Goal: Communication & Community: Participate in discussion

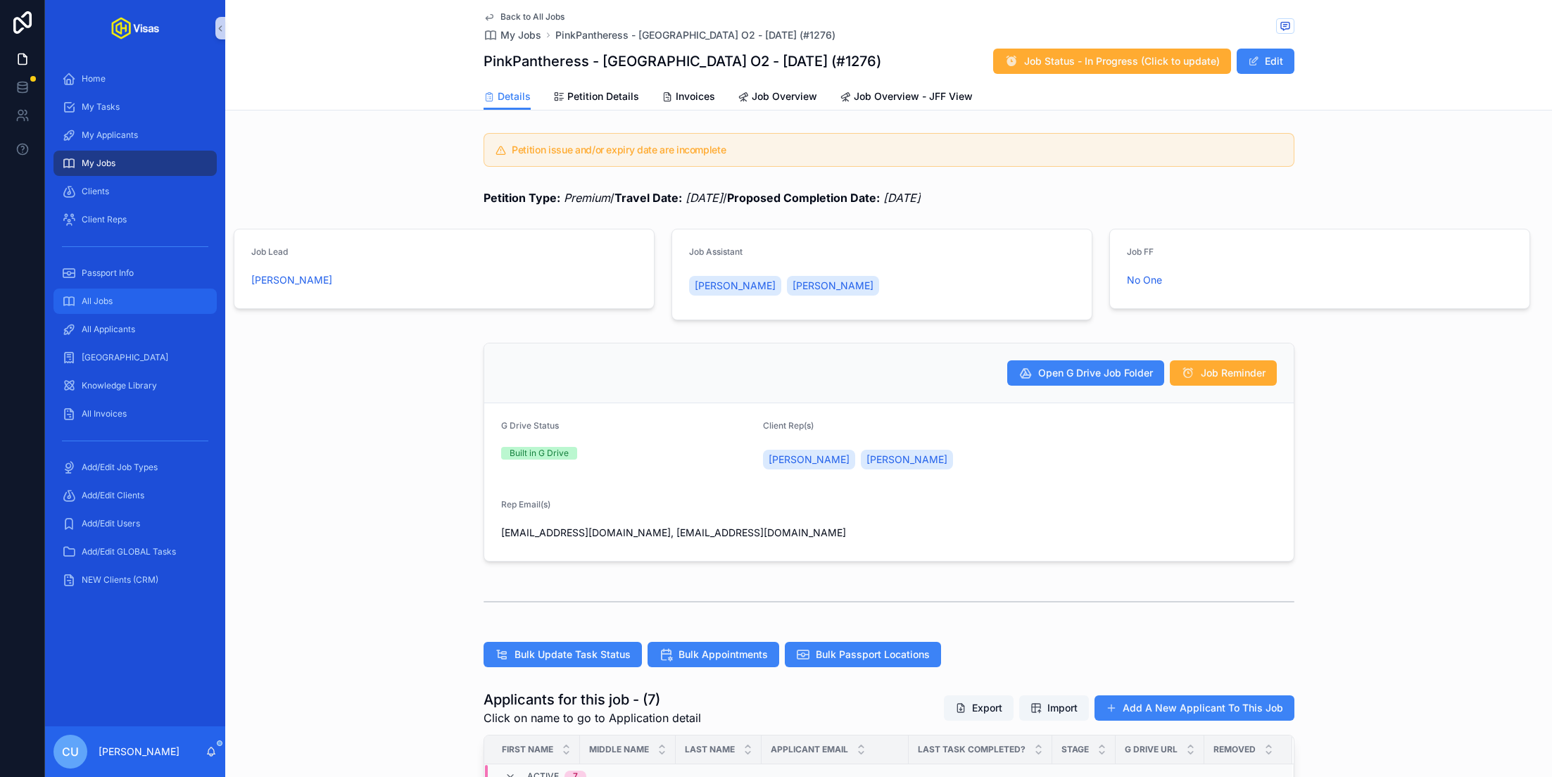
click at [122, 295] on div "All Jobs" at bounding box center [135, 301] width 146 height 23
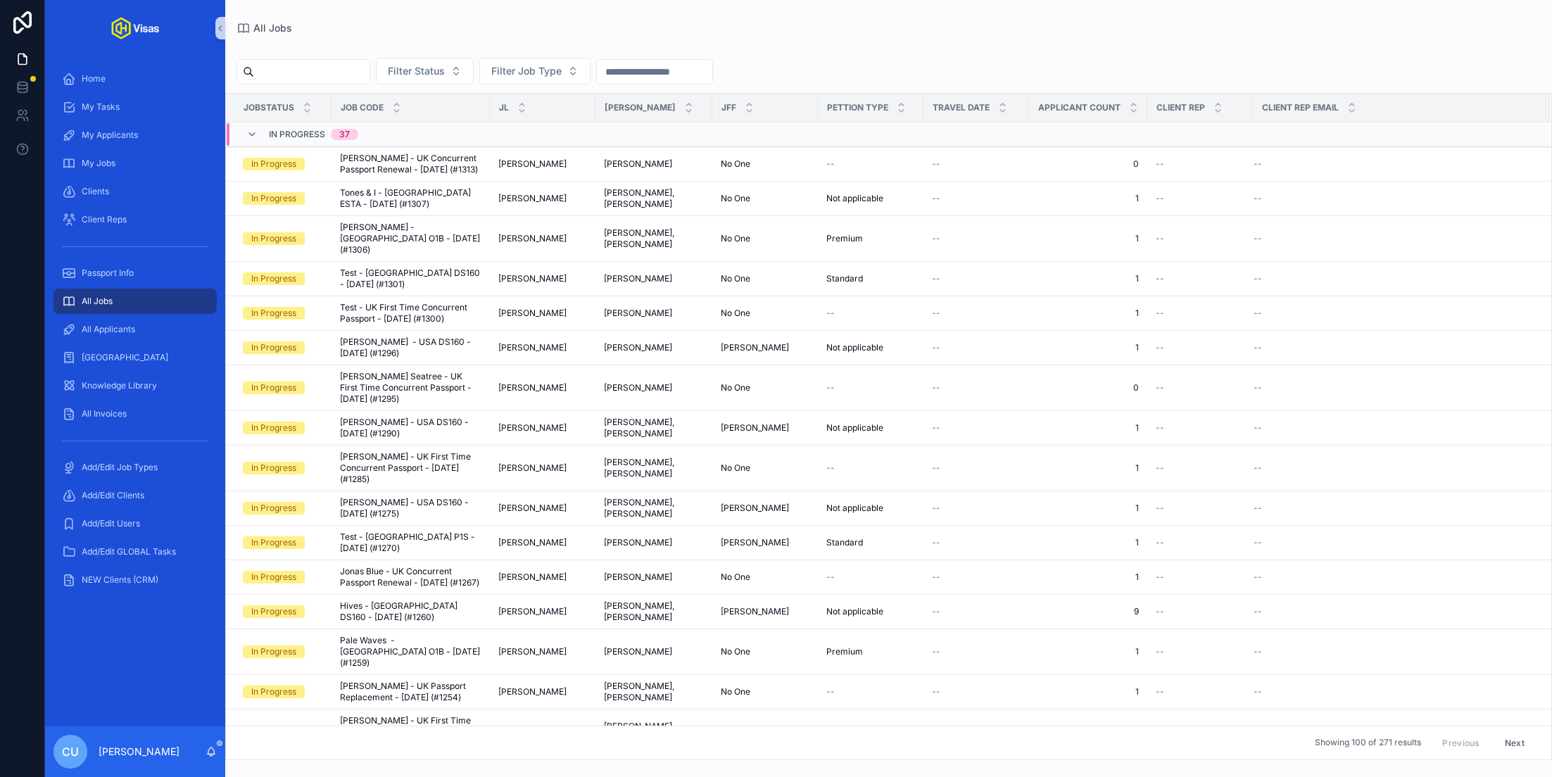
click at [311, 75] on input "scrollable content" at bounding box center [311, 72] width 115 height 20
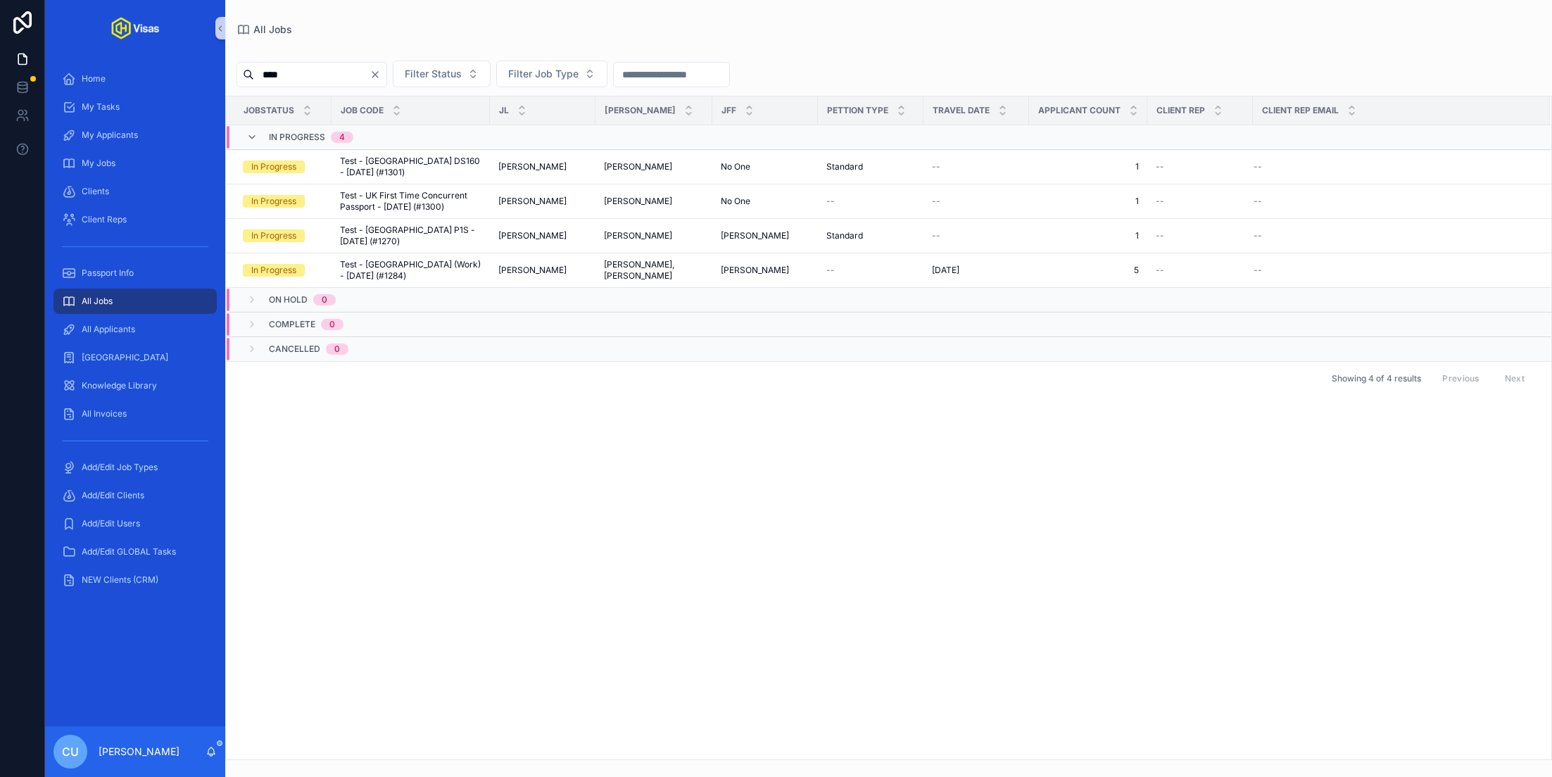
type input "****"
click at [407, 163] on span "Test - [GEOGRAPHIC_DATA] DS160 - [DATE] (#1301)" at bounding box center [410, 167] width 141 height 23
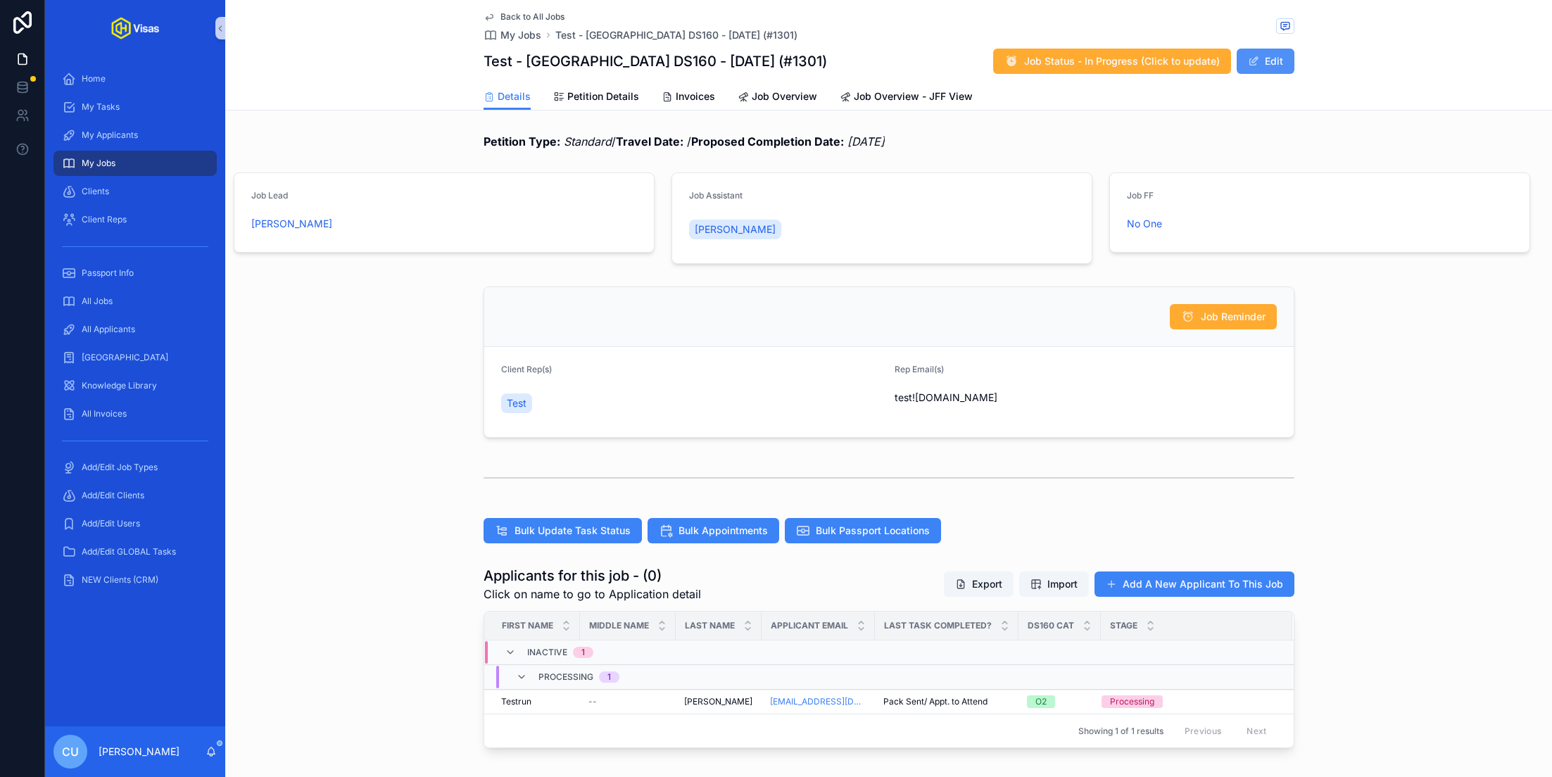
click at [1279, 64] on button "Edit" at bounding box center [1265, 61] width 58 height 25
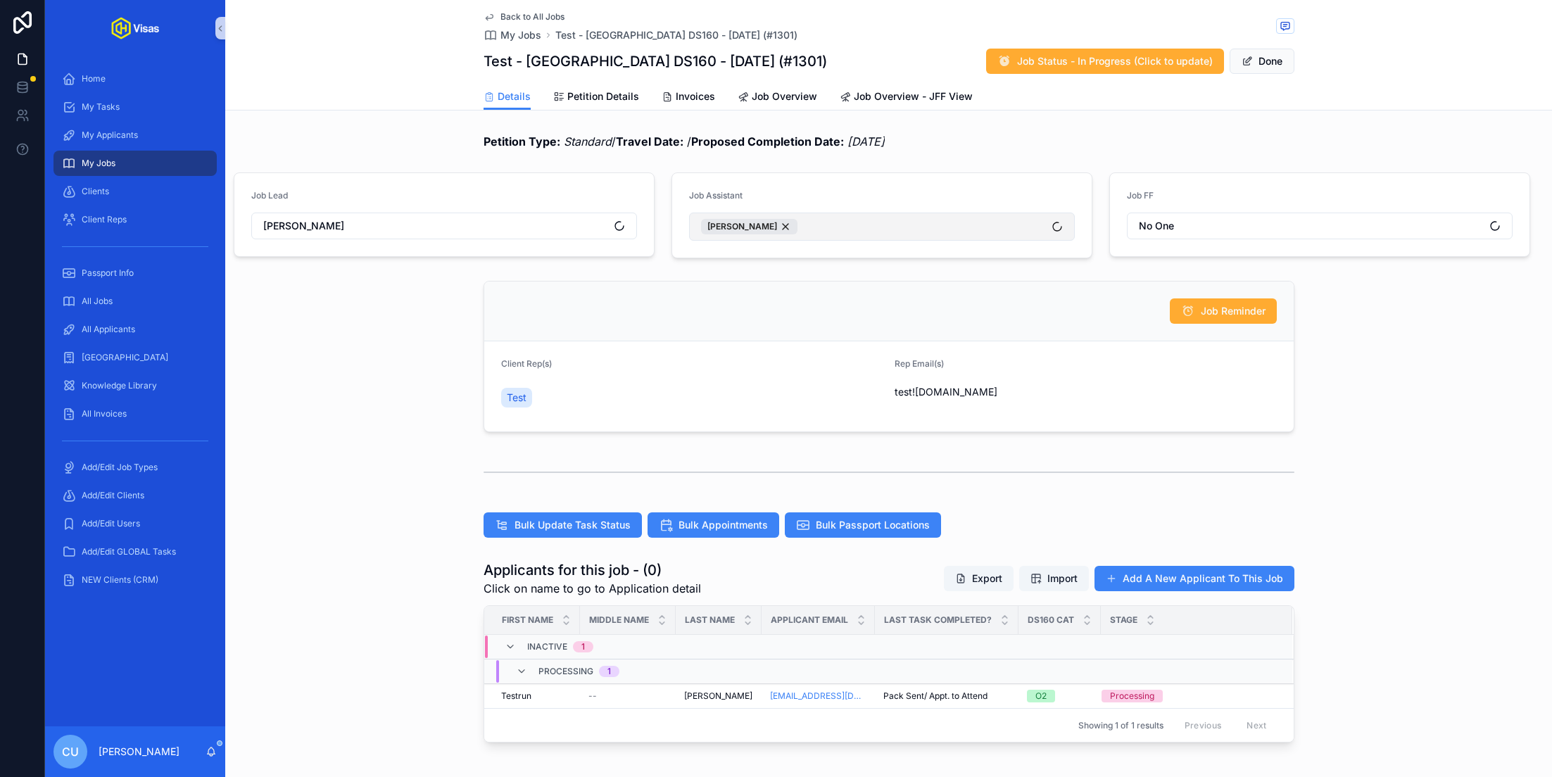
click at [857, 235] on button "[PERSON_NAME]" at bounding box center [882, 227] width 386 height 28
type input "******"
click at [892, 286] on div "[PERSON_NAME]" at bounding box center [881, 283] width 379 height 23
click at [1268, 63] on button "Done" at bounding box center [1261, 61] width 65 height 25
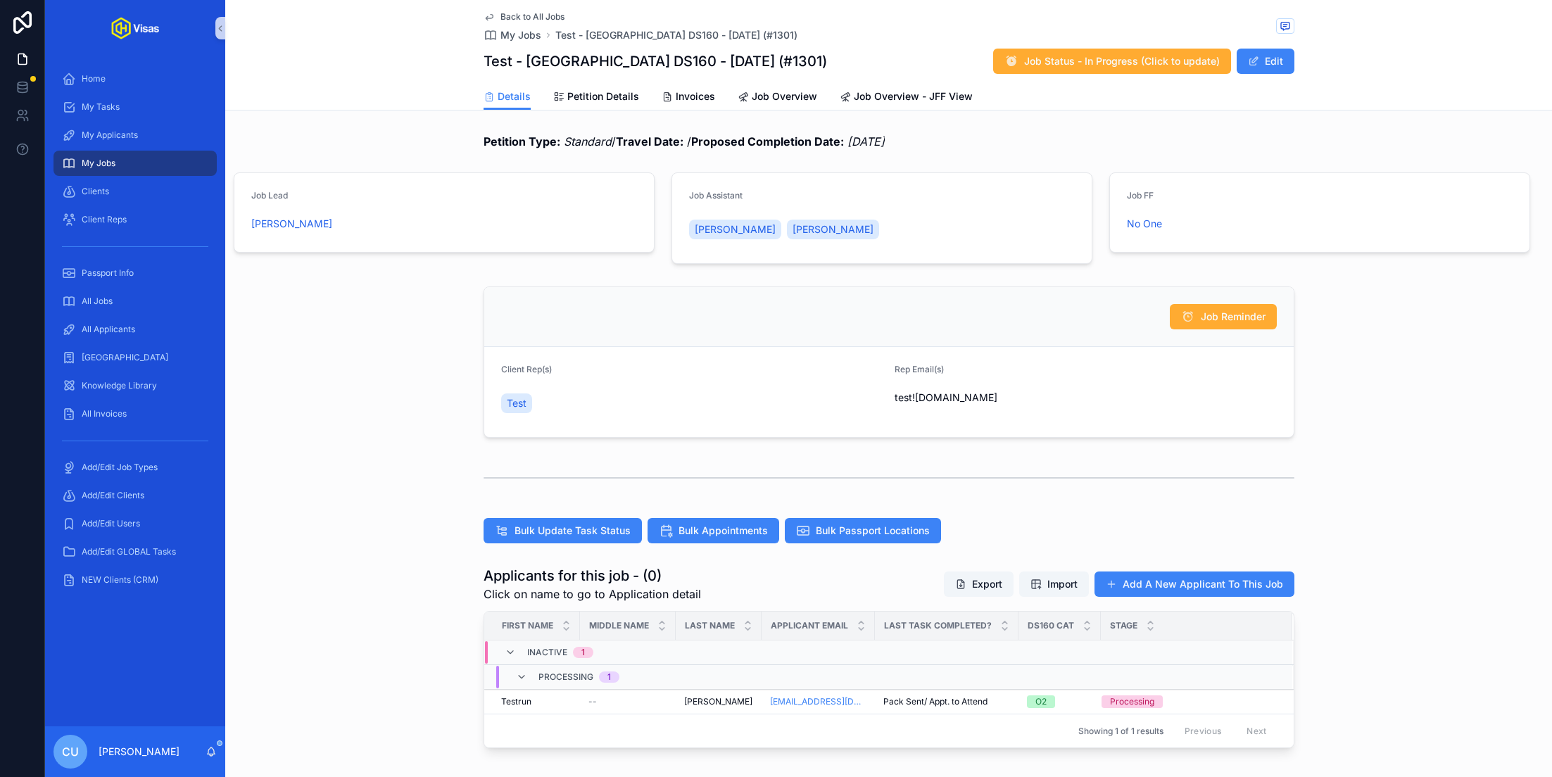
click at [1454, 127] on div "Petition Type: Standard / Travel Date: / Proposed Completion Date: 04/08/2025" at bounding box center [888, 141] width 1326 height 28
click at [657, 61] on h1 "Test - USA DS160 - Aug/25 (#1301)" at bounding box center [654, 61] width 343 height 20
click at [343, 414] on div "Job Reminder Client Rep(s) Test Rep Email(s) test!oh-vsias.com" at bounding box center [888, 362] width 1326 height 163
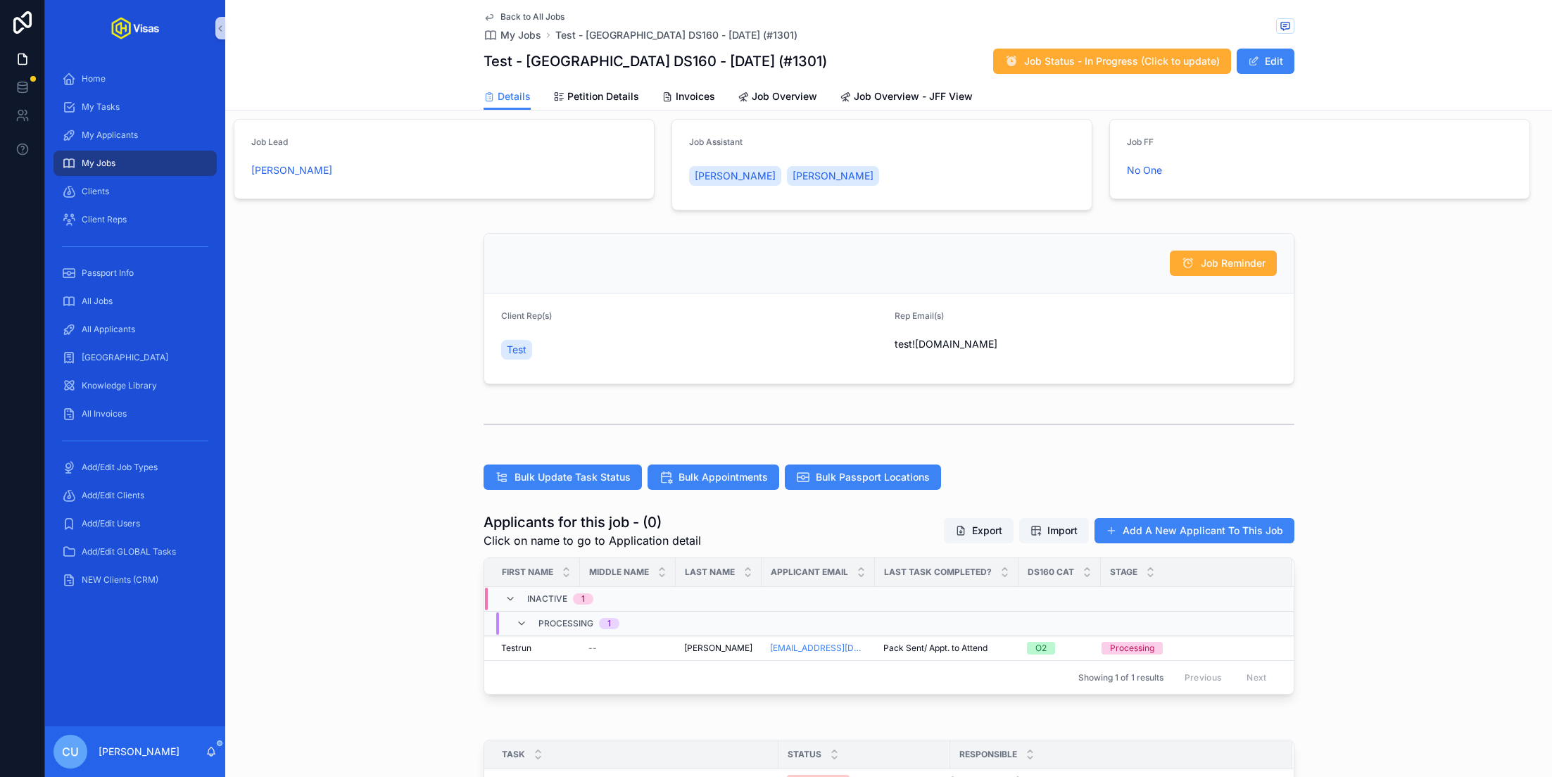
scroll to position [55, 0]
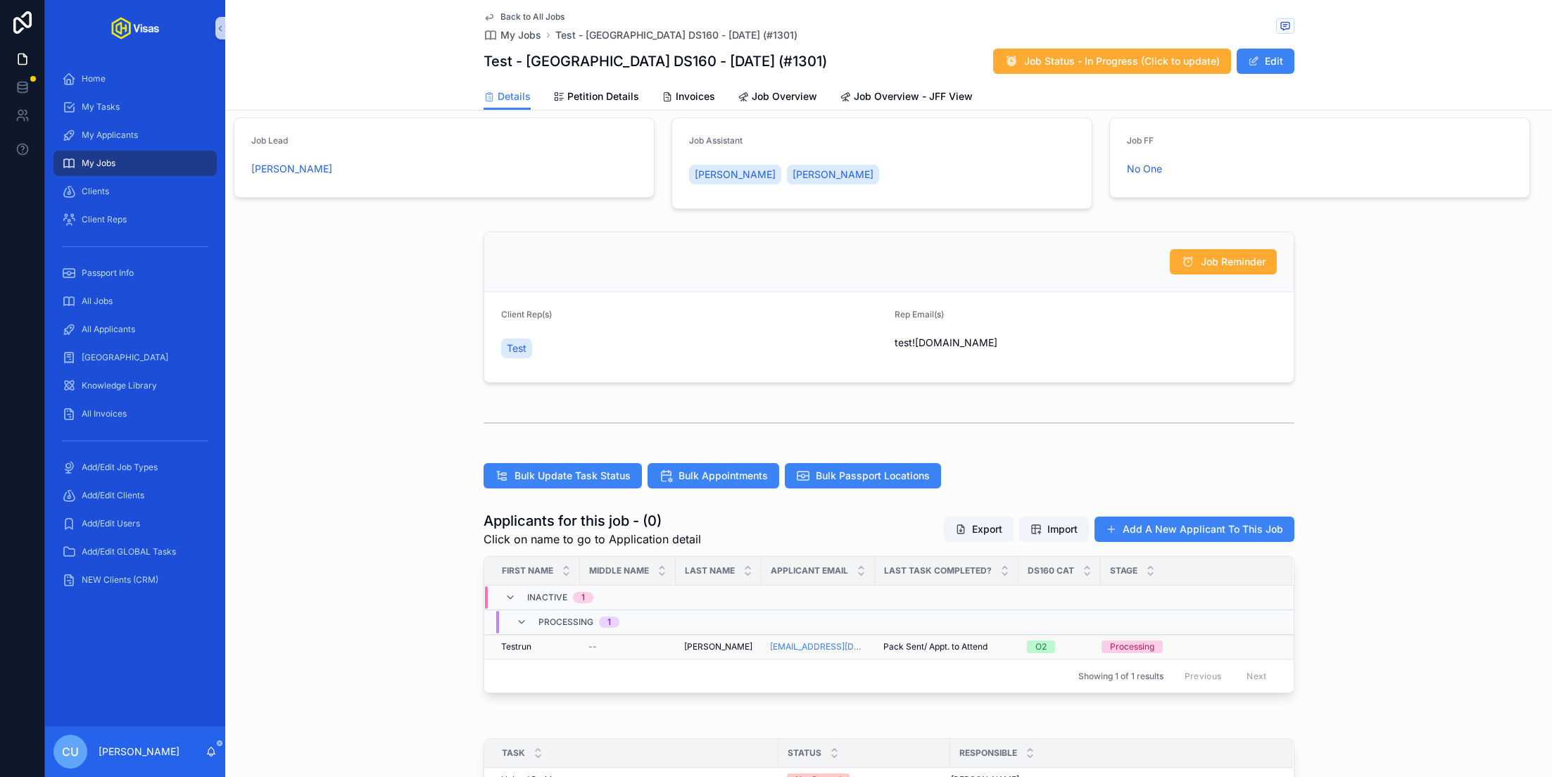
click at [567, 642] on div "Testrun Testrun" at bounding box center [536, 646] width 70 height 11
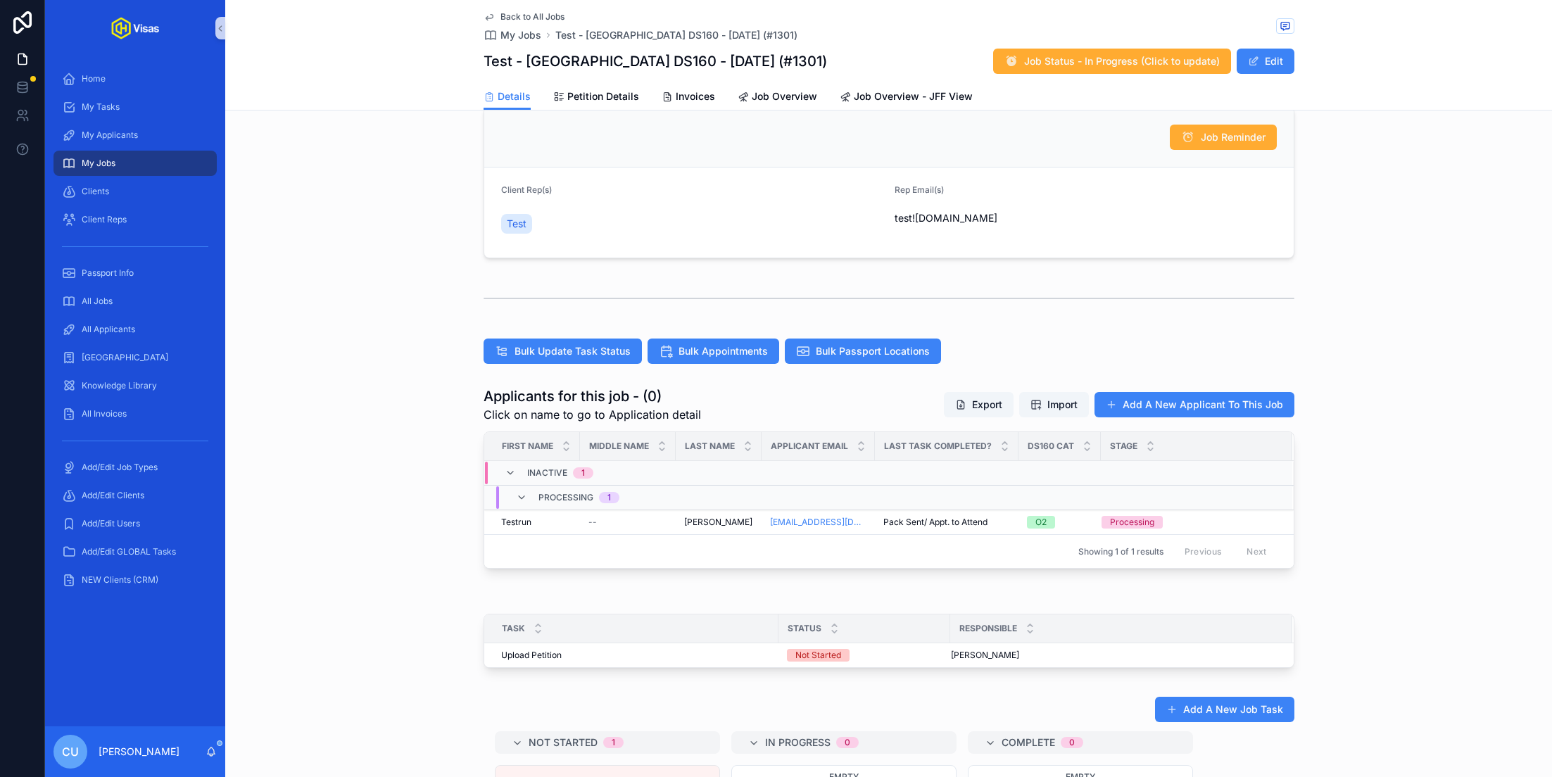
scroll to position [186, 0]
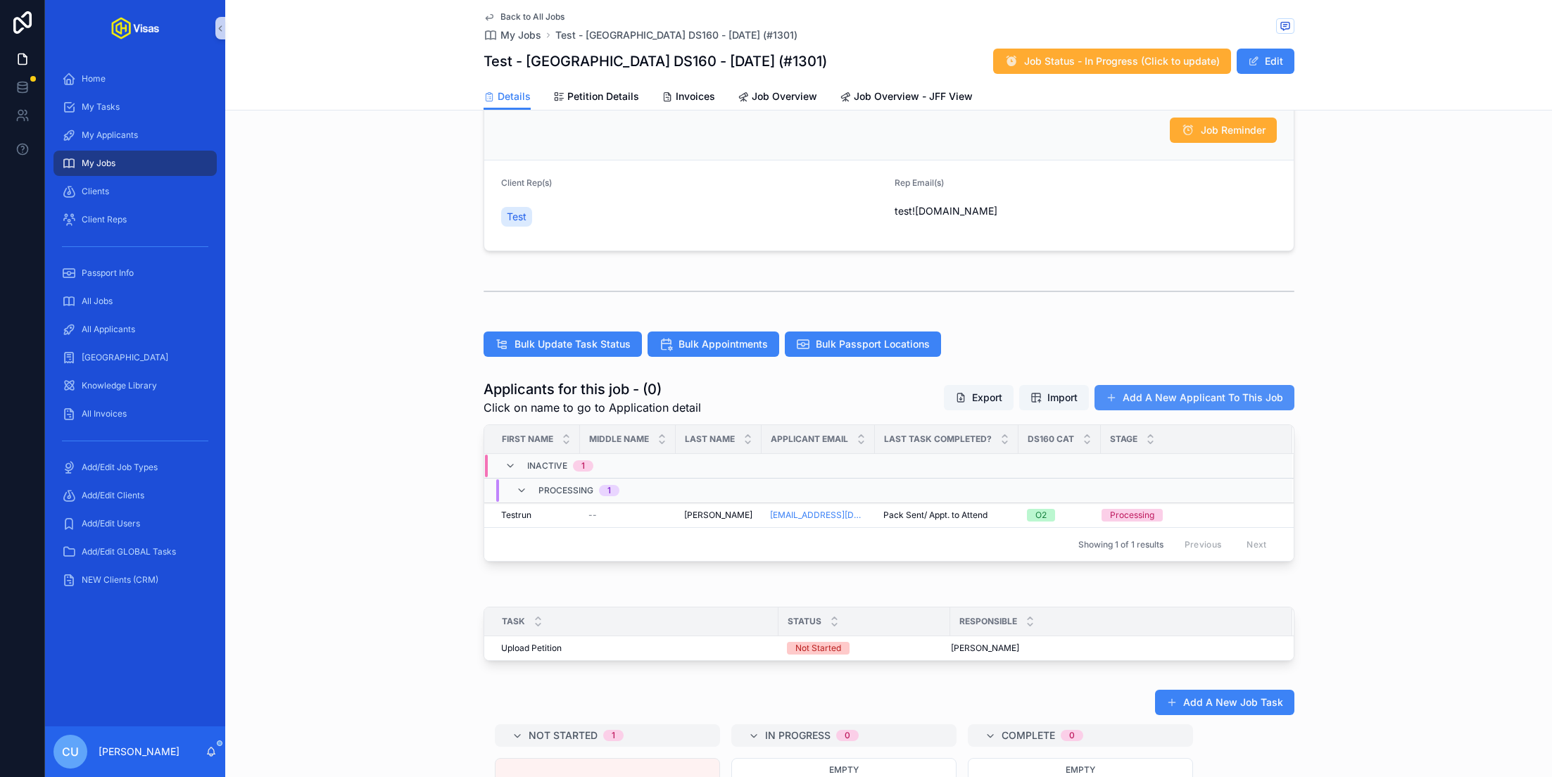
click at [1158, 395] on button "Add A New Applicant To This Job" at bounding box center [1194, 397] width 200 height 25
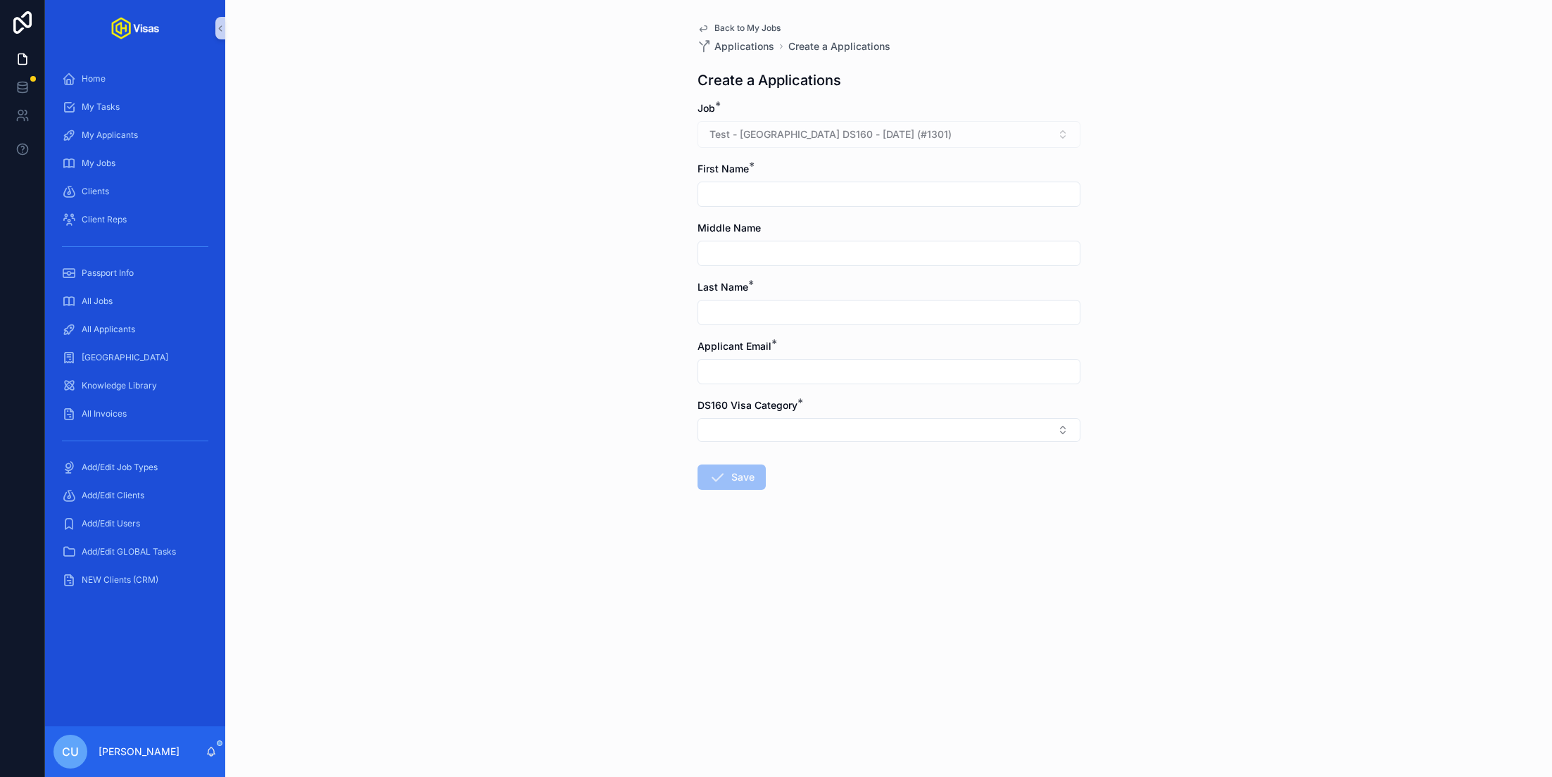
click at [728, 189] on input "scrollable content" at bounding box center [888, 194] width 381 height 20
type input "*******"
type input "**********"
click at [860, 424] on button "Select Button" at bounding box center [888, 430] width 383 height 24
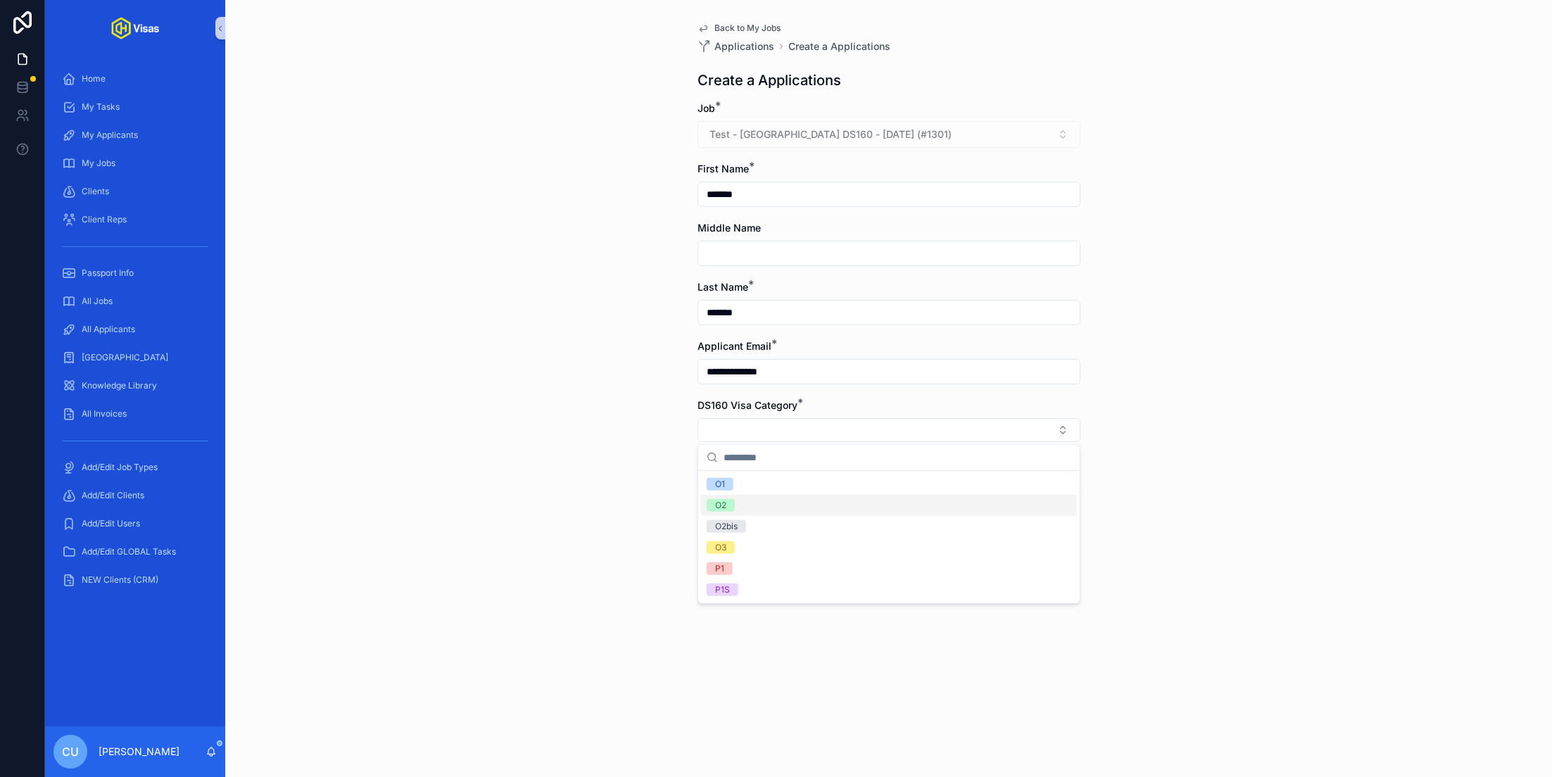
click at [798, 510] on div "O2" at bounding box center [889, 505] width 376 height 21
click at [738, 29] on span "Back to My Jobs" at bounding box center [747, 28] width 66 height 11
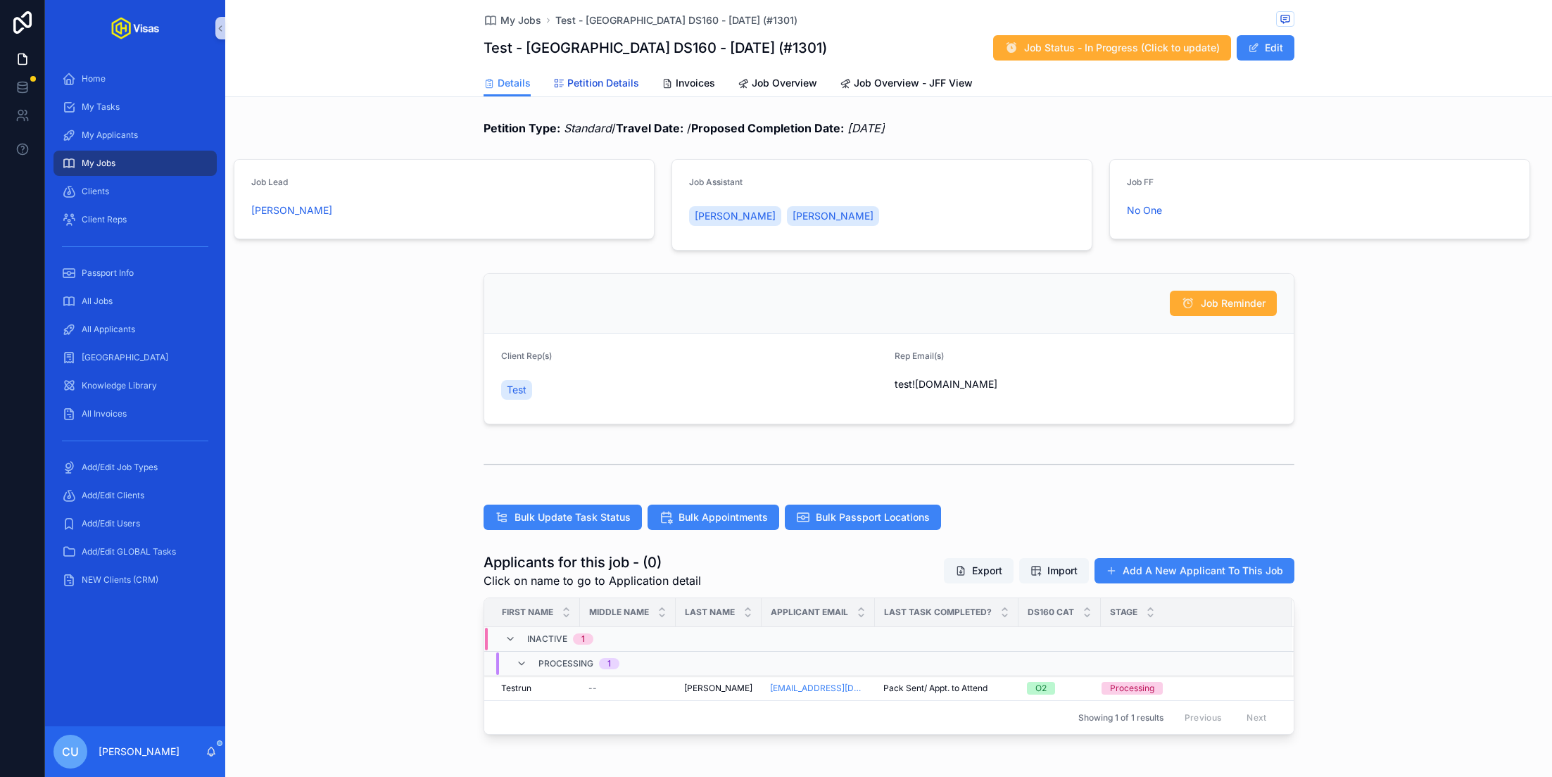
click at [578, 84] on span "Petition Details" at bounding box center [603, 83] width 72 height 14
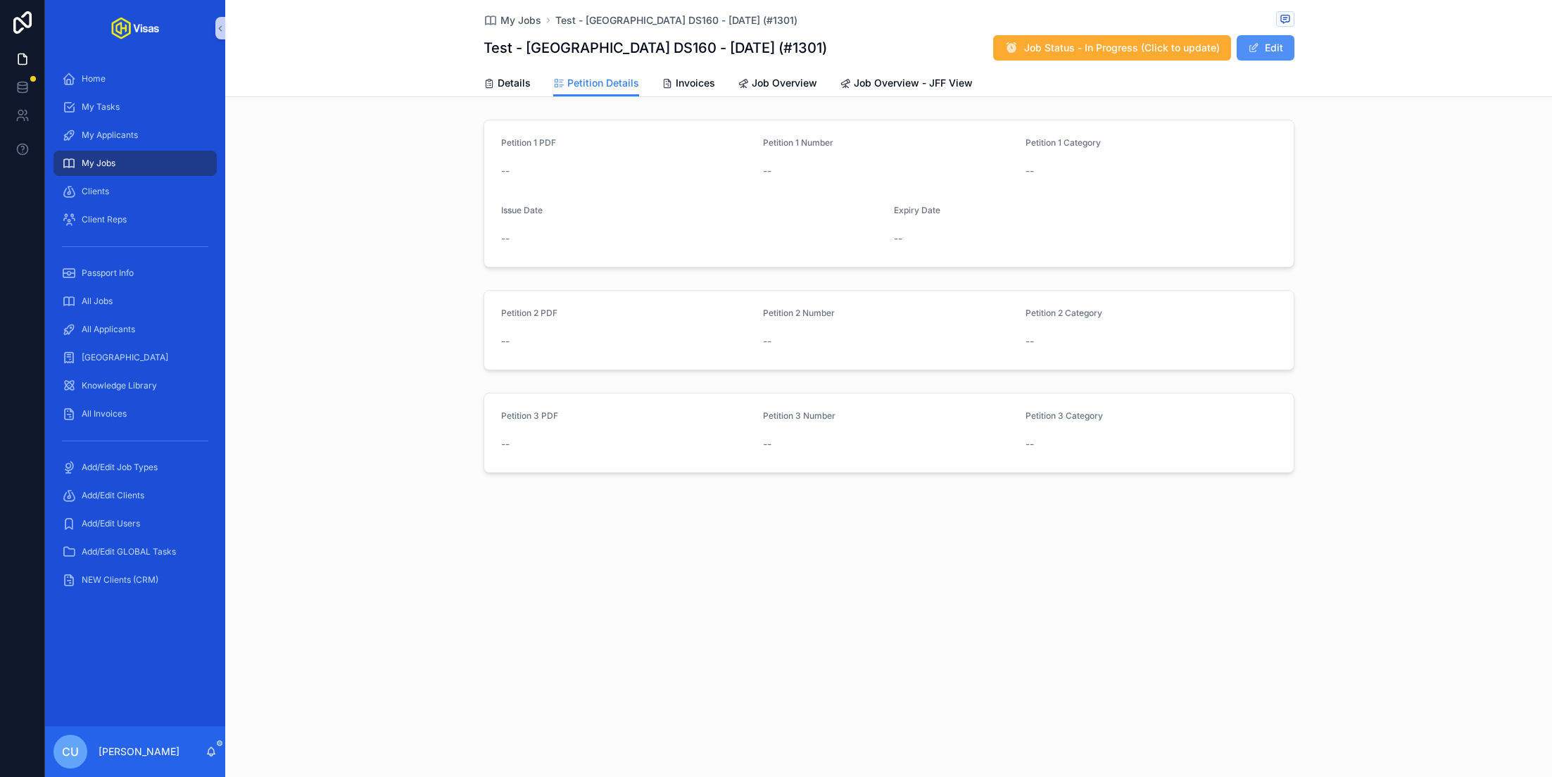
click at [1260, 46] on button "Edit" at bounding box center [1265, 47] width 58 height 25
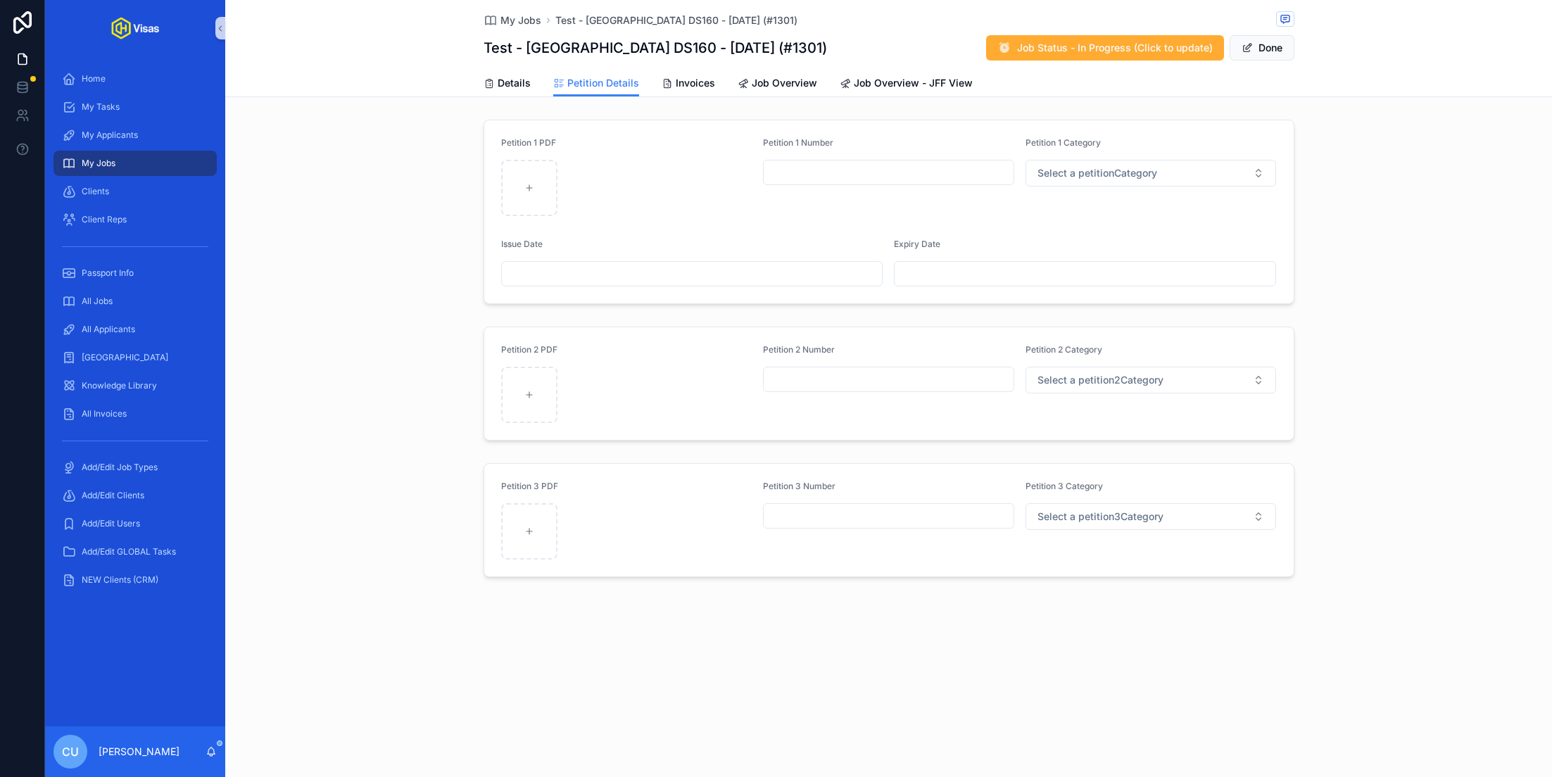
click at [357, 484] on div "Petition 3 PDF Petition 3 Number Petition 3 Category Select a petition3Category" at bounding box center [888, 519] width 1326 height 125
click at [395, 382] on div "Petition 2 PDF Petition 2 Number Petition 2 Category Select a petition2Category" at bounding box center [888, 383] width 1326 height 125
click at [1258, 44] on button "Done" at bounding box center [1261, 47] width 65 height 25
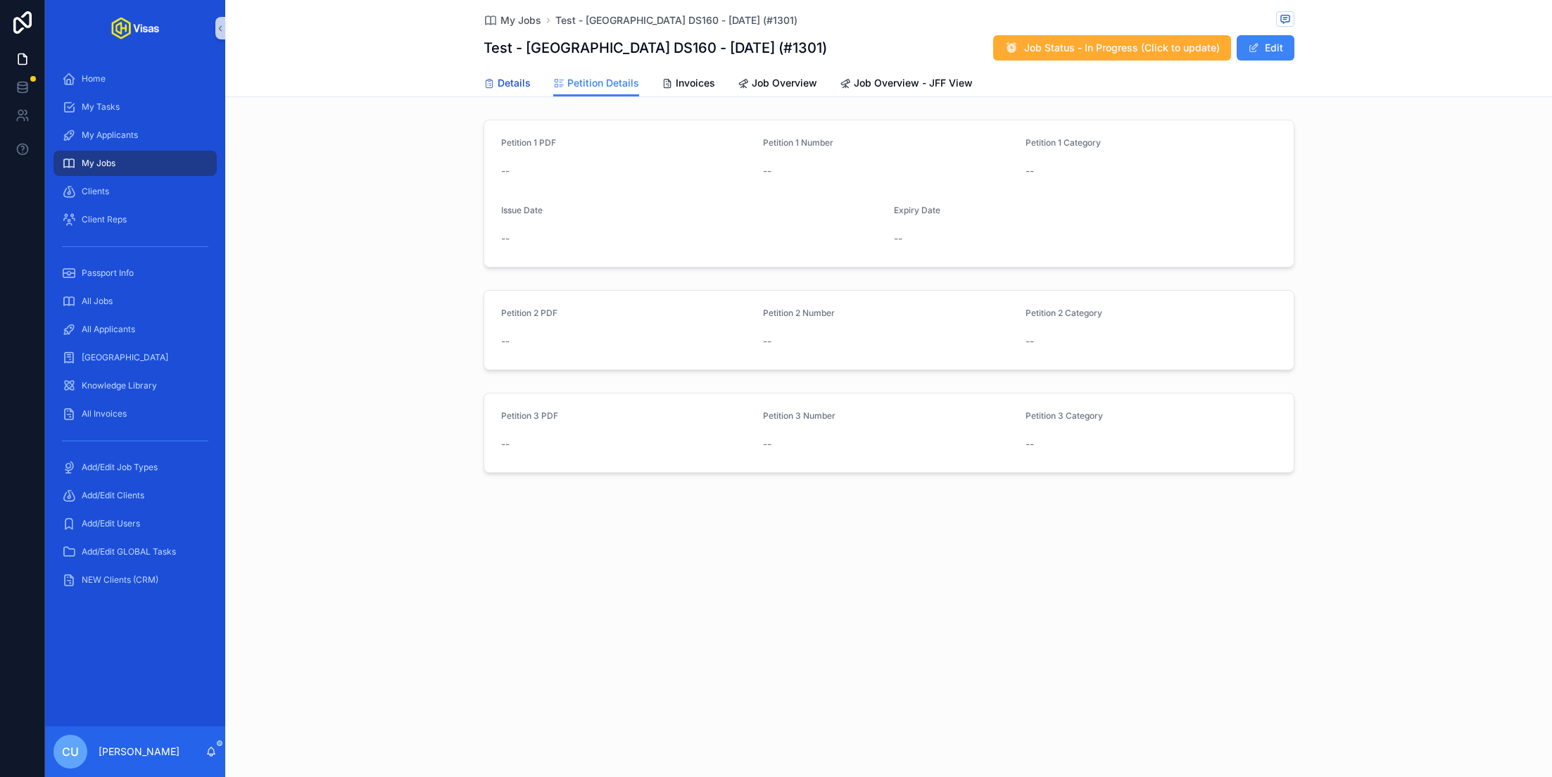
click at [501, 89] on span "Details" at bounding box center [514, 83] width 33 height 14
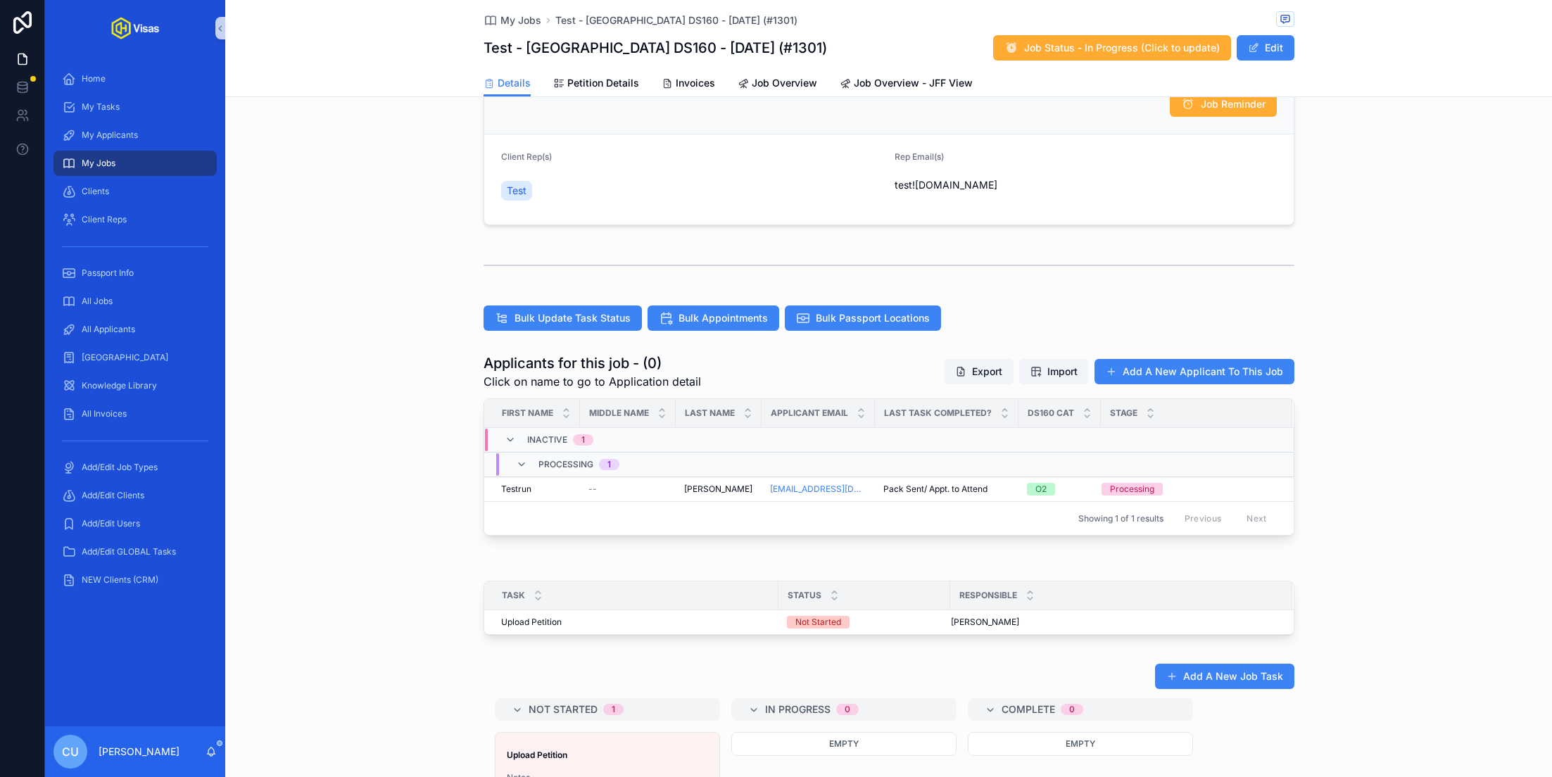
scroll to position [201, 0]
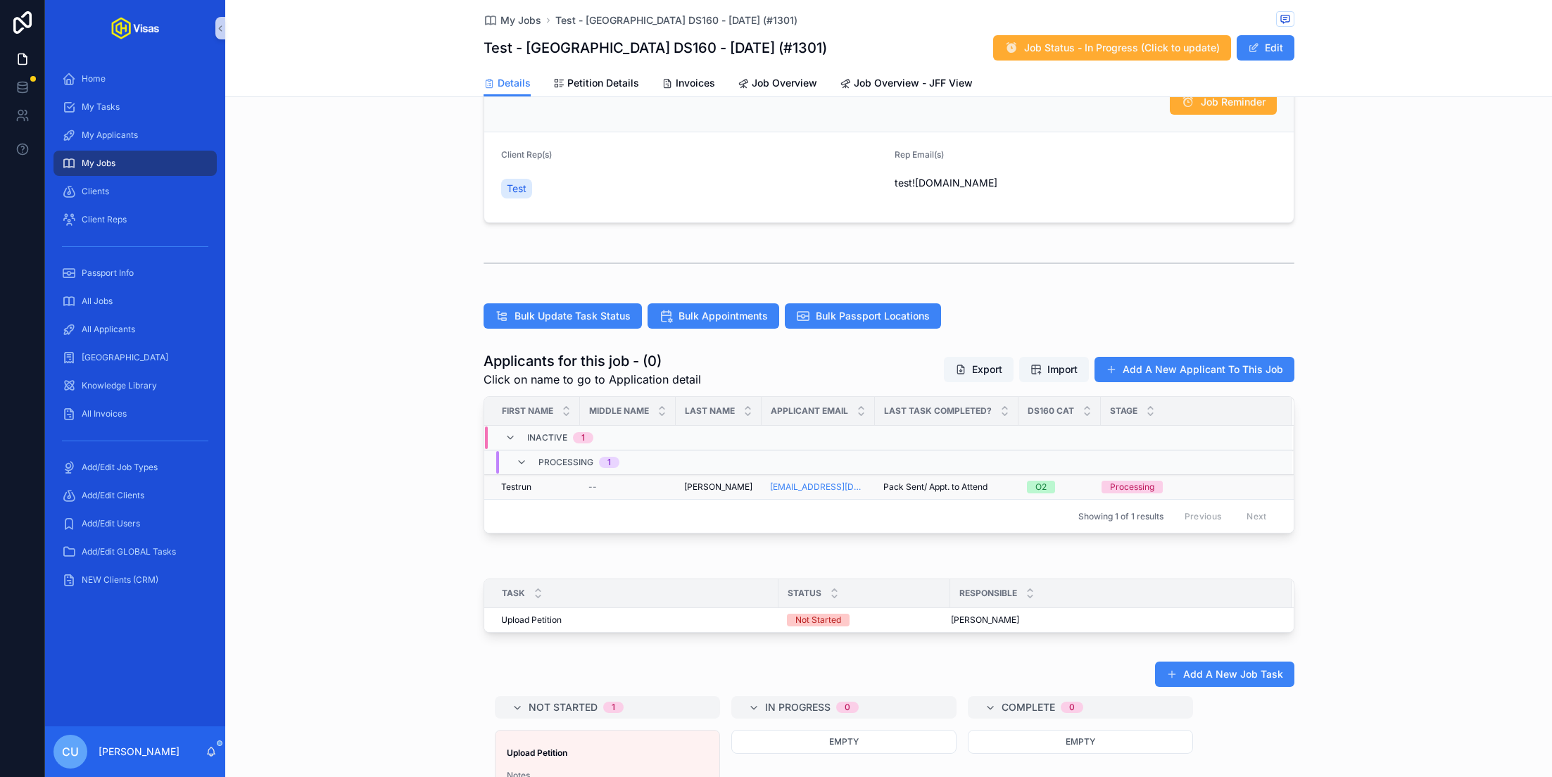
click at [555, 487] on div "Testrun Testrun" at bounding box center [536, 486] width 70 height 11
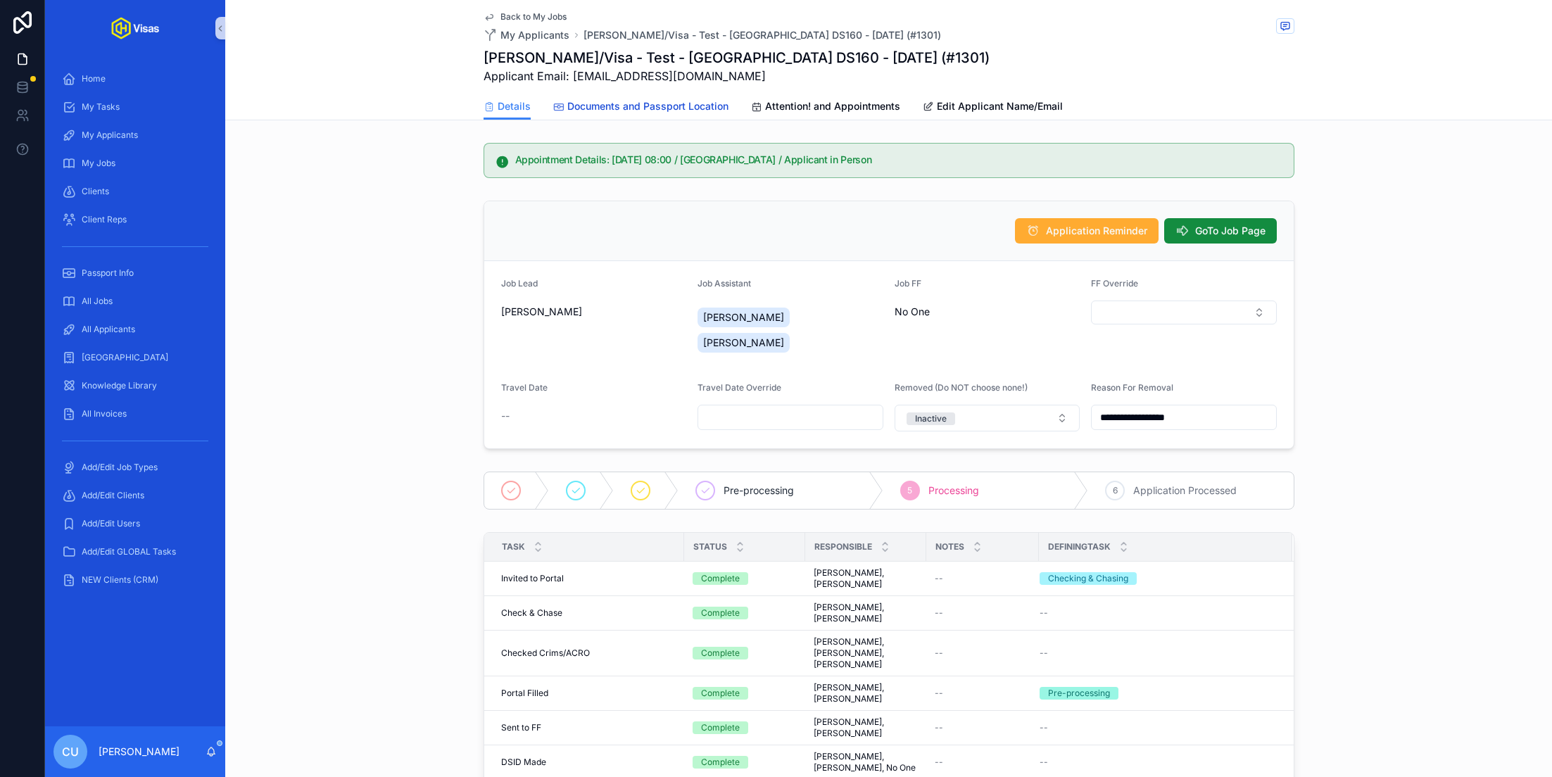
click at [580, 105] on span "Documents and Passport Location" at bounding box center [647, 106] width 161 height 14
click at [336, 354] on div "**********" at bounding box center [888, 325] width 1326 height 260
click at [365, 368] on div "**********" at bounding box center [888, 325] width 1326 height 260
click at [537, 15] on span "Back to My Jobs" at bounding box center [533, 16] width 66 height 11
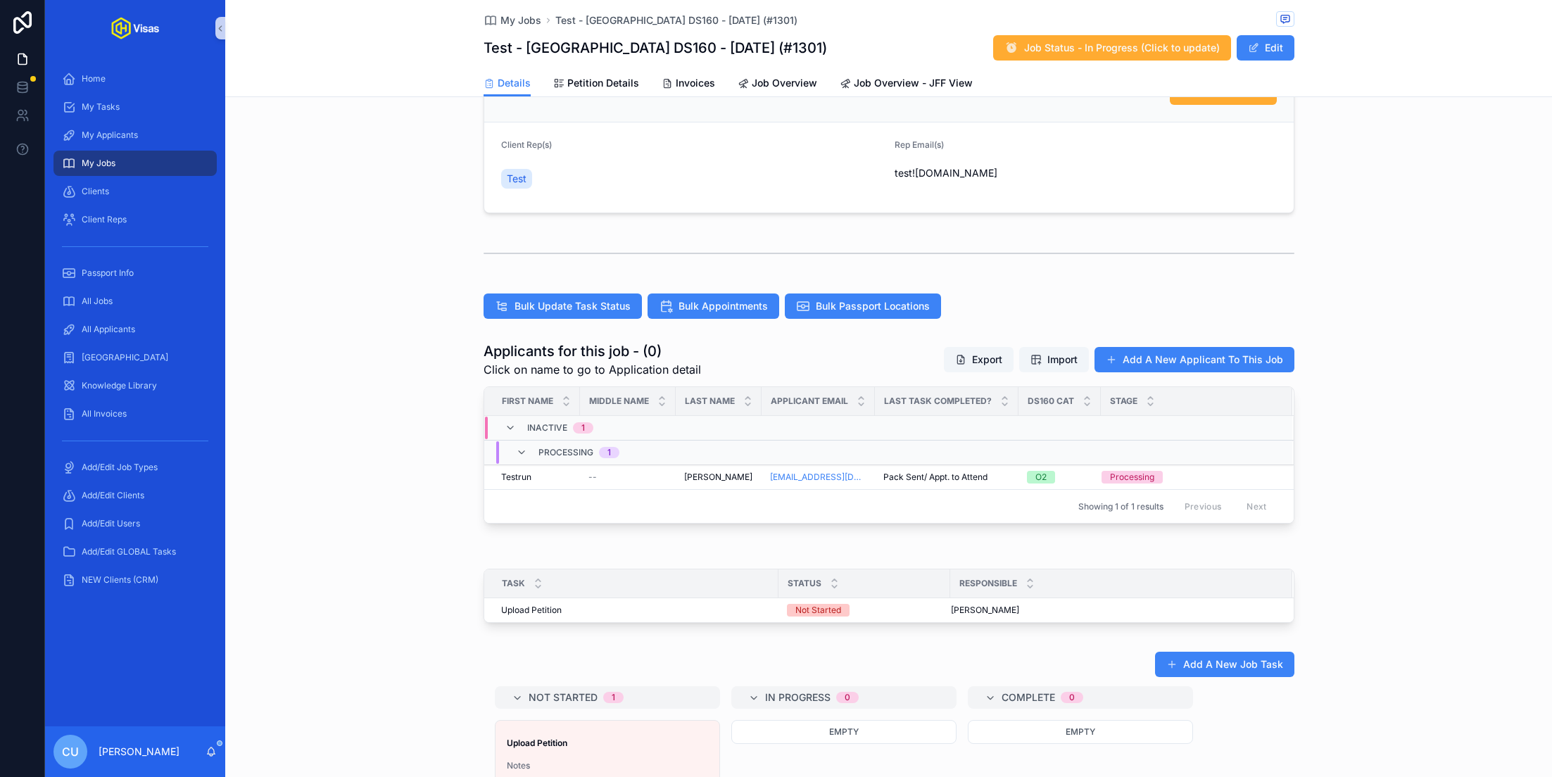
scroll to position [217, 0]
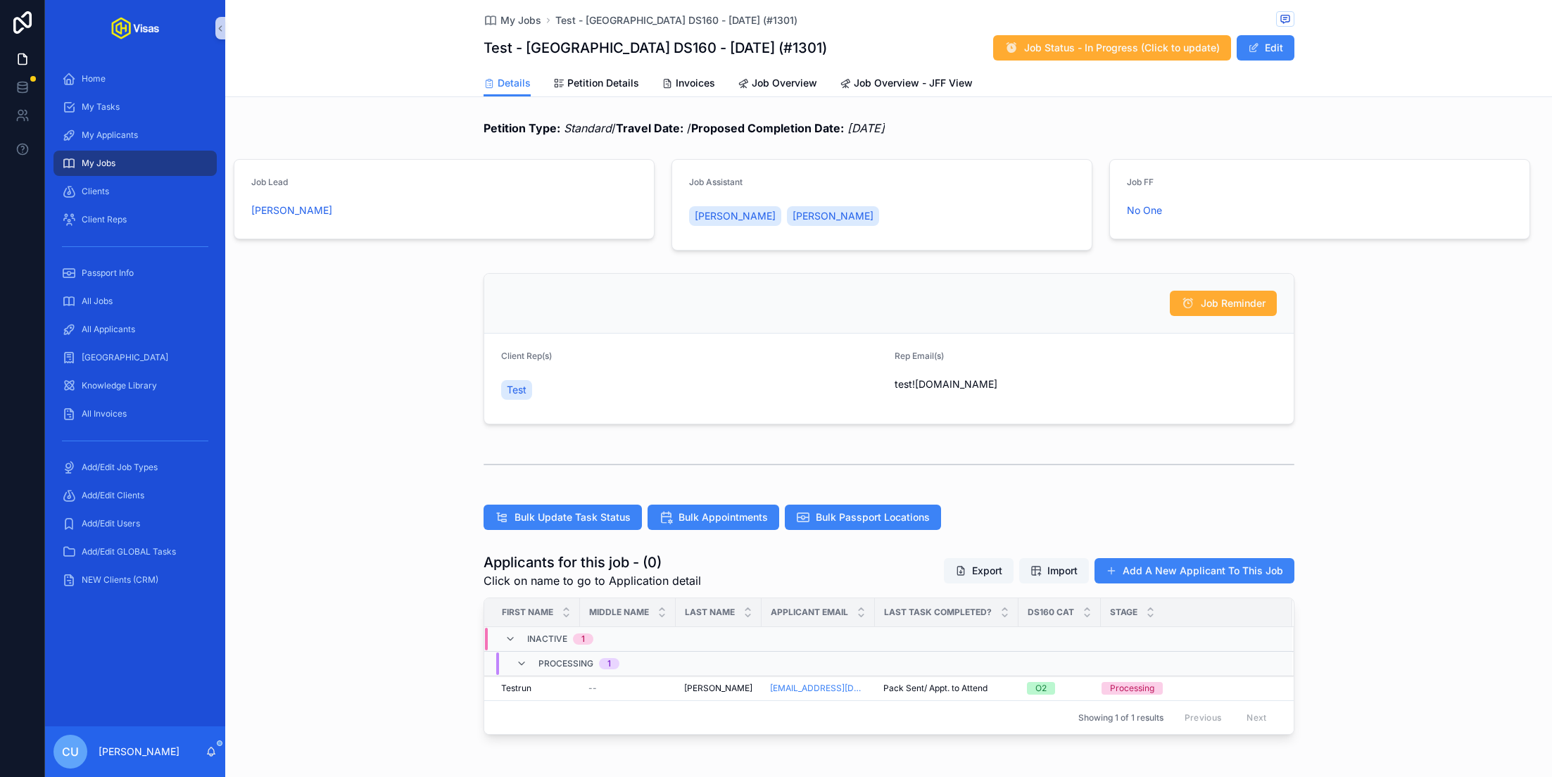
click at [125, 287] on div "All Jobs" at bounding box center [135, 301] width 180 height 28
click at [115, 296] on div "All Jobs" at bounding box center [135, 301] width 146 height 23
click at [578, 83] on span "Petition Details" at bounding box center [603, 83] width 72 height 14
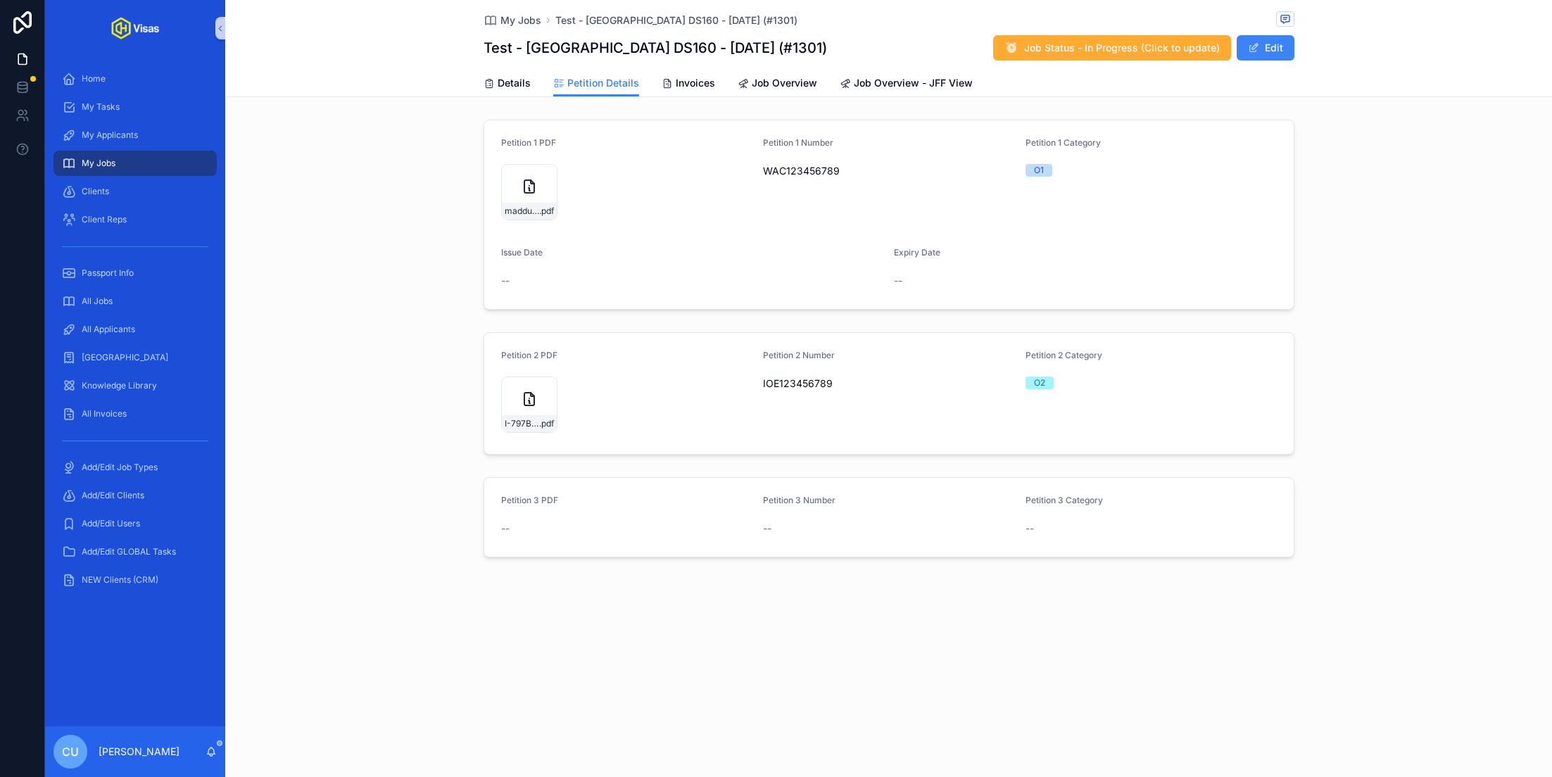
click at [533, 81] on div "Details Petition Details Invoices Job Overview Job Overview - JFF View" at bounding box center [888, 83] width 811 height 27
click at [513, 82] on span "Details" at bounding box center [514, 83] width 33 height 14
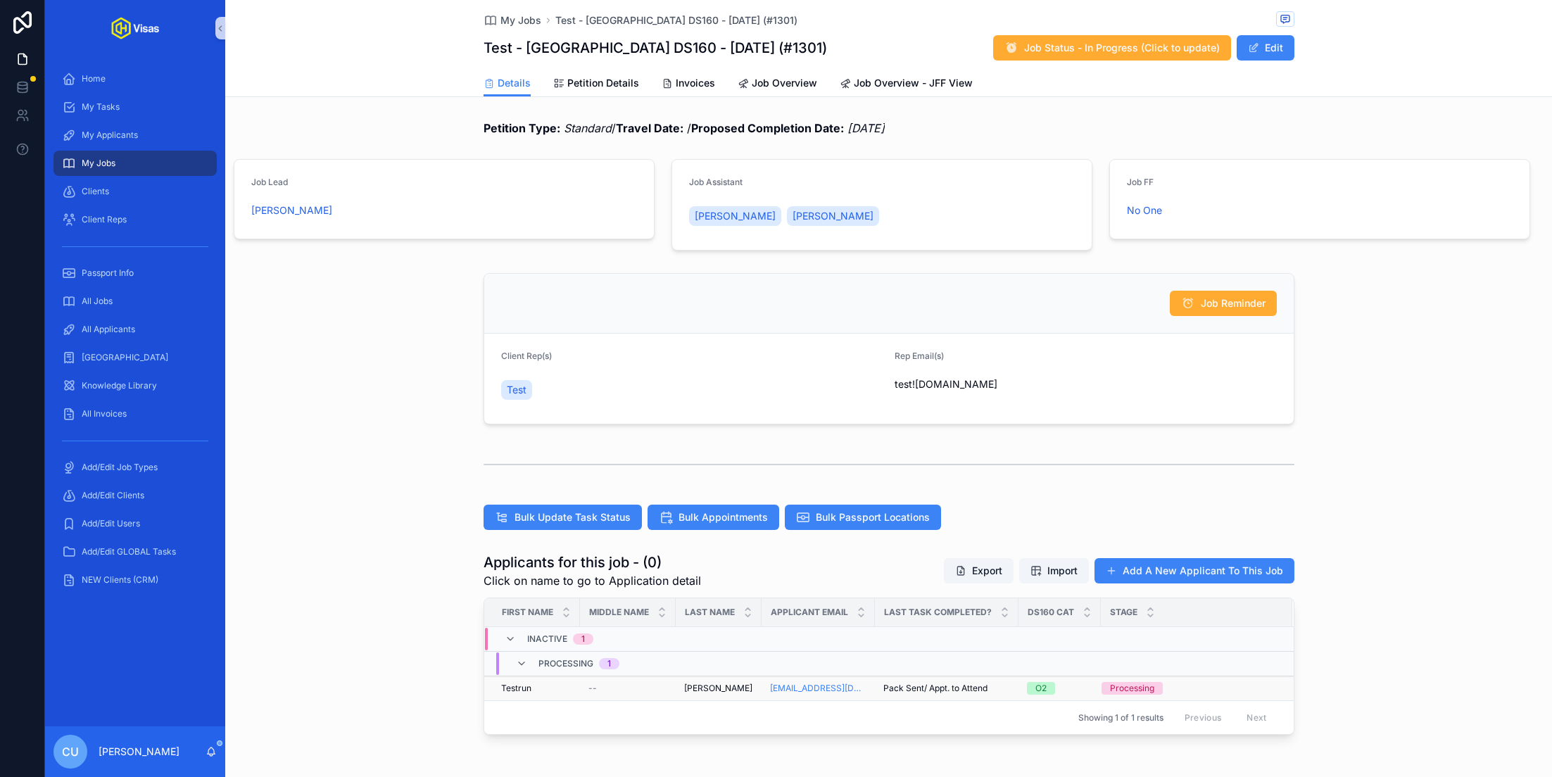
click at [559, 690] on div "Testrun Testrun" at bounding box center [536, 688] width 70 height 11
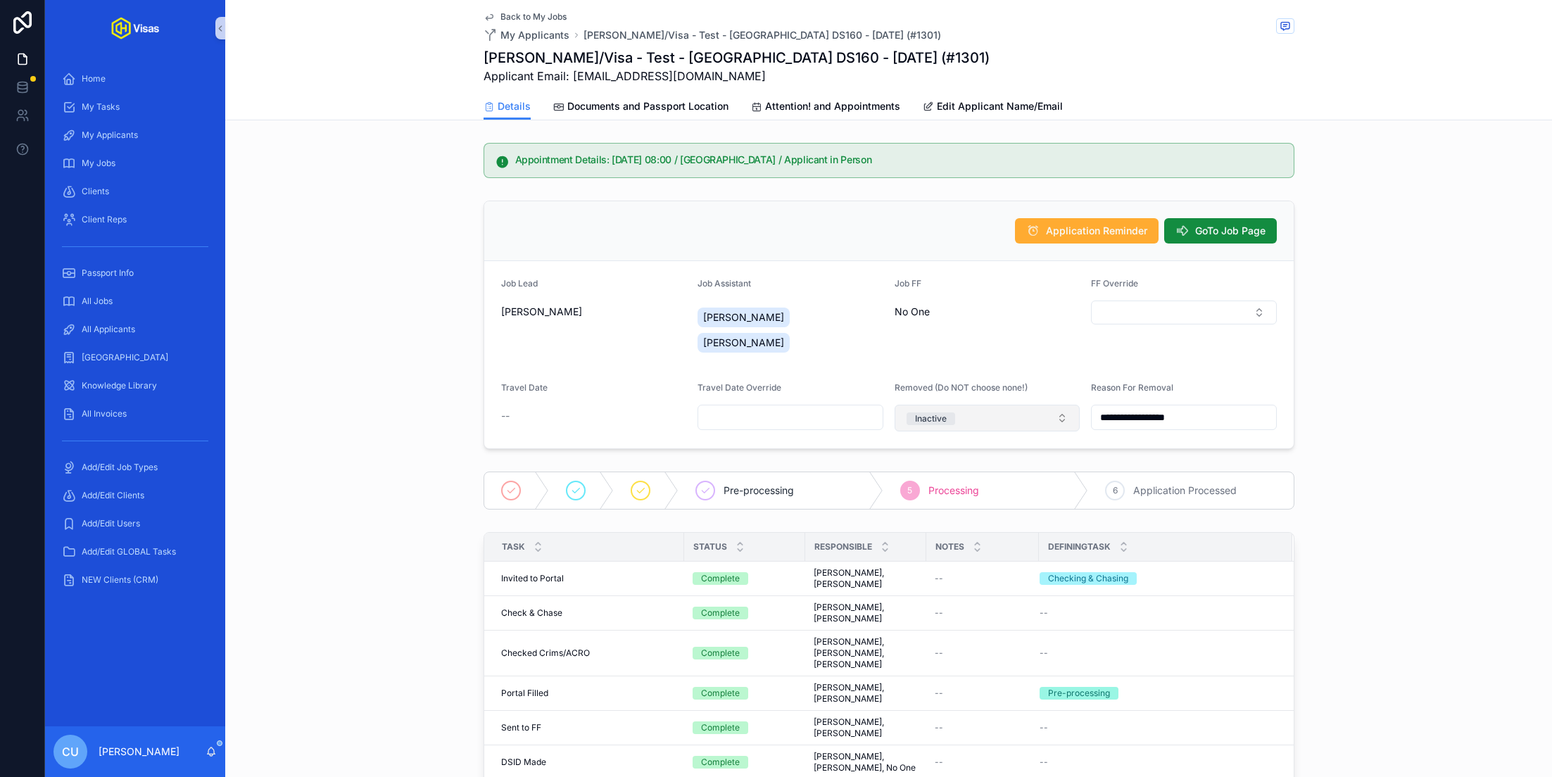
click at [994, 405] on button "Inactive" at bounding box center [987, 418] width 186 height 27
click at [958, 485] on div "Active" at bounding box center [987, 489] width 179 height 21
click at [516, 15] on span "Back to My Jobs" at bounding box center [533, 16] width 66 height 11
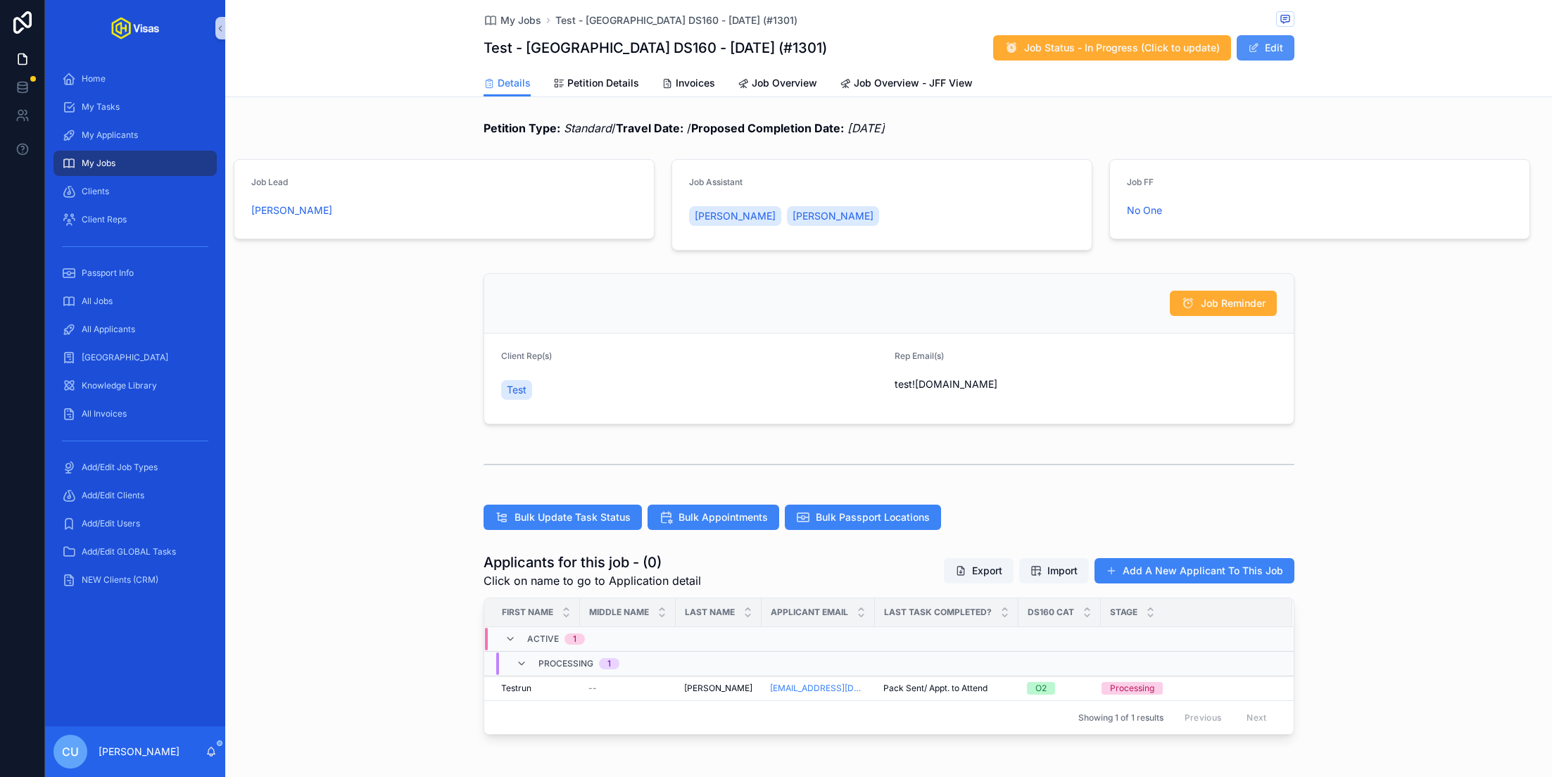
click at [1270, 50] on button "Edit" at bounding box center [1265, 47] width 58 height 25
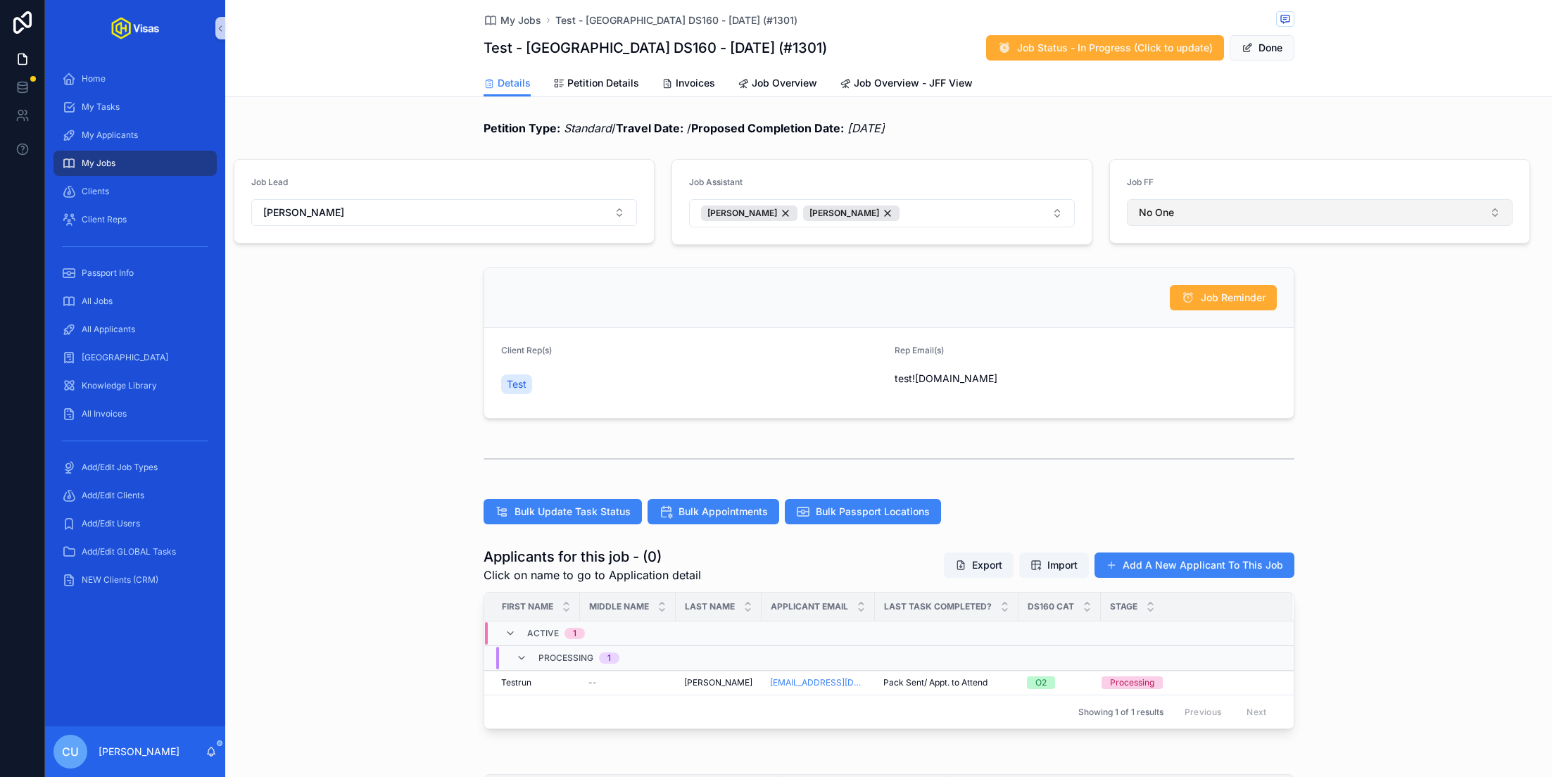
click at [1195, 202] on button "No One" at bounding box center [1320, 212] width 386 height 27
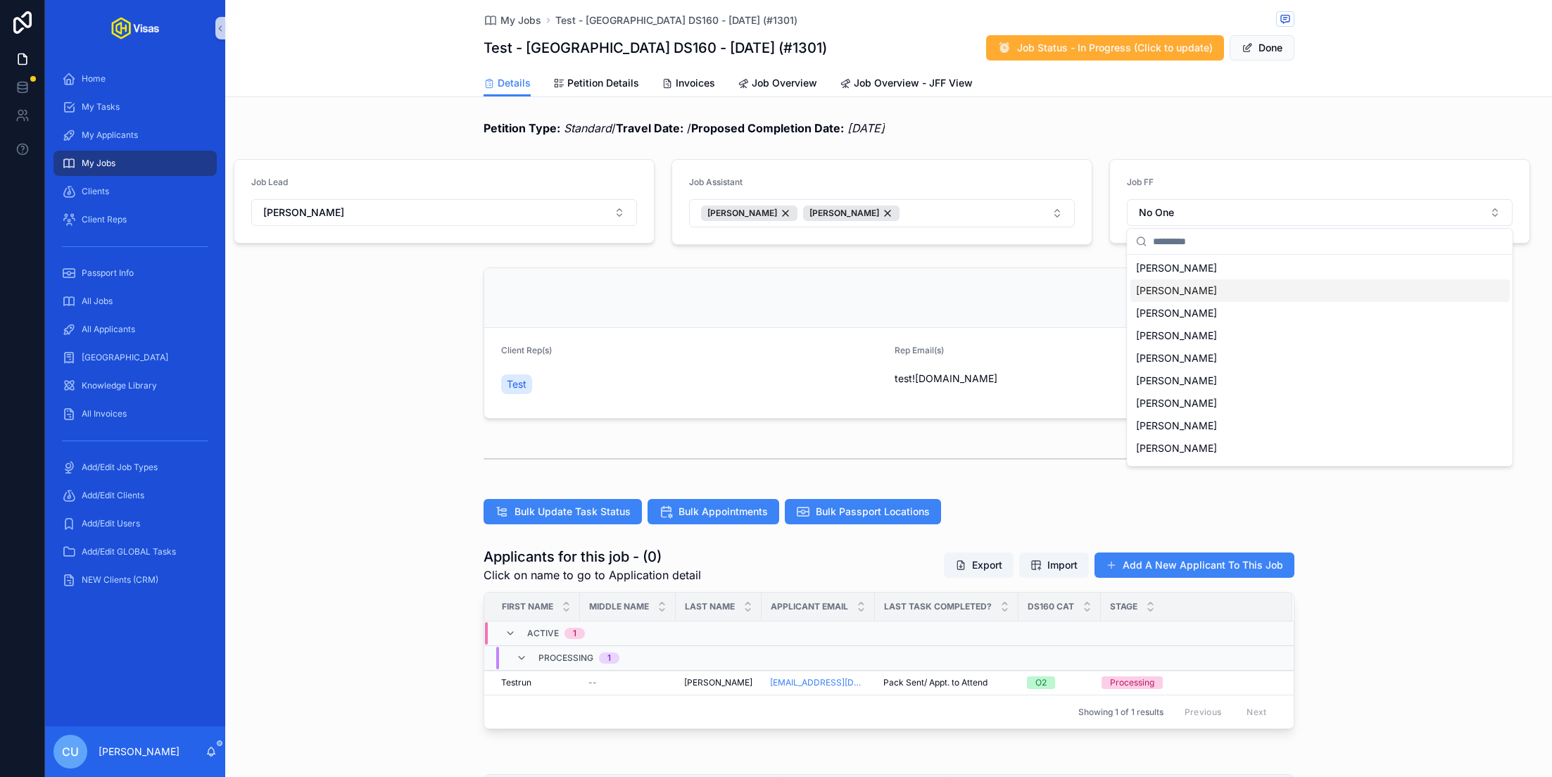
scroll to position [87, 0]
click at [1206, 382] on span "[PERSON_NAME]" at bounding box center [1176, 385] width 81 height 14
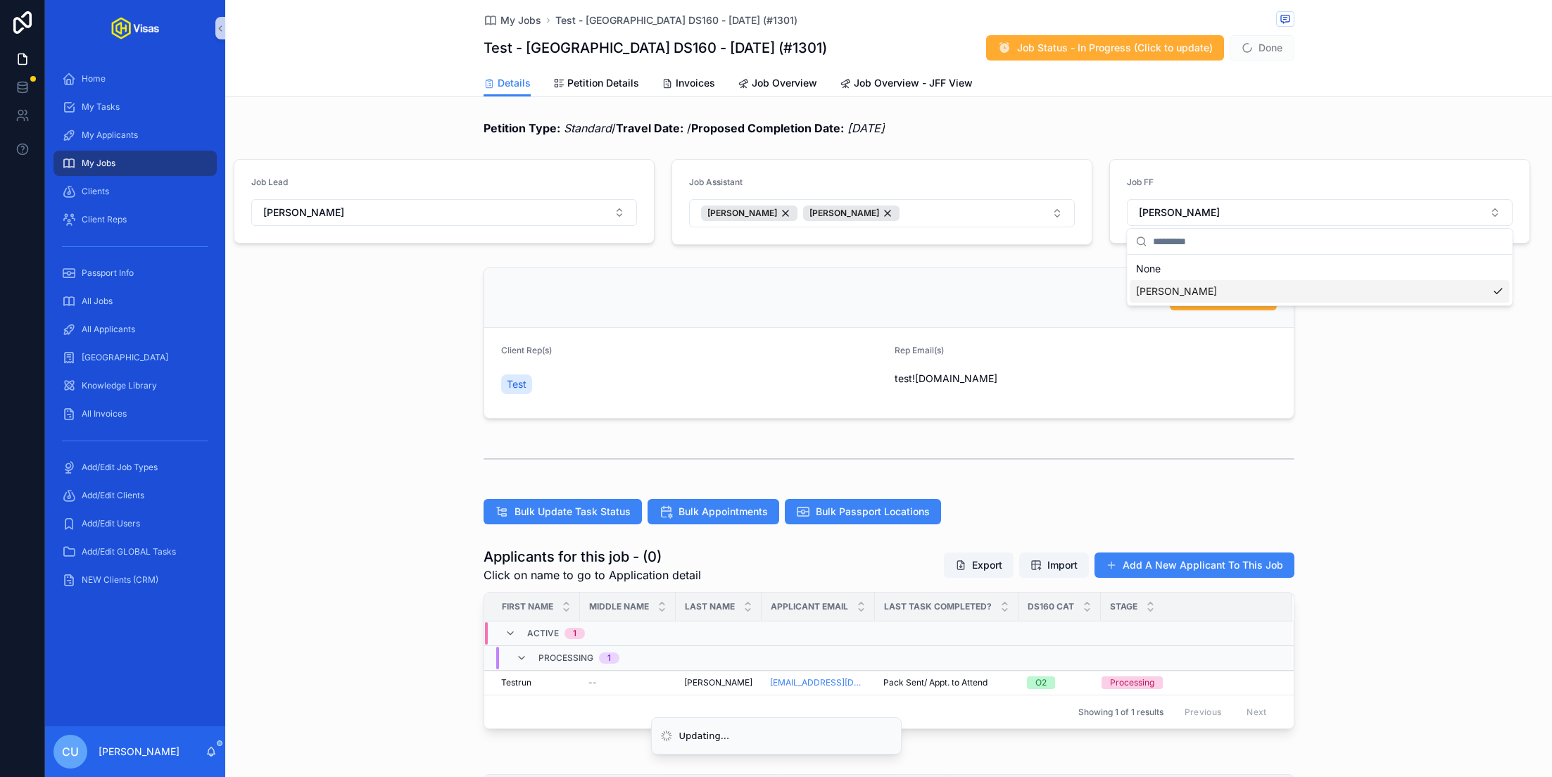
scroll to position [0, 0]
click at [1421, 390] on div "Job Reminder Client Rep(s) Test Rep Email(s) test!oh-vsias.com" at bounding box center [888, 343] width 1326 height 163
click at [481, 207] on button "[PERSON_NAME]" at bounding box center [444, 212] width 386 height 27
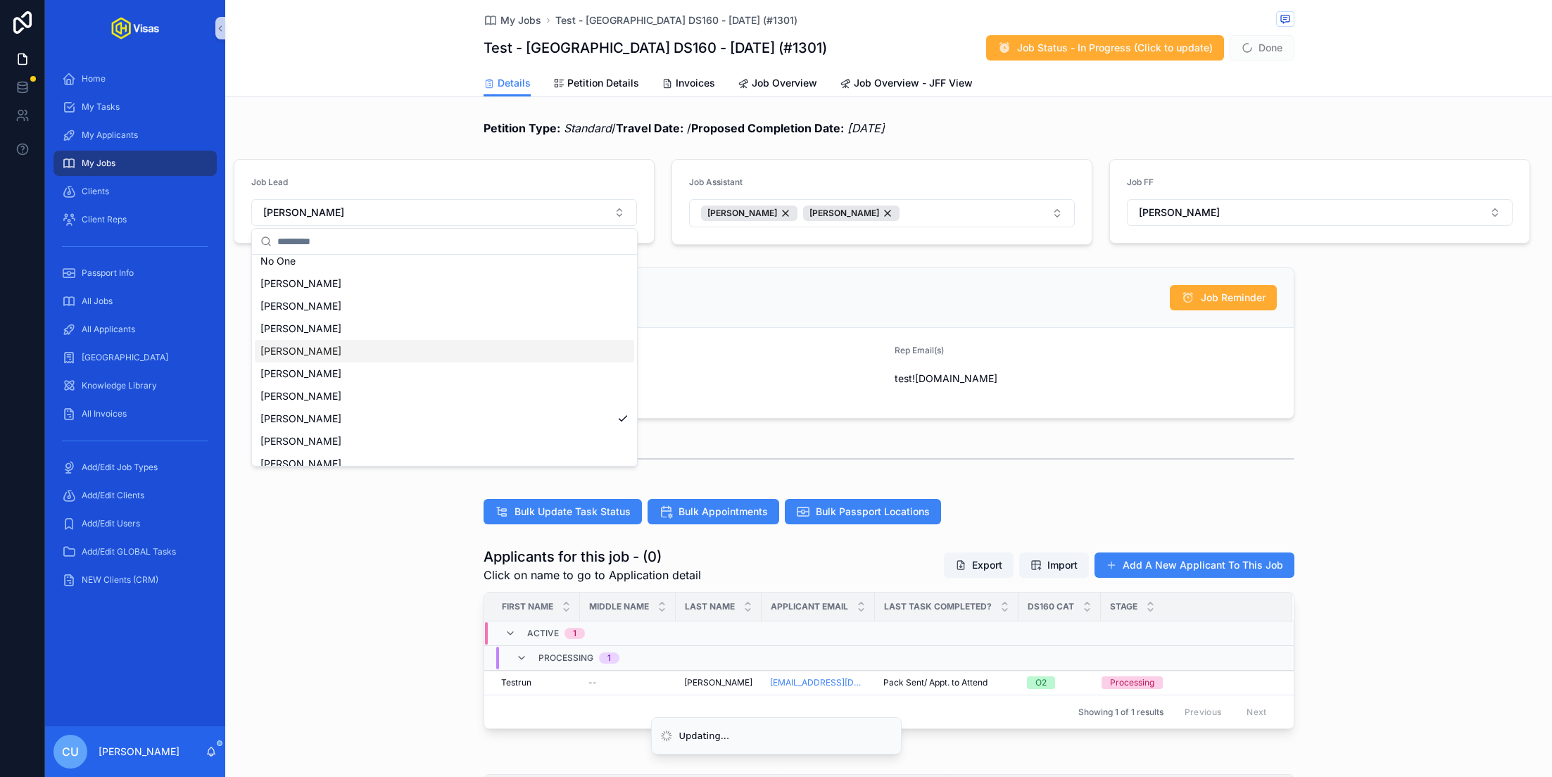
scroll to position [87, 0]
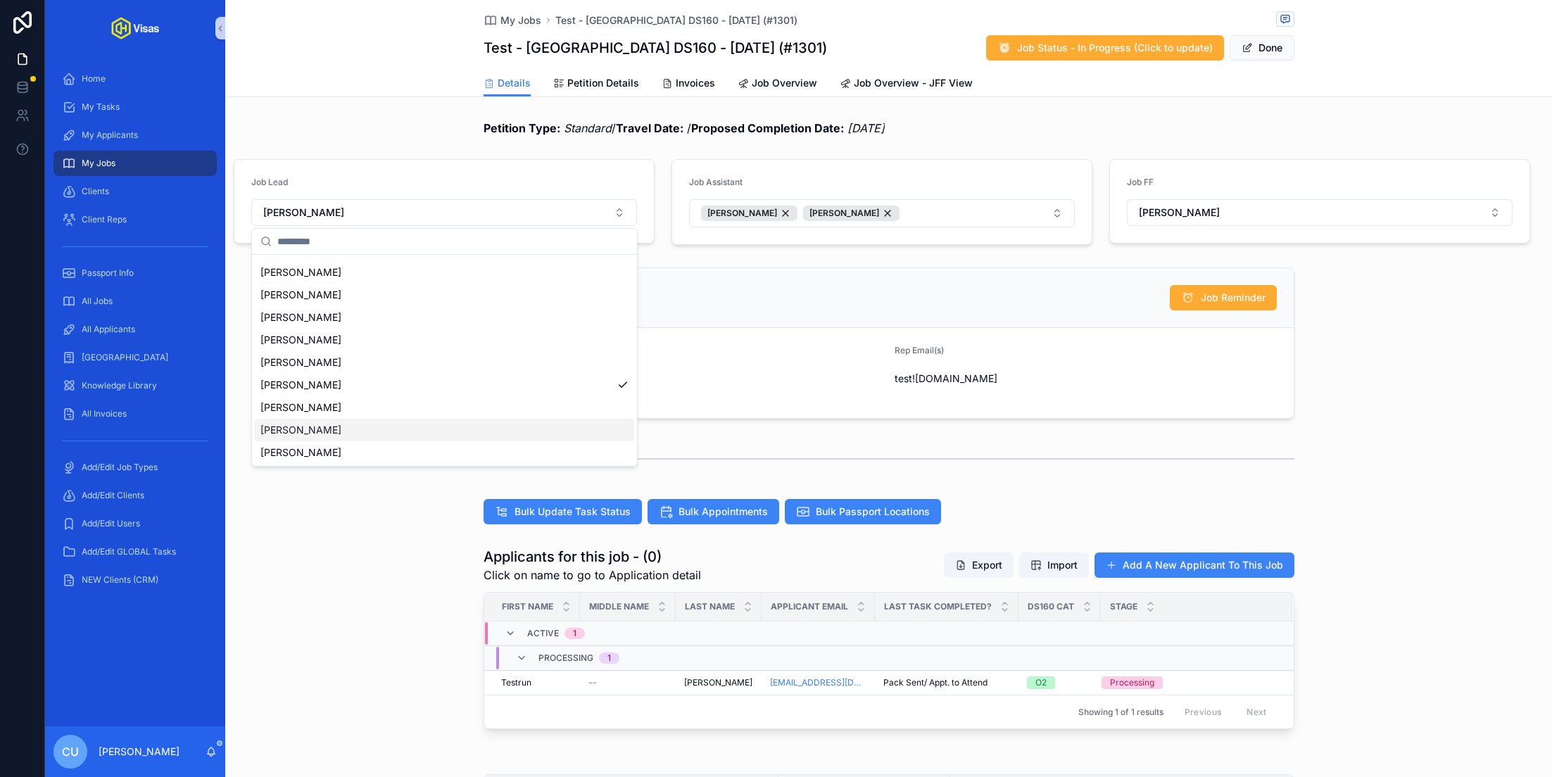
click at [299, 435] on span "[PERSON_NAME]" at bounding box center [300, 430] width 81 height 14
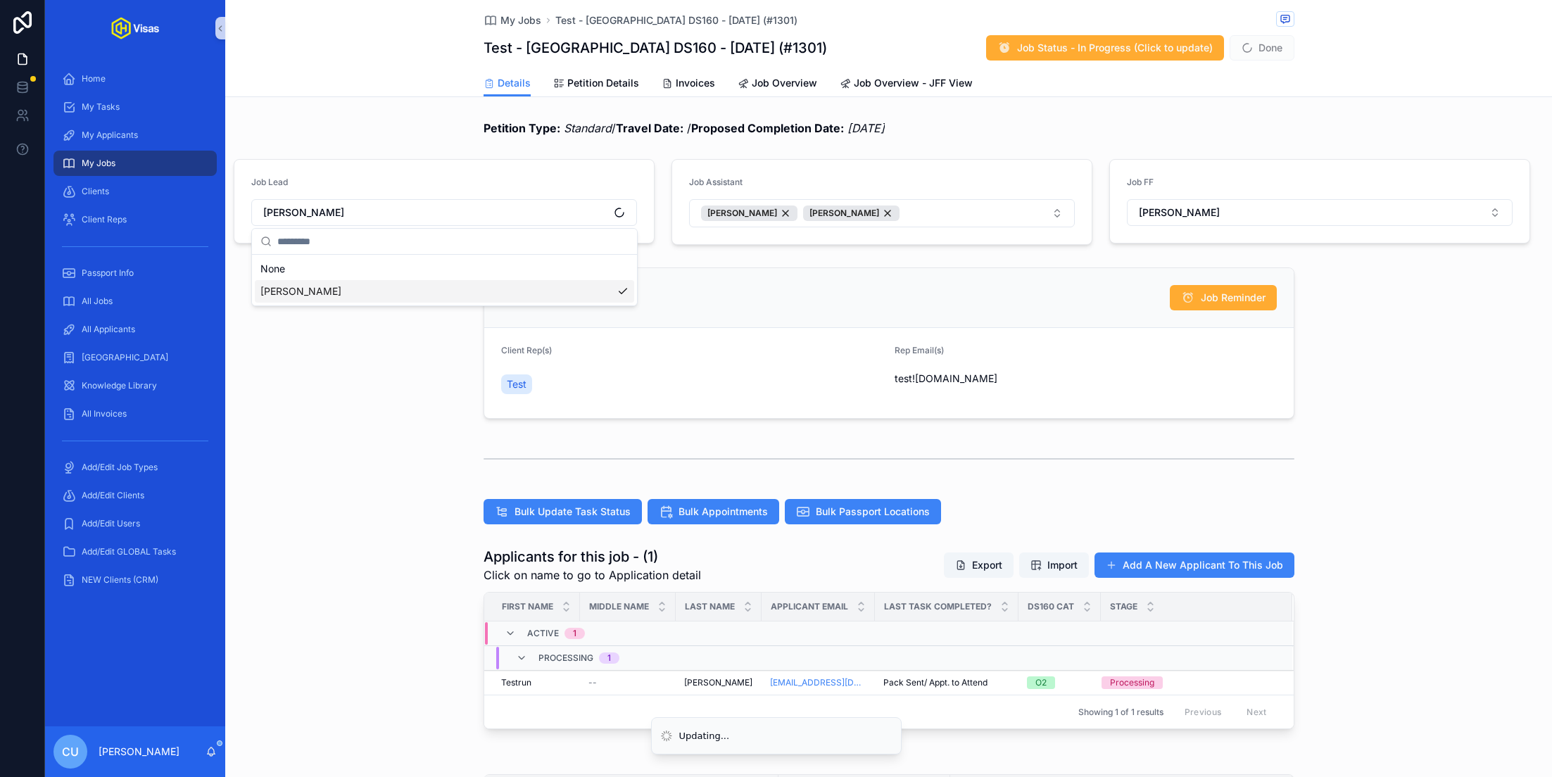
scroll to position [0, 0]
click at [775, 213] on div "[PERSON_NAME]" at bounding box center [749, 212] width 96 height 15
click at [1255, 49] on button "Done" at bounding box center [1261, 47] width 65 height 25
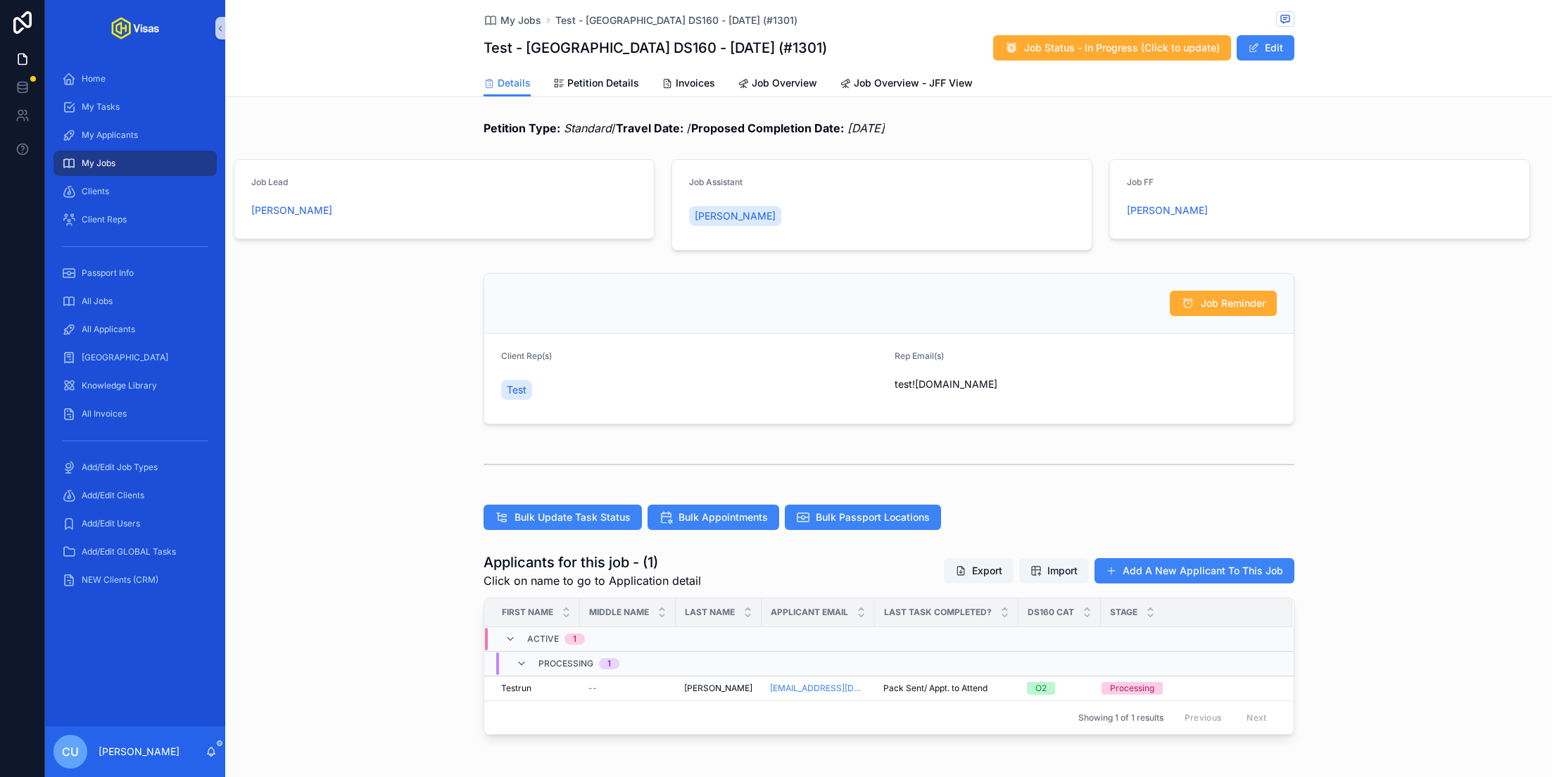
click at [1400, 381] on div "Job Reminder Client Rep(s) Test Rep Email(s) test!oh-vsias.com" at bounding box center [888, 348] width 1326 height 163
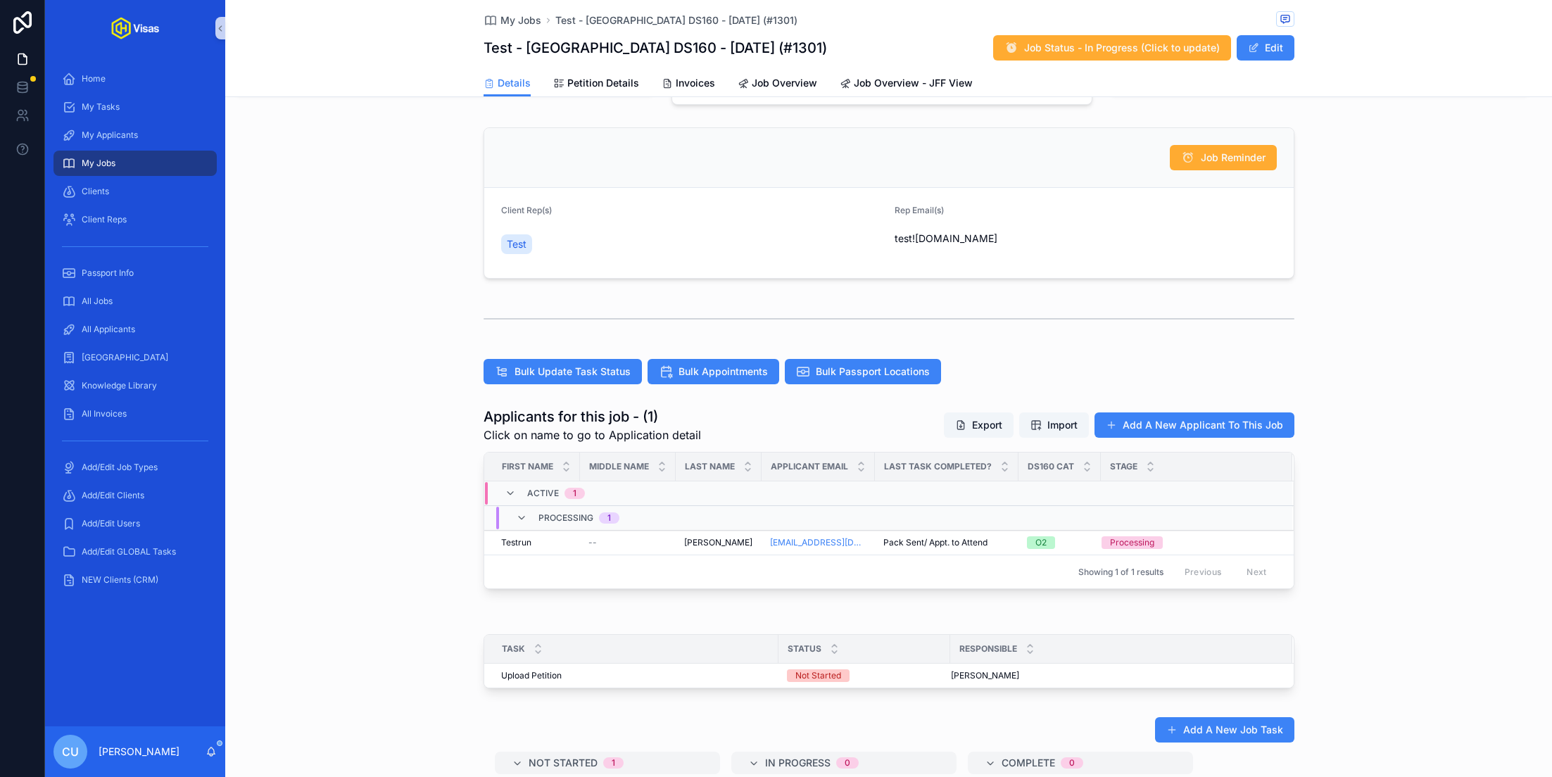
scroll to position [150, 0]
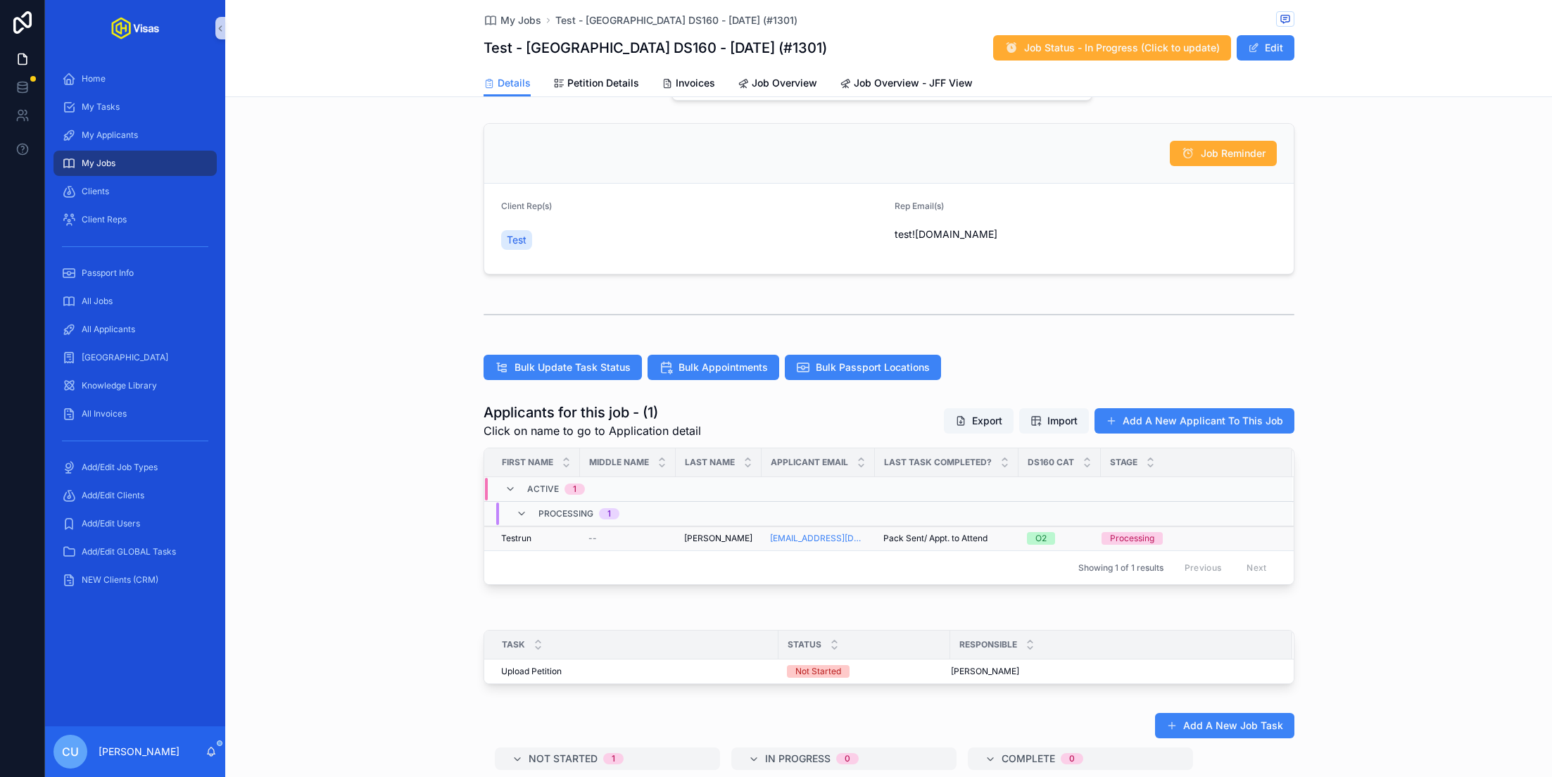
click at [602, 536] on div "--" at bounding box center [627, 538] width 79 height 11
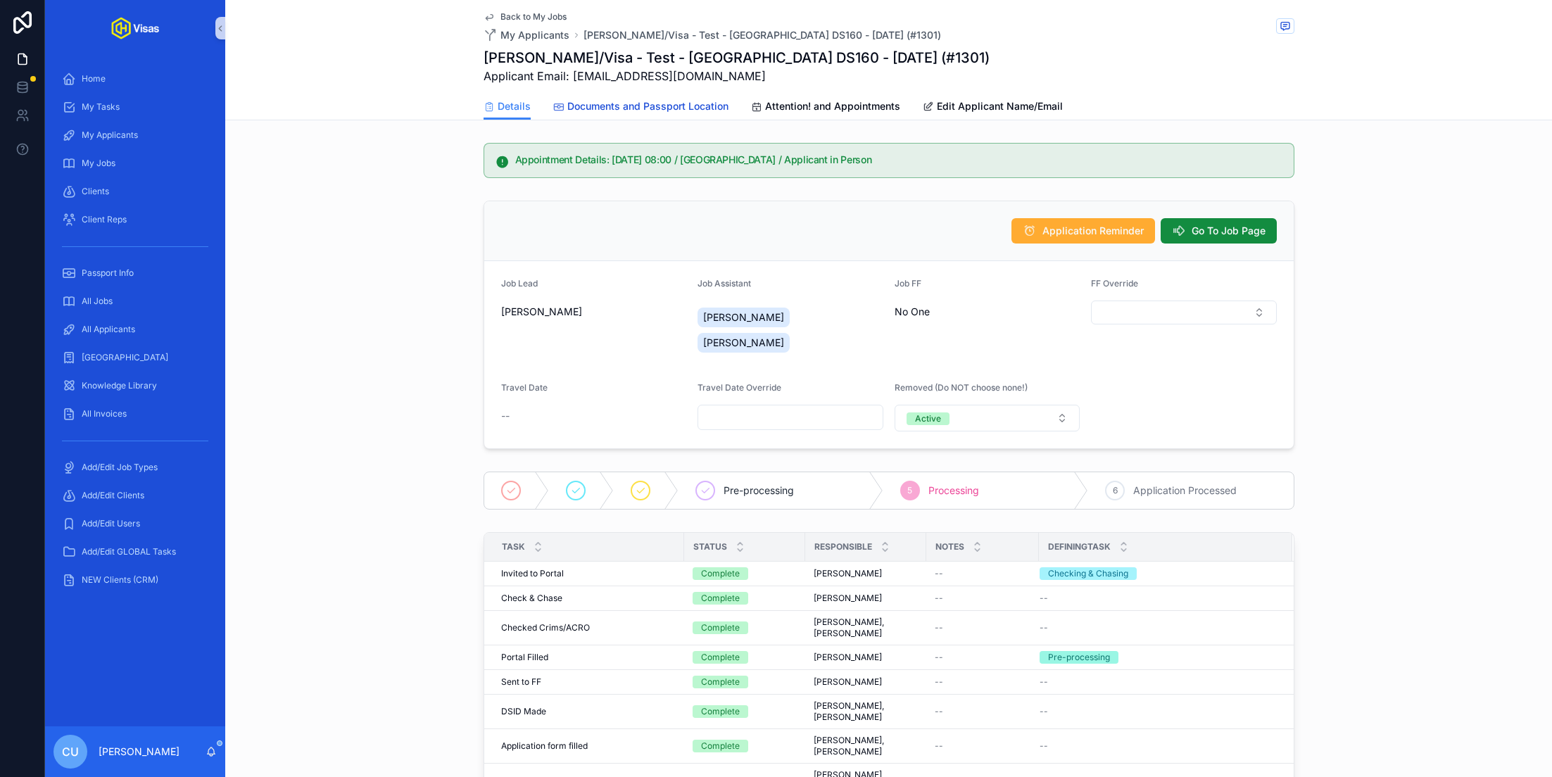
click at [608, 104] on span "Documents and Passport Location" at bounding box center [647, 106] width 161 height 14
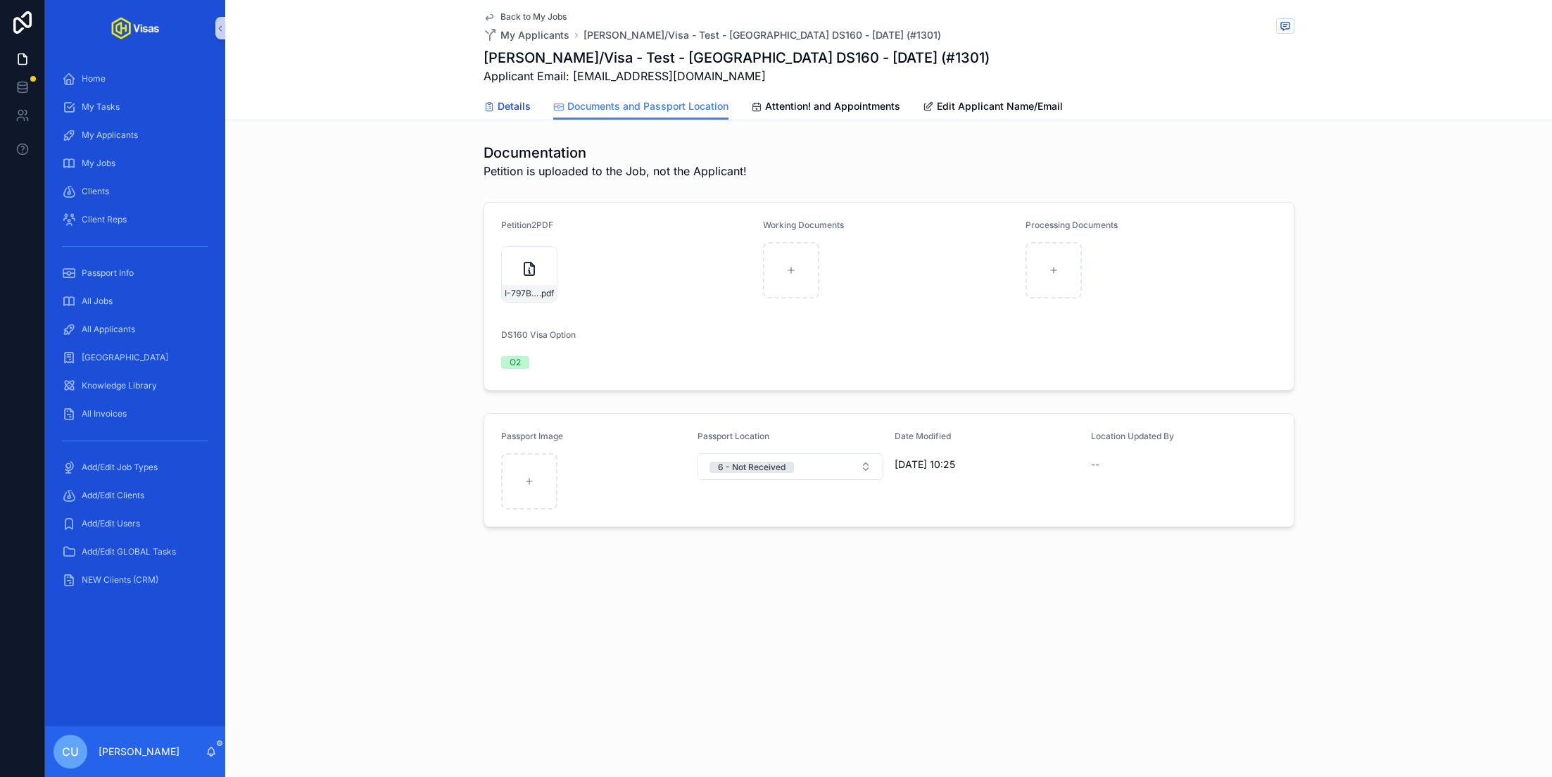
click at [511, 103] on span "Details" at bounding box center [514, 106] width 33 height 14
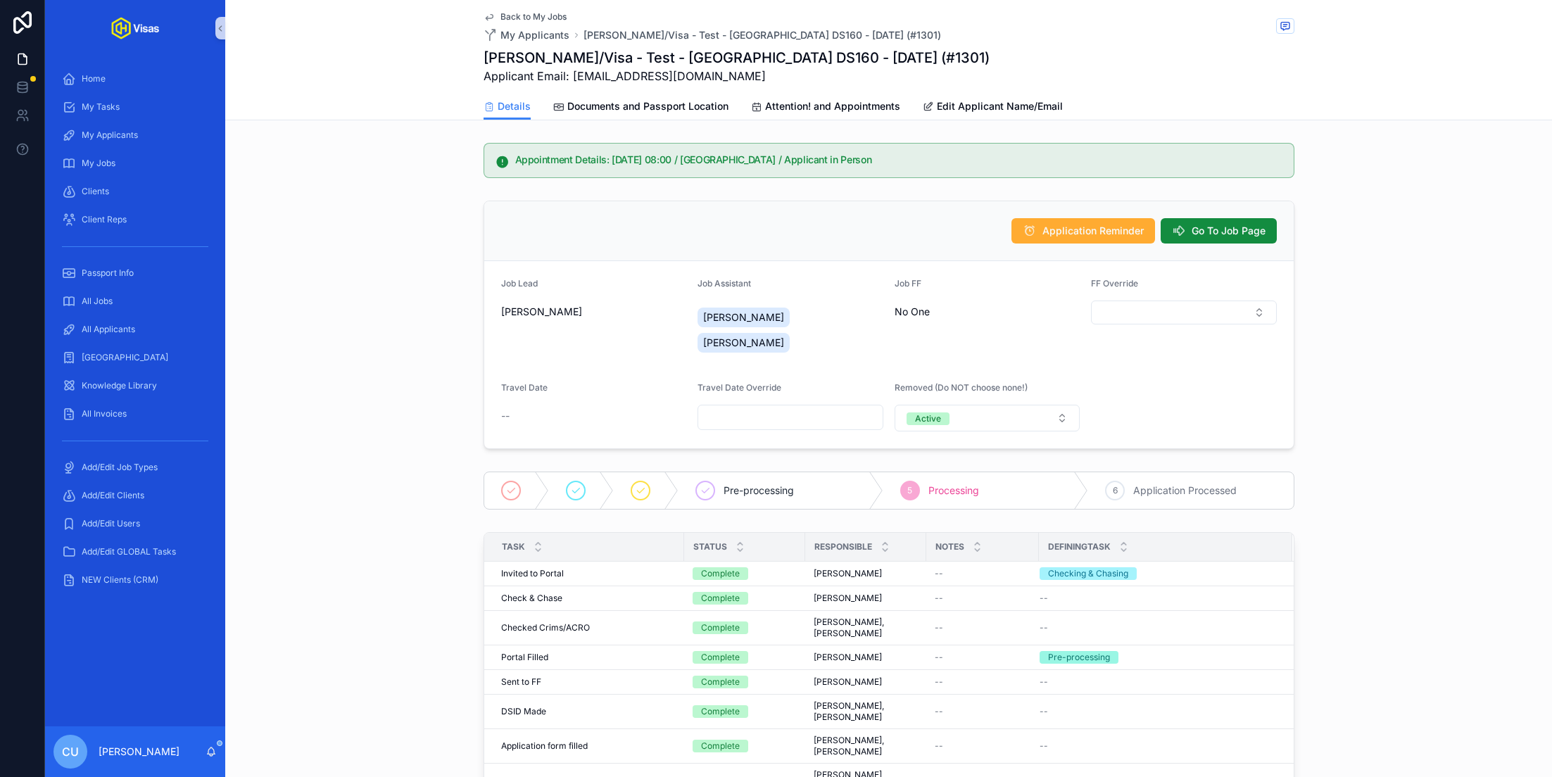
click at [520, 12] on span "Back to My Jobs" at bounding box center [533, 16] width 66 height 11
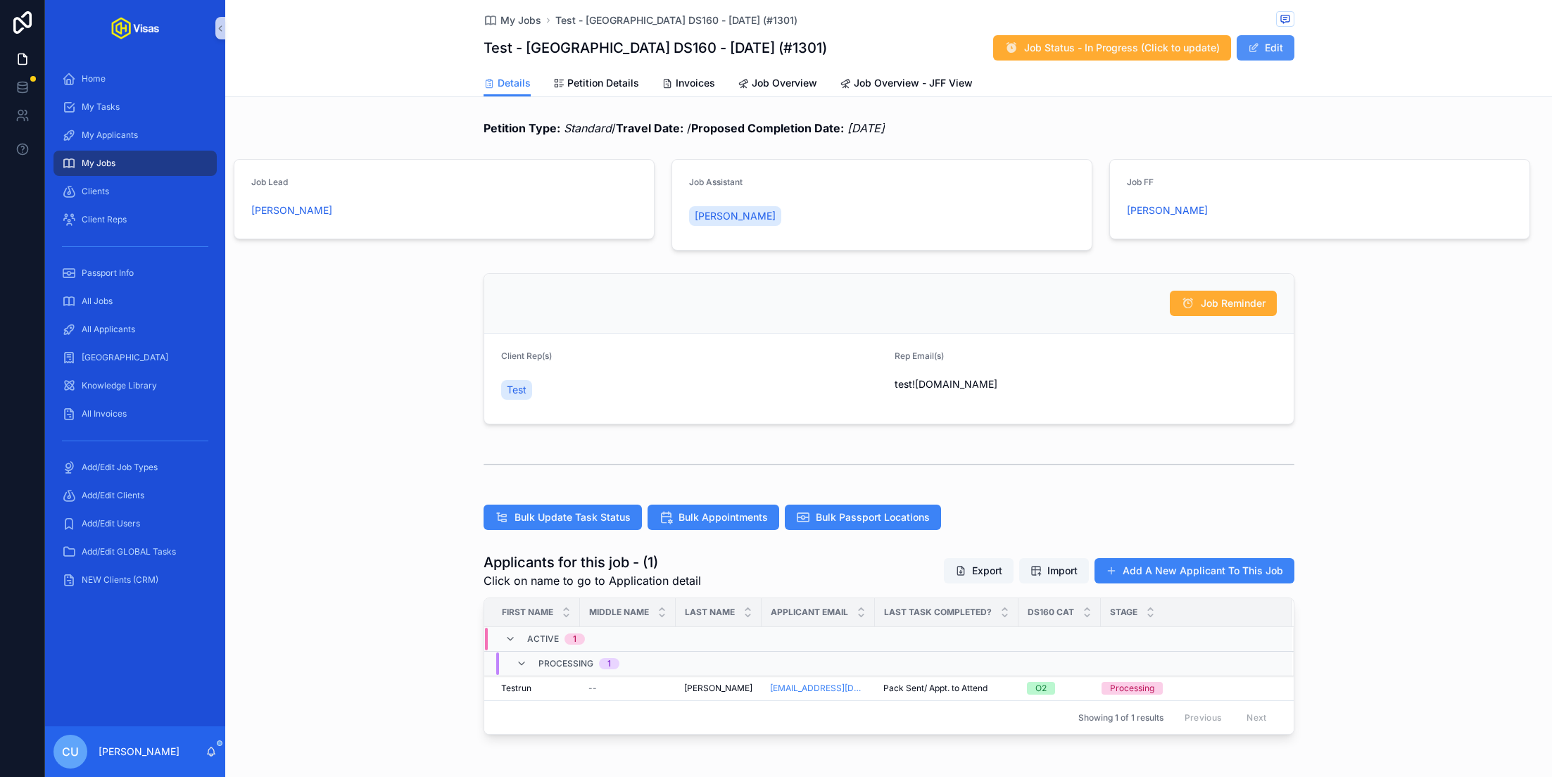
click at [1274, 54] on button "Edit" at bounding box center [1265, 47] width 58 height 25
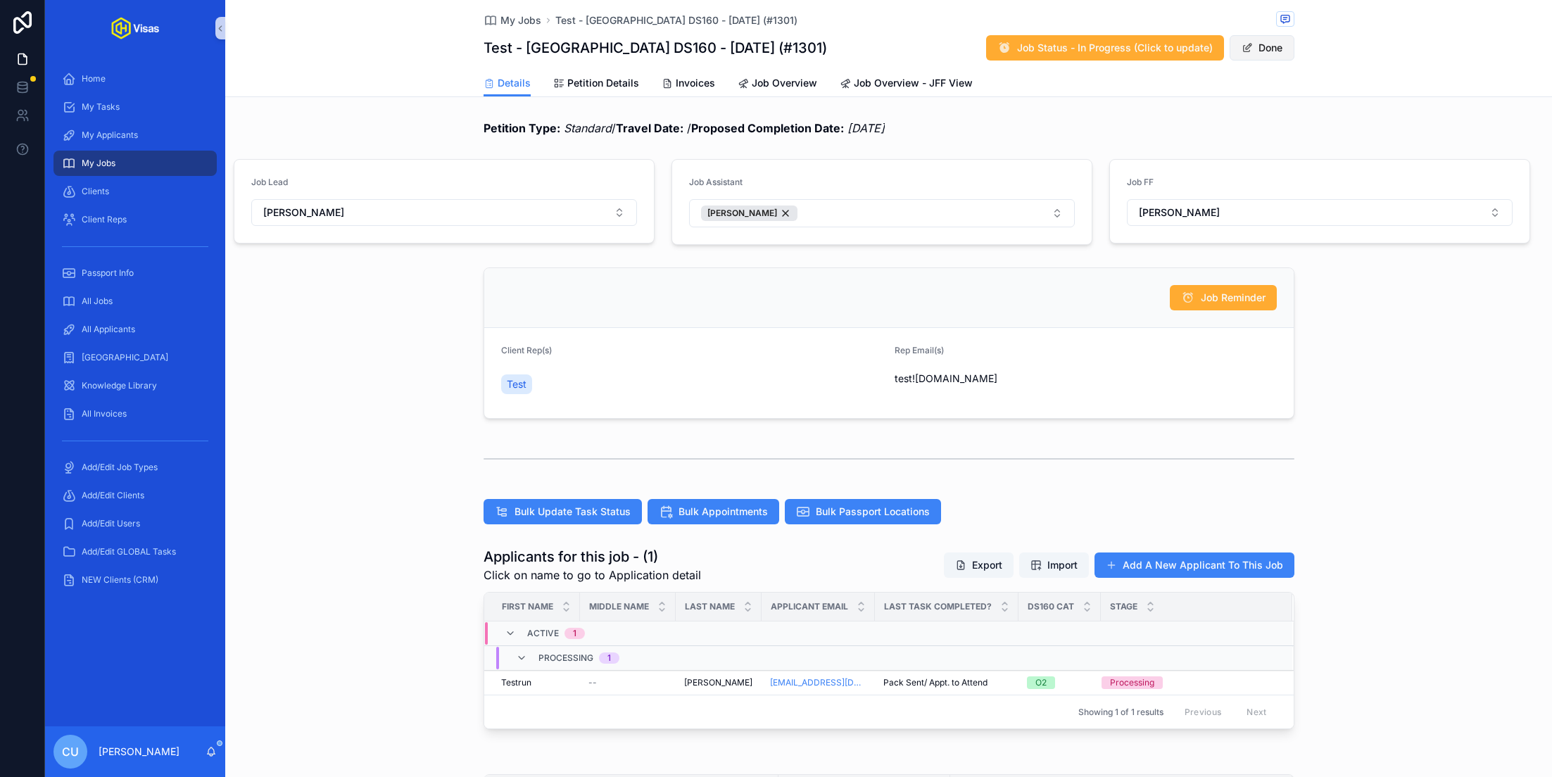
click at [1274, 54] on button "Done" at bounding box center [1261, 47] width 65 height 25
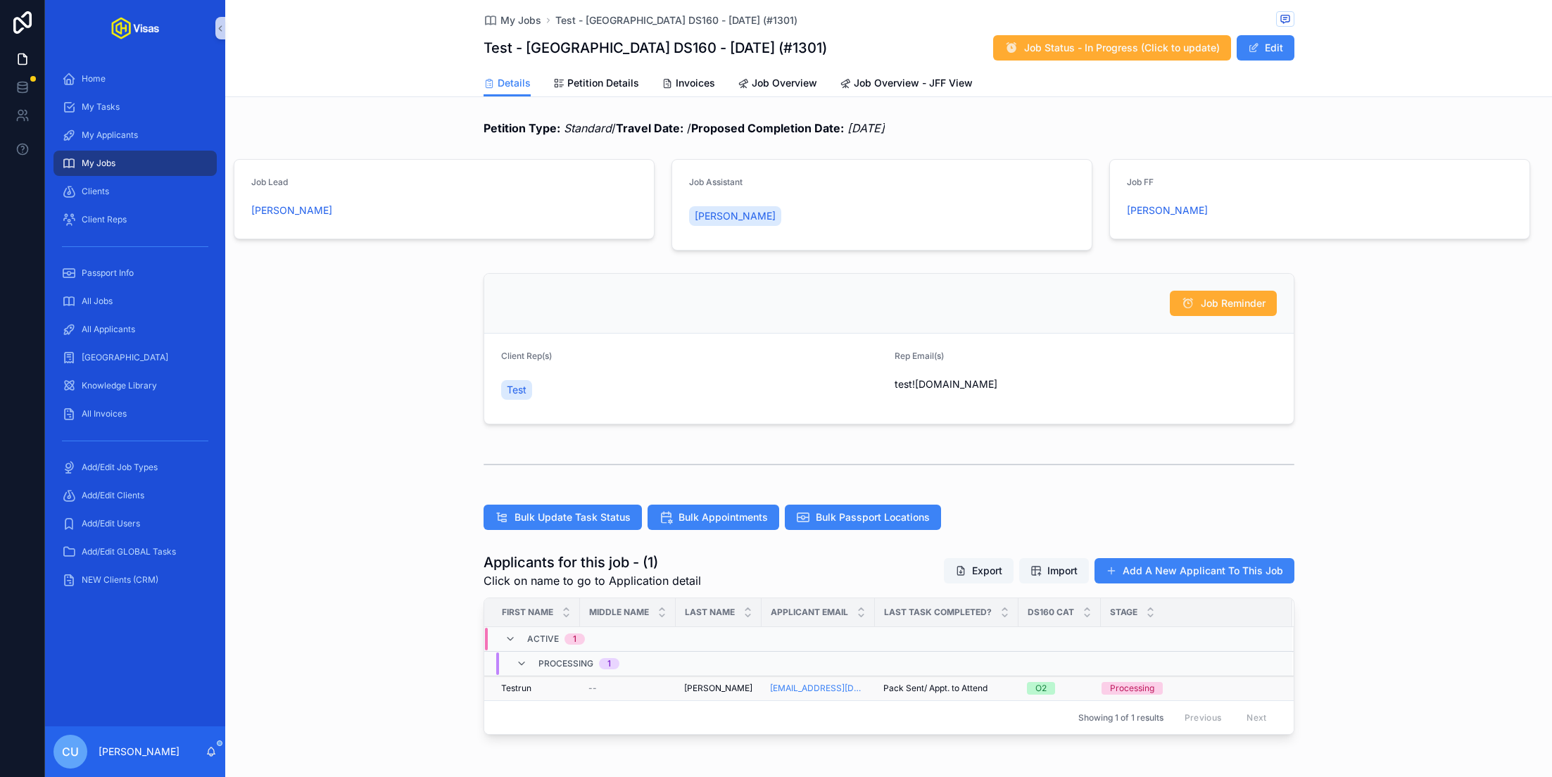
click at [571, 686] on div "Testrun Testrun" at bounding box center [536, 688] width 70 height 11
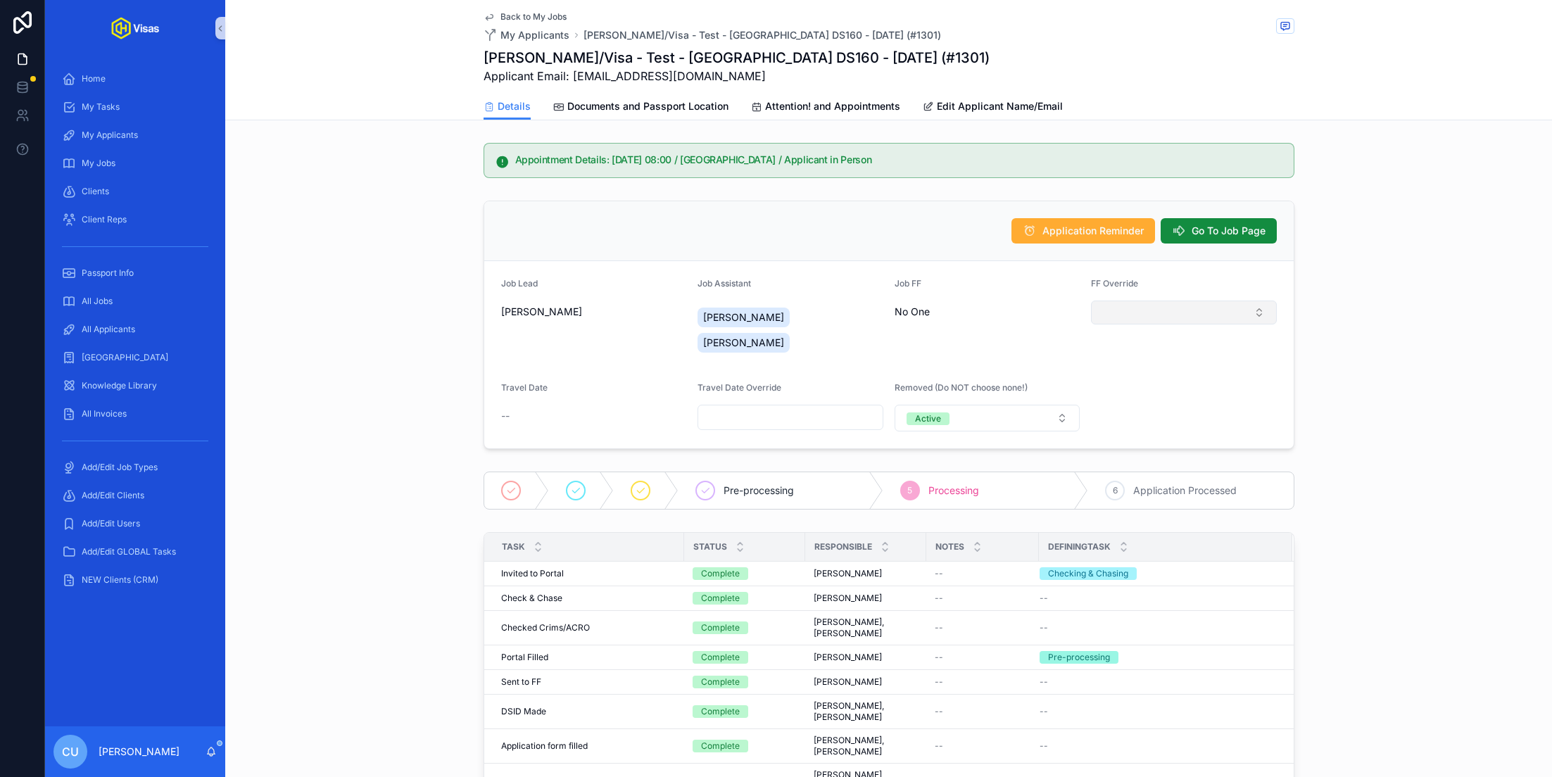
click at [1148, 308] on button "Select Button" at bounding box center [1184, 312] width 186 height 24
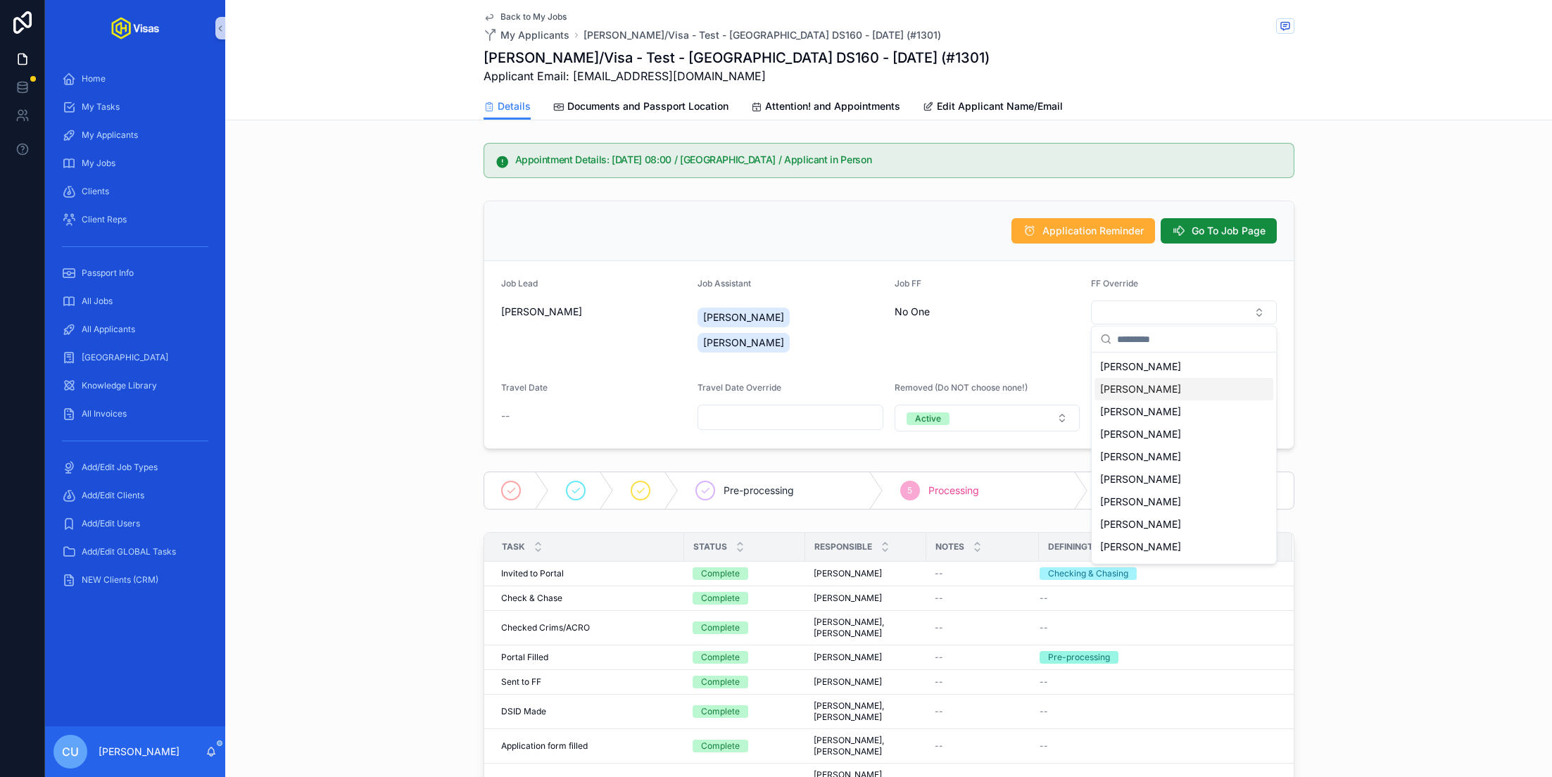
click at [1180, 395] on div "[PERSON_NAME]" at bounding box center [1183, 389] width 179 height 23
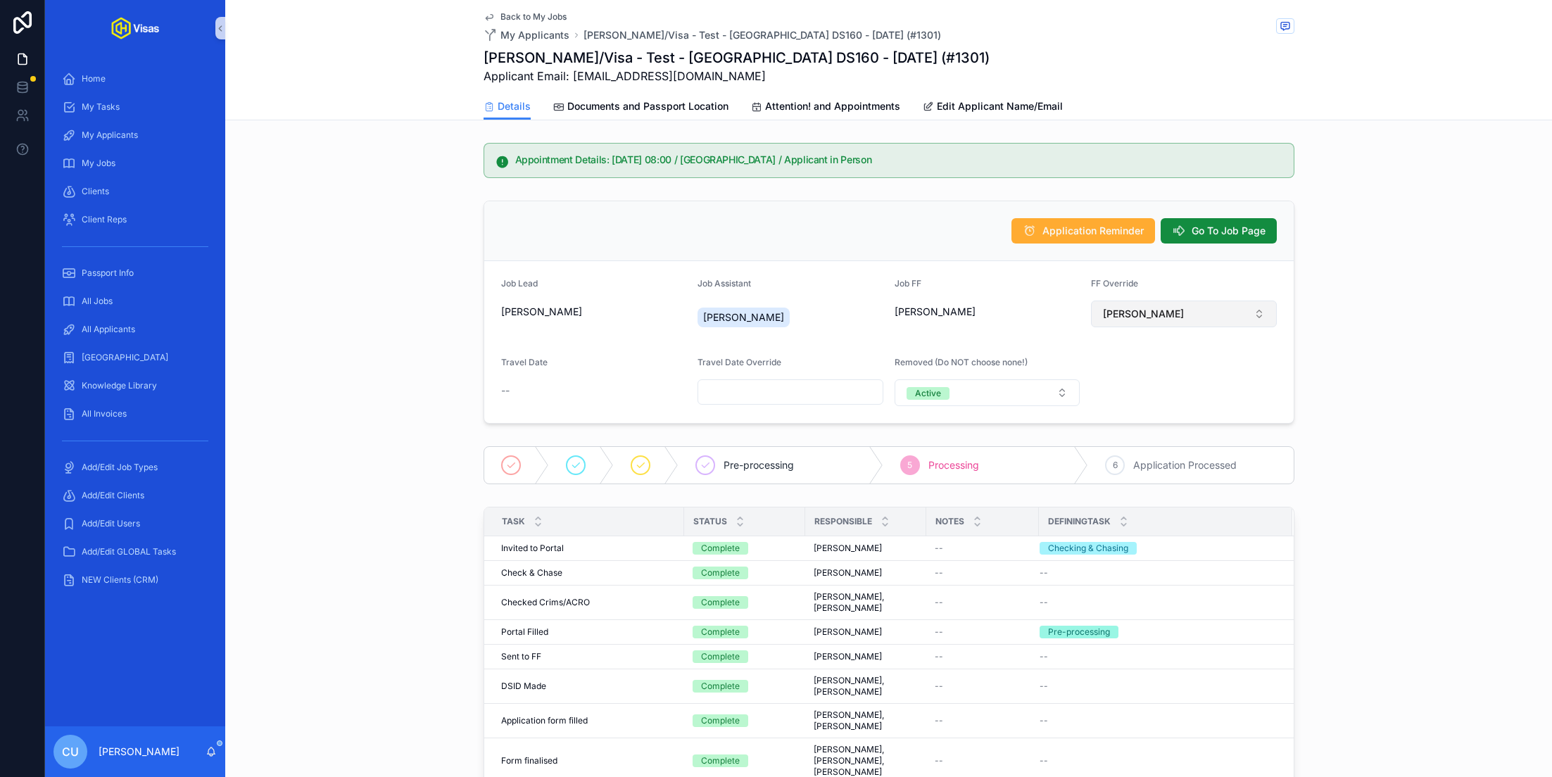
click at [1249, 305] on button "[PERSON_NAME]" at bounding box center [1184, 313] width 186 height 27
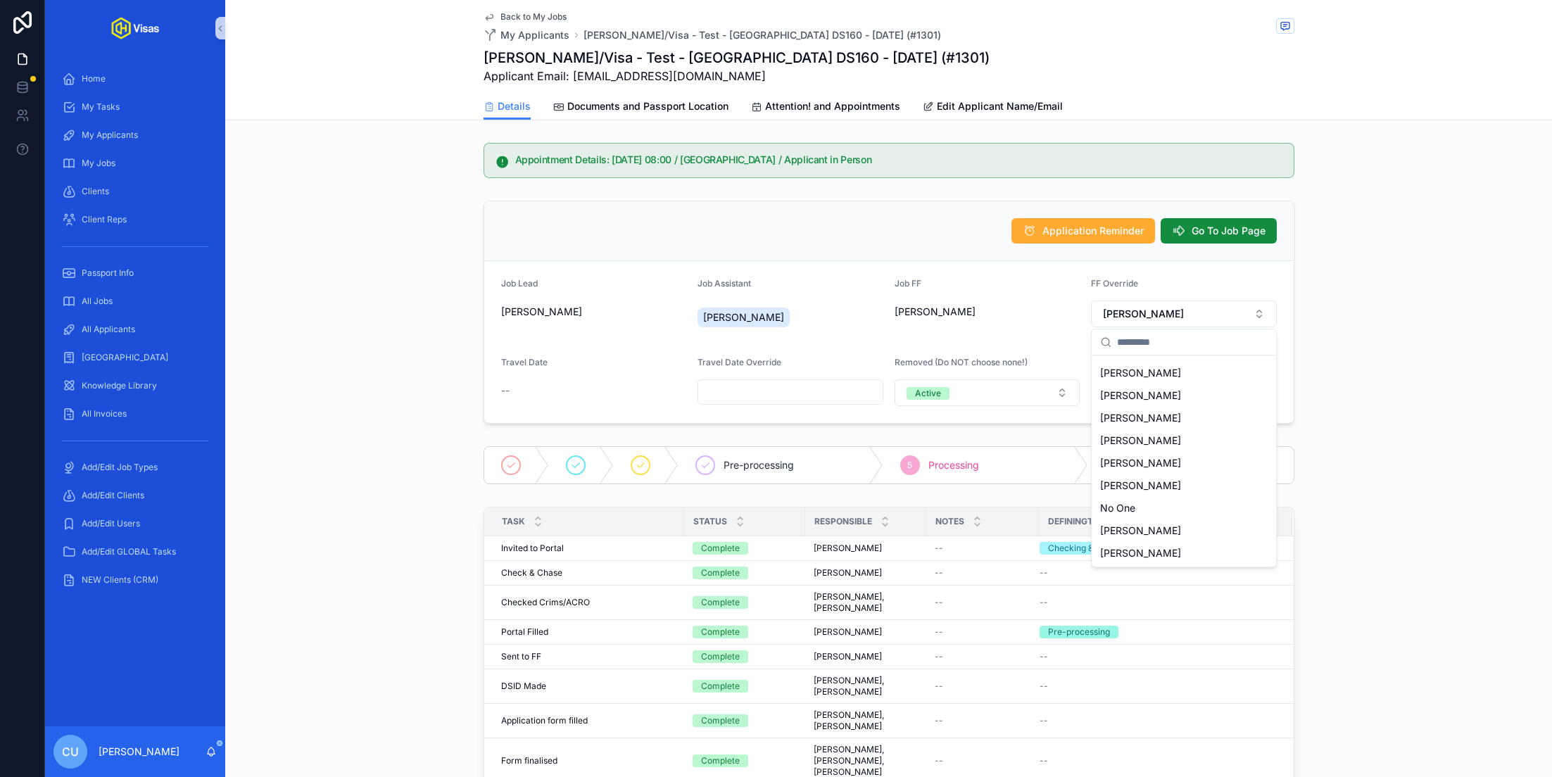
scroll to position [87, 0]
click at [1170, 485] on span "[PERSON_NAME]" at bounding box center [1140, 486] width 81 height 14
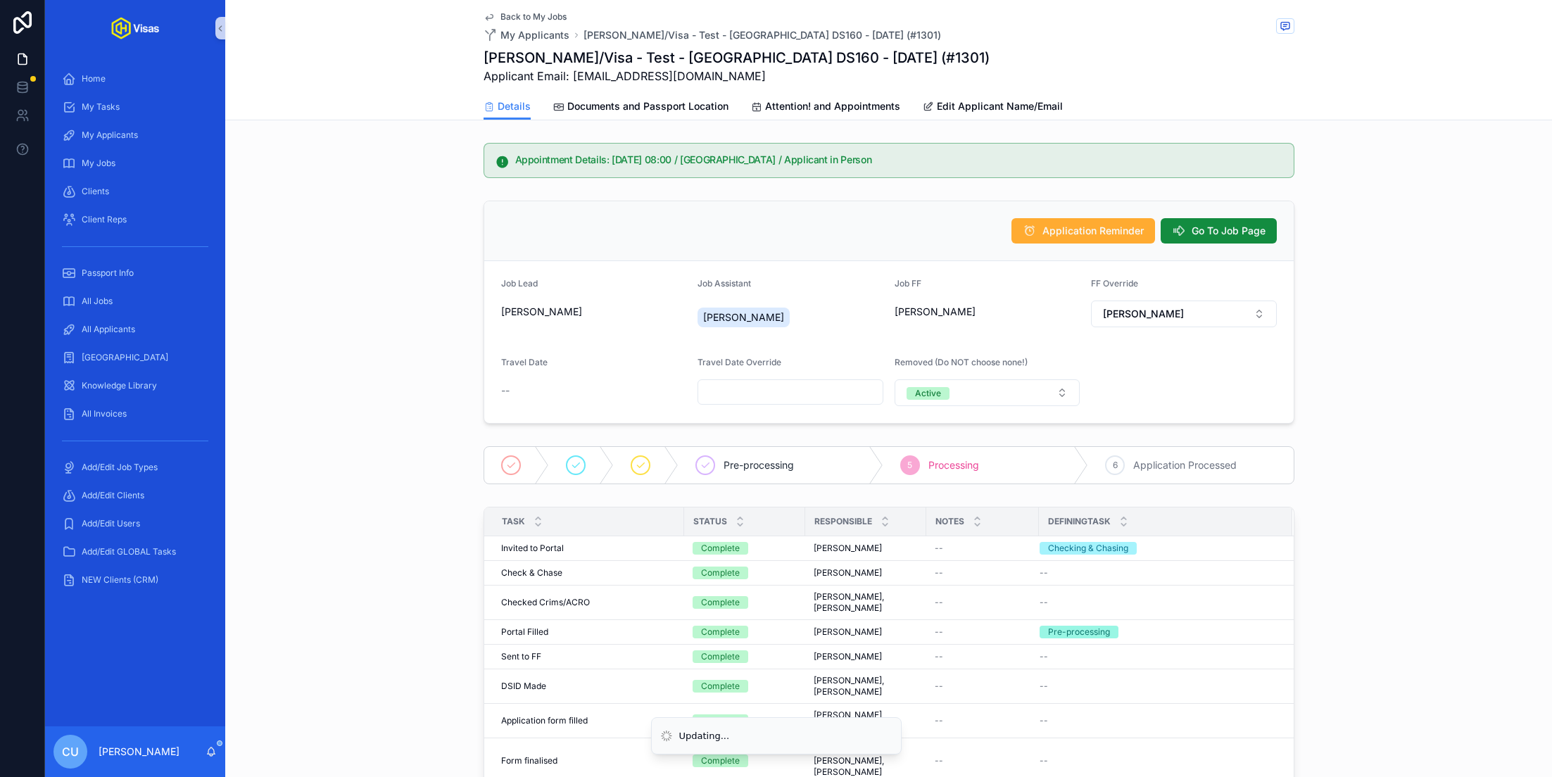
click at [1379, 308] on div "Application Reminder Go To Job Page Job Lead Candra Johnson Job Assistant Candr…" at bounding box center [888, 312] width 1326 height 234
click at [1284, 28] on icon "scrollable content" at bounding box center [1284, 25] width 11 height 11
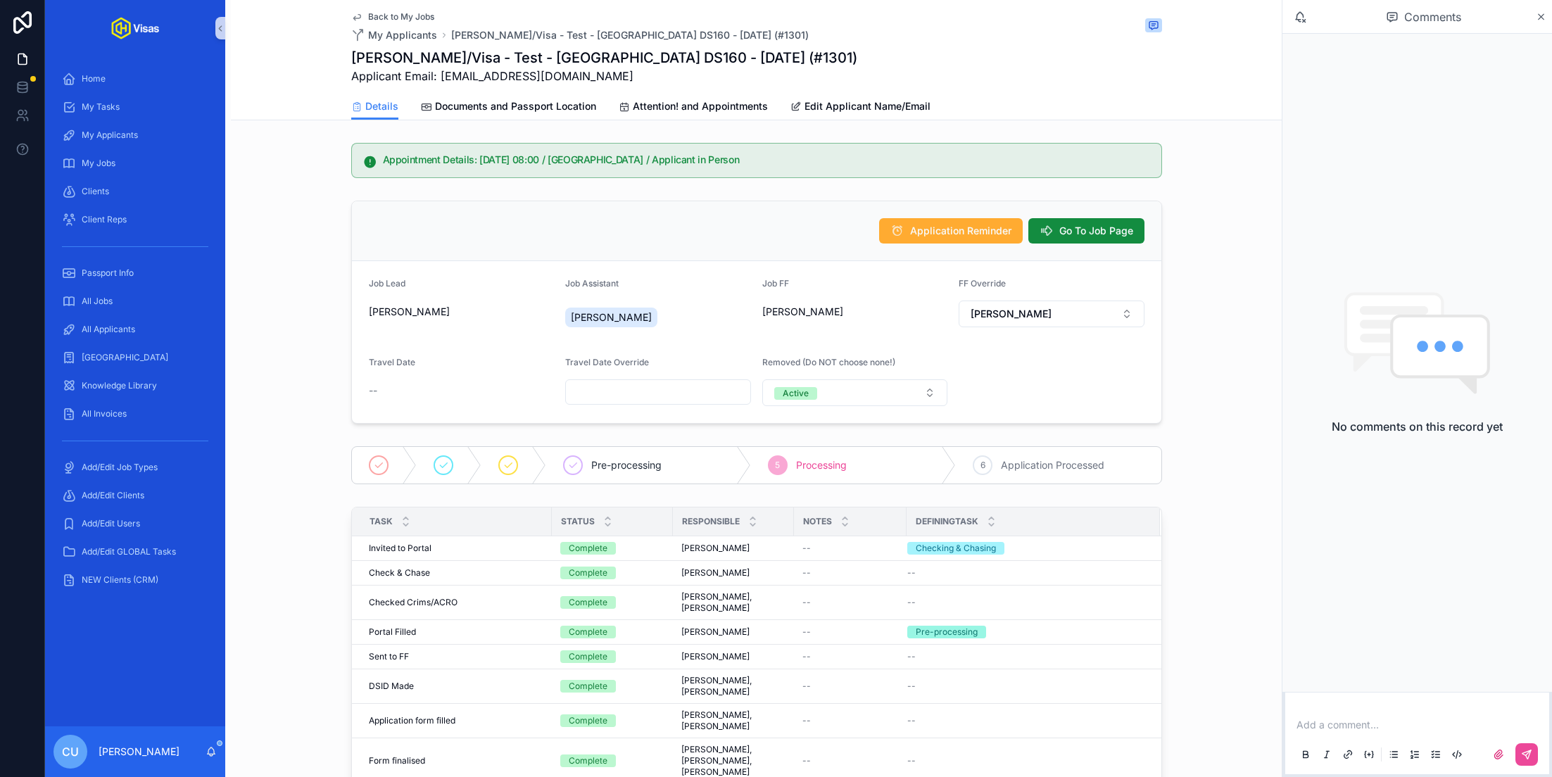
click at [1317, 724] on p "scrollable content" at bounding box center [1419, 725] width 247 height 14
click at [1322, 702] on span "murielle.johnson@gmail.com" at bounding box center [1486, 701] width 331 height 14
click at [1536, 759] on button "scrollable content" at bounding box center [1526, 754] width 23 height 23
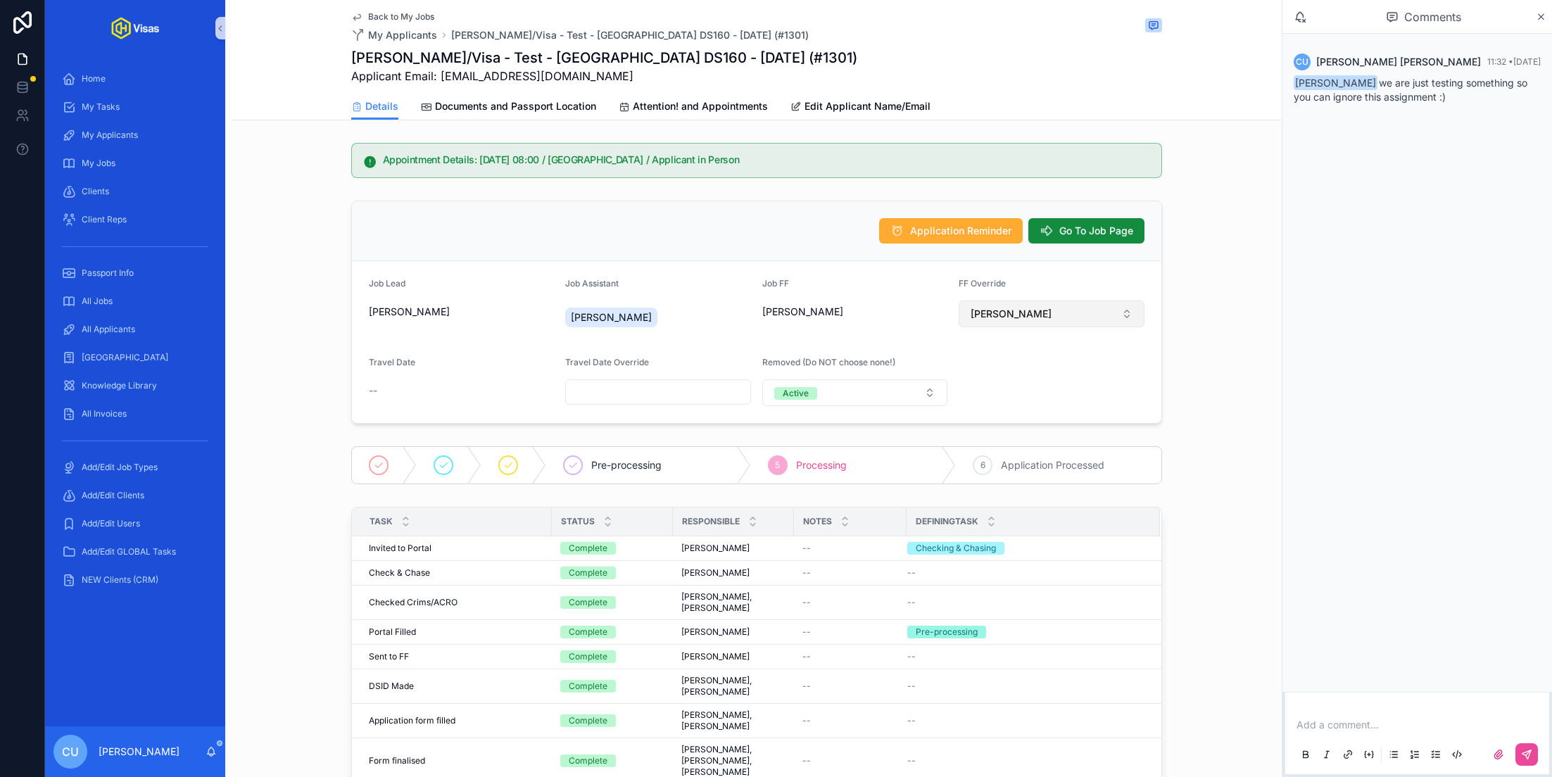
click at [1047, 315] on span "[PERSON_NAME]" at bounding box center [1010, 314] width 81 height 14
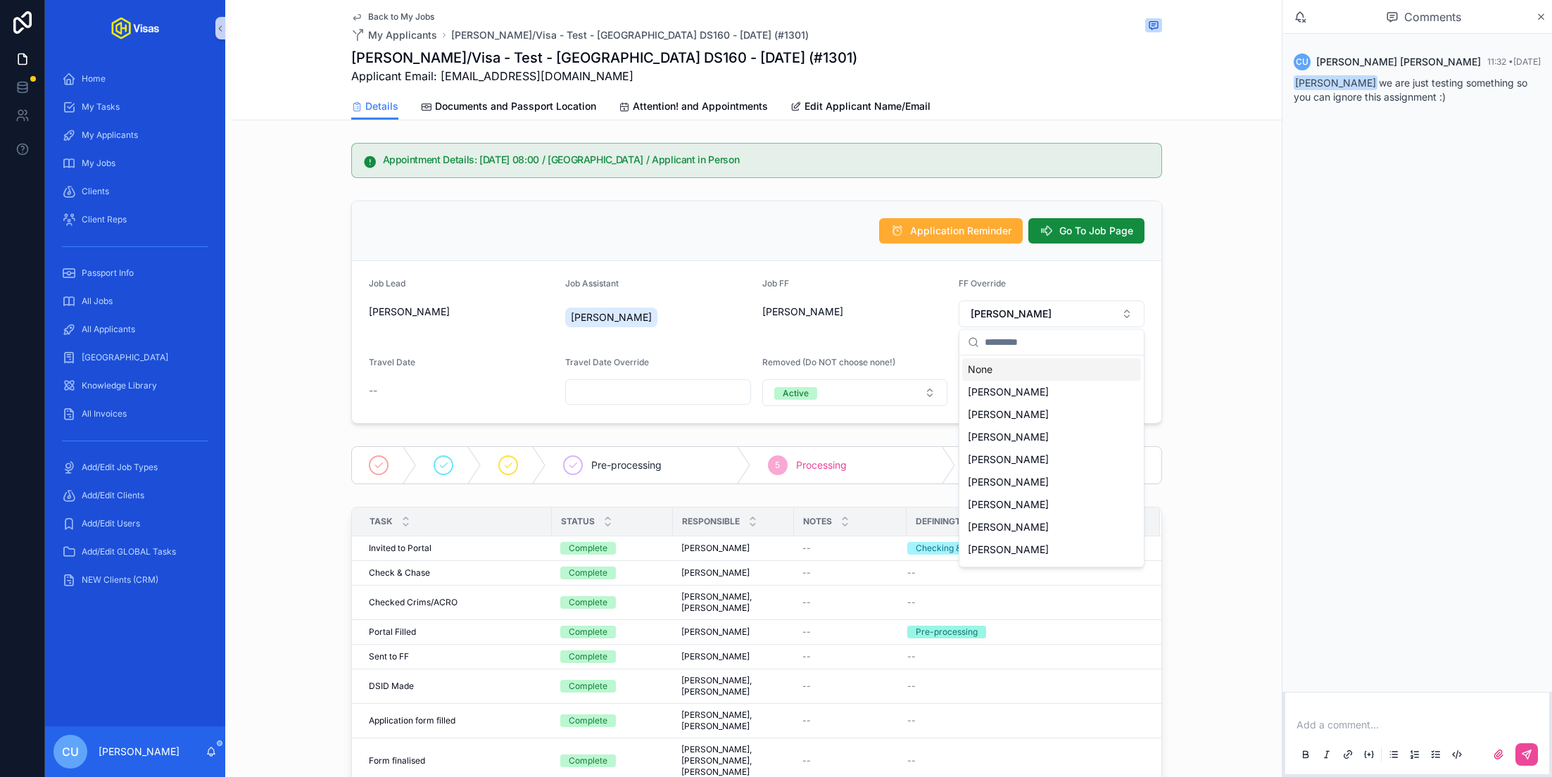
click at [1022, 365] on div "None" at bounding box center [1051, 369] width 179 height 23
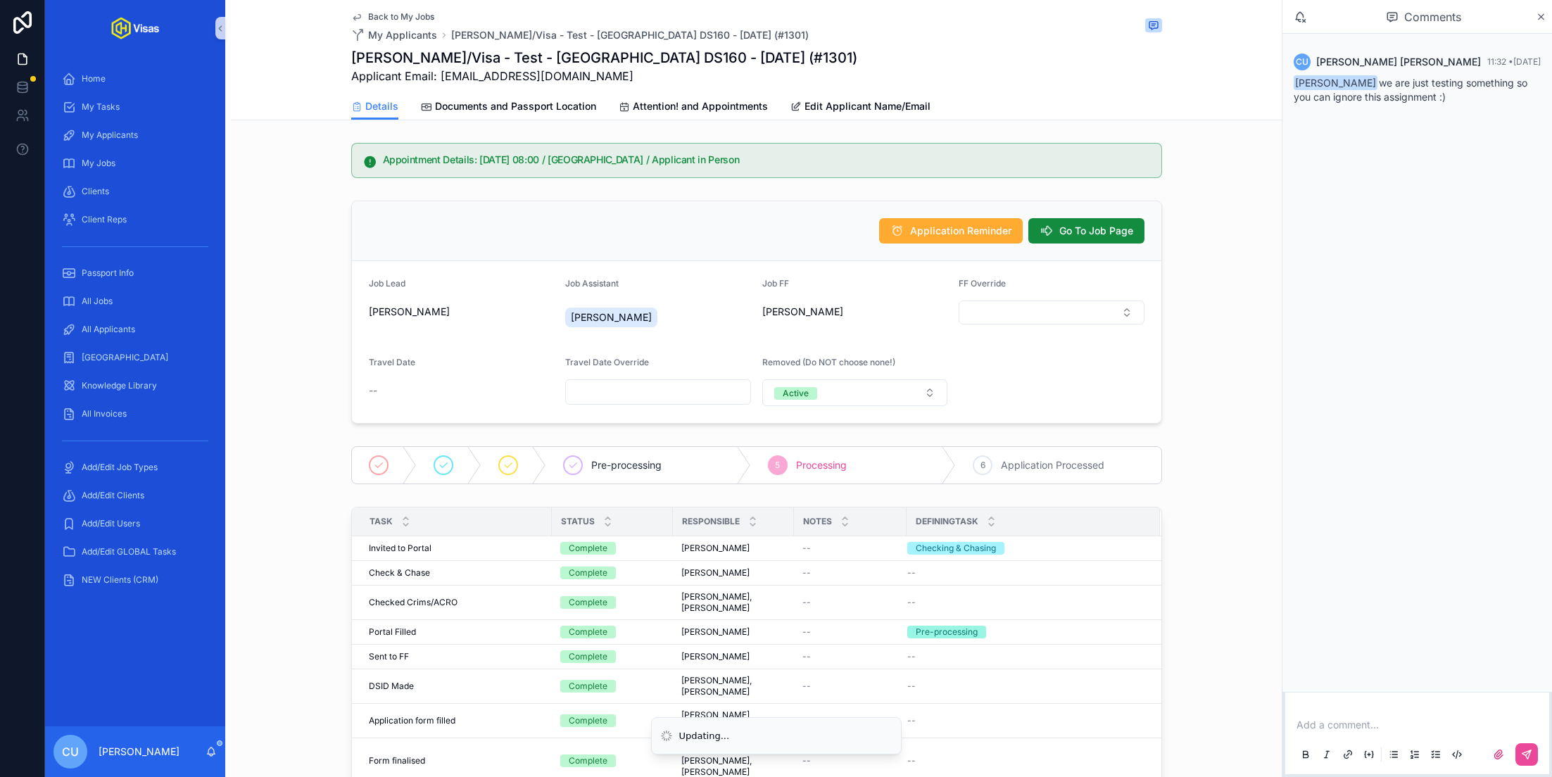
click at [1185, 306] on div "Application Reminder Go To Job Page Job Lead Candra Johnson Job Assistant Candr…" at bounding box center [756, 312] width 1051 height 234
click at [391, 16] on span "Back to My Jobs" at bounding box center [401, 16] width 66 height 11
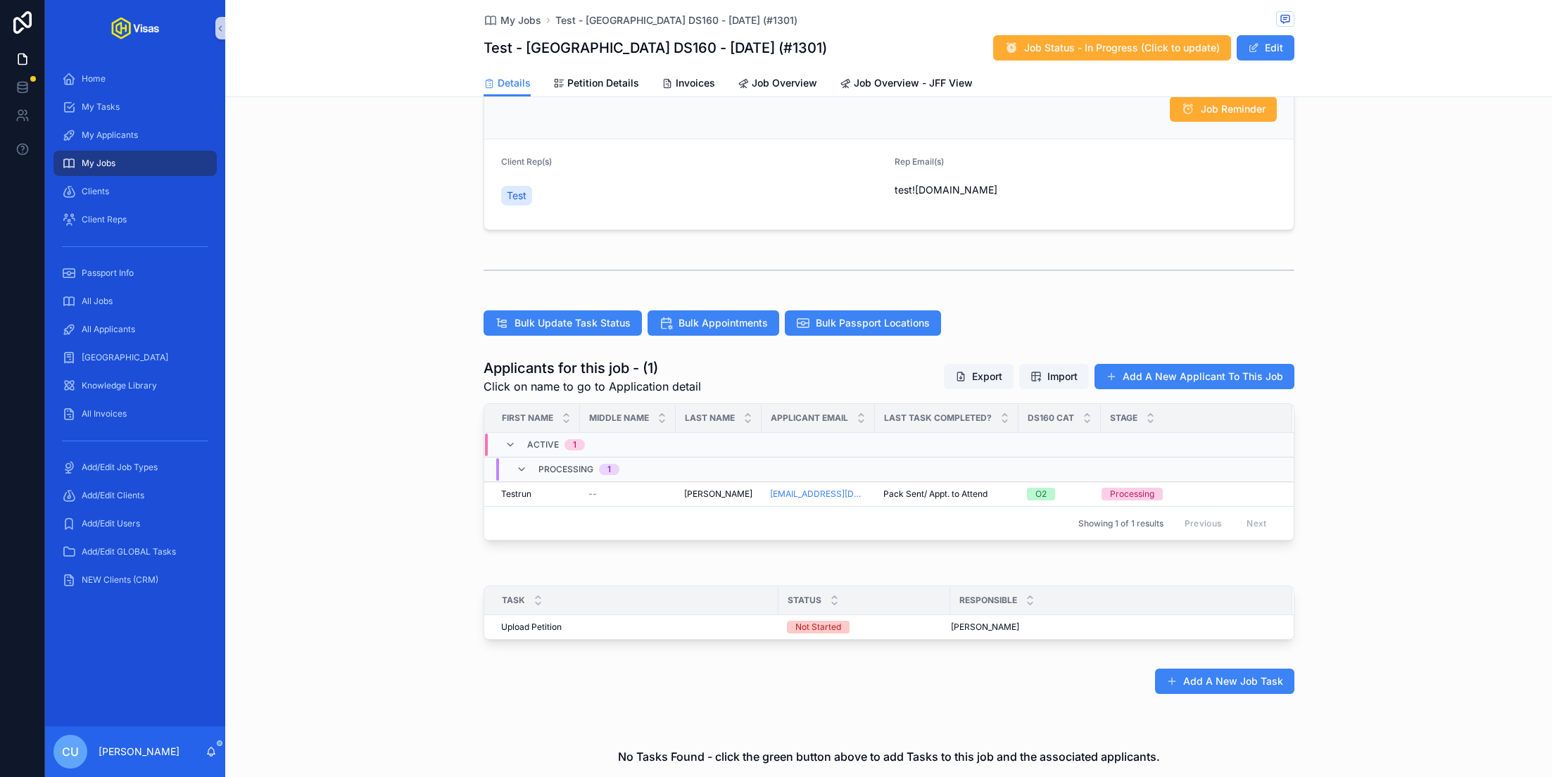
scroll to position [217, 0]
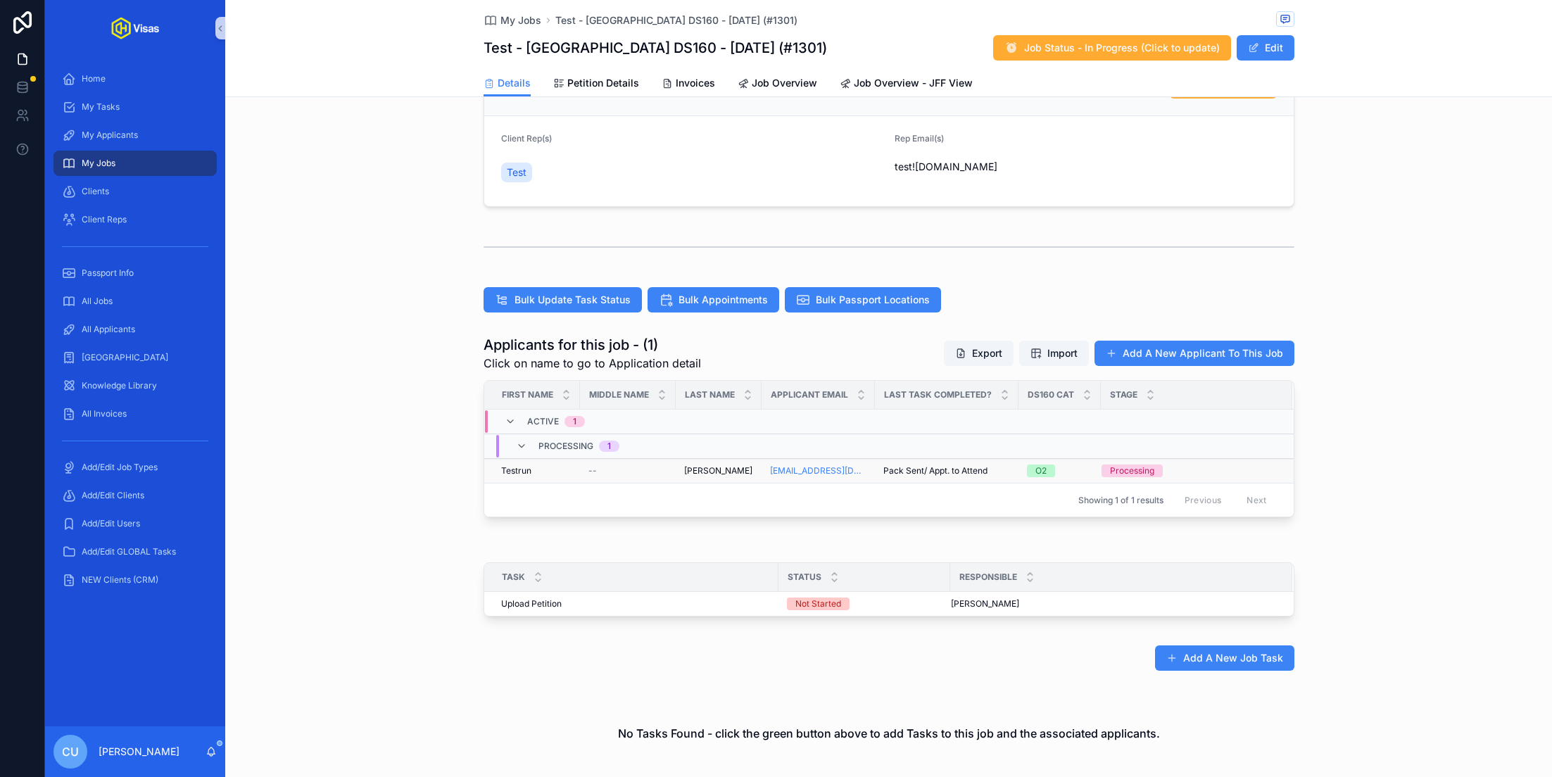
click at [613, 465] on div "--" at bounding box center [627, 470] width 79 height 11
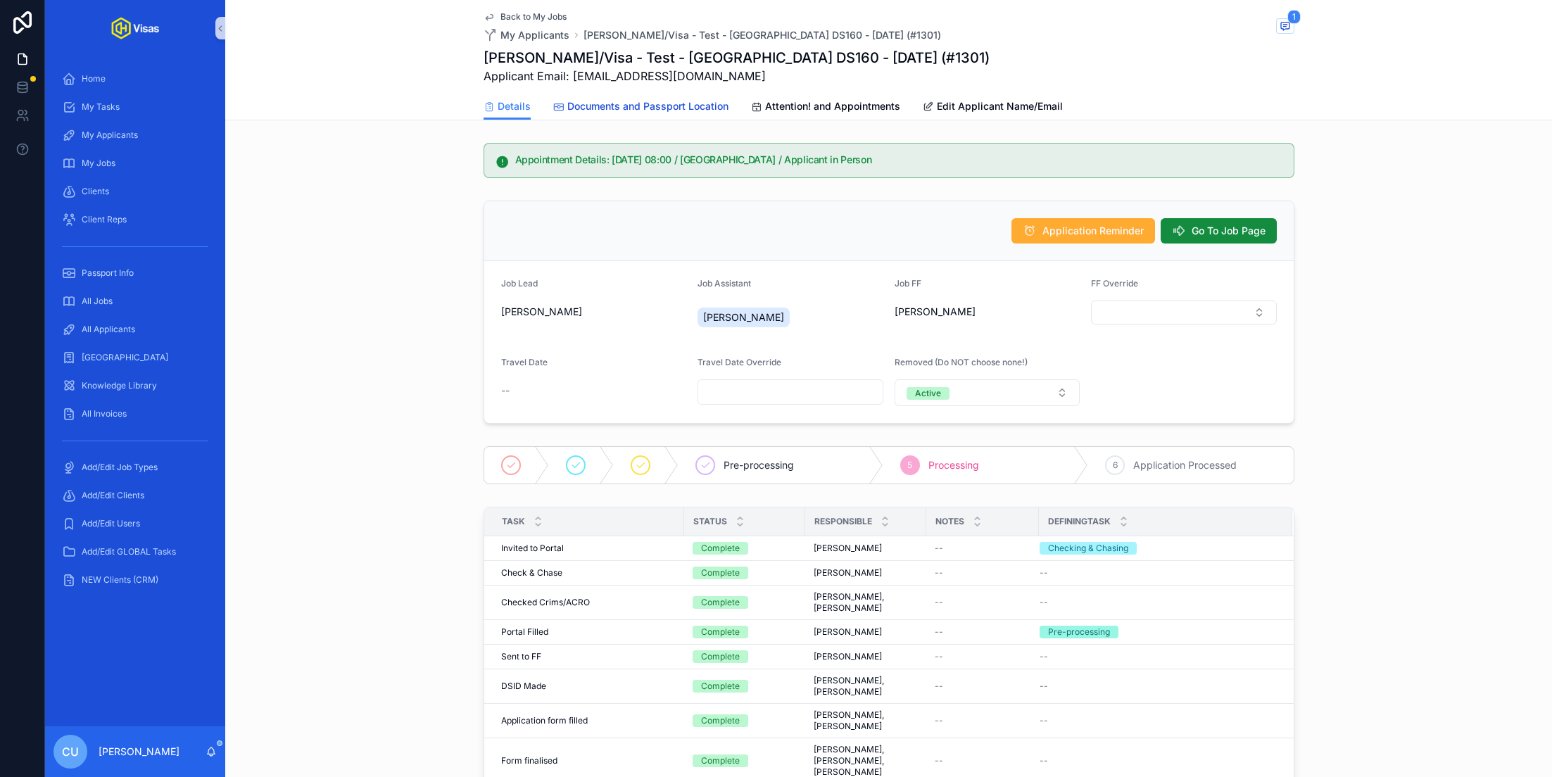
click at [652, 102] on span "Documents and Passport Location" at bounding box center [647, 106] width 161 height 14
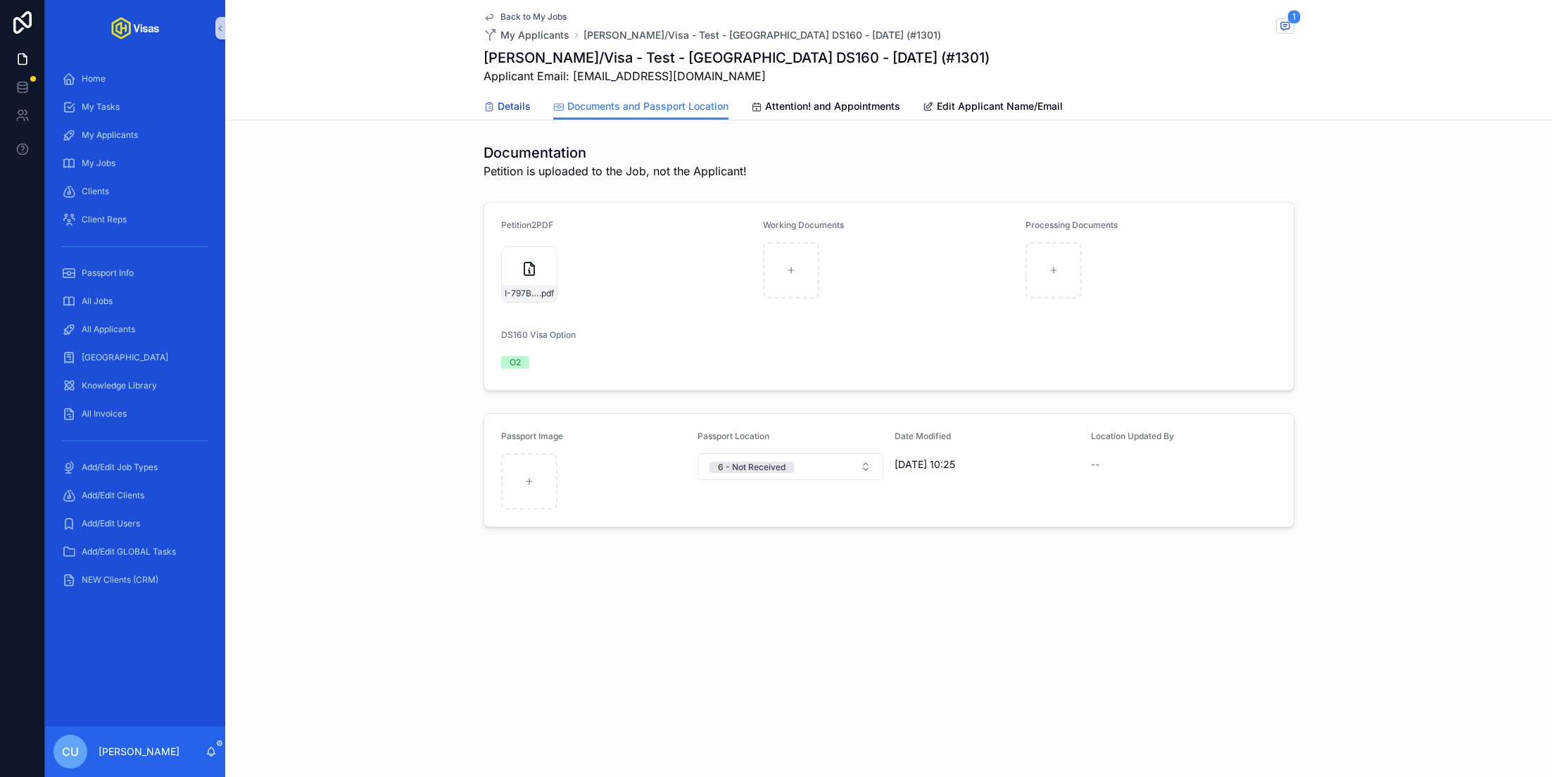
click at [517, 103] on span "Details" at bounding box center [514, 106] width 33 height 14
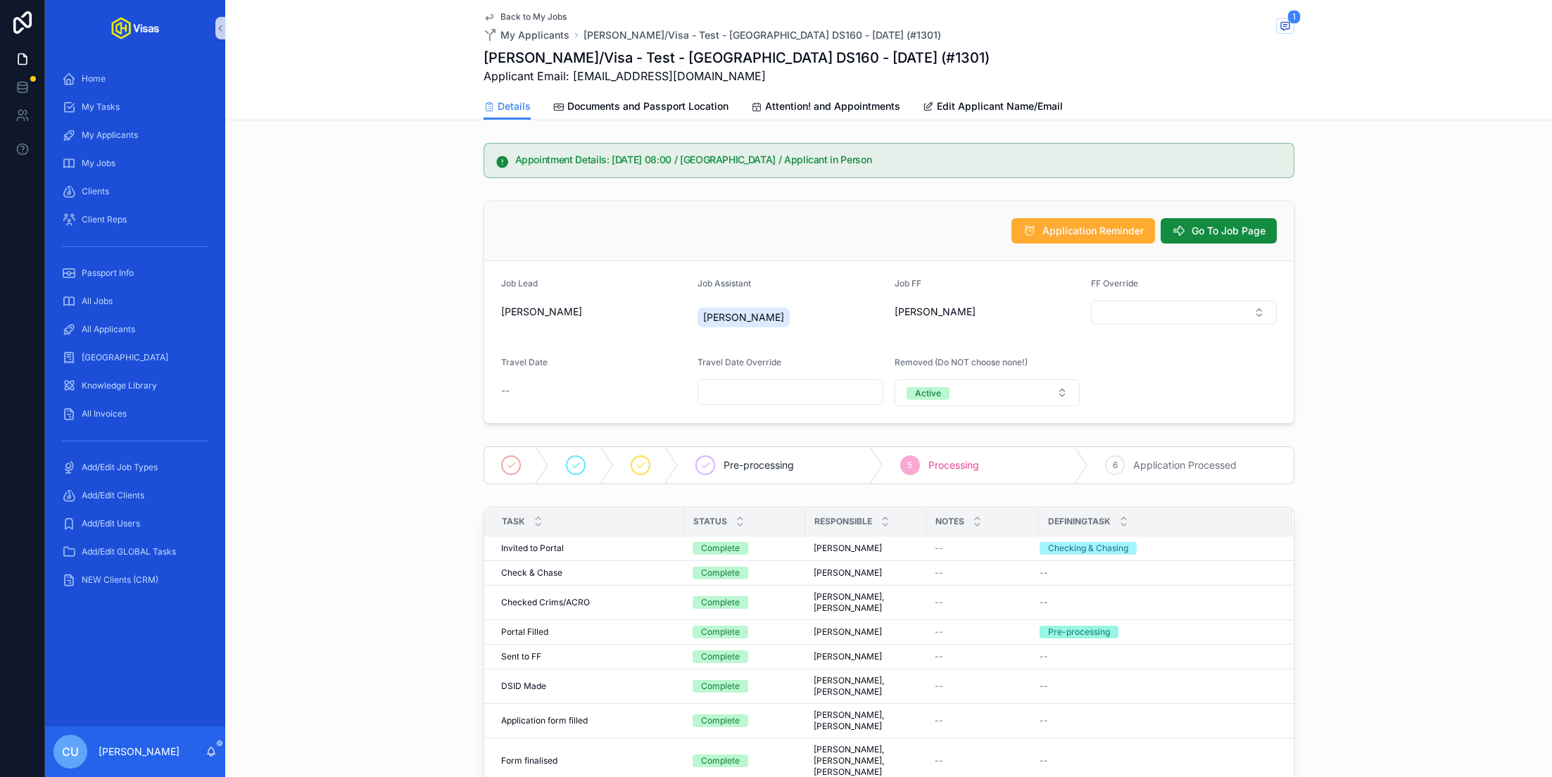
click at [445, 144] on div "Appointment Details: 18/08/2025 08:00 / London / Applicant in Person" at bounding box center [888, 160] width 1326 height 46
click at [624, 106] on span "Documents and Passport Location" at bounding box center [647, 106] width 161 height 14
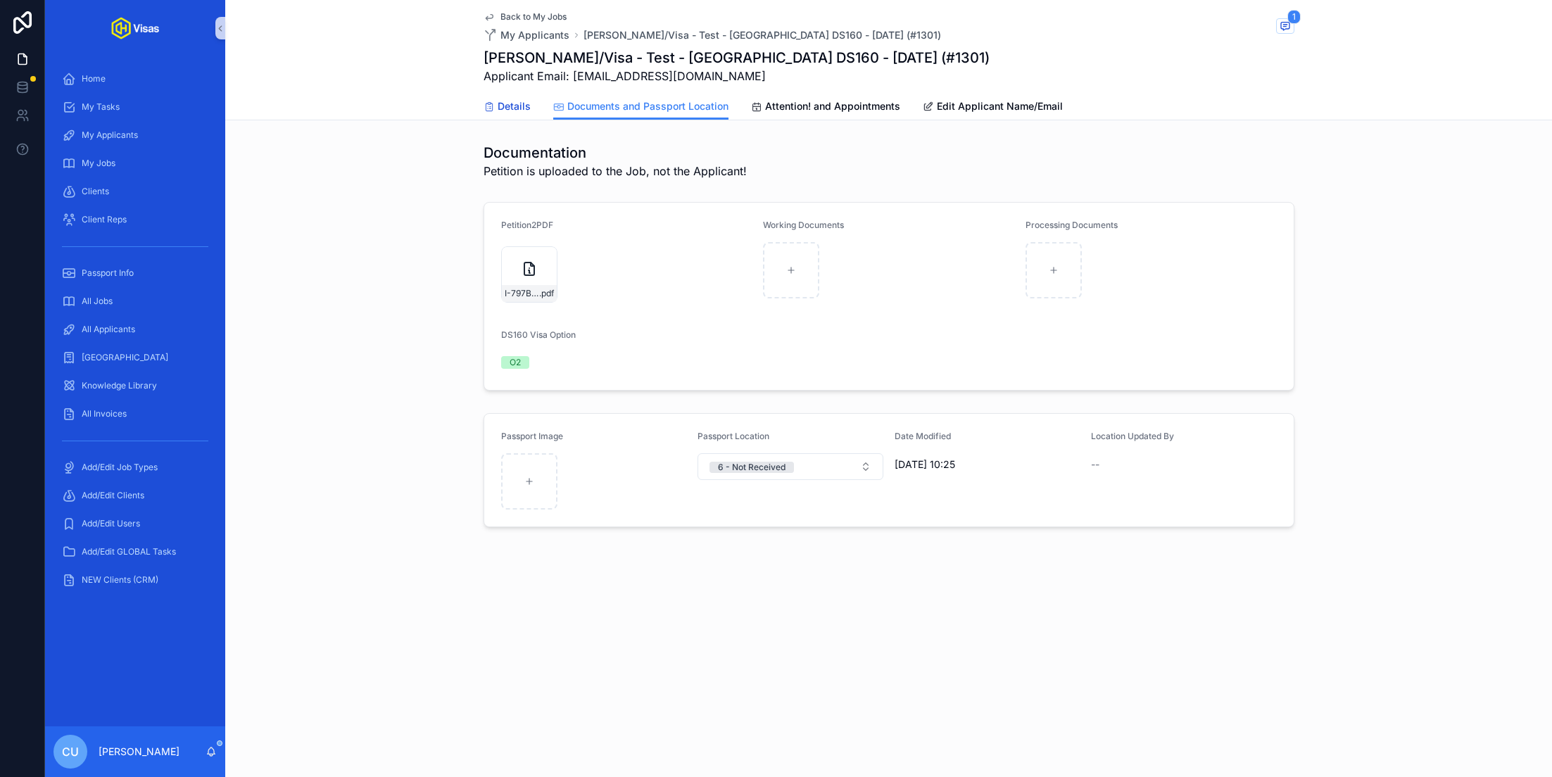
click at [512, 101] on span "Details" at bounding box center [514, 106] width 33 height 14
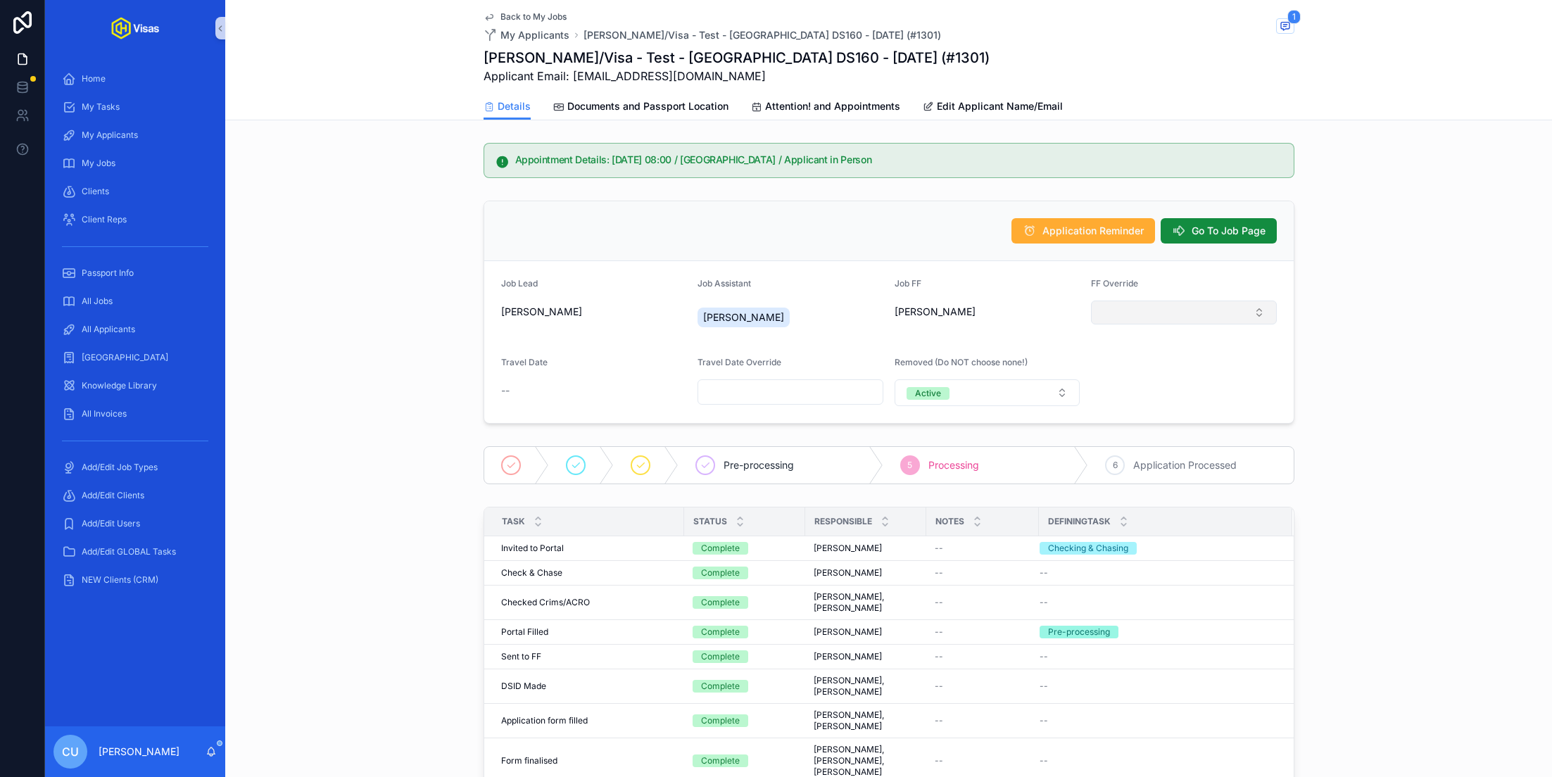
click at [1157, 311] on button "Select Button" at bounding box center [1184, 312] width 186 height 24
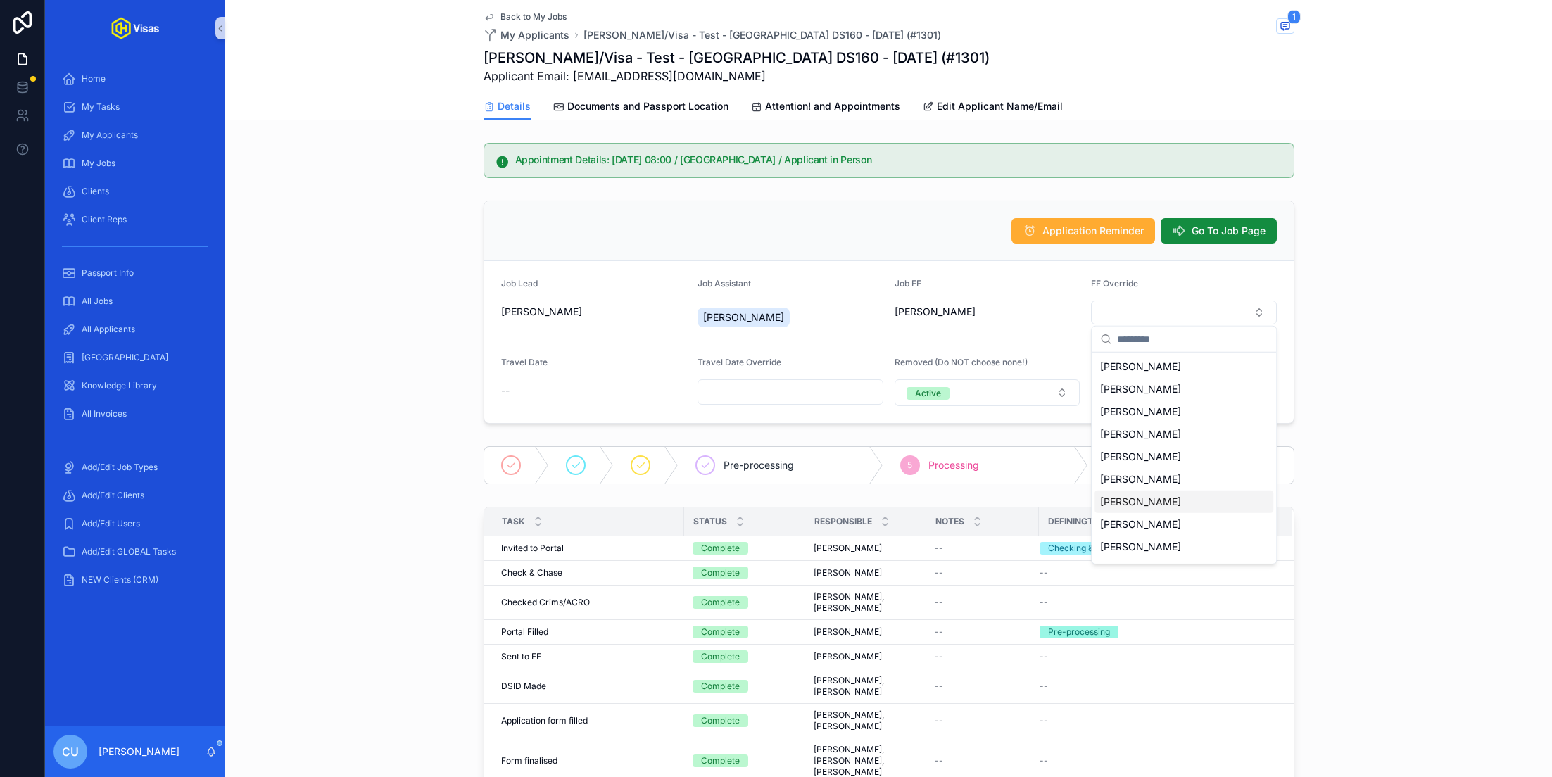
scroll to position [56, 0]
click at [1151, 489] on span "[PERSON_NAME]" at bounding box center [1140, 491] width 81 height 14
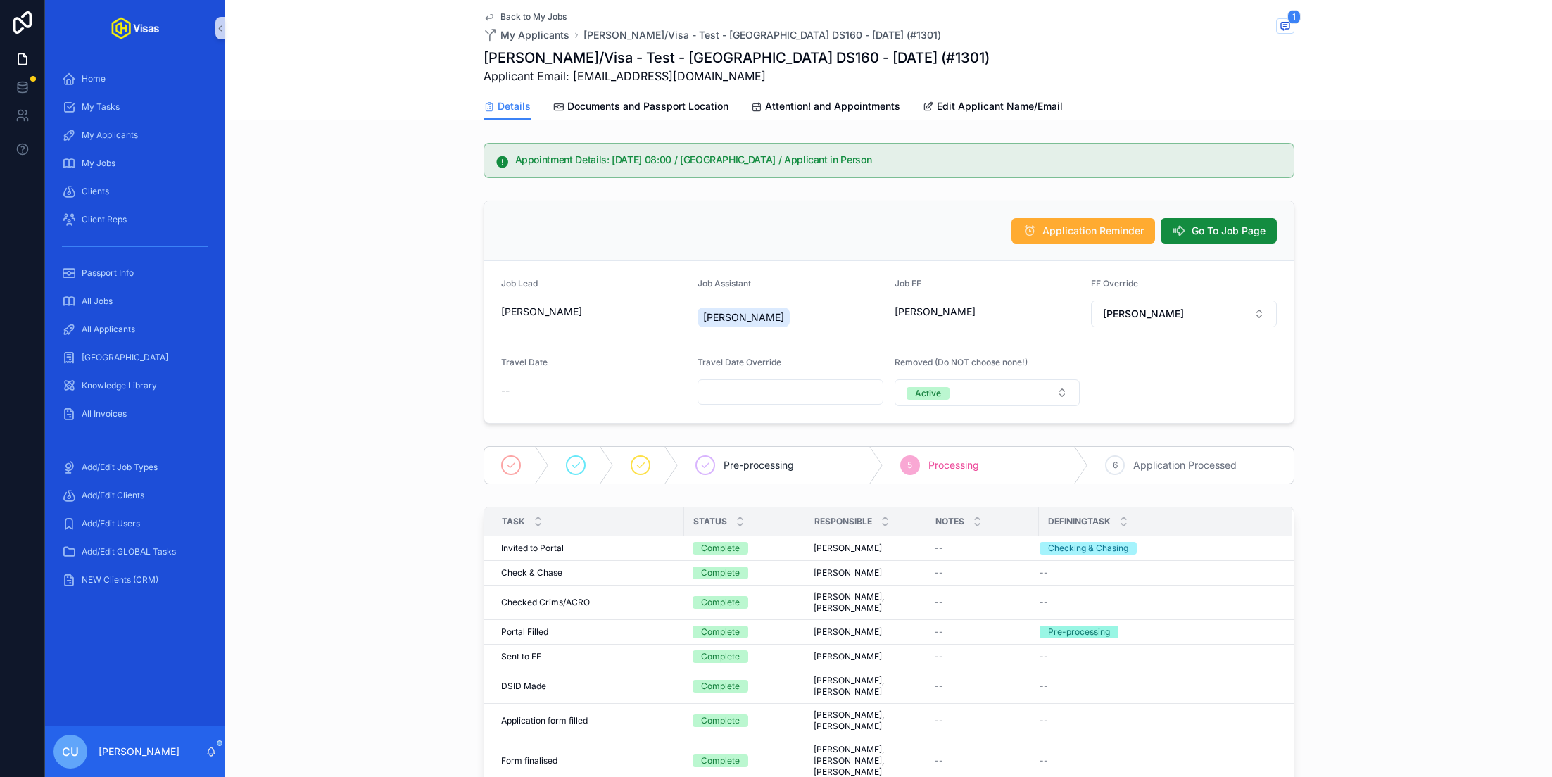
click at [1430, 167] on div "Appointment Details: 18/08/2025 08:00 / London / Applicant in Person" at bounding box center [888, 160] width 1326 height 46
click at [212, 754] on icon "scrollable content" at bounding box center [210, 751] width 11 height 11
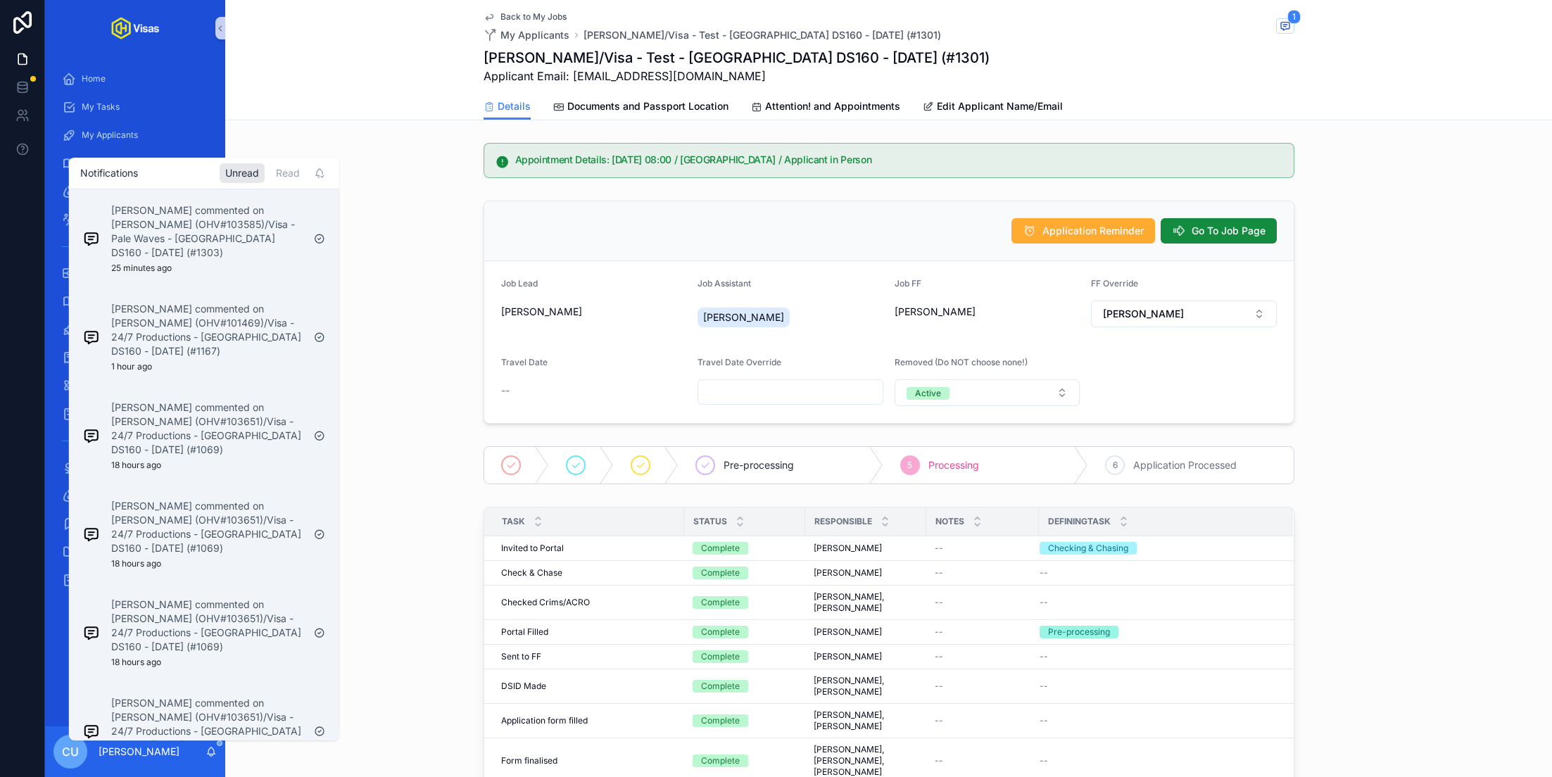
click at [372, 195] on div "Application Reminder Go To Job Page Job Lead Candra Johnson Job Assistant Candr…" at bounding box center [888, 312] width 1326 height 234
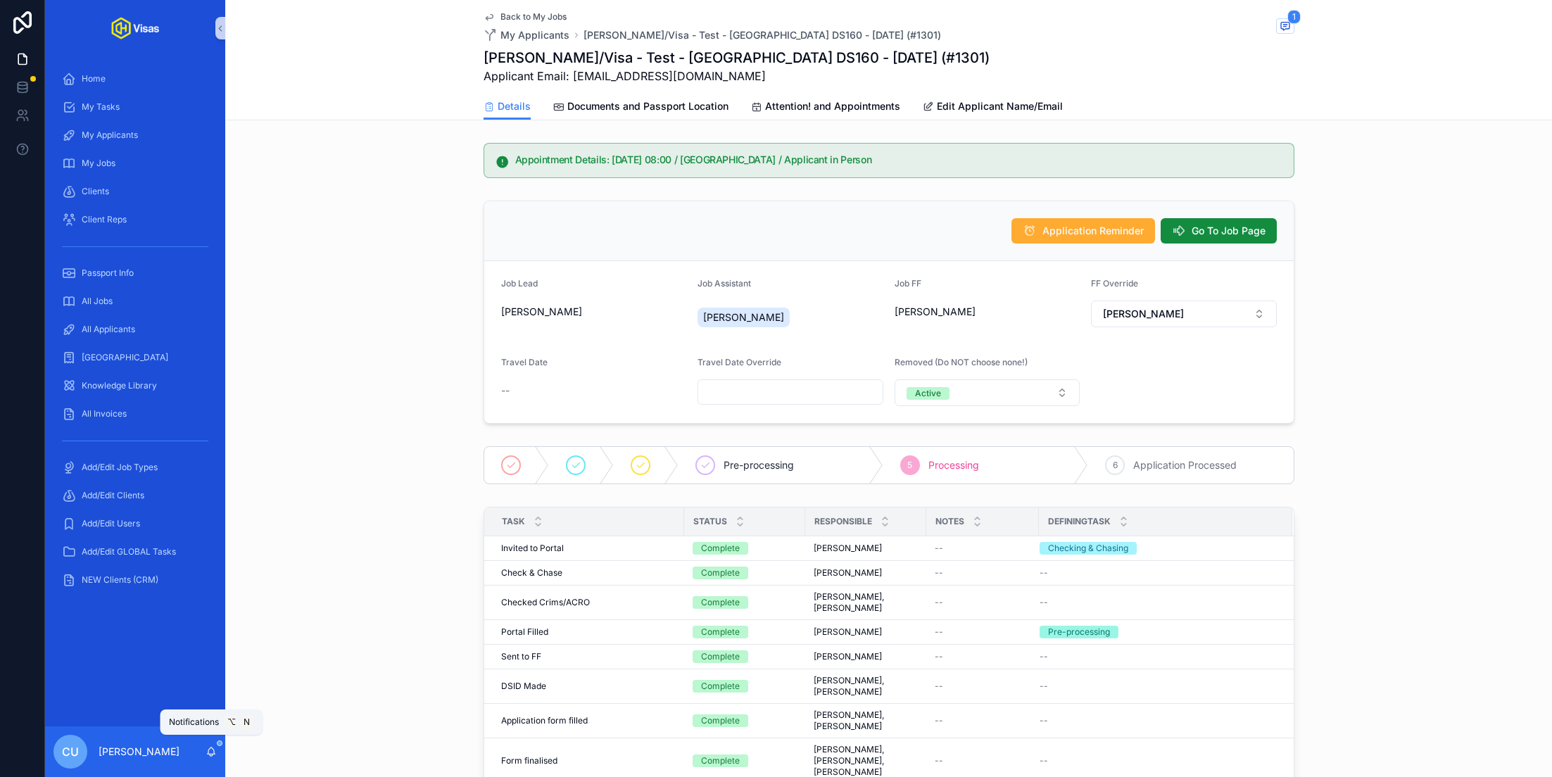
click at [213, 752] on icon "scrollable content" at bounding box center [210, 751] width 11 height 11
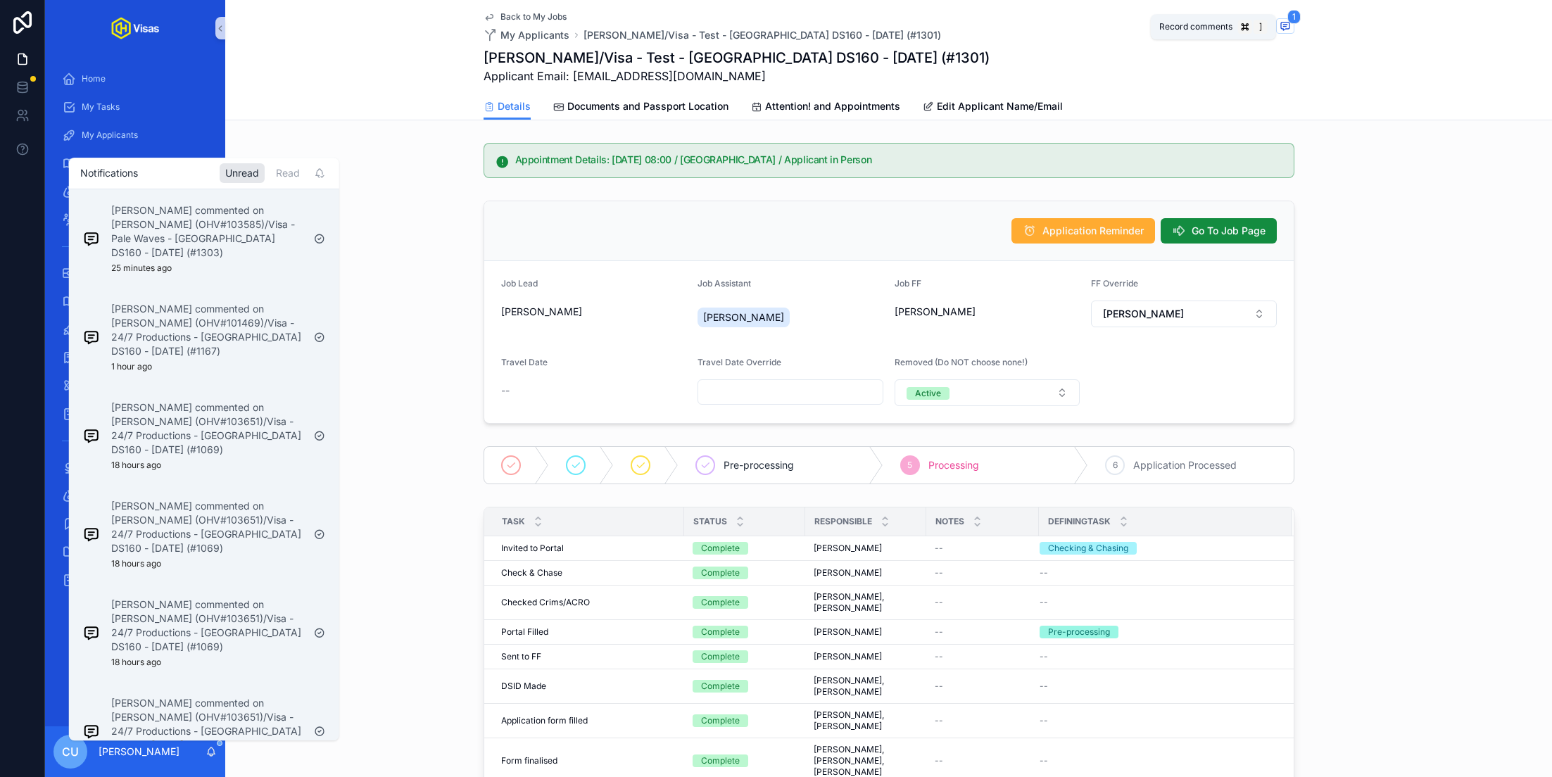
click at [1282, 25] on icon "scrollable content" at bounding box center [1284, 25] width 11 height 11
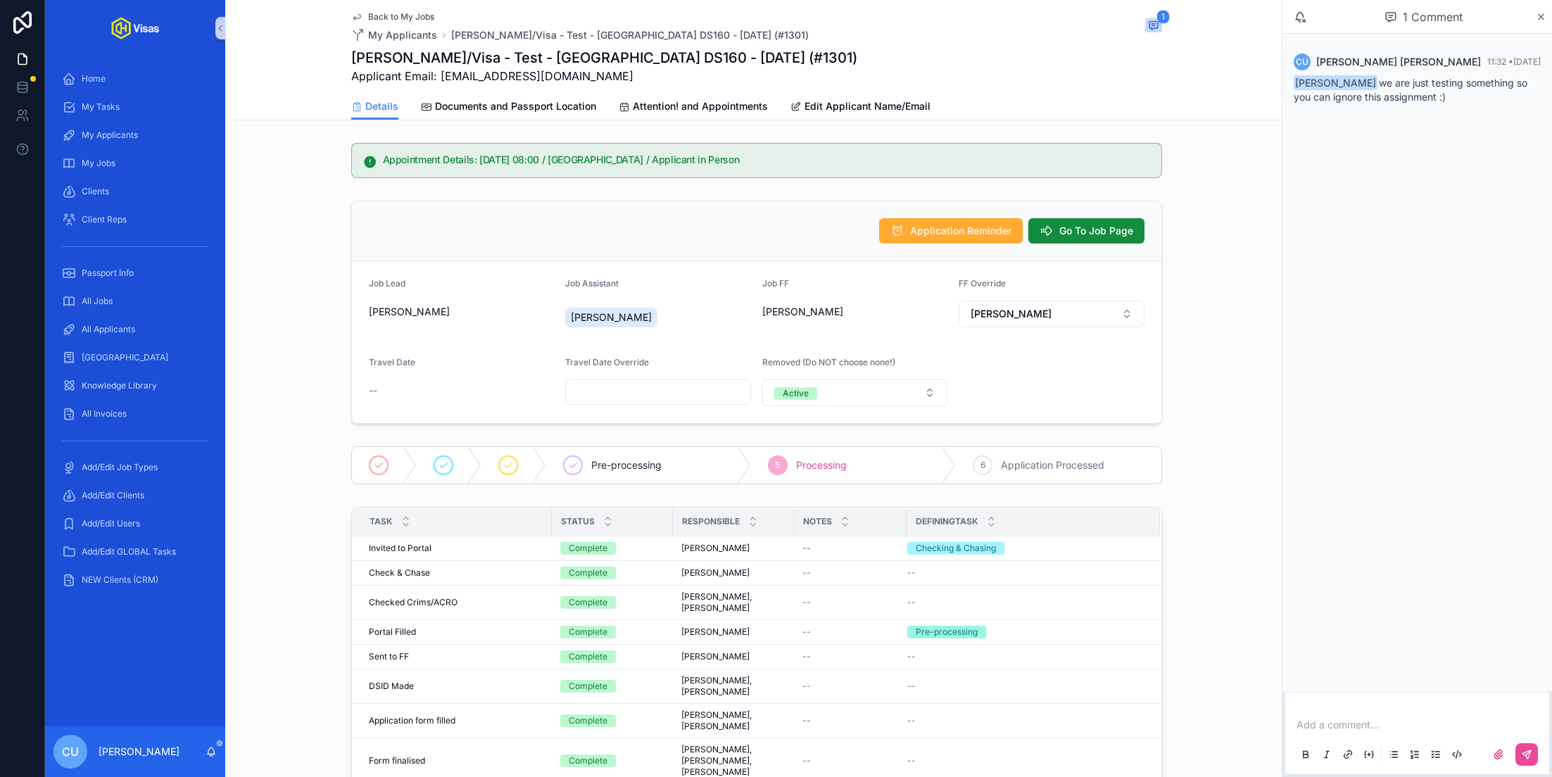
click at [1336, 84] on span "[PERSON_NAME]" at bounding box center [1335, 82] width 84 height 15
click at [213, 749] on icon "scrollable content" at bounding box center [212, 750] width 8 height 6
click at [267, 113] on div "Details Documents and Passport Location Attention! and Appointments Edit Applic…" at bounding box center [756, 106] width 1034 height 27
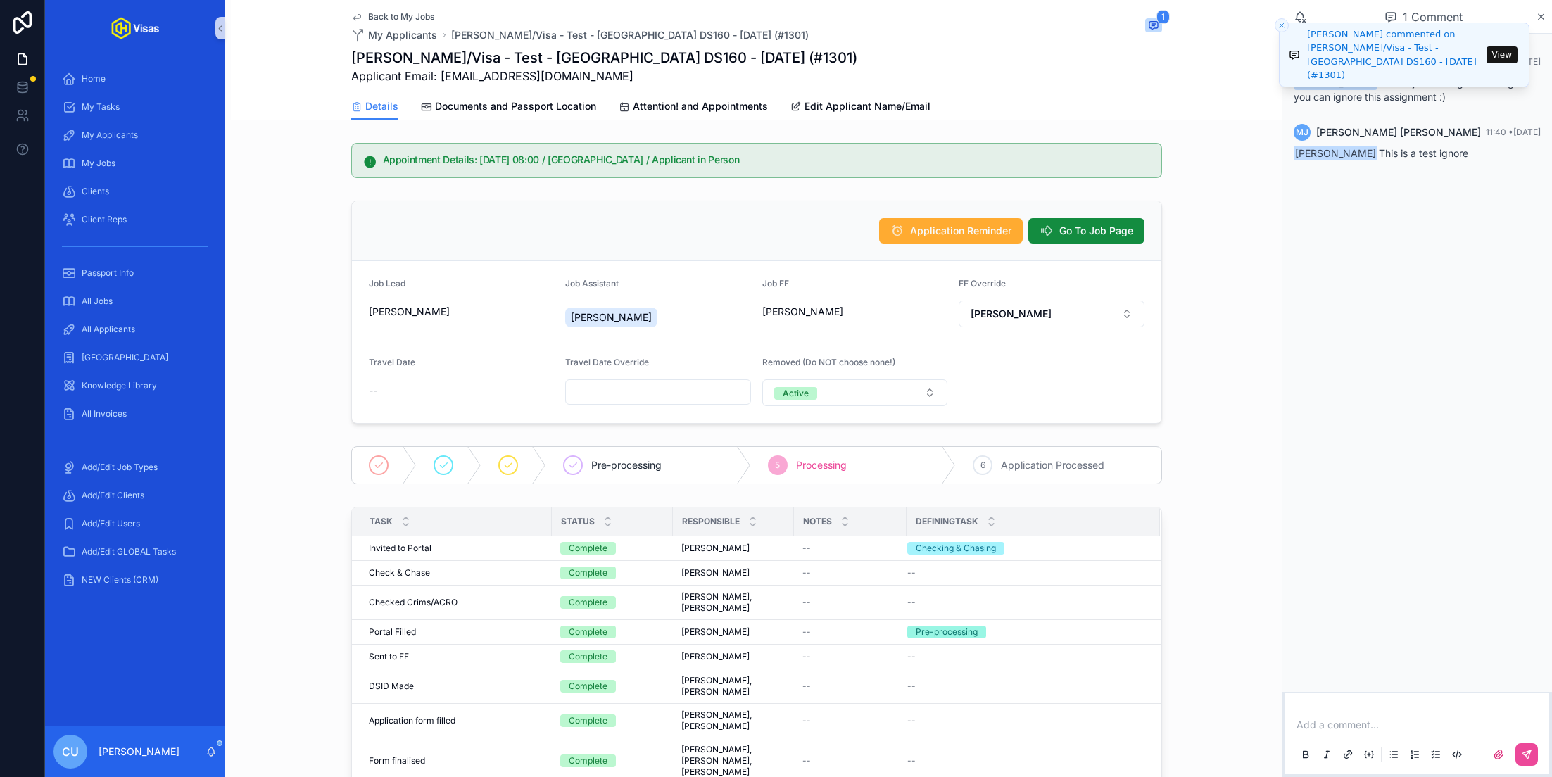
click at [1499, 61] on button "View" at bounding box center [1501, 54] width 31 height 17
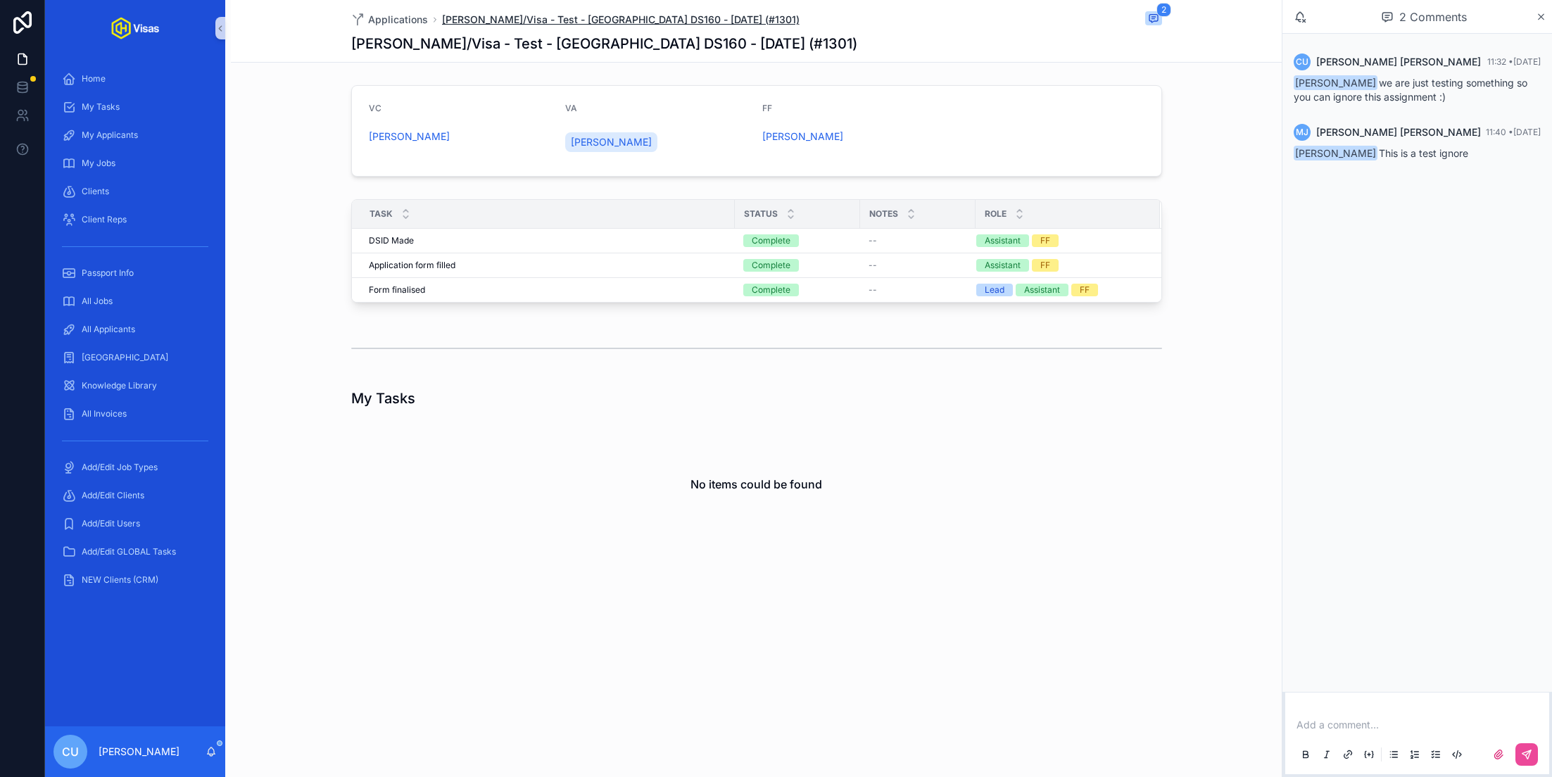
click at [522, 15] on span "Testrun Jenkins/Visa - Test - USA DS160 - Aug/25 (#1301)" at bounding box center [620, 20] width 357 height 14
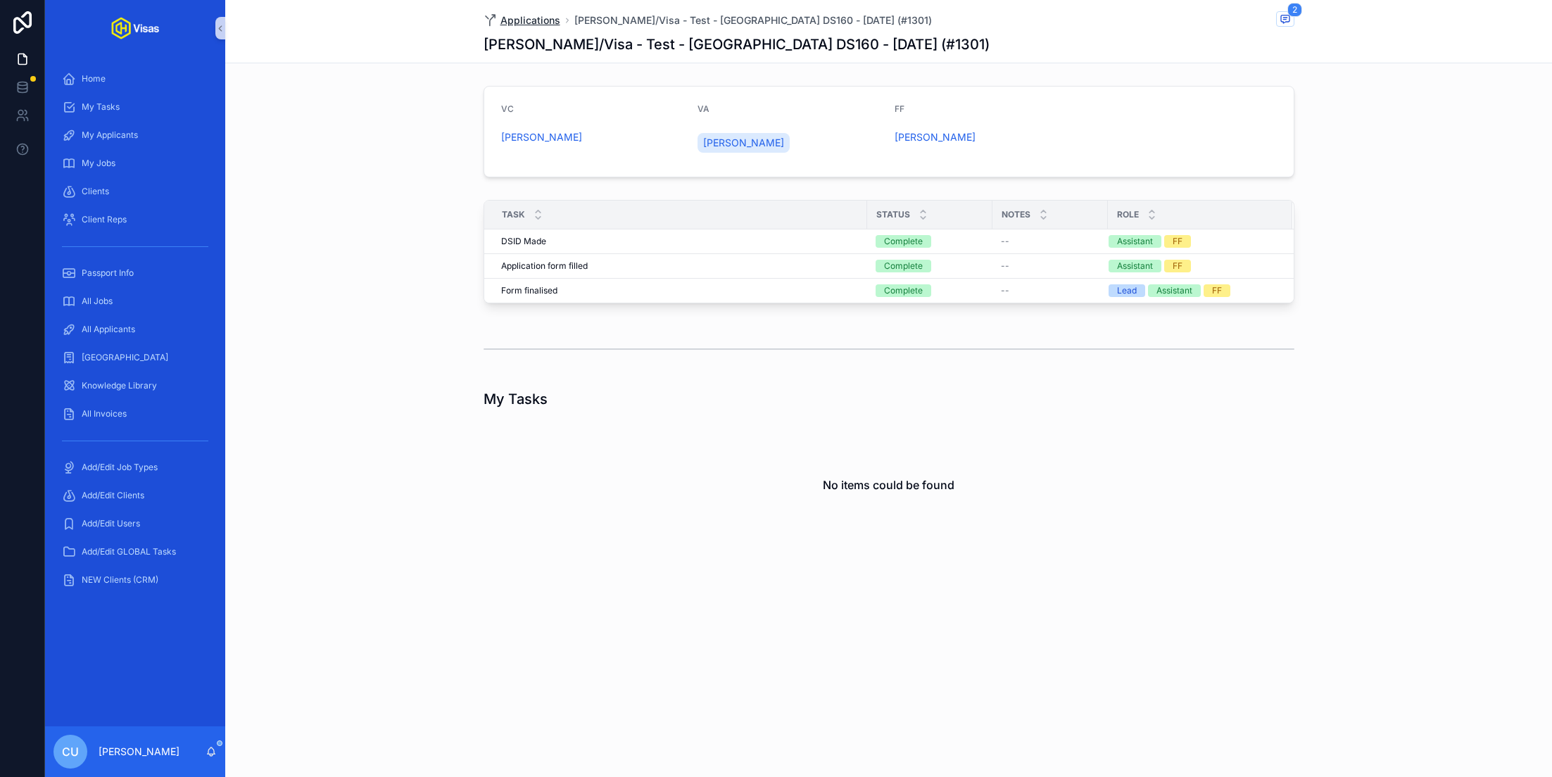
click at [493, 19] on icon "scrollable content" at bounding box center [490, 20] width 14 height 14
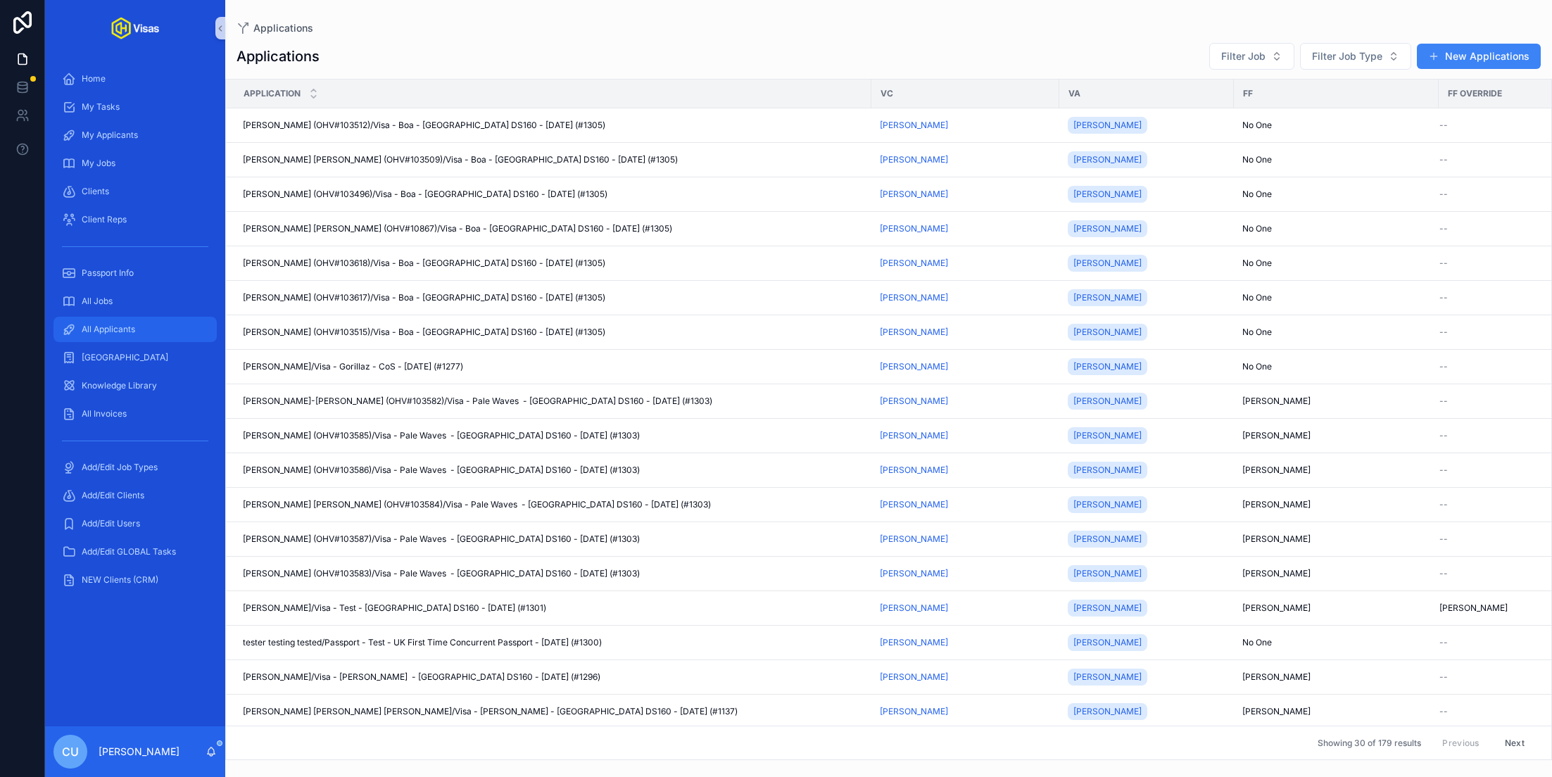
click at [132, 328] on span "All Applicants" at bounding box center [108, 329] width 53 height 11
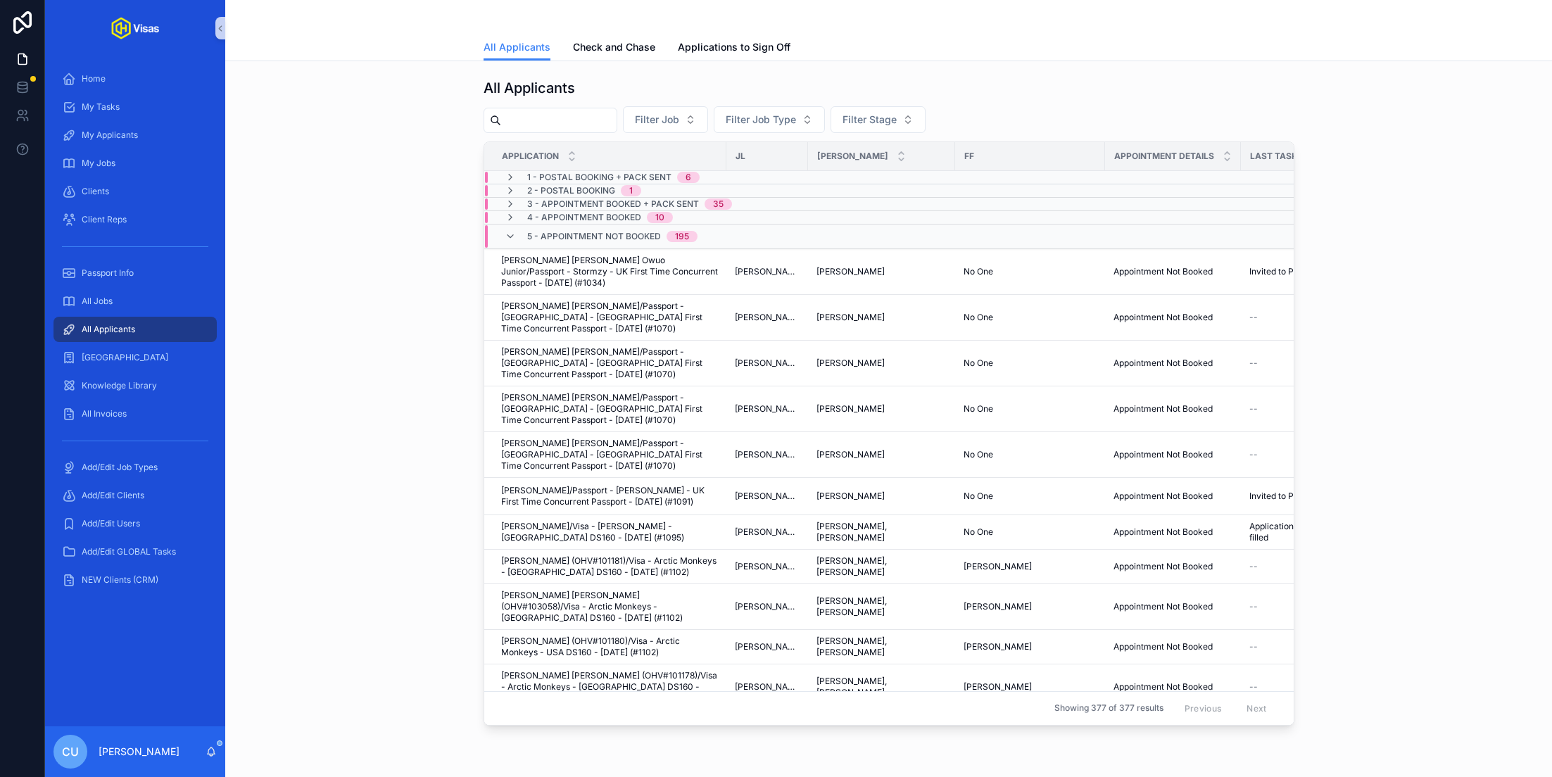
click at [561, 123] on input "scrollable content" at bounding box center [558, 120] width 115 height 20
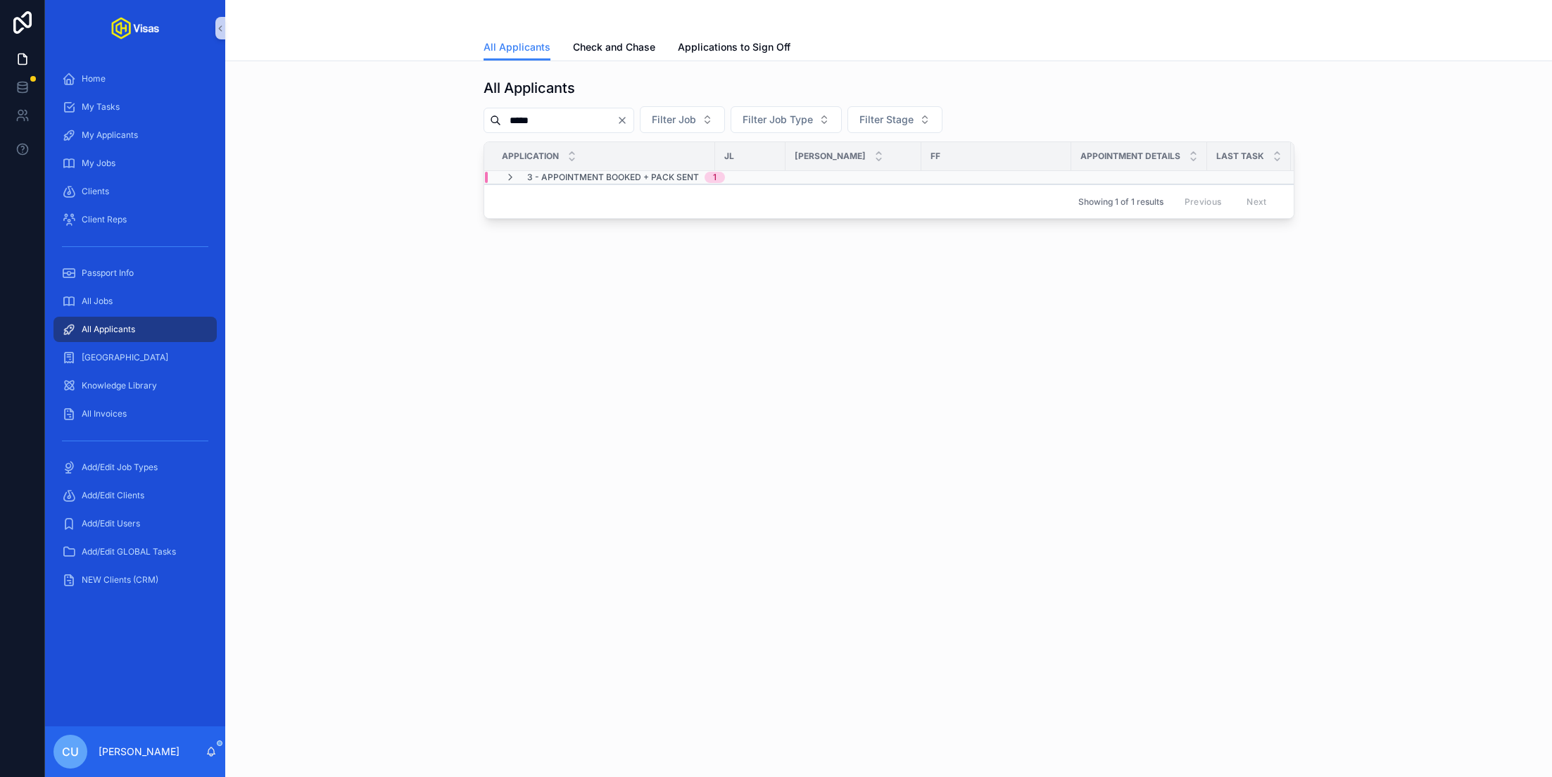
type input "*****"
click at [595, 177] on span "3 - Appointment Booked + Pack Sent" at bounding box center [613, 177] width 172 height 11
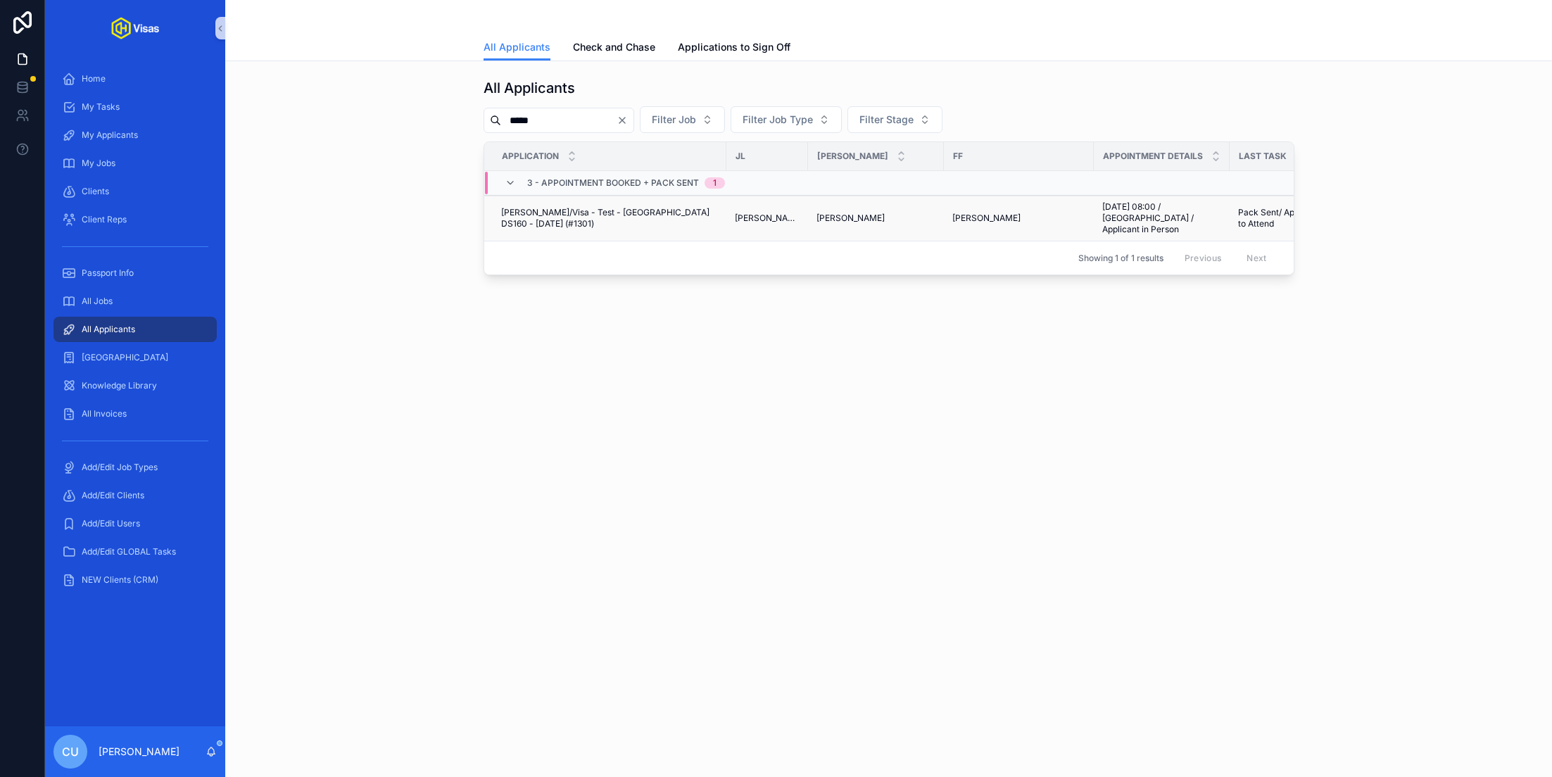
click at [585, 208] on span "Testrun Jenkins/Visa - Test - USA DS160 - Aug/25 (#1301)" at bounding box center [609, 218] width 217 height 23
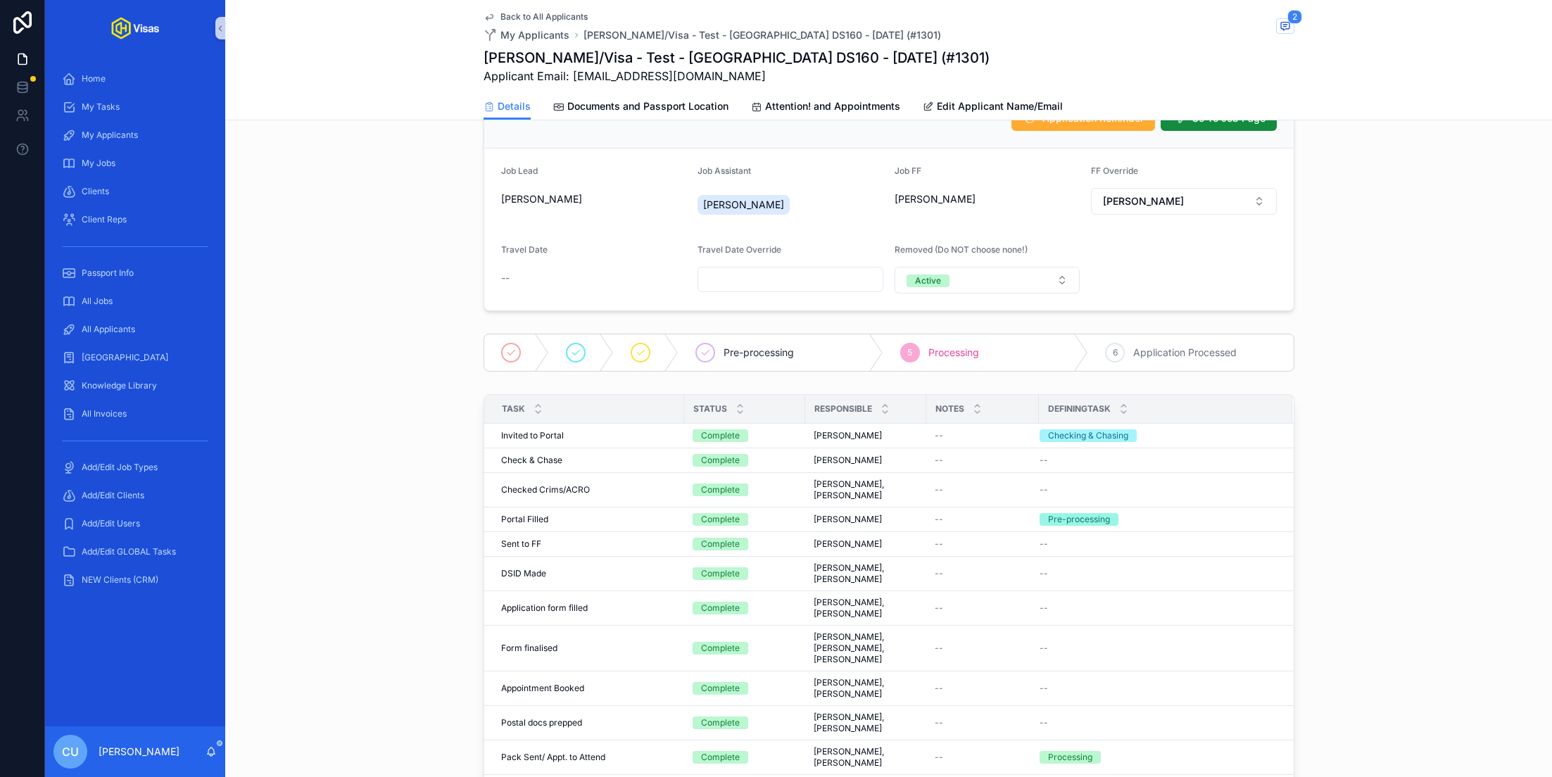
scroll to position [114, 0]
click at [1288, 23] on icon "scrollable content" at bounding box center [1284, 25] width 11 height 11
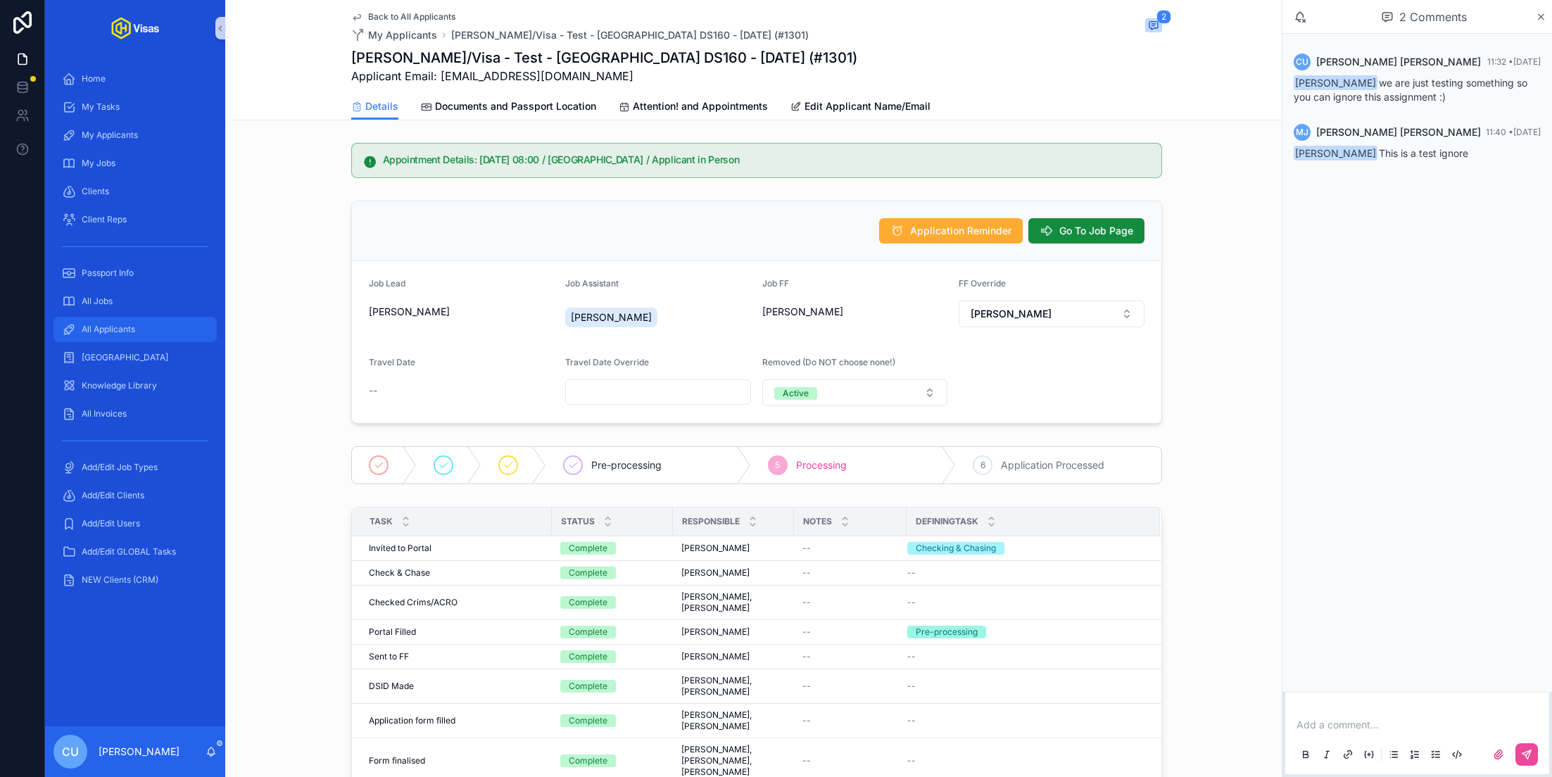
click at [100, 330] on span "All Applicants" at bounding box center [108, 329] width 53 height 11
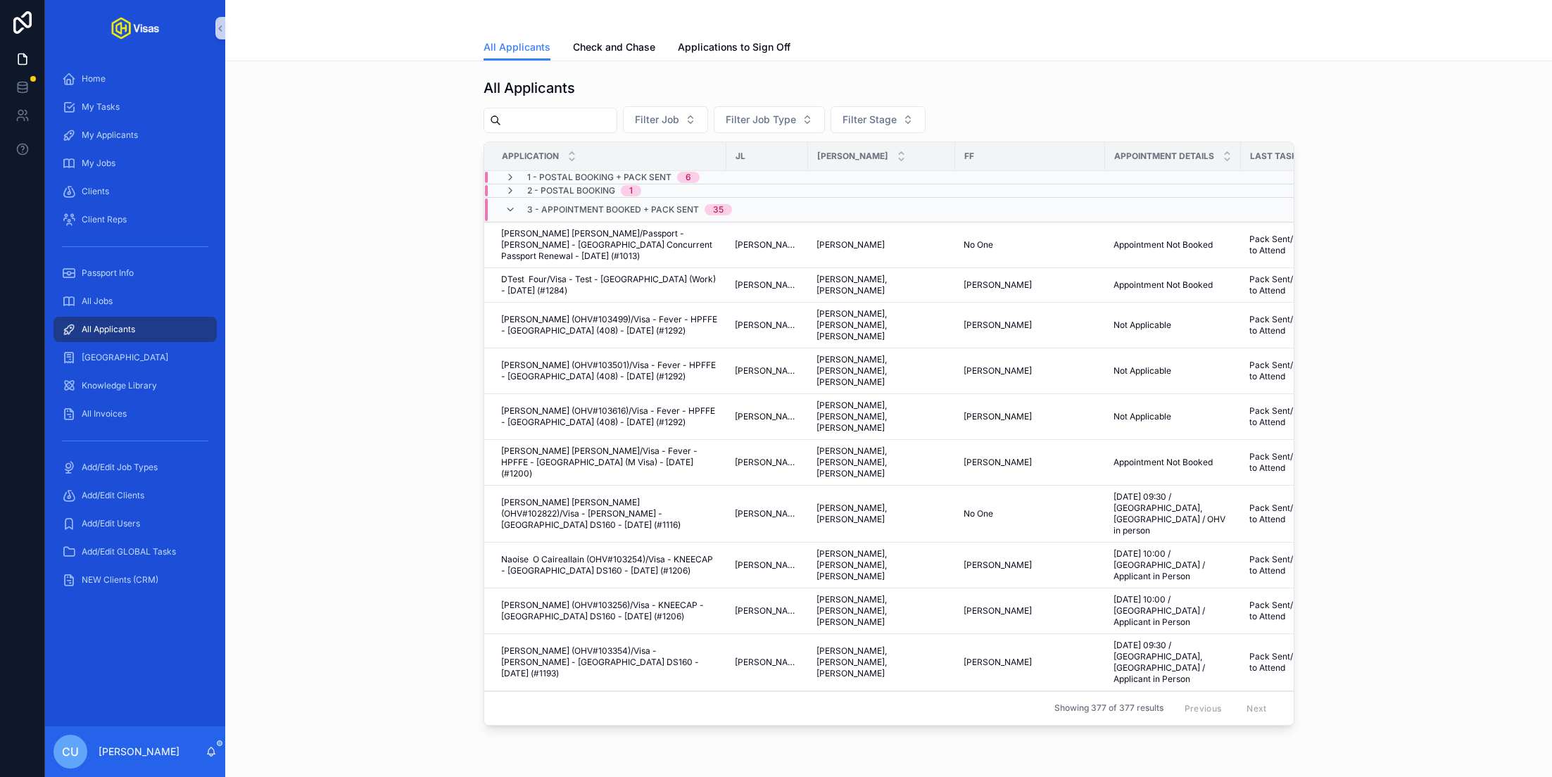
click at [557, 118] on input "scrollable content" at bounding box center [558, 120] width 115 height 20
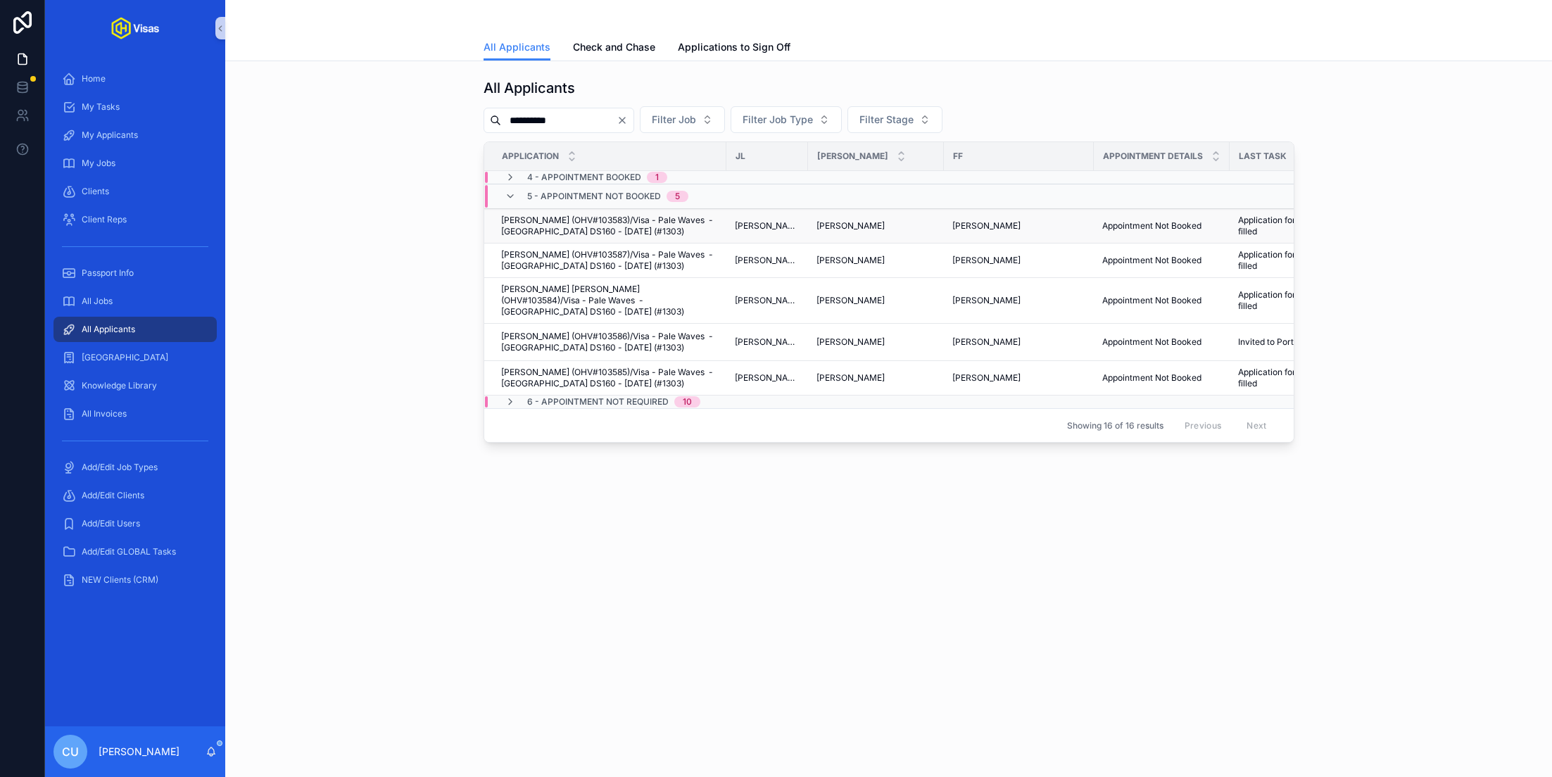
type input "**********"
click at [562, 224] on span "Hugo Silvani (OHV#103583)/Visa - Pale Waves - USA DS160 - Aug/25 (#1303)" at bounding box center [609, 226] width 217 height 23
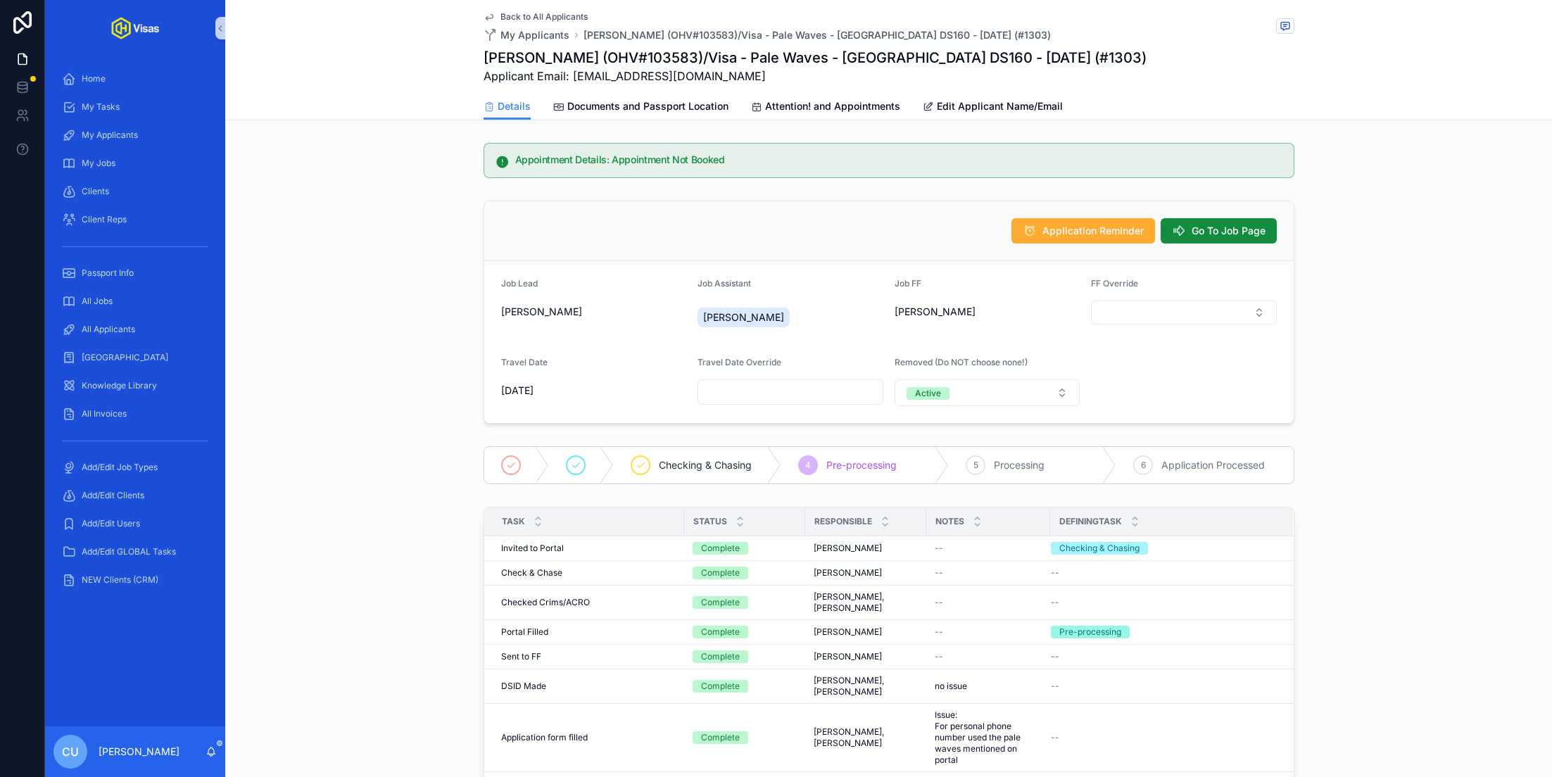
click at [1222, 246] on div "Application Reminder Go To Job Page" at bounding box center [888, 231] width 809 height 60
click at [1222, 228] on span "Go To Job Page" at bounding box center [1228, 231] width 74 height 14
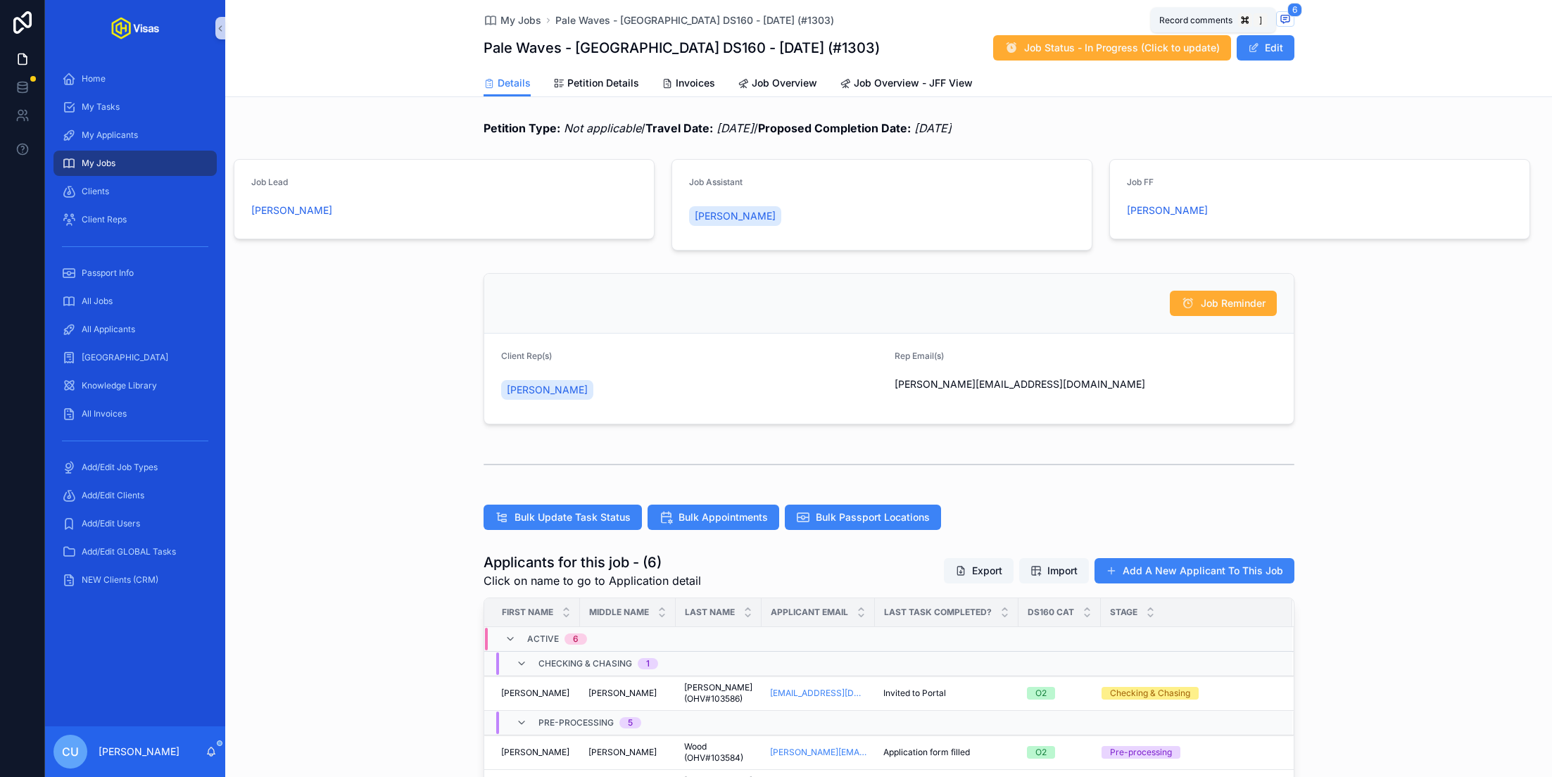
click at [1288, 18] on icon "scrollable content" at bounding box center [1285, 19] width 8 height 8
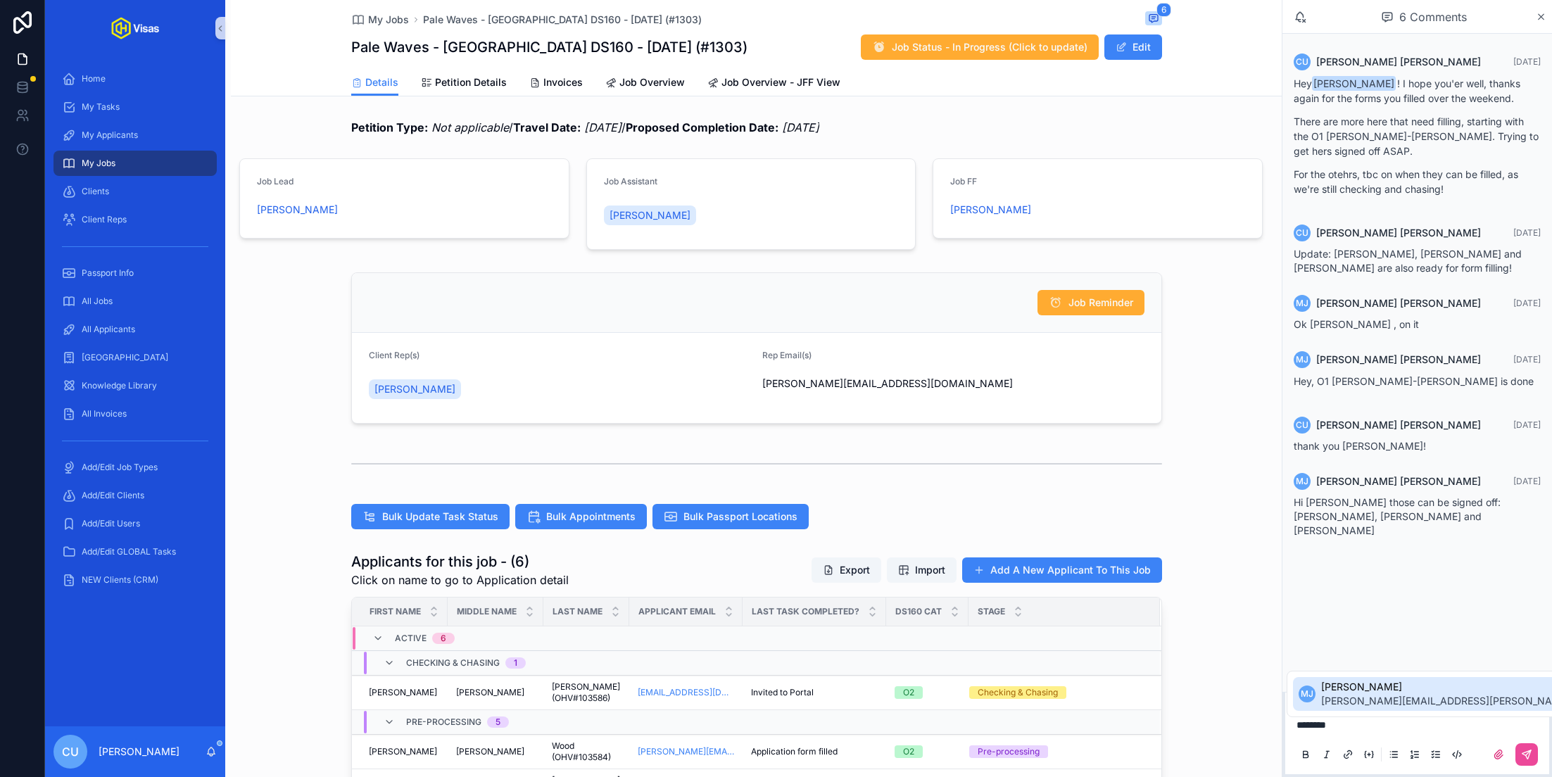
click at [1350, 701] on span "murielle.johnson@gmail.com" at bounding box center [1486, 701] width 331 height 14
click at [1531, 757] on icon "scrollable content" at bounding box center [1526, 754] width 11 height 11
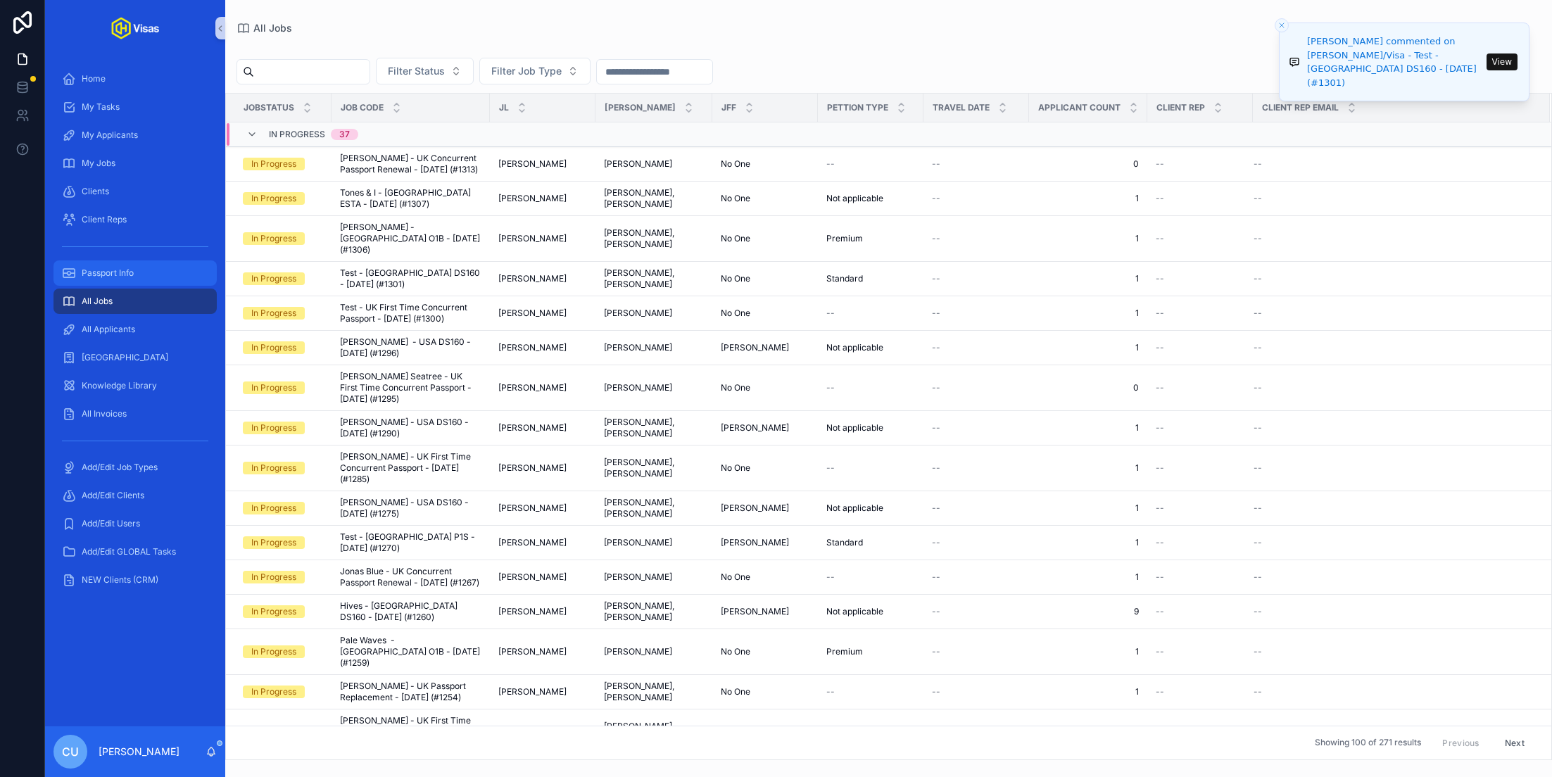
drag, startPoint x: 131, startPoint y: 293, endPoint x: 179, endPoint y: 279, distance: 49.7
click at [132, 293] on div "All Jobs" at bounding box center [135, 301] width 146 height 23
click at [1489, 55] on button "View" at bounding box center [1501, 54] width 31 height 17
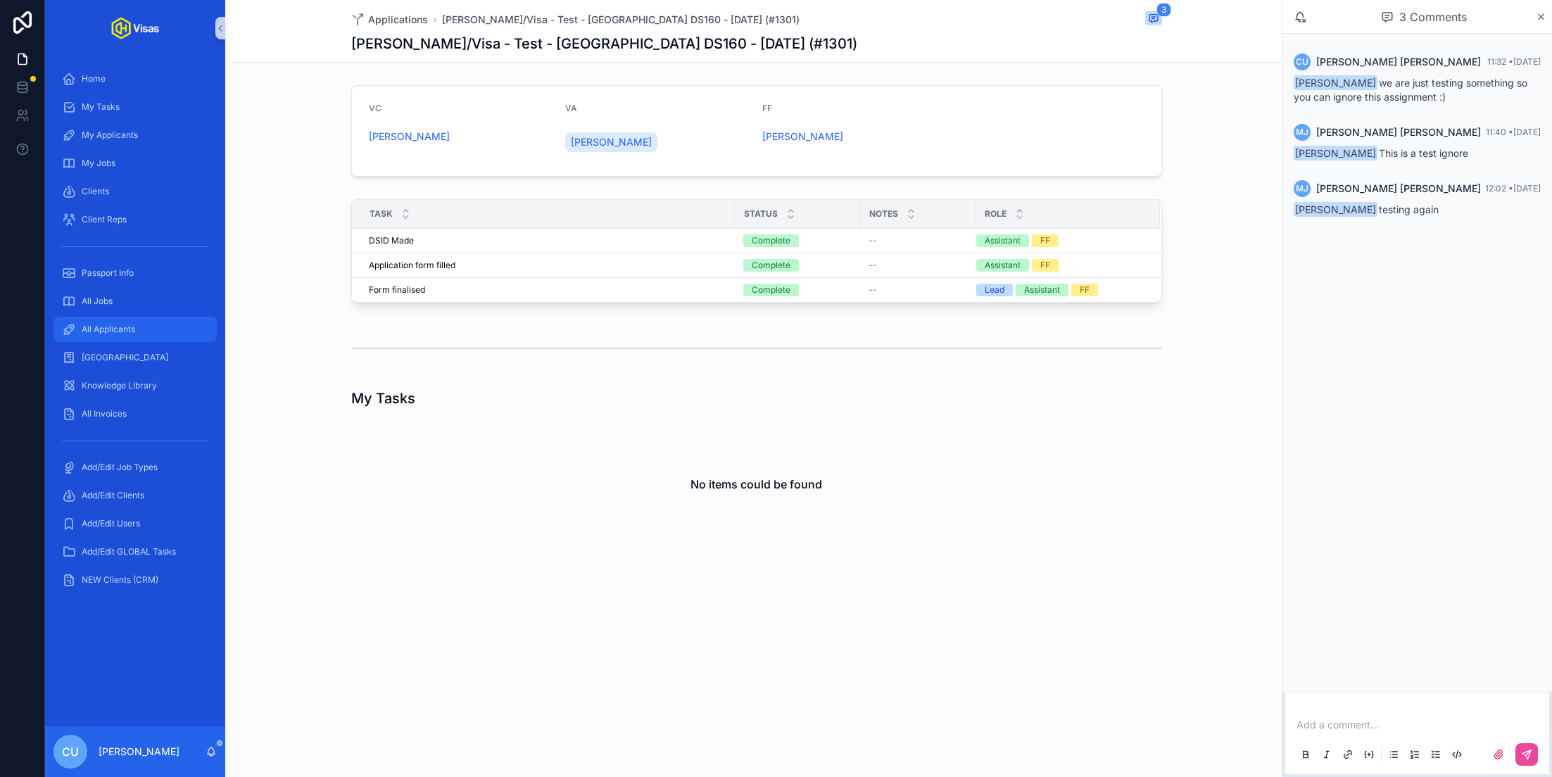
click at [114, 337] on div "All Applicants" at bounding box center [135, 329] width 146 height 23
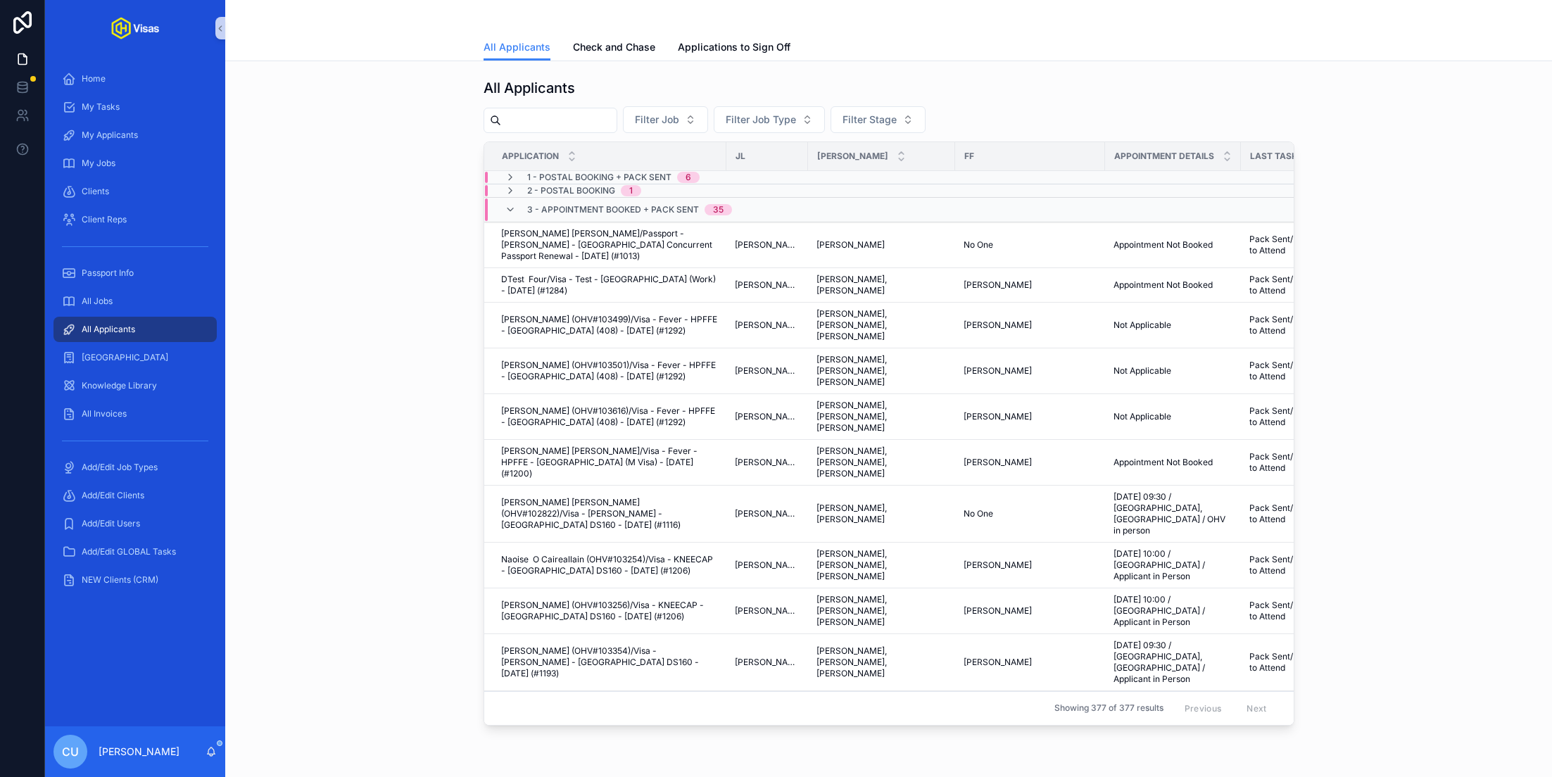
click at [565, 116] on input "scrollable content" at bounding box center [558, 120] width 115 height 20
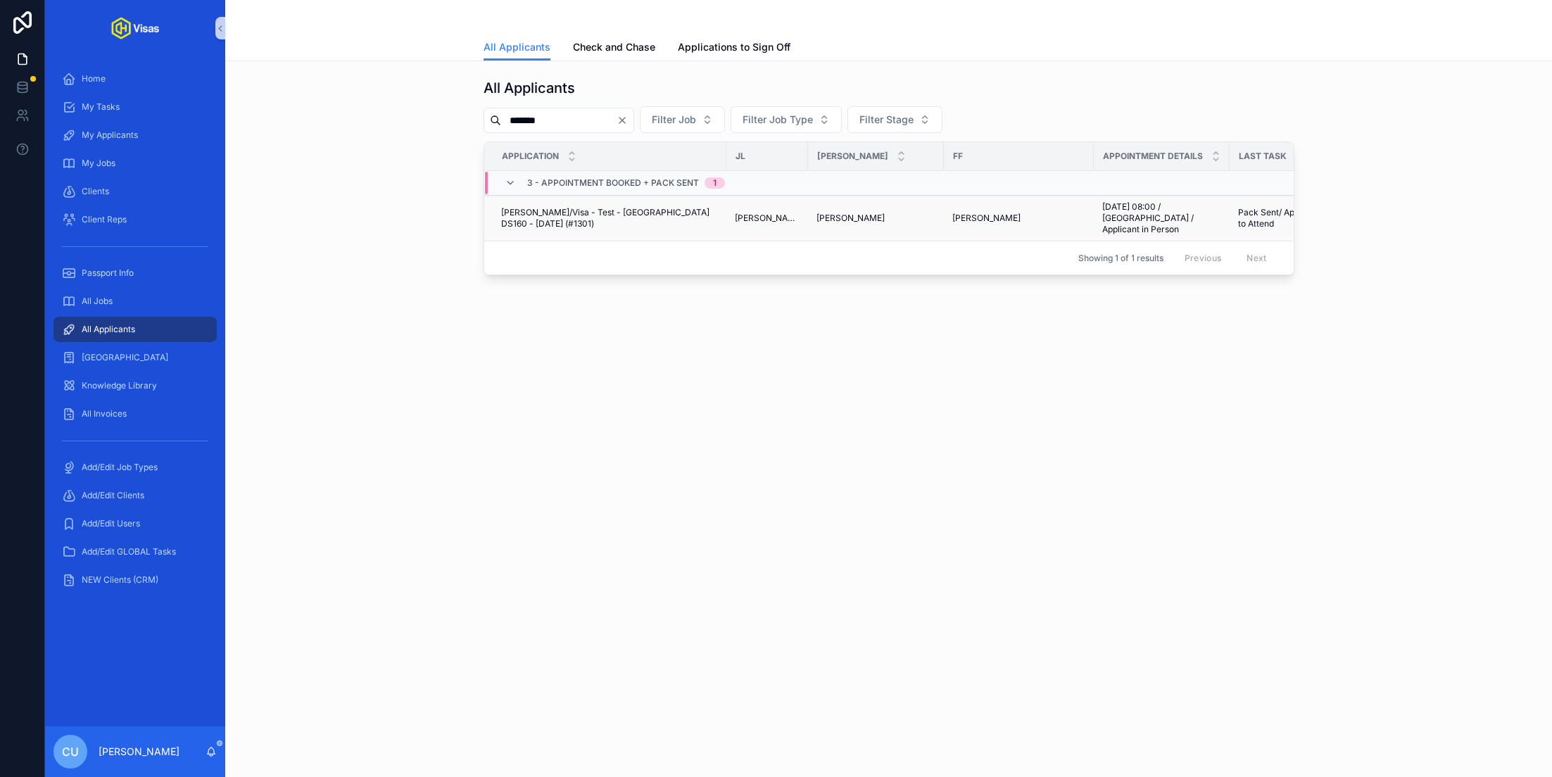
type input "*******"
click at [606, 220] on span "[PERSON_NAME]/Visa - Test - [GEOGRAPHIC_DATA] DS160 - [DATE] (#1301)" at bounding box center [609, 218] width 217 height 23
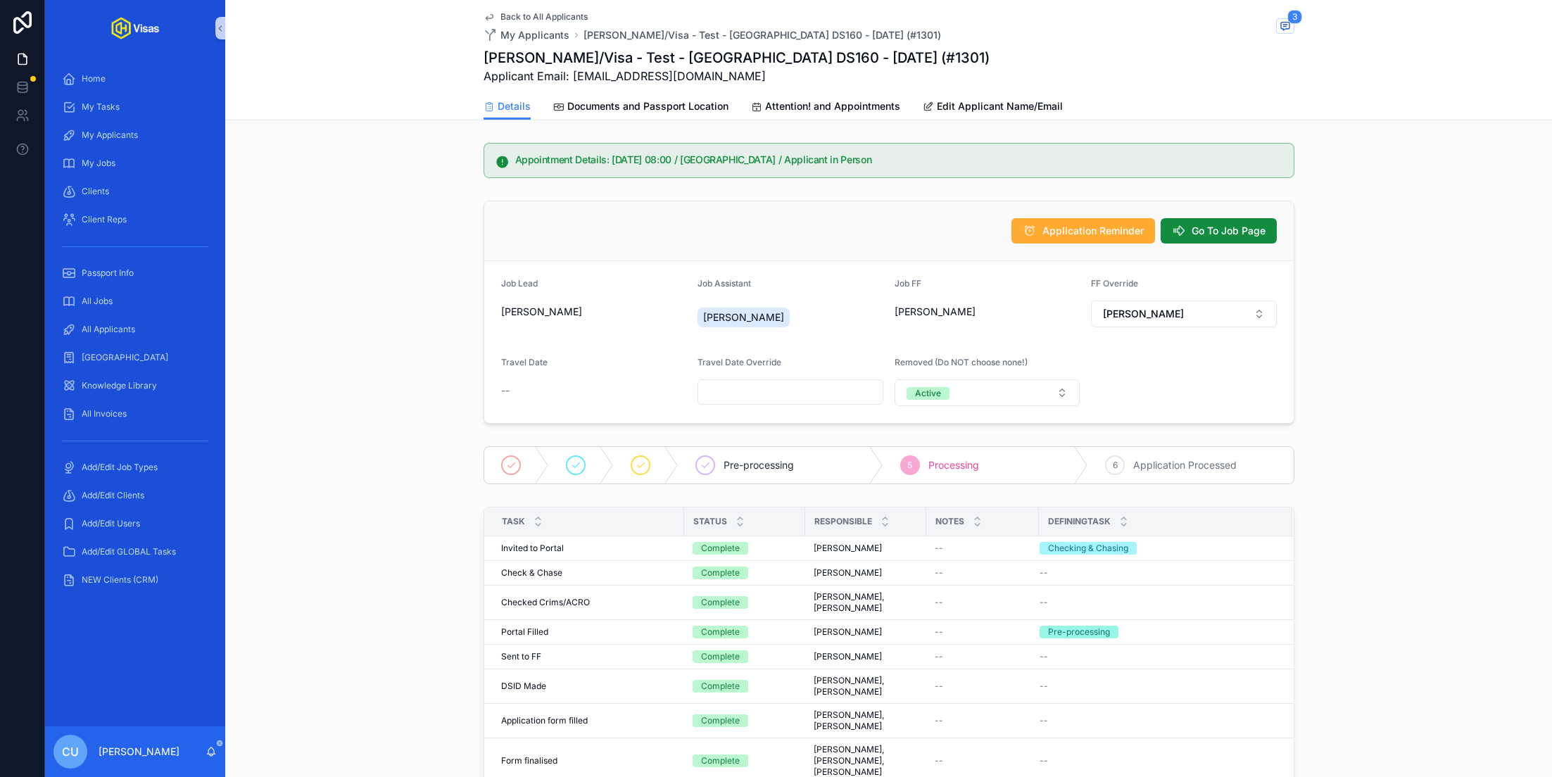
click at [1285, 16] on div "Back to All Applicants My Applicants Testrun Jenkins/Visa - Test - USA DS160 - …" at bounding box center [888, 26] width 811 height 31
click at [1290, 25] on icon "scrollable content" at bounding box center [1284, 25] width 11 height 11
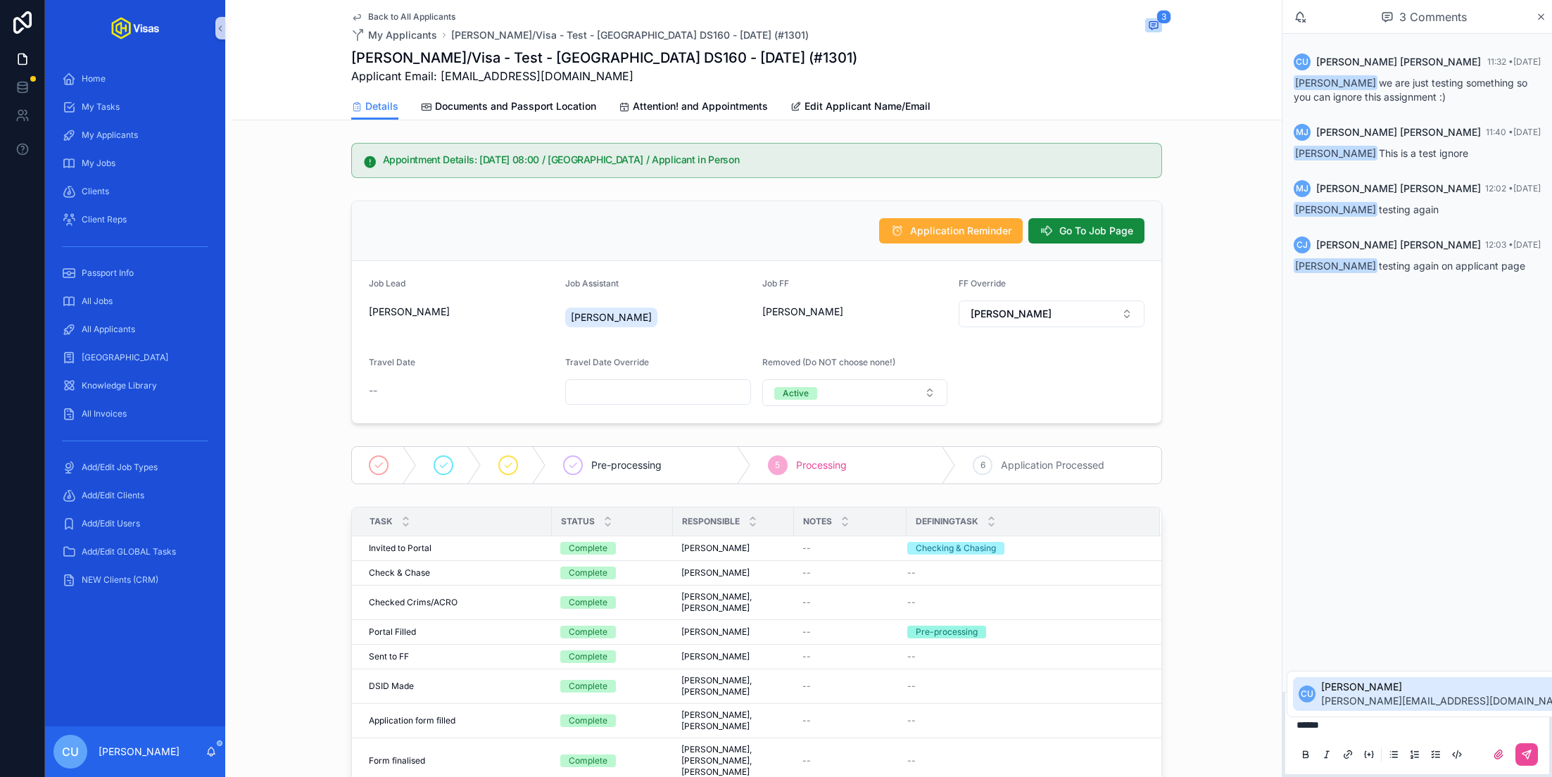
click at [1356, 702] on span "colin@oh-visas.com" at bounding box center [1446, 701] width 251 height 14
click at [1524, 752] on icon "scrollable content" at bounding box center [1526, 754] width 8 height 8
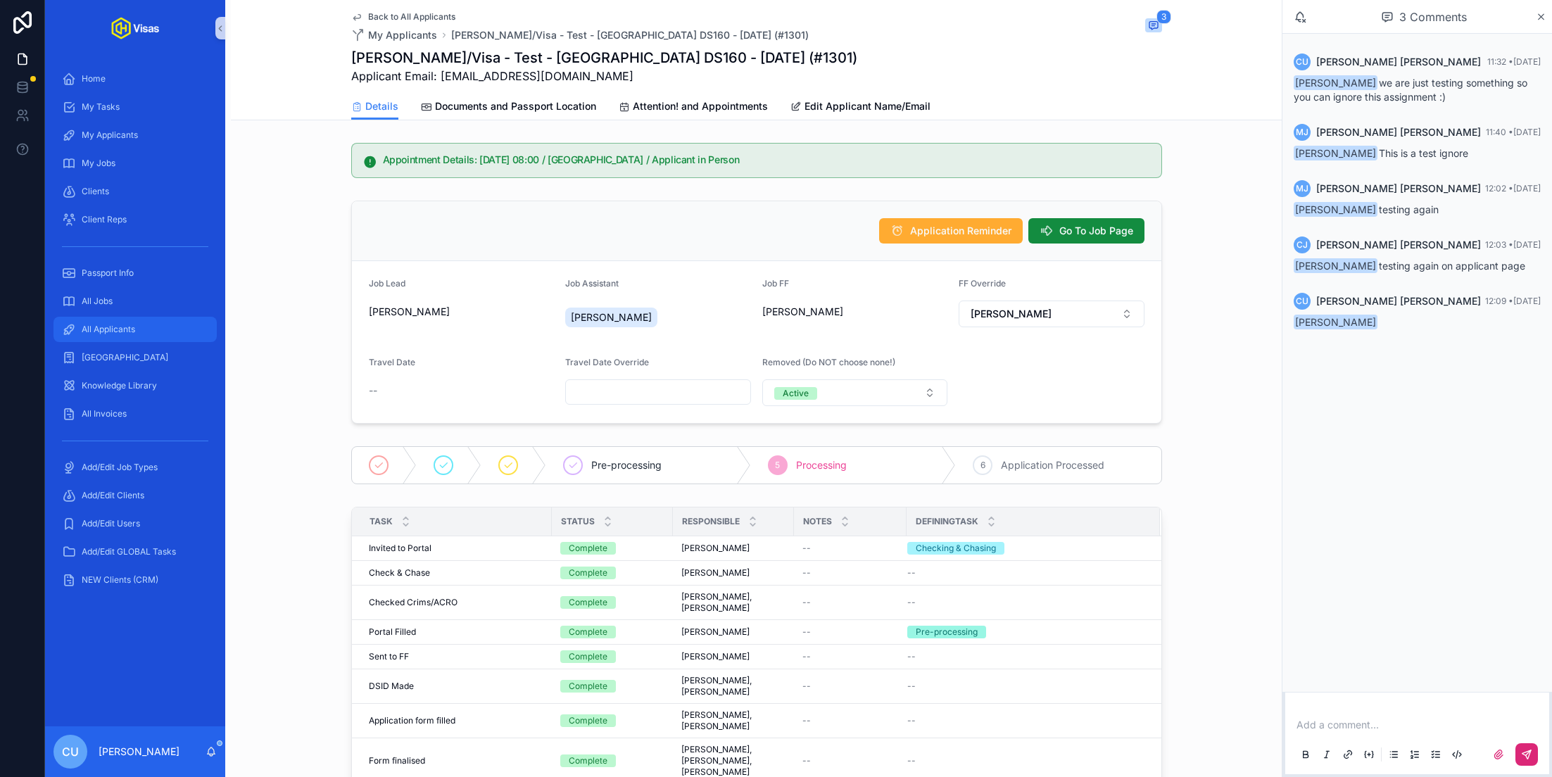
click at [115, 331] on span "All Applicants" at bounding box center [108, 329] width 53 height 11
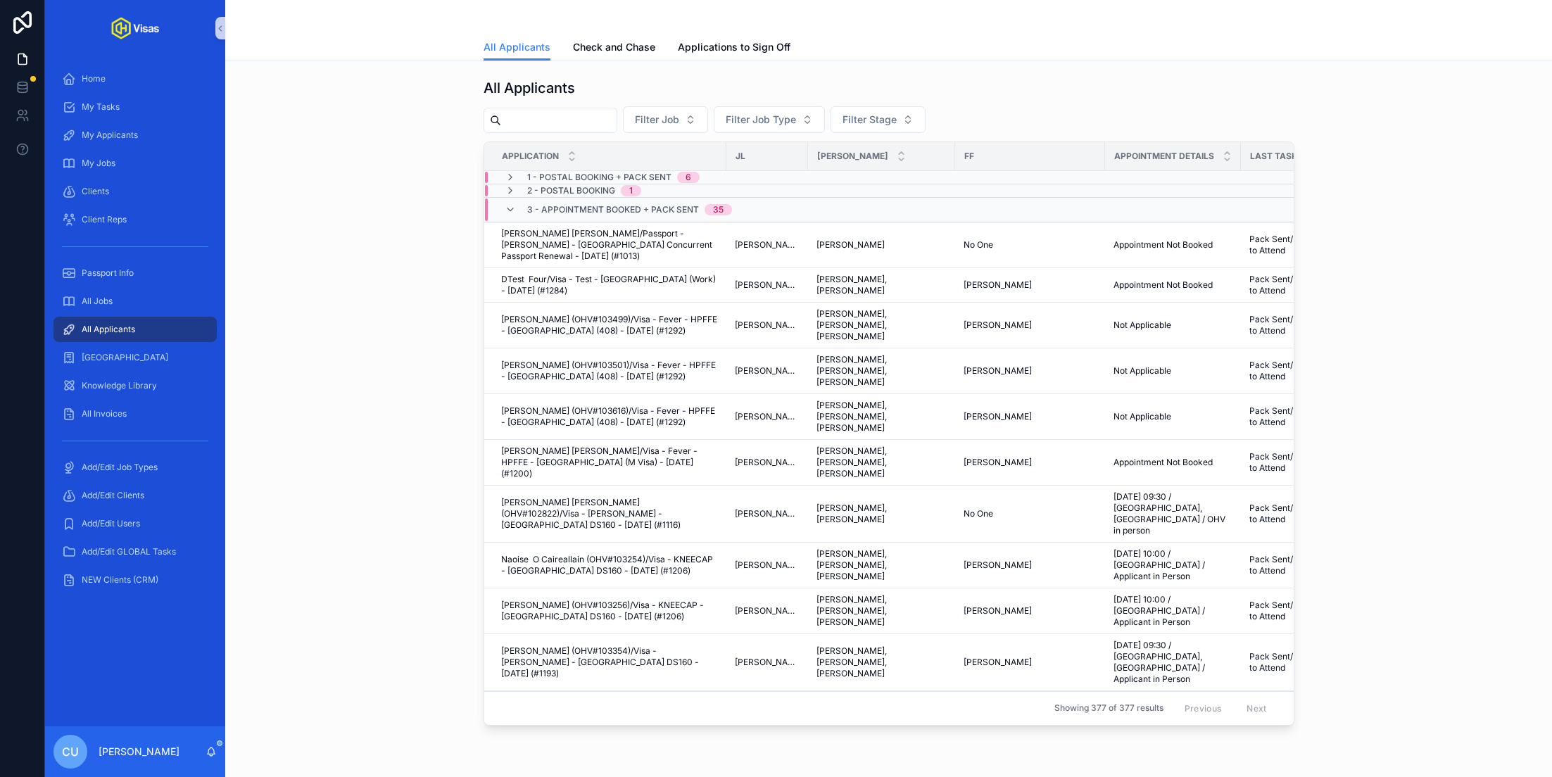
click at [524, 115] on input "scrollable content" at bounding box center [558, 120] width 115 height 20
type input "*****"
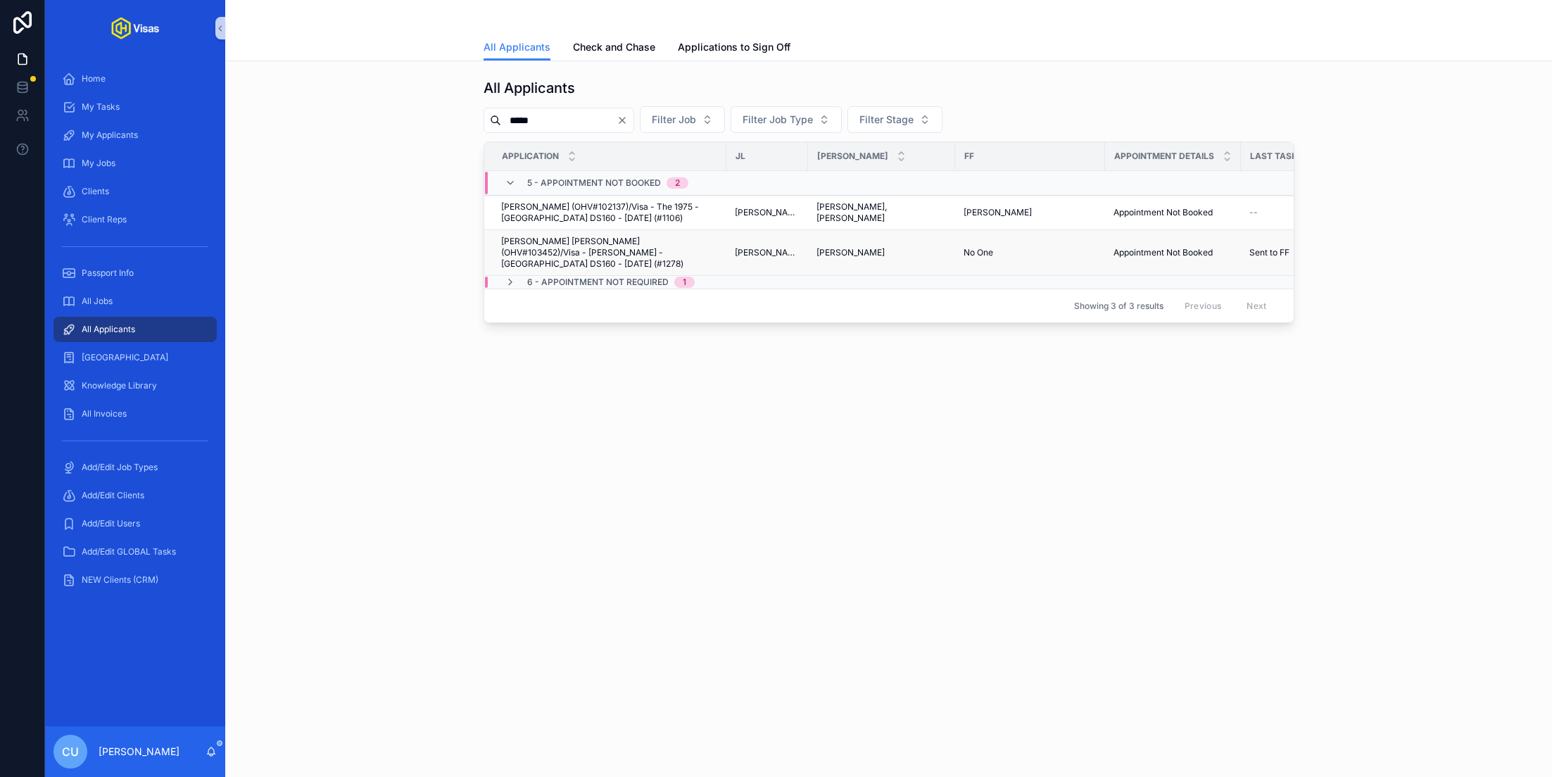
click at [568, 247] on span "Harvey Iain Grant (OHV#103452)/Visa - Joy Crooks - USA DS160 - Jul/25 (#1278)" at bounding box center [609, 253] width 217 height 34
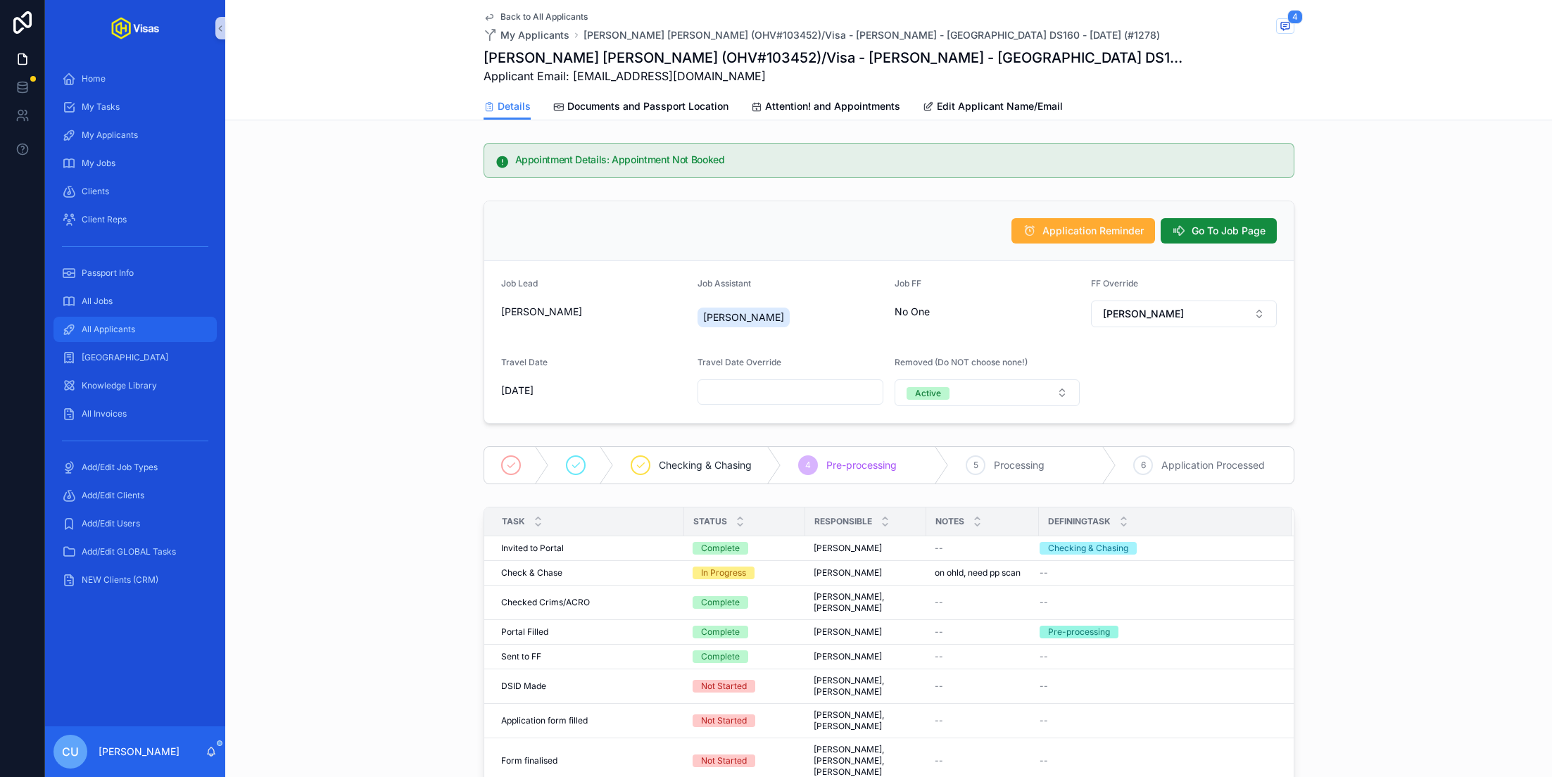
click at [132, 325] on span "All Applicants" at bounding box center [108, 329] width 53 height 11
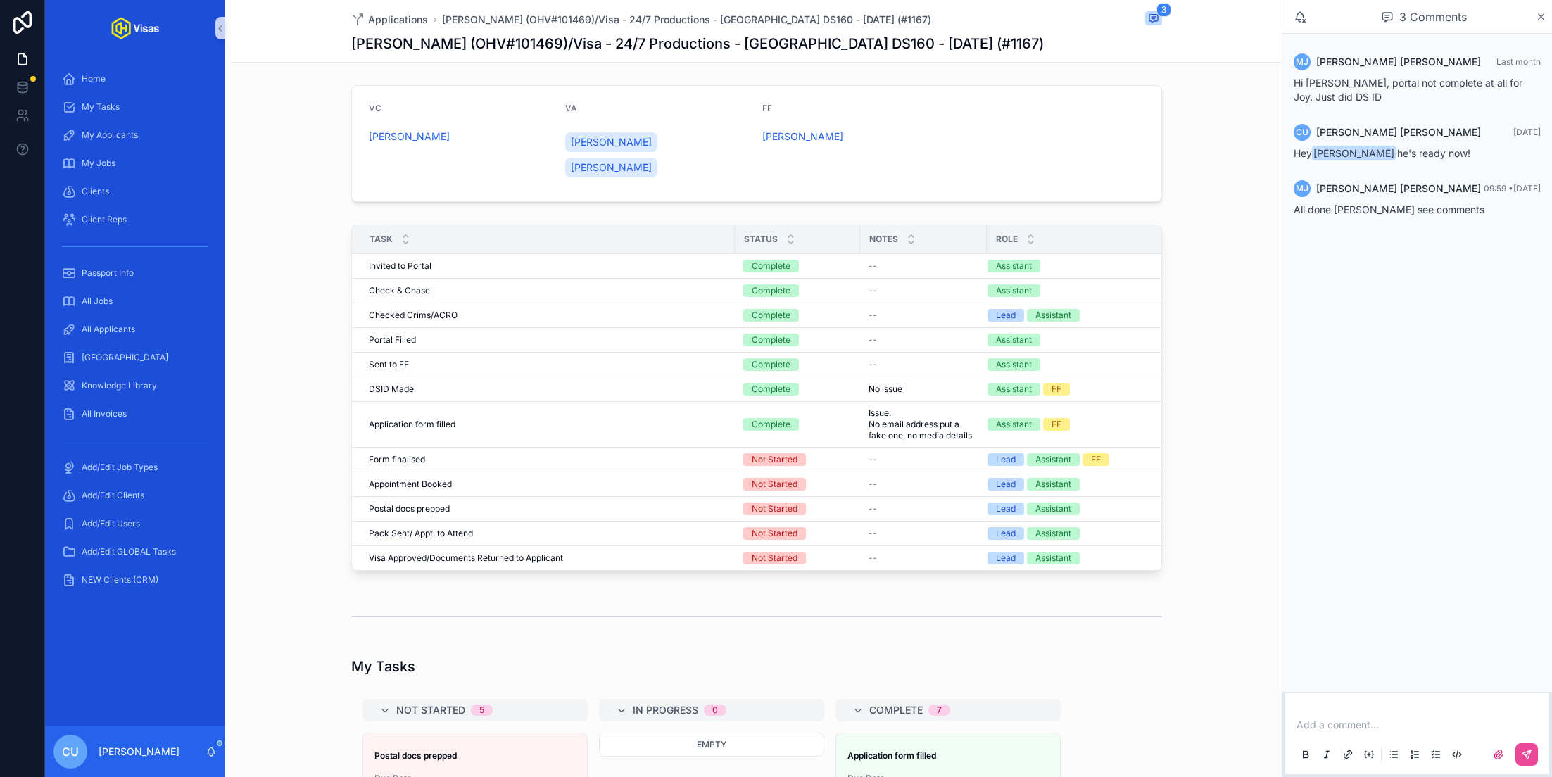
click at [203, 754] on div "CU [PERSON_NAME]" at bounding box center [135, 751] width 180 height 51
click at [217, 751] on div "CU [PERSON_NAME]" at bounding box center [135, 751] width 180 height 51
click at [210, 752] on icon "scrollable content" at bounding box center [210, 751] width 11 height 11
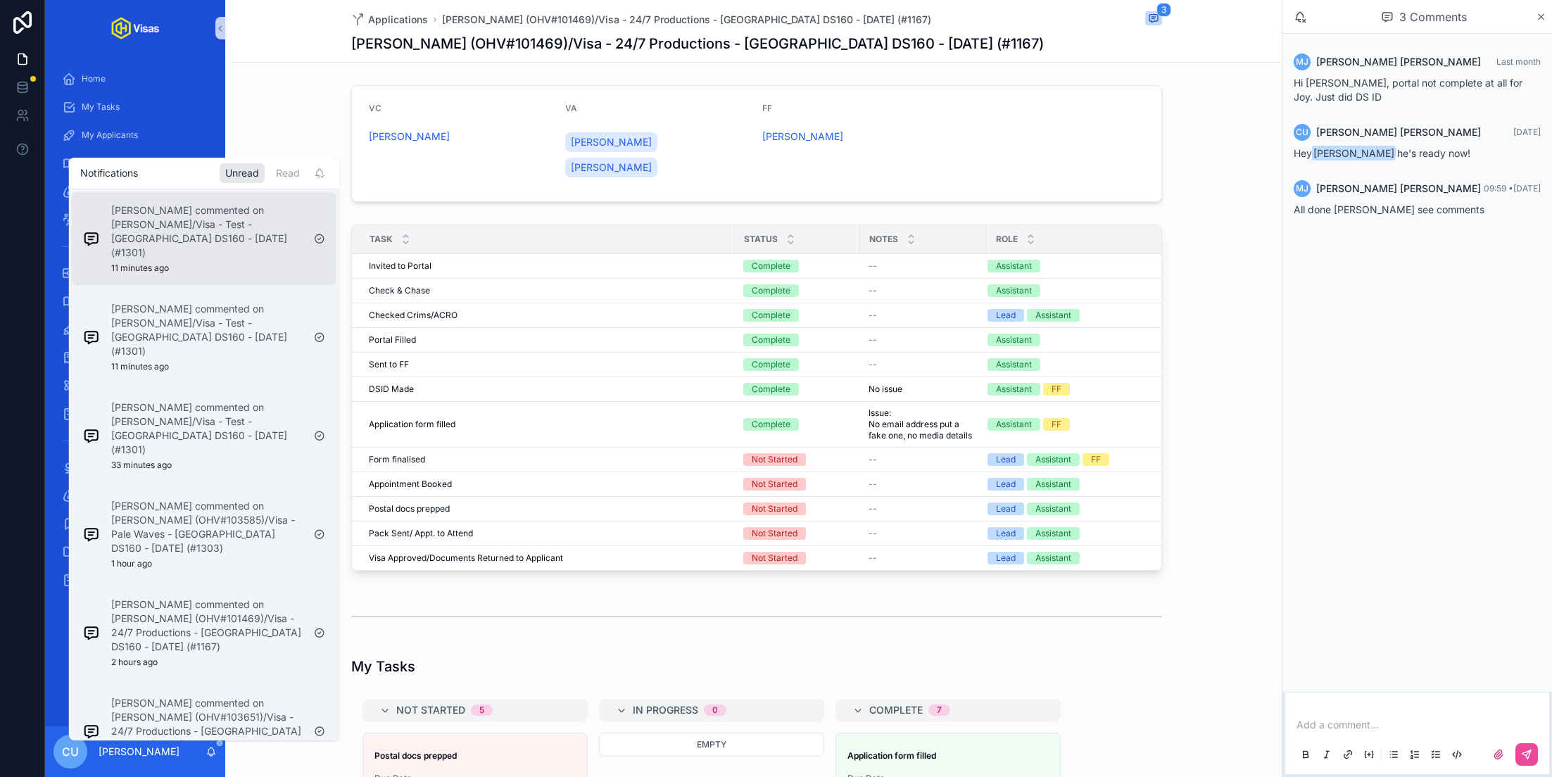
click at [217, 244] on p "[PERSON_NAME] commented on [PERSON_NAME]/Visa - Test - [GEOGRAPHIC_DATA] DS160 …" at bounding box center [206, 231] width 191 height 56
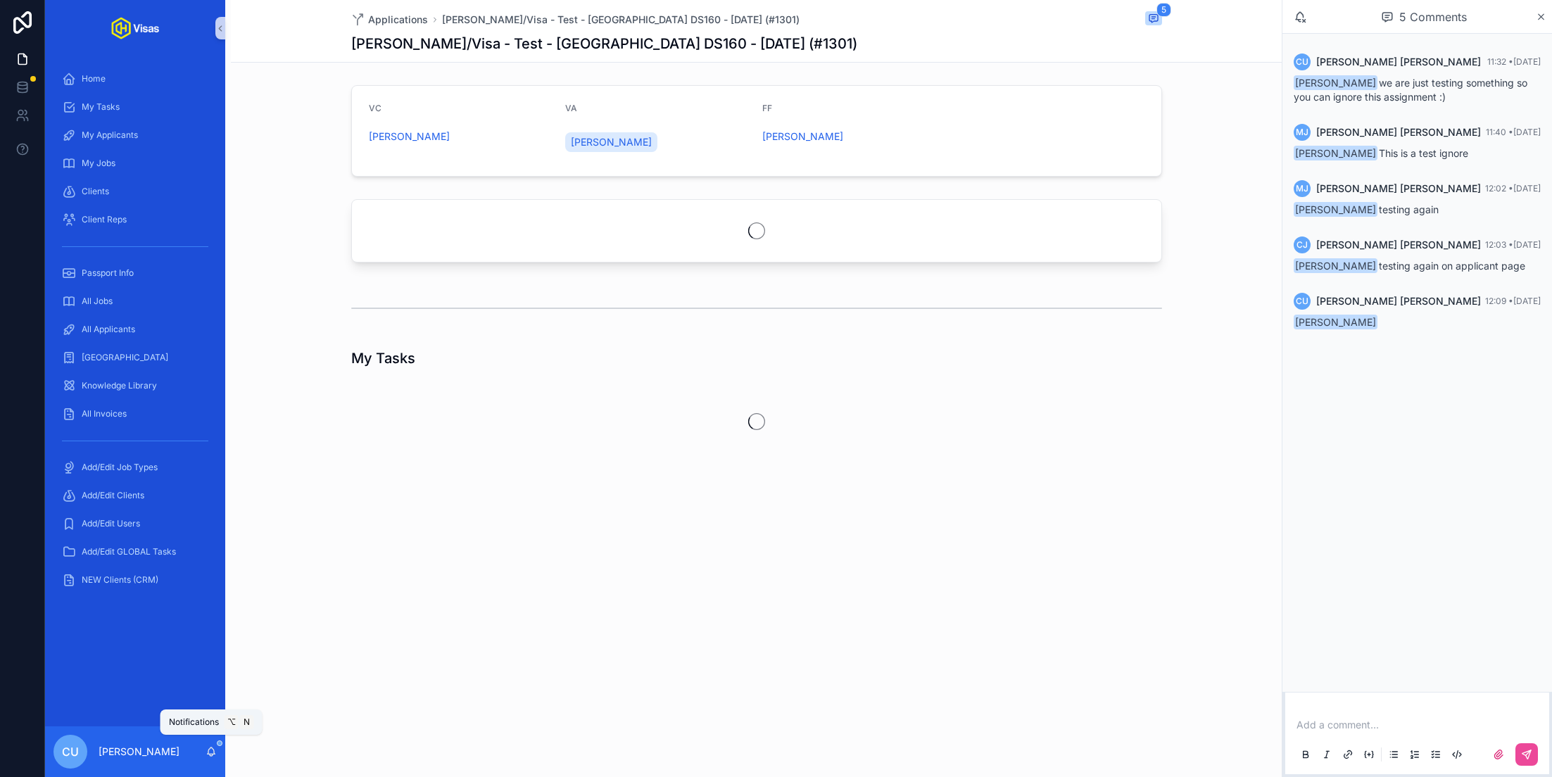
click at [208, 754] on icon "scrollable content" at bounding box center [212, 750] width 8 height 6
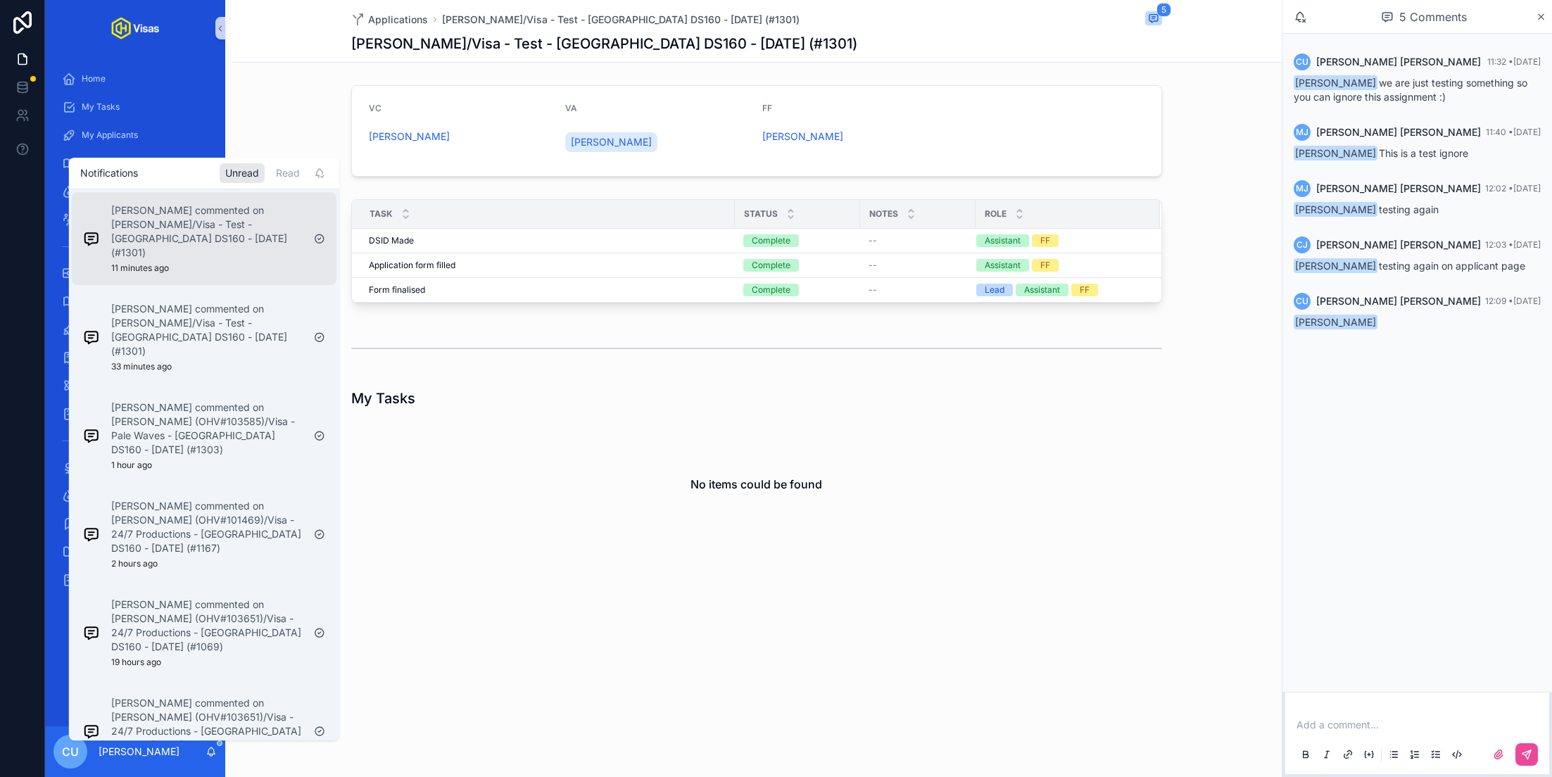
click at [205, 258] on div "[PERSON_NAME] commented on [PERSON_NAME]/Visa - Test - [GEOGRAPHIC_DATA] DS160 …" at bounding box center [206, 238] width 191 height 70
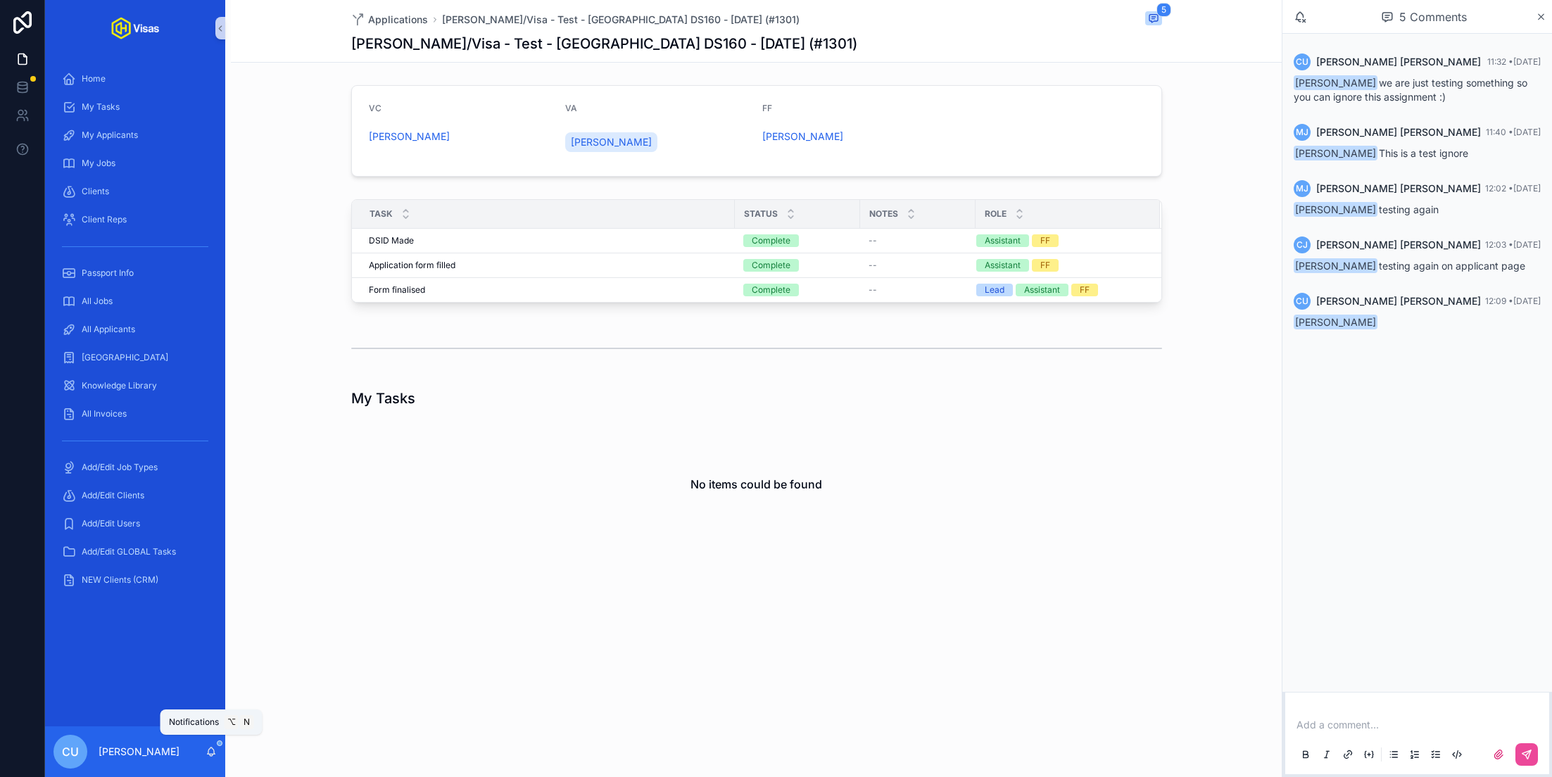
click at [210, 756] on icon "scrollable content" at bounding box center [211, 755] width 3 height 2
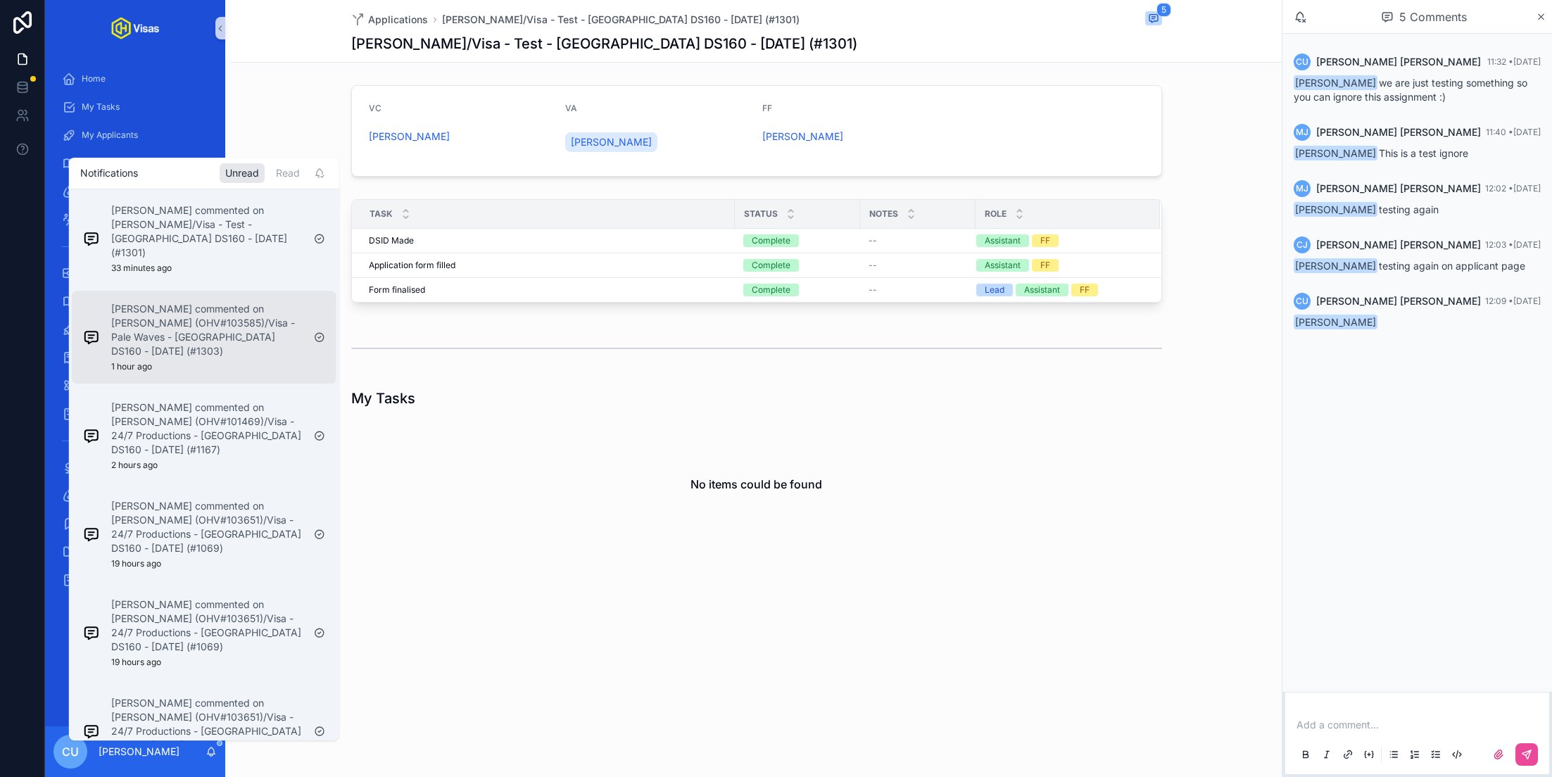
click at [199, 349] on div "[PERSON_NAME] commented on [PERSON_NAME] (OHV#103585)/Visa - Pale Waves - [GEOG…" at bounding box center [206, 337] width 191 height 70
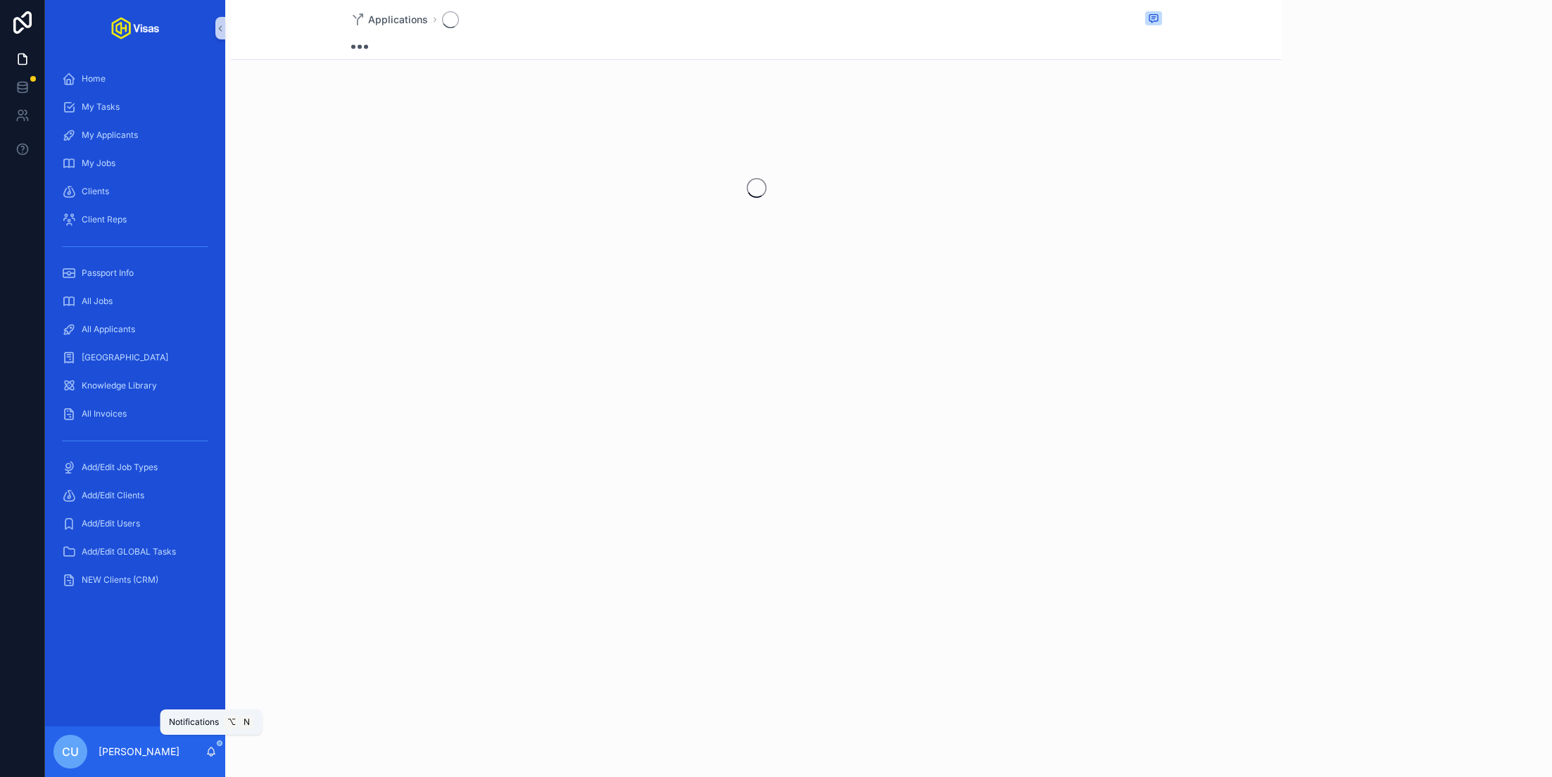
click at [208, 748] on icon "scrollable content" at bounding box center [210, 751] width 11 height 11
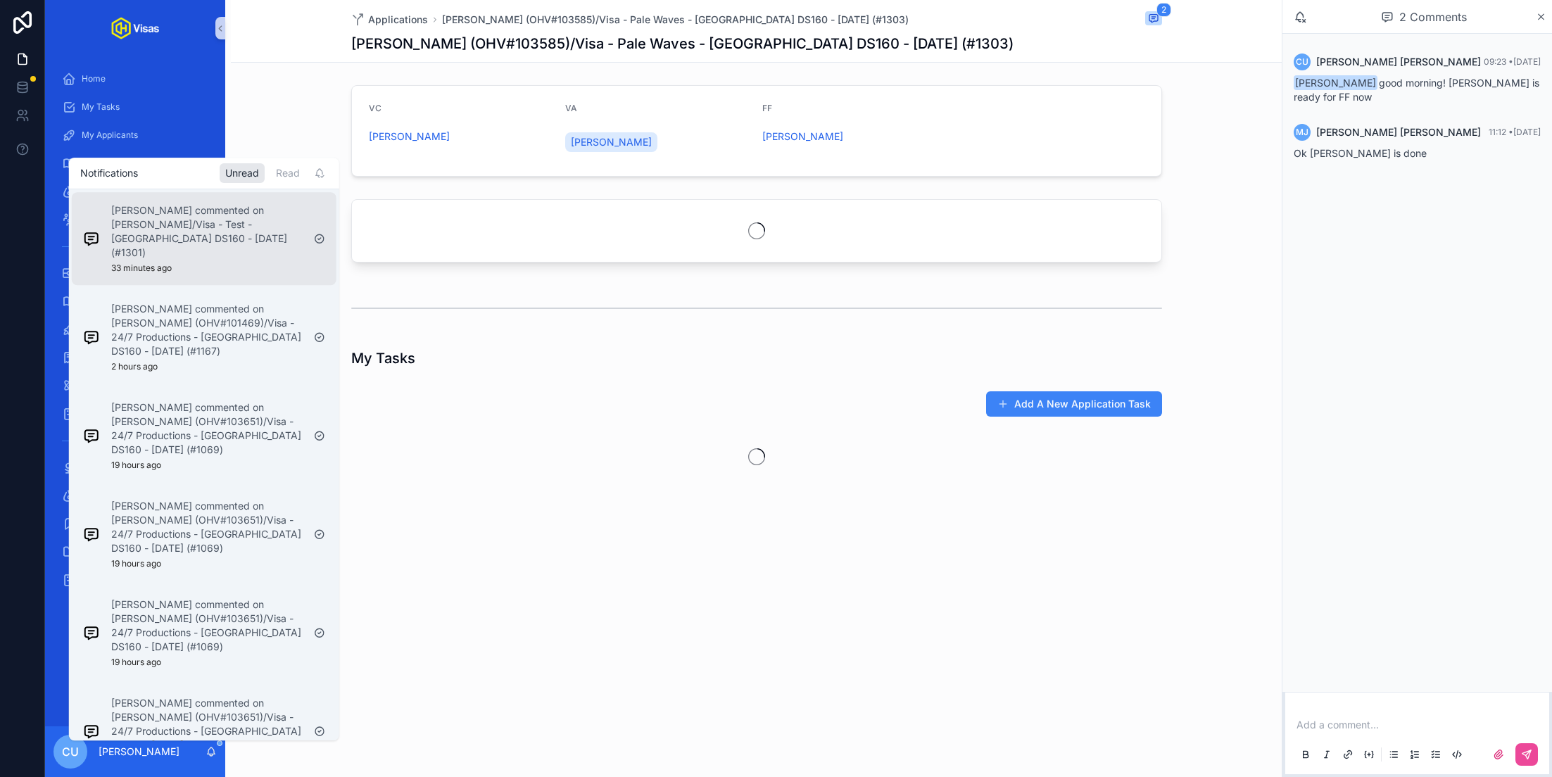
click at [189, 244] on p "[PERSON_NAME] commented on [PERSON_NAME]/Visa - Test - [GEOGRAPHIC_DATA] DS160 …" at bounding box center [206, 231] width 191 height 56
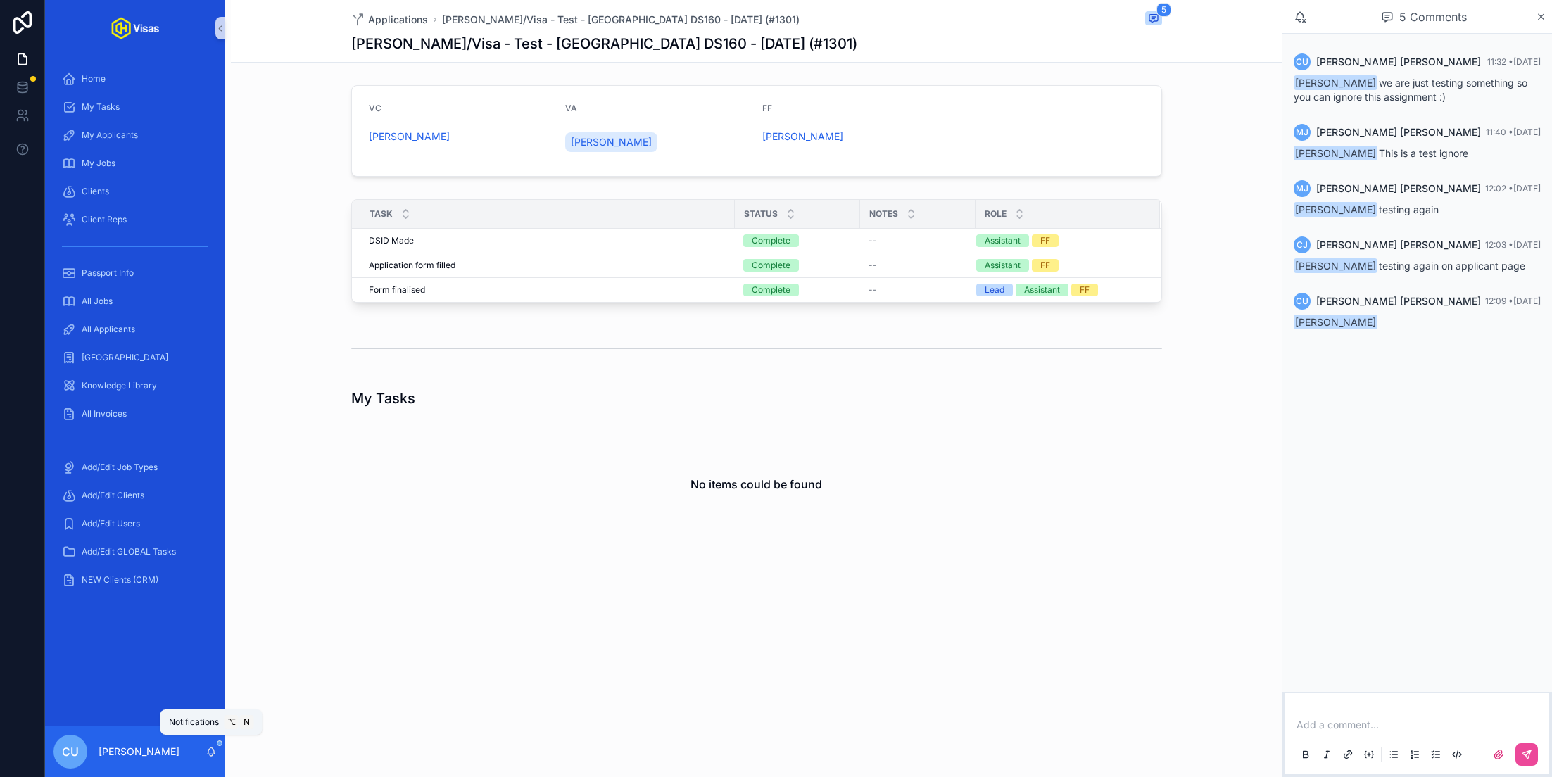
click at [213, 748] on icon "scrollable content" at bounding box center [212, 750] width 8 height 6
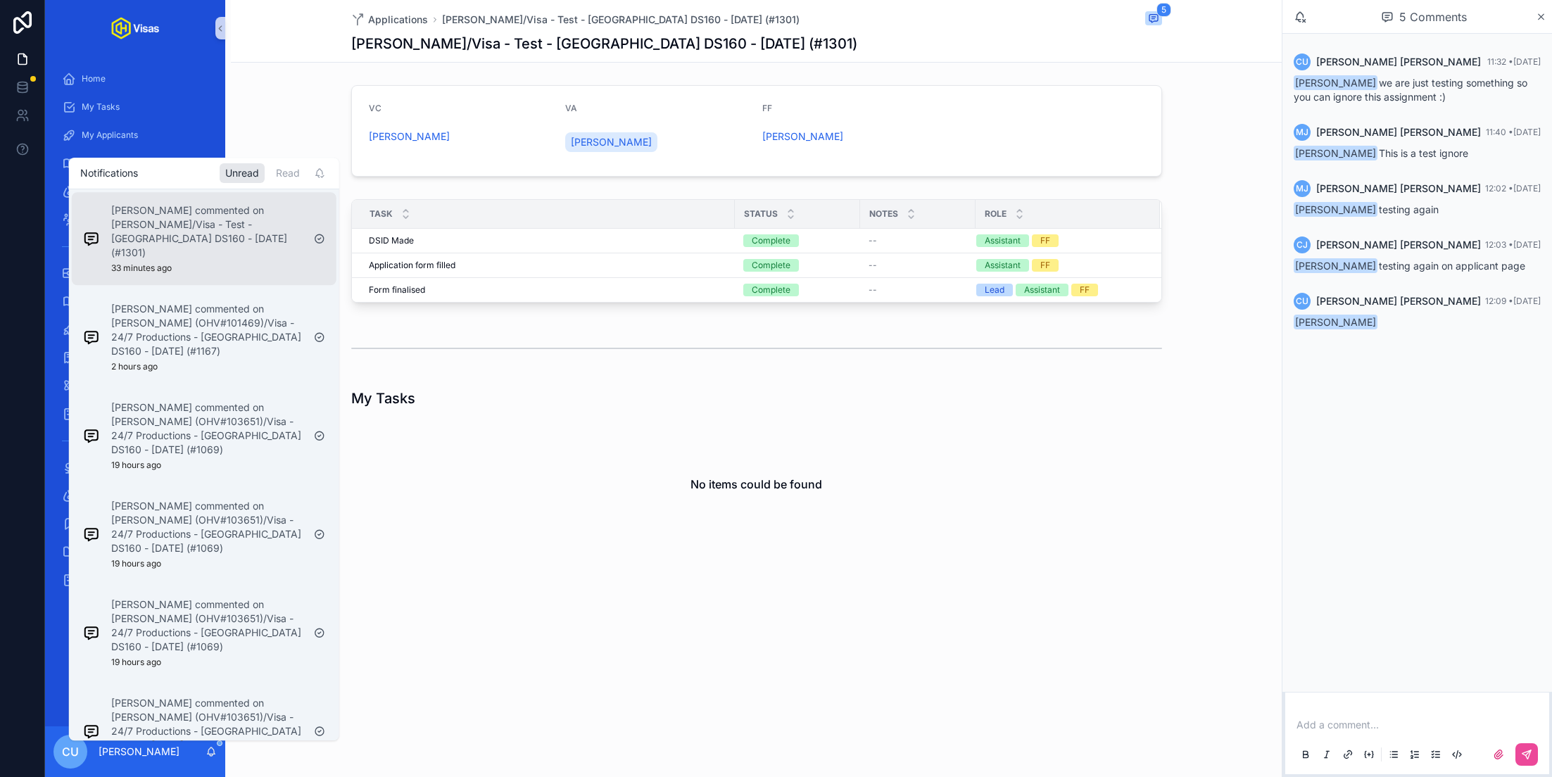
click at [201, 262] on div "[PERSON_NAME] commented on [PERSON_NAME]/Visa - Test - [GEOGRAPHIC_DATA] DS160 …" at bounding box center [192, 239] width 231 height 82
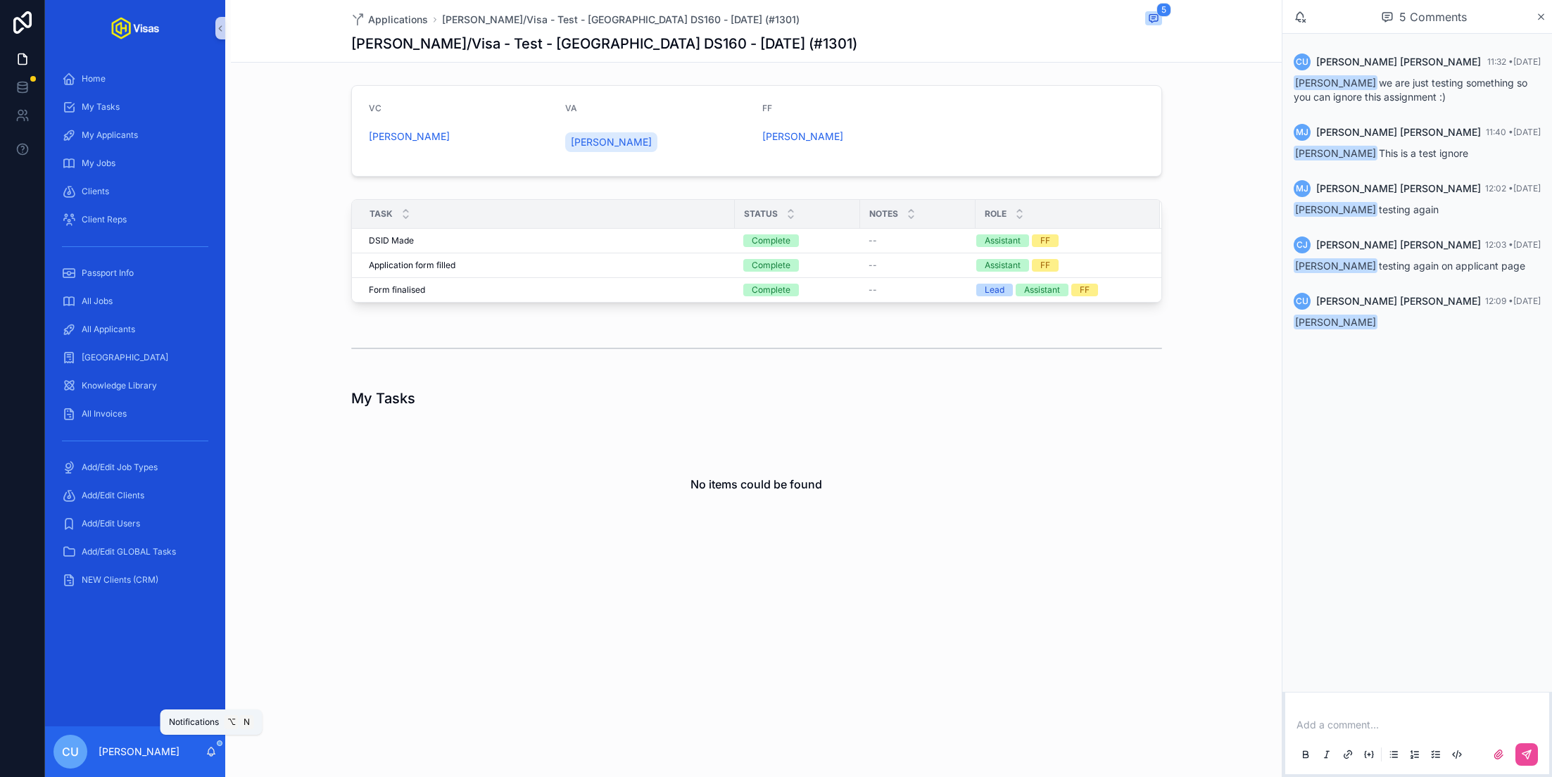
click at [211, 748] on icon "scrollable content" at bounding box center [212, 750] width 8 height 6
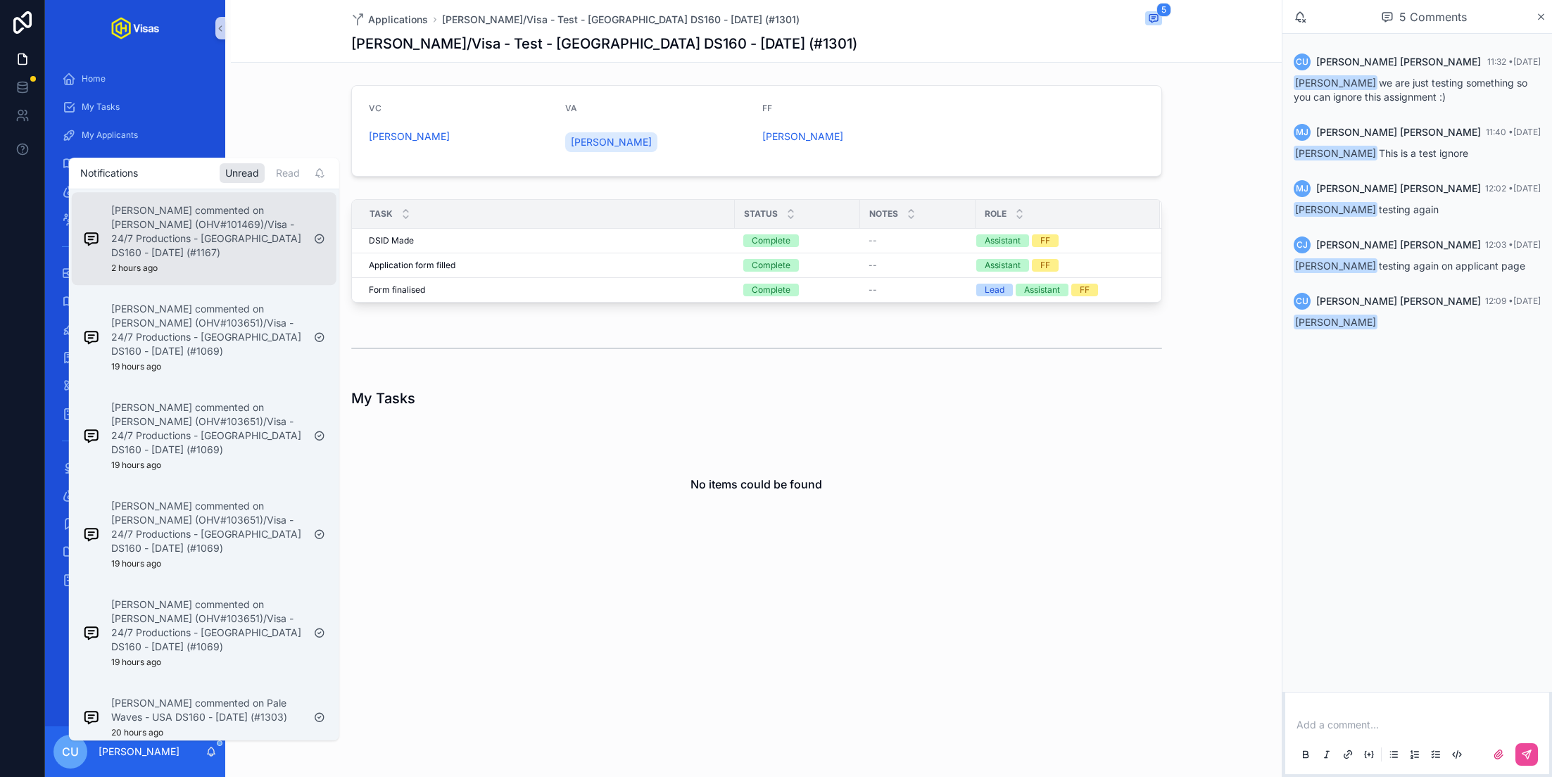
click at [217, 255] on p "[PERSON_NAME] commented on [PERSON_NAME] (OHV#101469)/Visa - 24/7 Productions -…" at bounding box center [206, 231] width 191 height 56
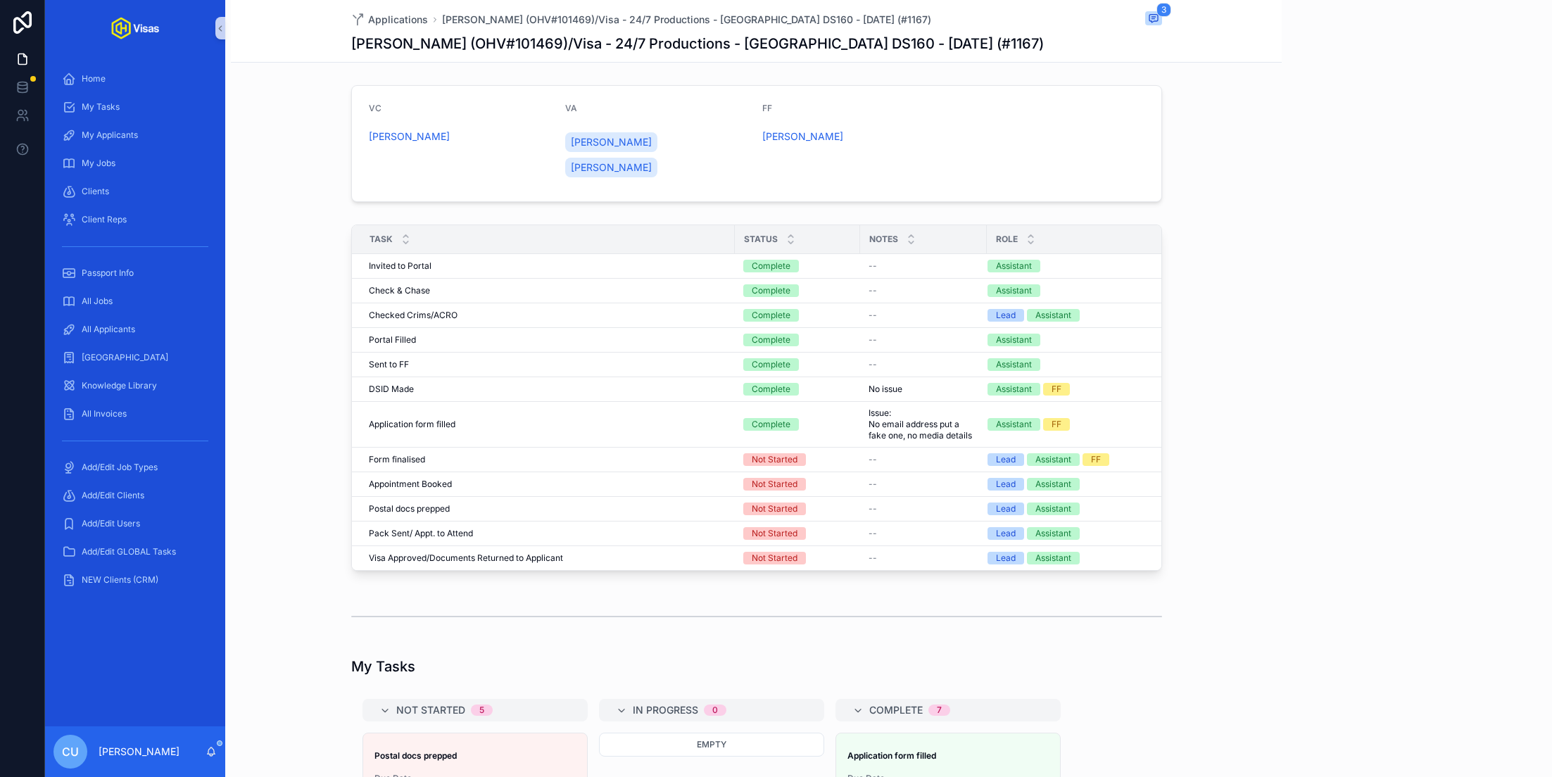
click at [208, 742] on div "CU [PERSON_NAME]" at bounding box center [135, 751] width 180 height 51
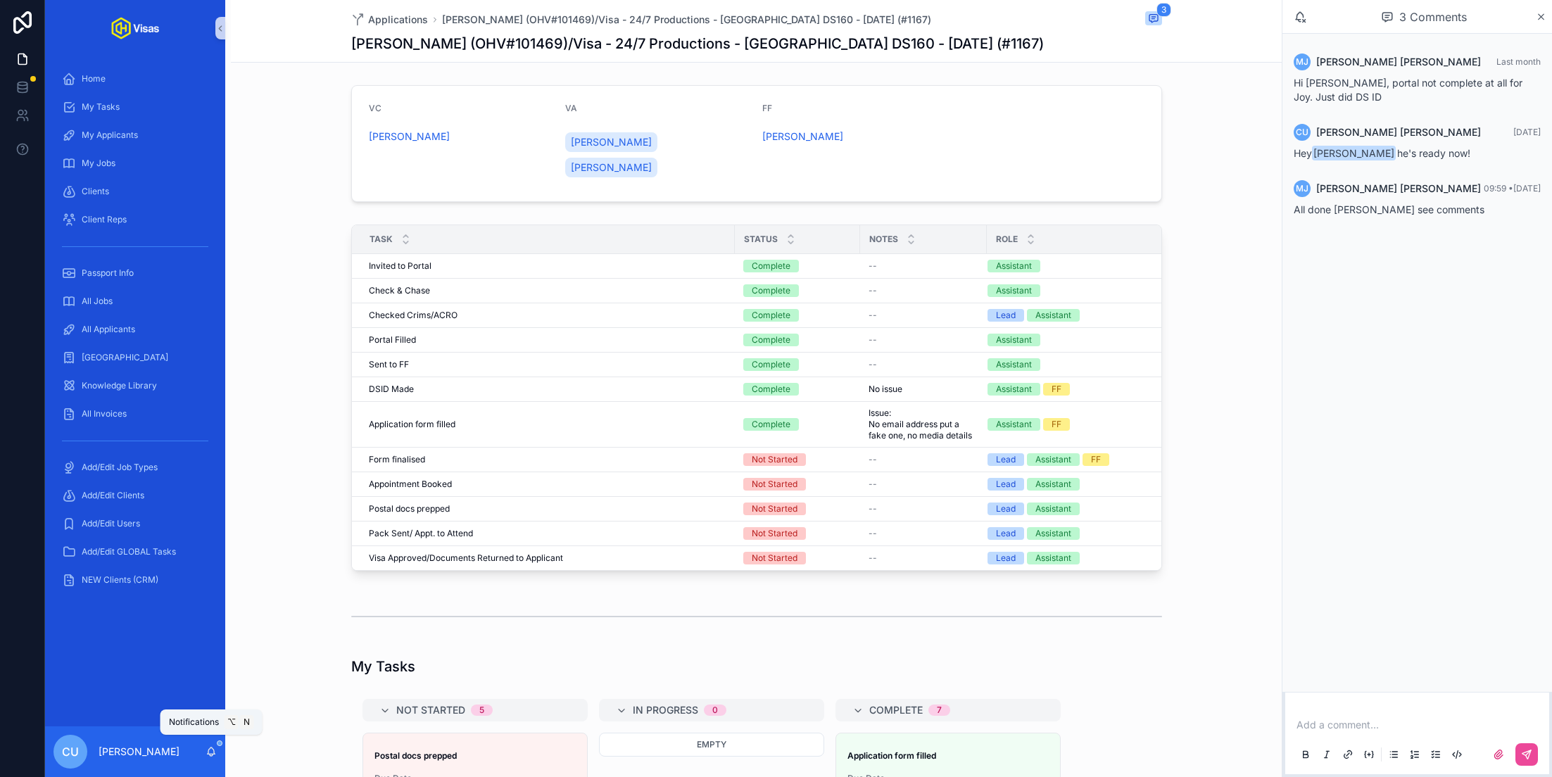
click at [212, 750] on icon "scrollable content" at bounding box center [210, 751] width 11 height 11
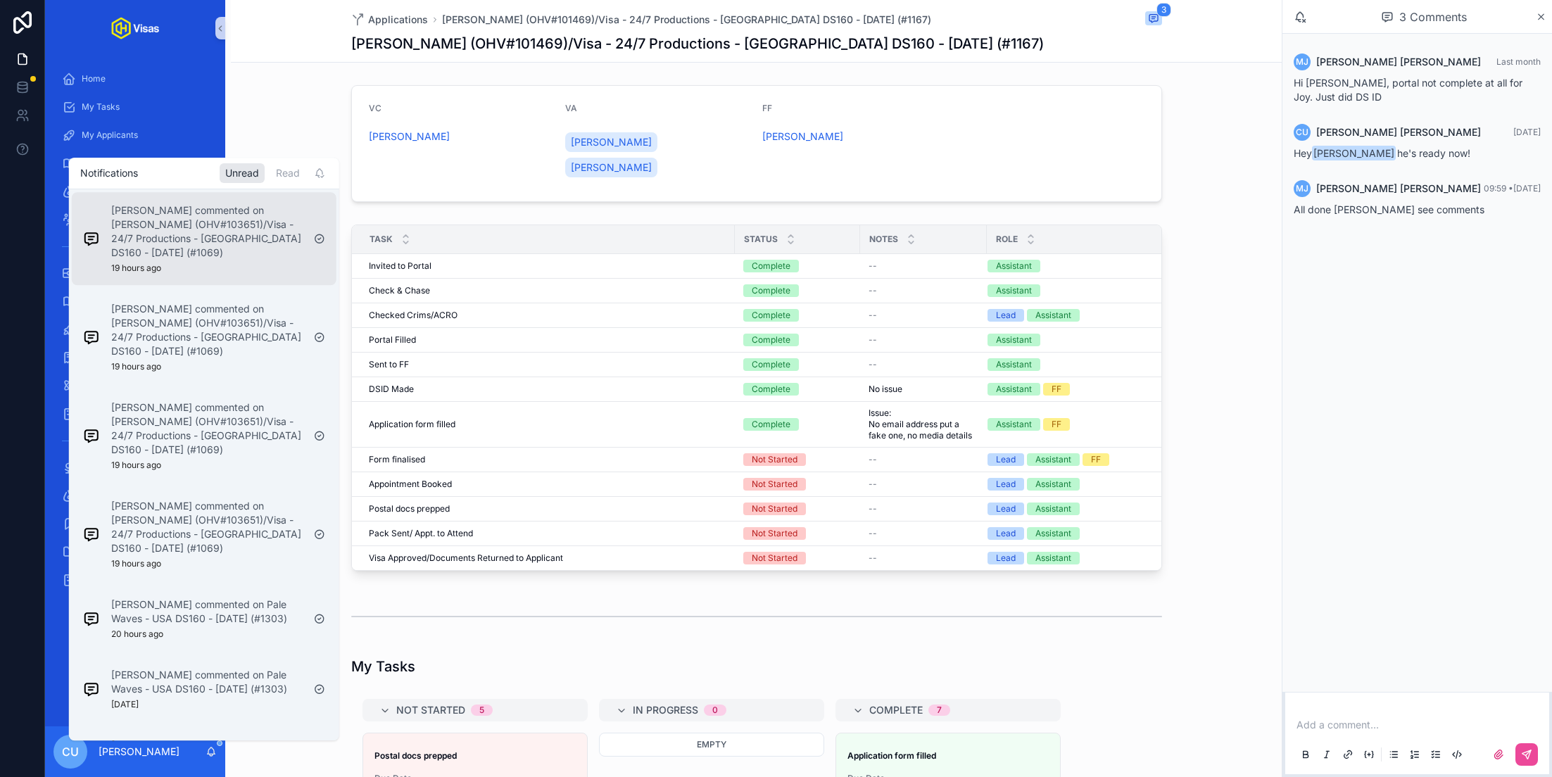
click at [235, 281] on div "[PERSON_NAME] commented on [PERSON_NAME] (OHV#103651)/Visa - 24/7 Productions -…" at bounding box center [204, 238] width 265 height 93
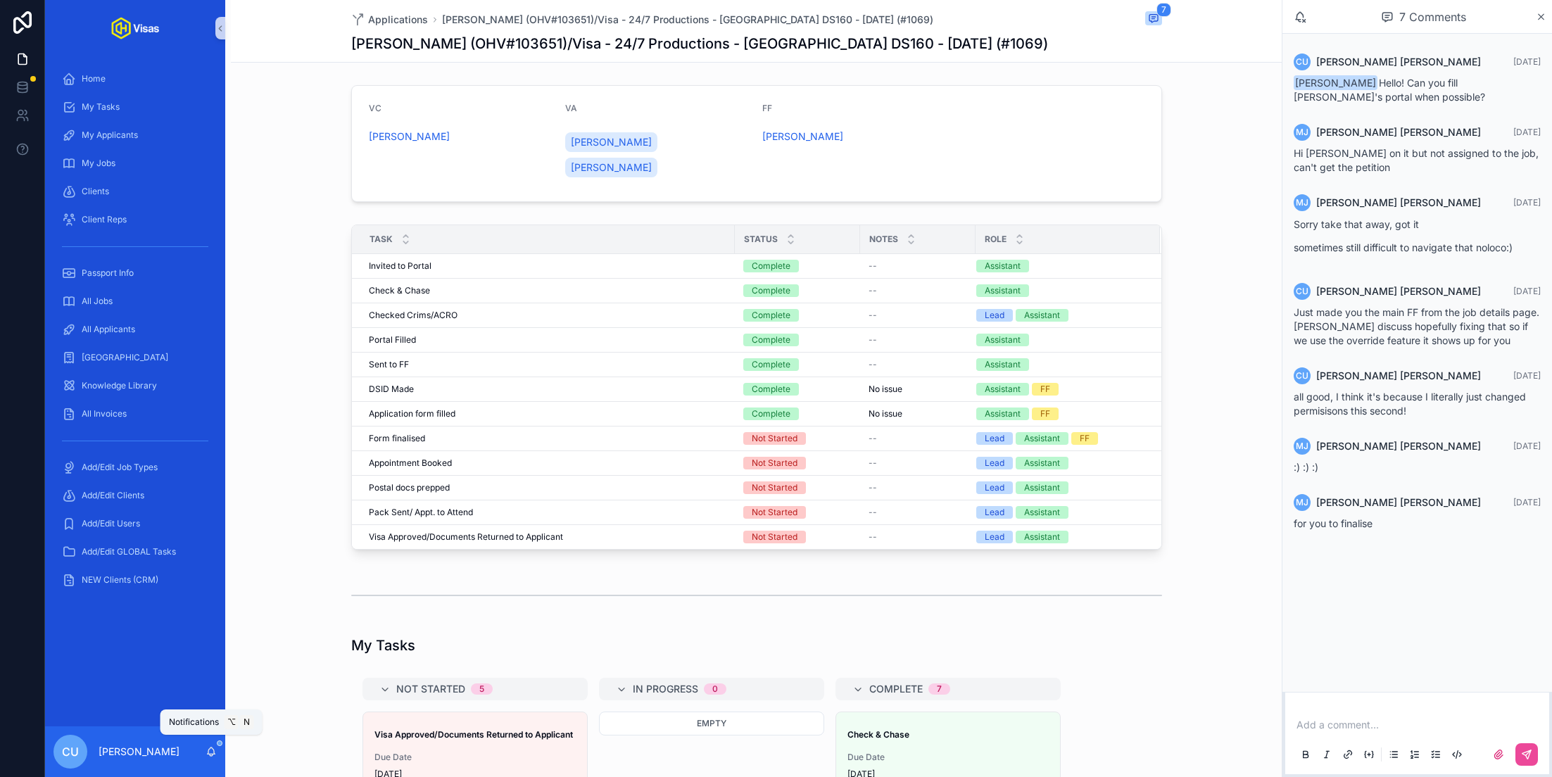
click at [211, 752] on icon "scrollable content" at bounding box center [210, 751] width 11 height 11
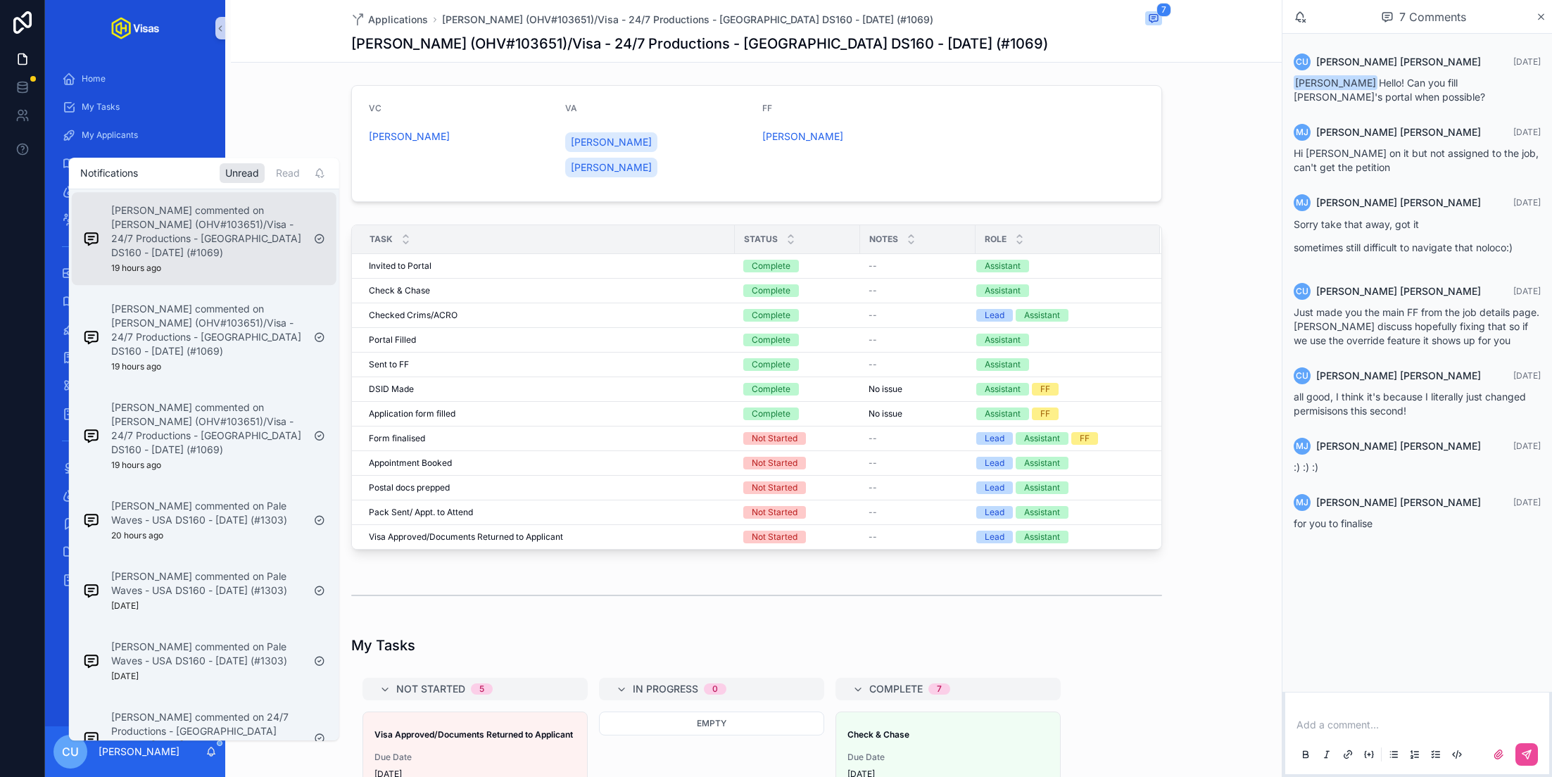
click at [217, 264] on div "[PERSON_NAME] commented on [PERSON_NAME] (OHV#103651)/Visa - 24/7 Productions -…" at bounding box center [206, 238] width 191 height 70
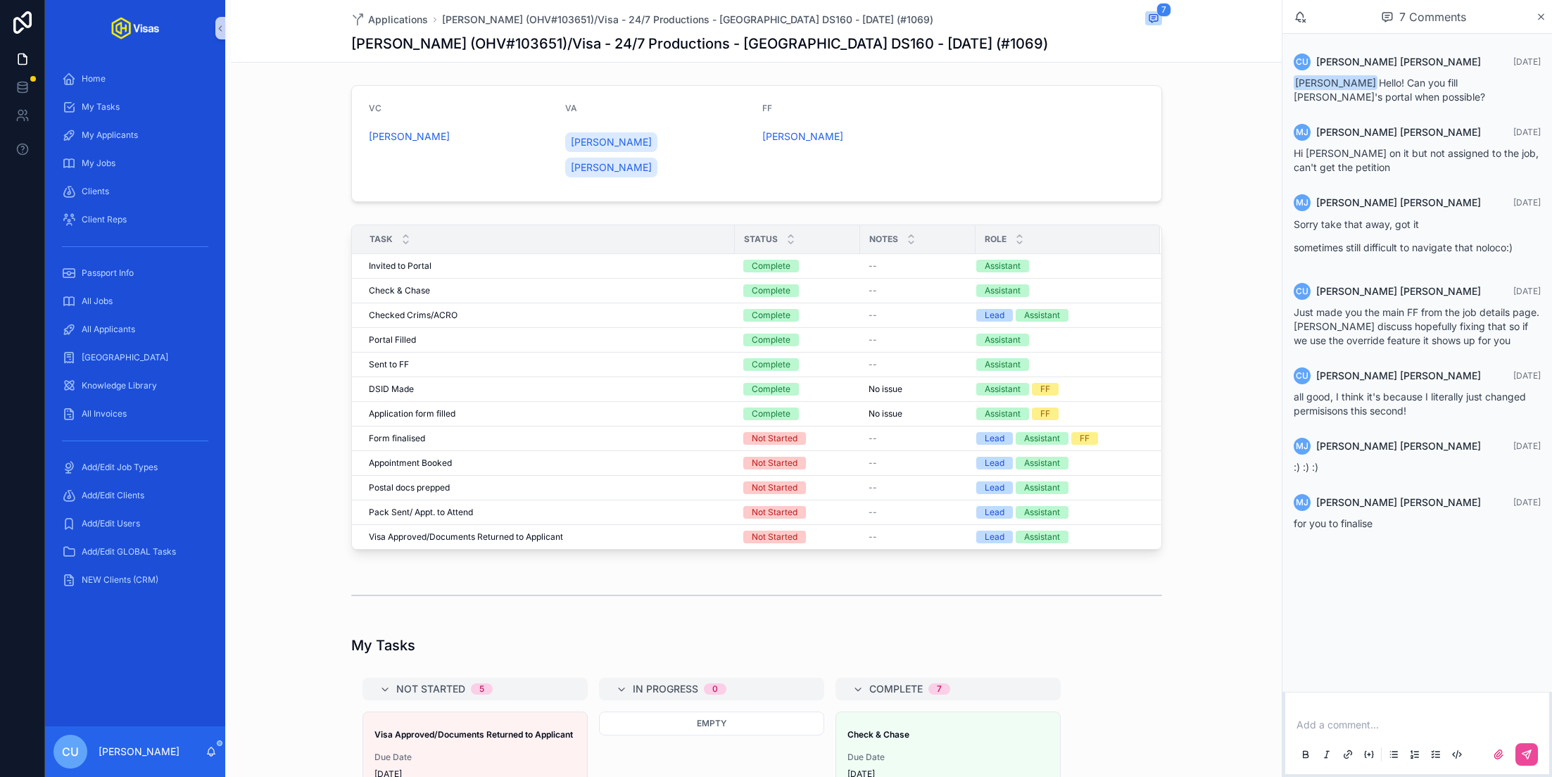
click at [203, 746] on div "CU [PERSON_NAME]" at bounding box center [135, 751] width 180 height 51
click at [215, 759] on div "CU Colin Upchurch" at bounding box center [135, 751] width 180 height 51
click at [214, 756] on icon "scrollable content" at bounding box center [210, 751] width 11 height 11
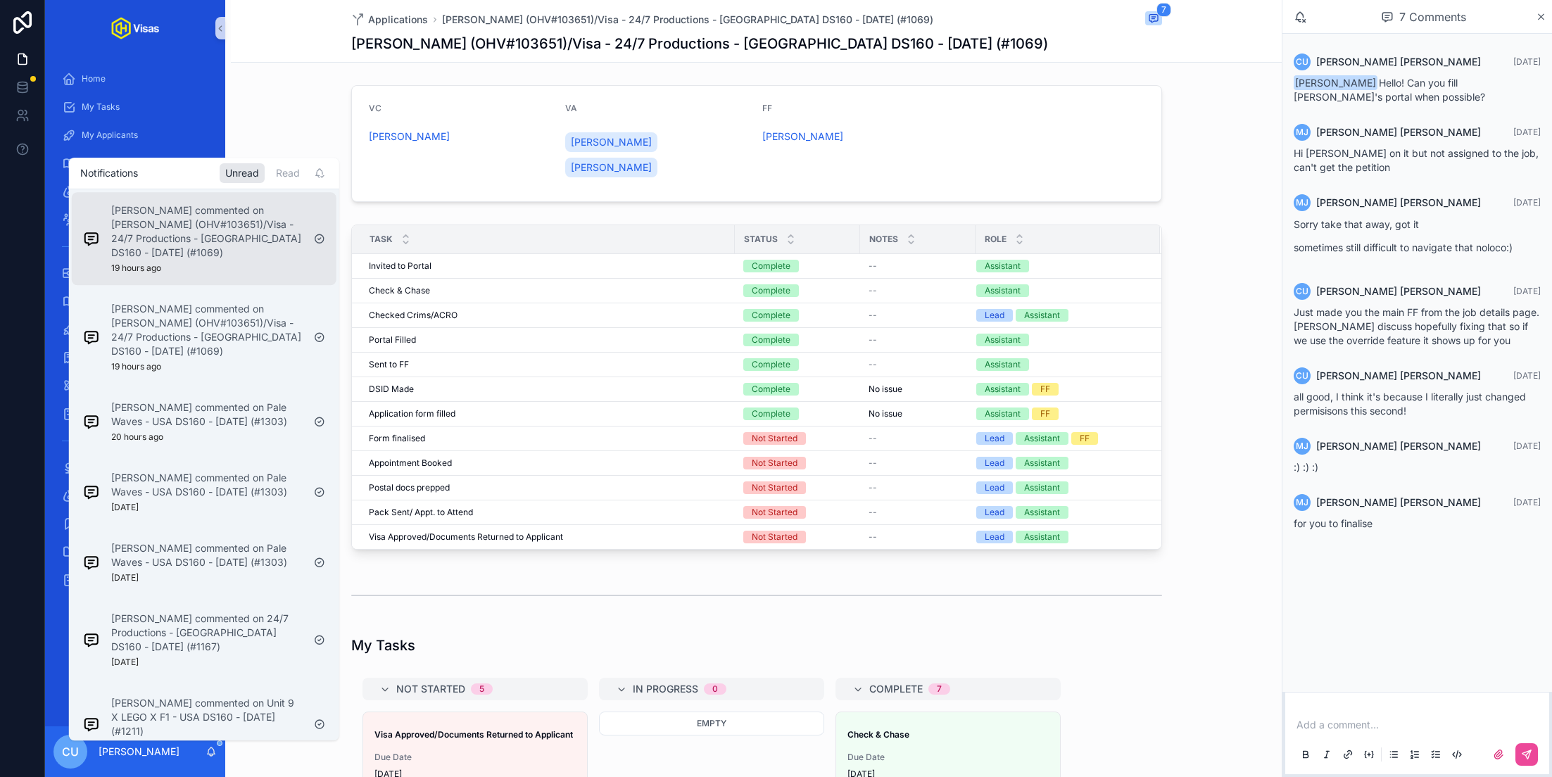
click at [244, 247] on p "Murielle Johnson commented on Alex Monaque (OHV#103651)/Visa - 24/7 Productions…" at bounding box center [206, 231] width 191 height 56
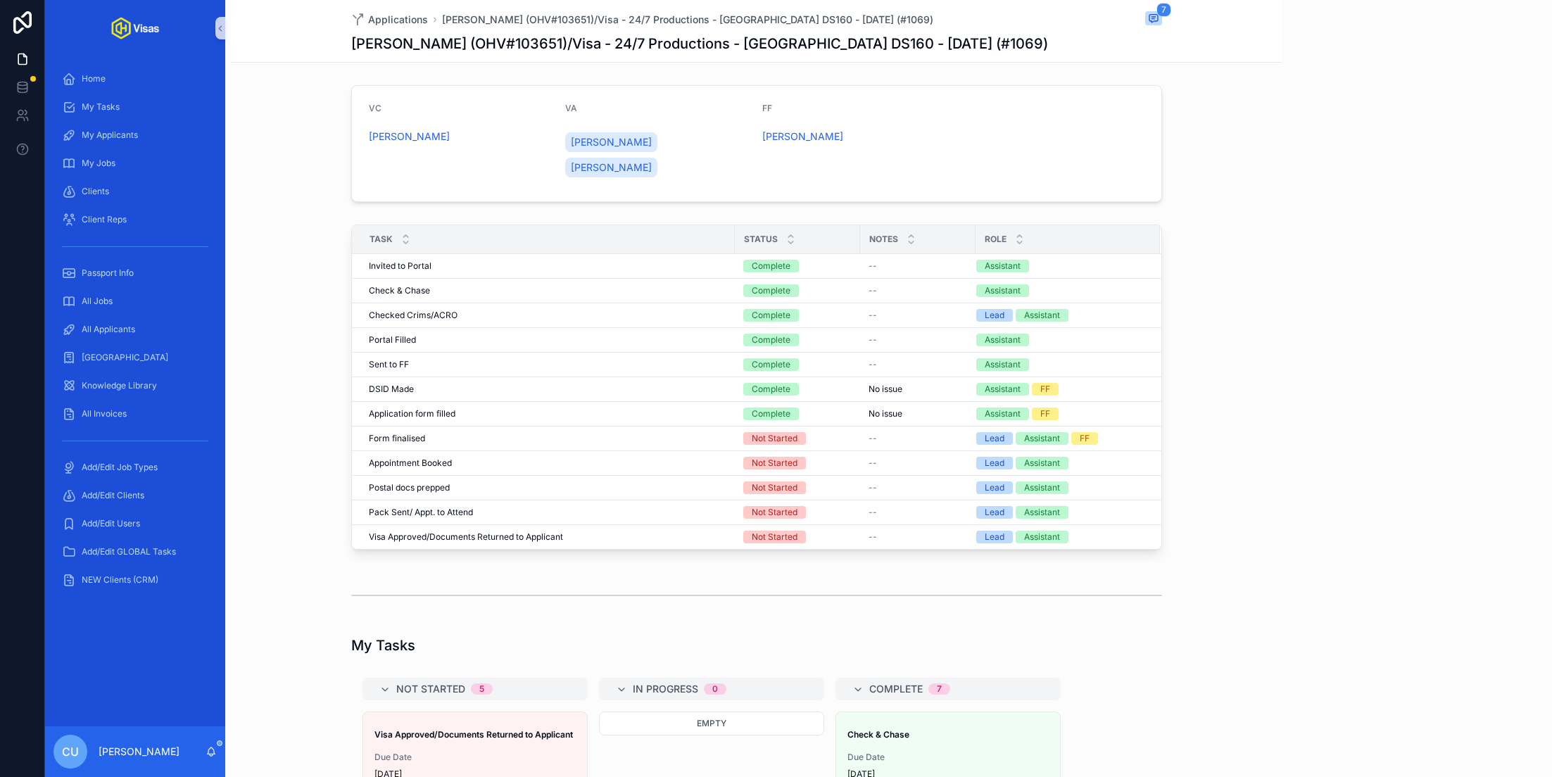
click at [213, 751] on icon "scrollable content" at bounding box center [210, 751] width 11 height 11
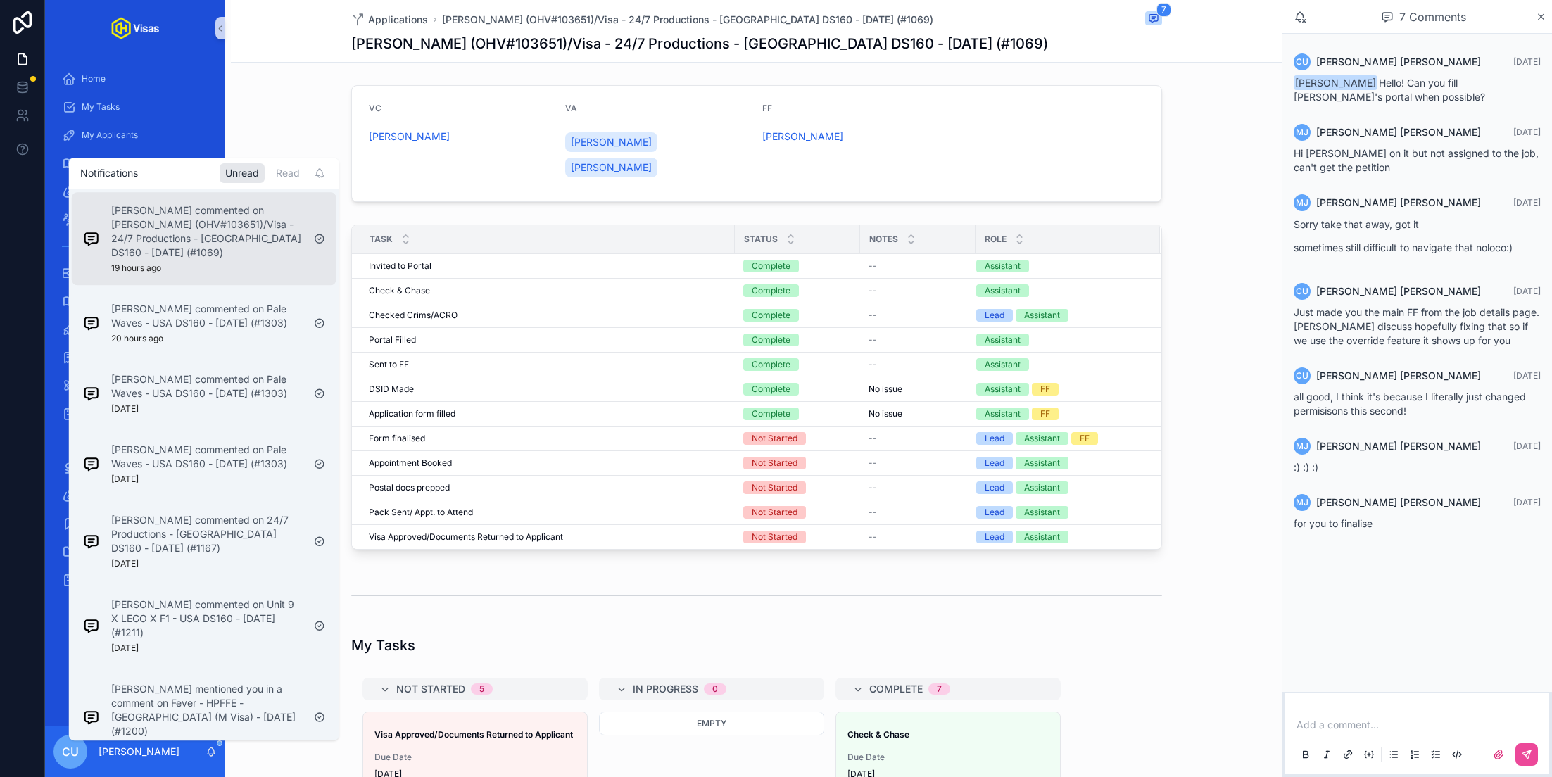
click at [212, 250] on p "Murielle Johnson commented on Alex Monaque (OHV#103651)/Visa - 24/7 Productions…" at bounding box center [206, 231] width 191 height 56
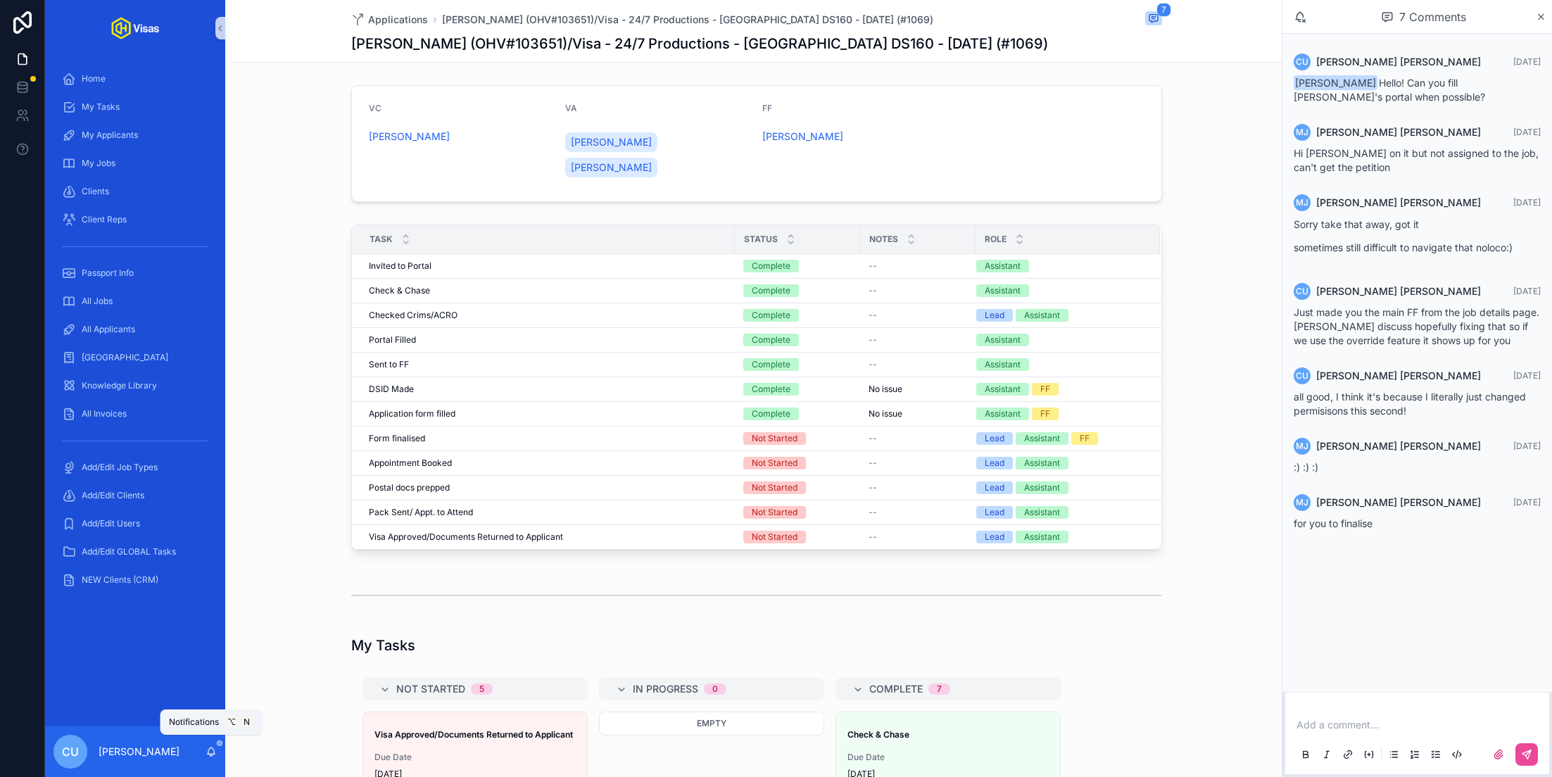
click at [214, 756] on icon "scrollable content" at bounding box center [210, 751] width 11 height 11
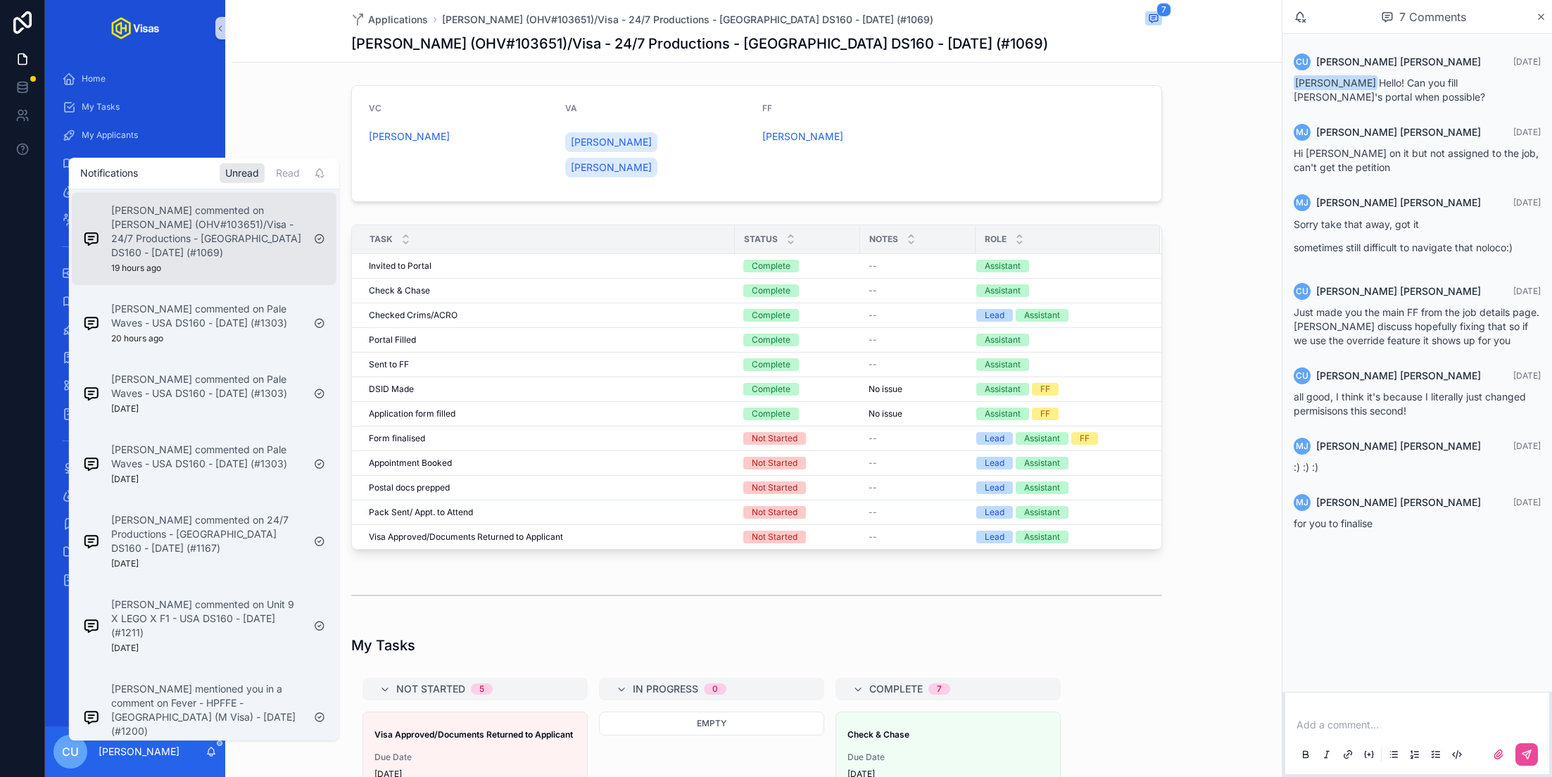
click at [191, 267] on div "Murielle Johnson commented on Alex Monaque (OHV#103651)/Visa - 24/7 Productions…" at bounding box center [206, 238] width 191 height 70
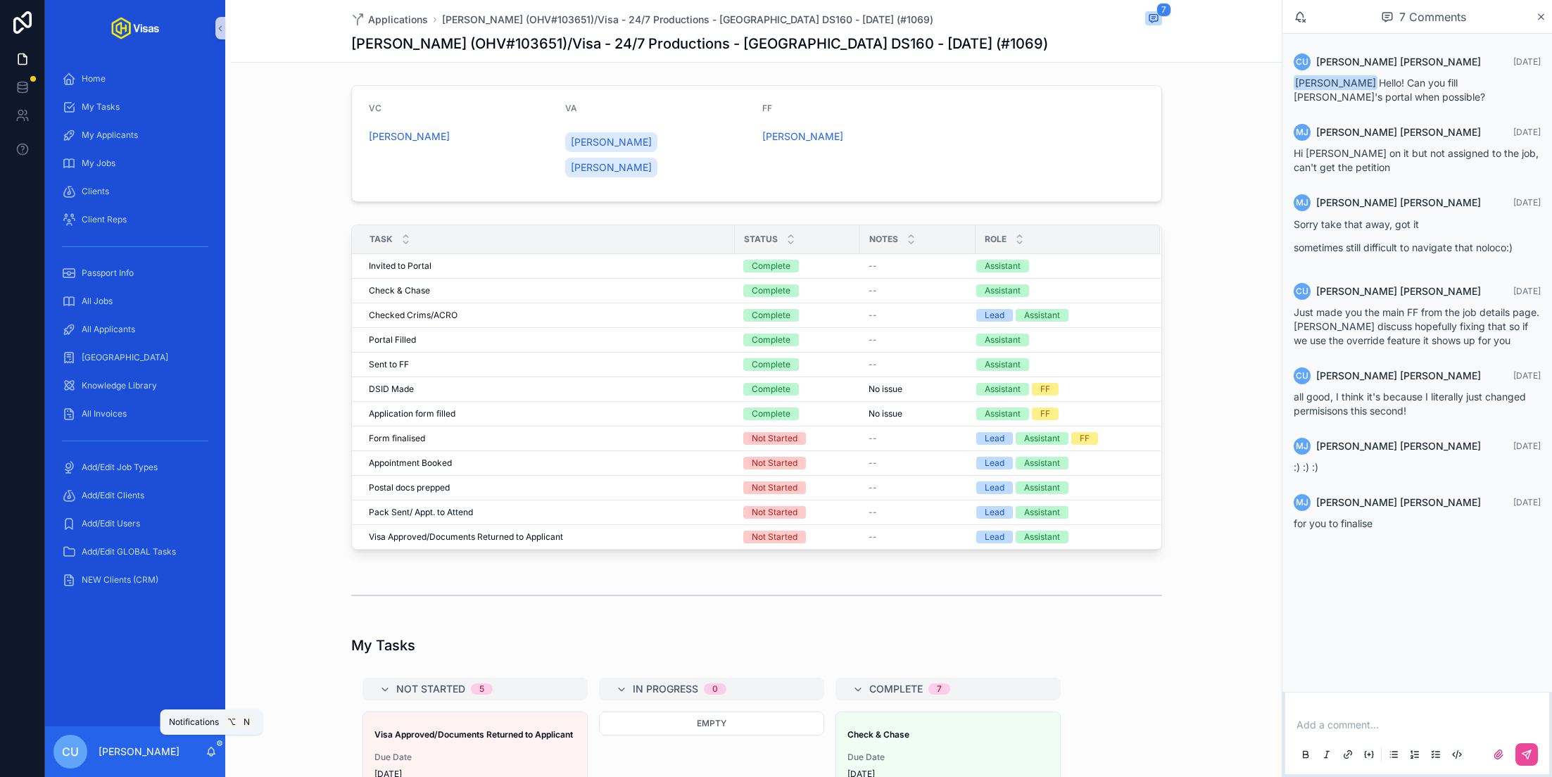
click at [209, 752] on icon "scrollable content" at bounding box center [210, 751] width 11 height 11
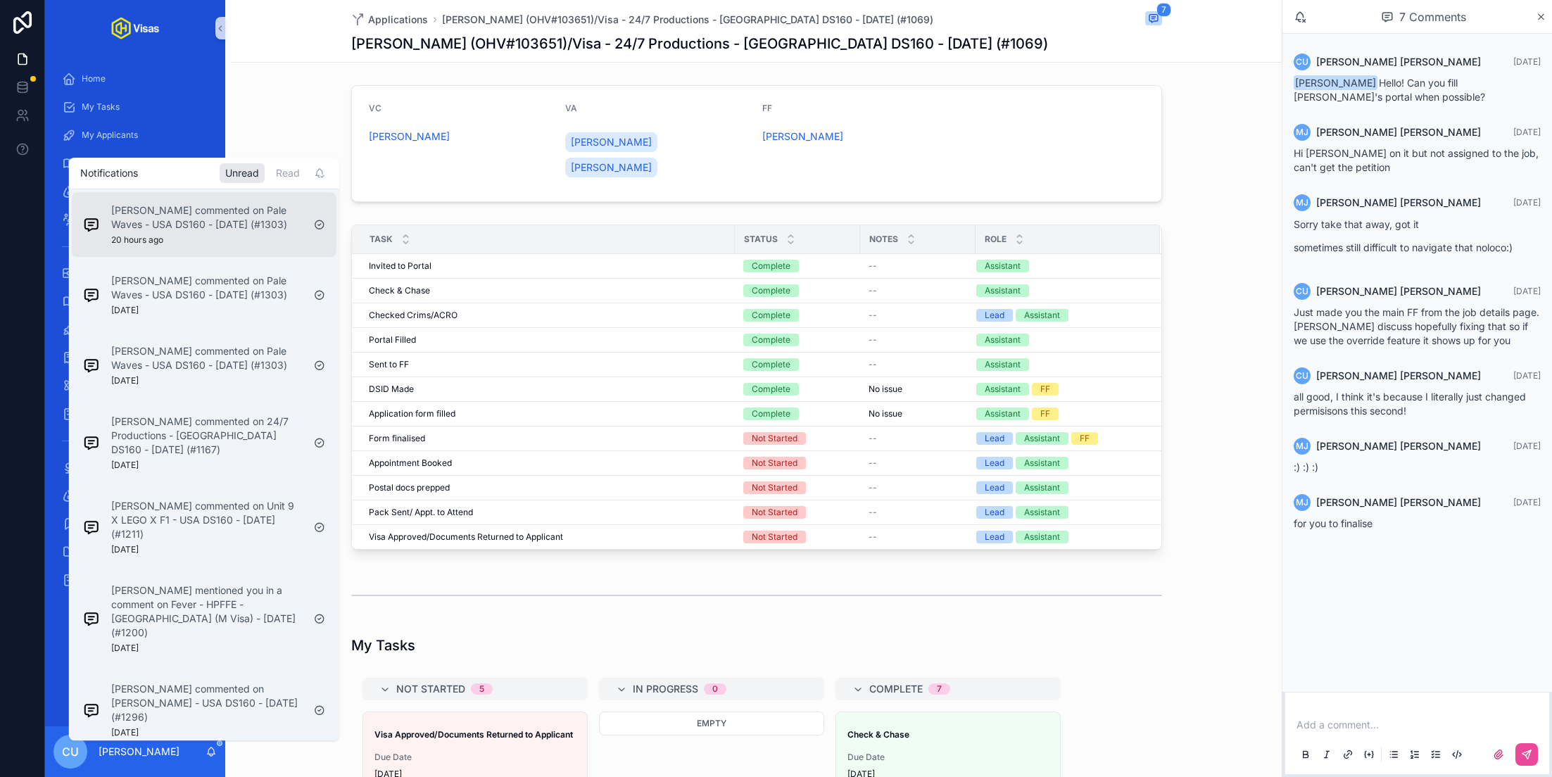
click at [176, 236] on div "Murielle Johnson commented on Pale Waves - USA DS160 - Aug/25 (#1303) 20 hours …" at bounding box center [206, 224] width 191 height 42
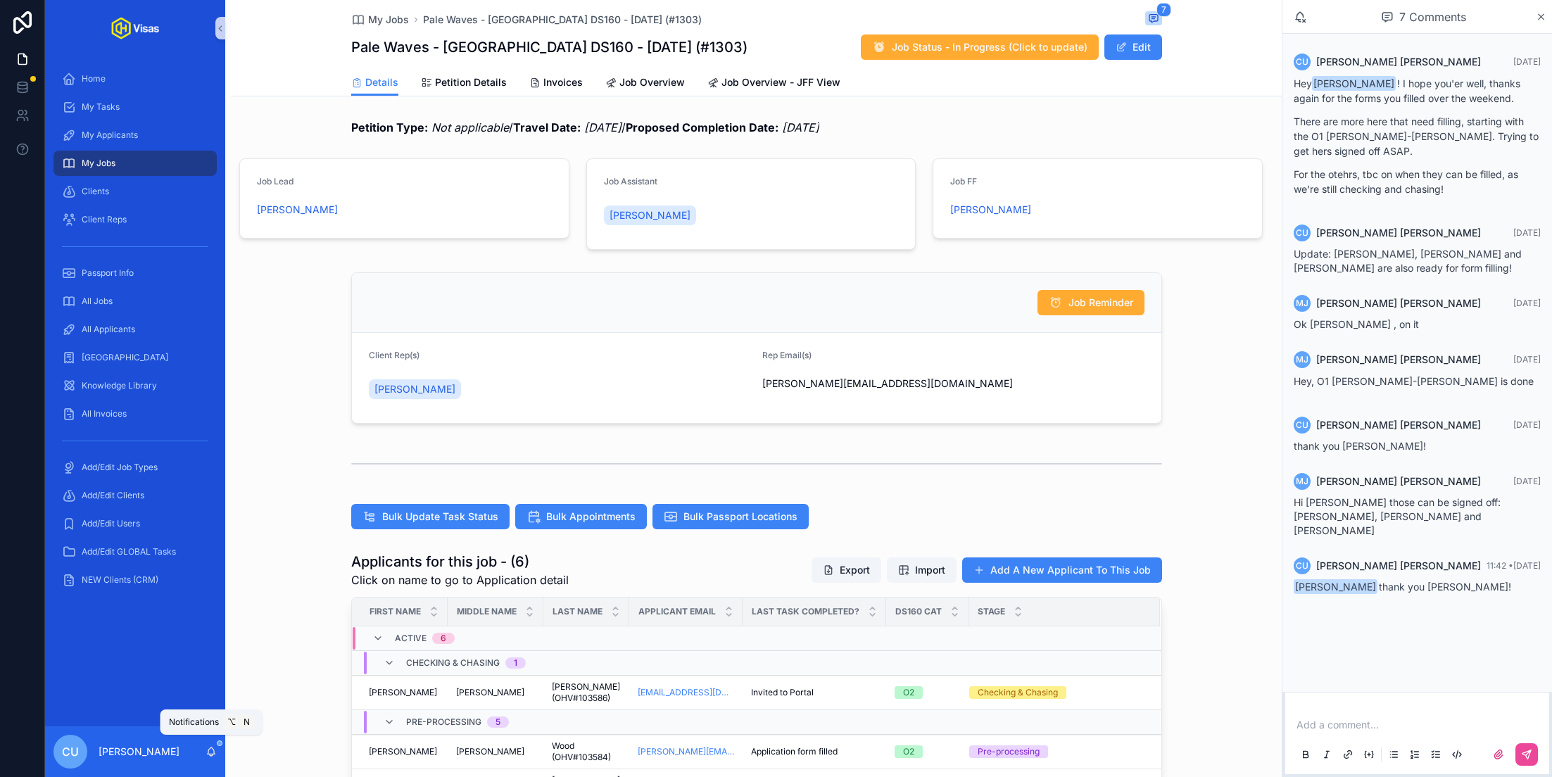
click at [211, 750] on icon "scrollable content" at bounding box center [210, 751] width 11 height 11
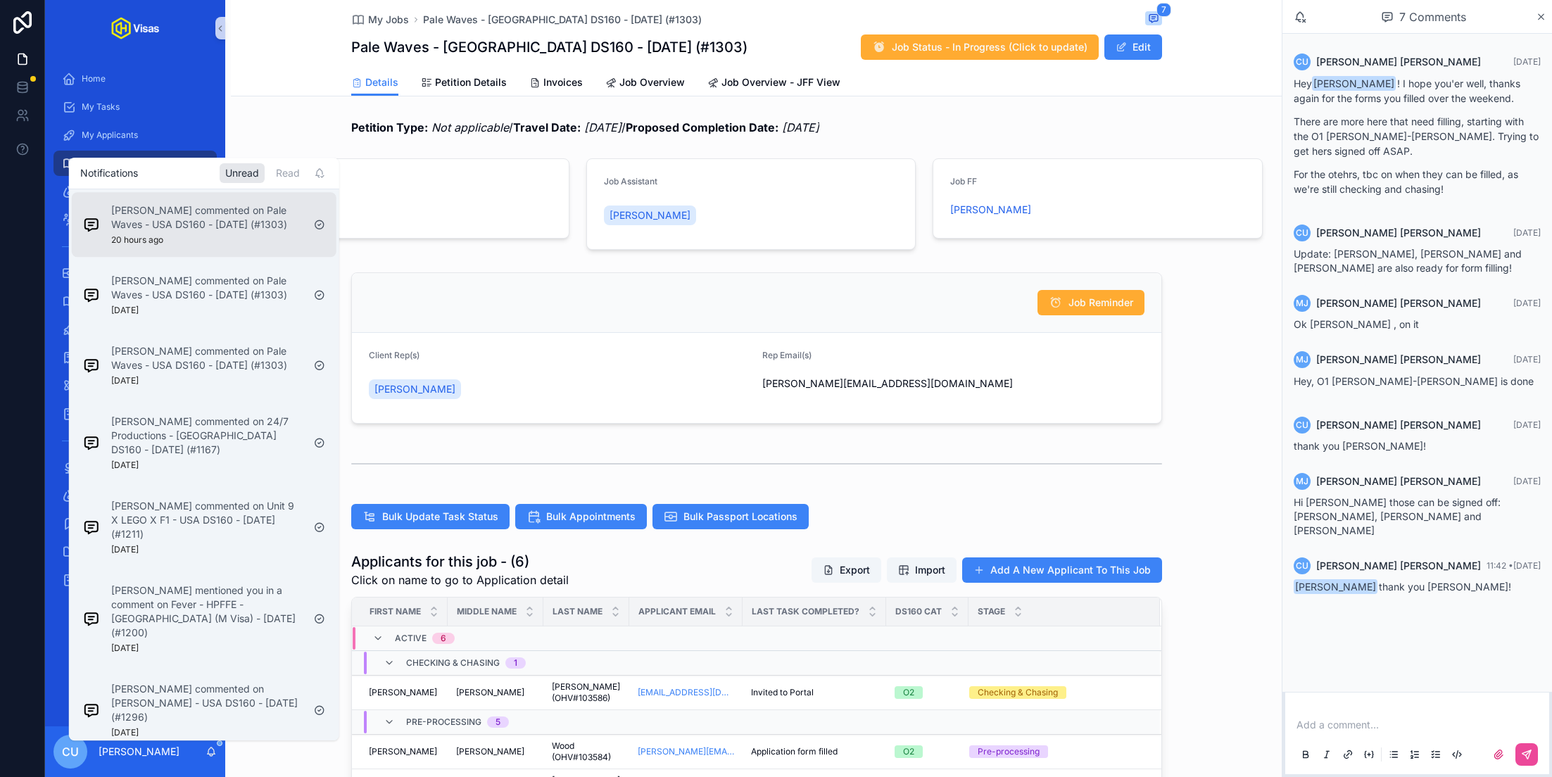
click at [180, 239] on div "Murielle Johnson commented on Pale Waves - USA DS160 - Aug/25 (#1303) 20 hours …" at bounding box center [206, 224] width 191 height 42
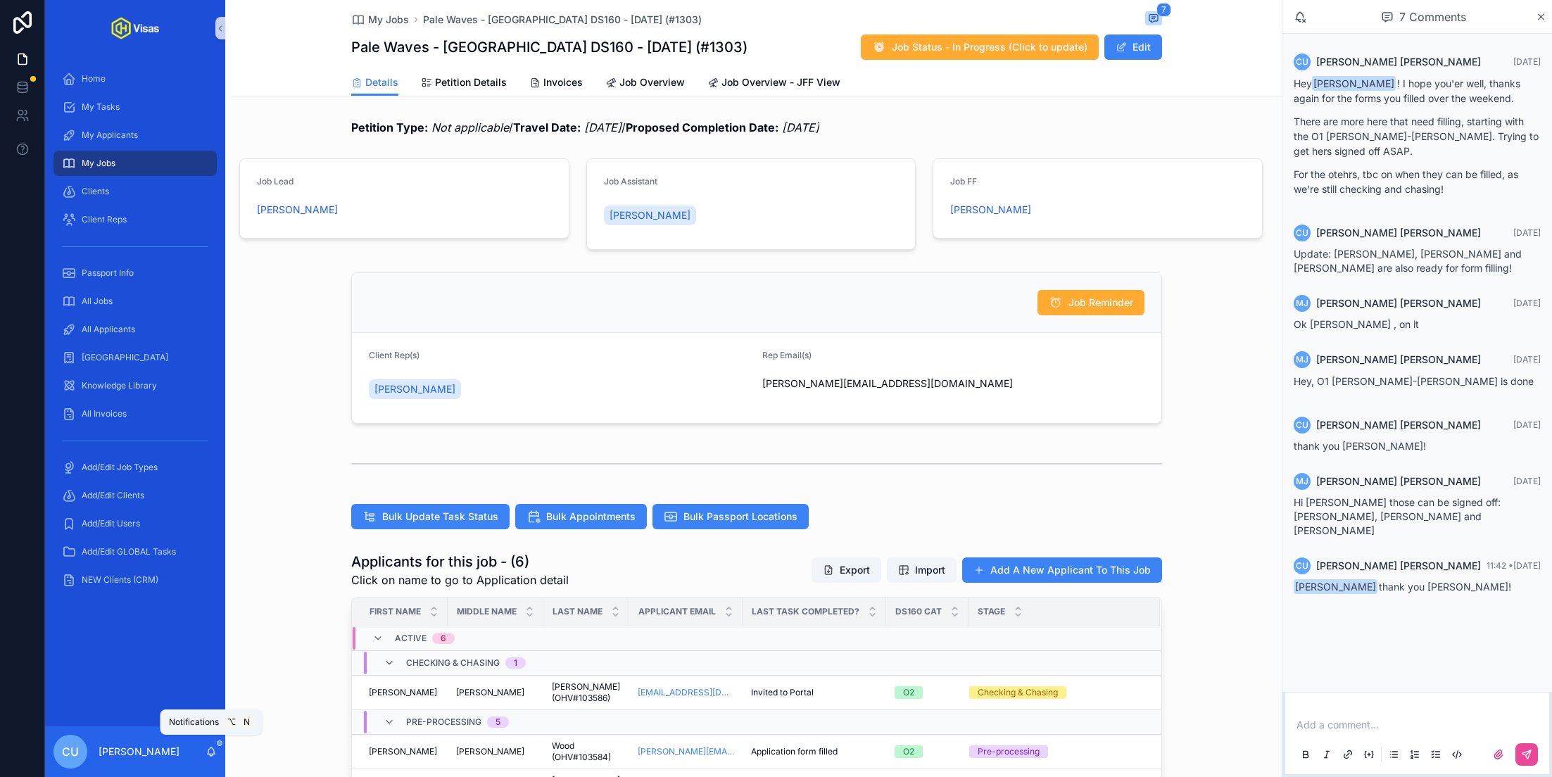
click at [208, 746] on icon "scrollable content" at bounding box center [210, 751] width 11 height 11
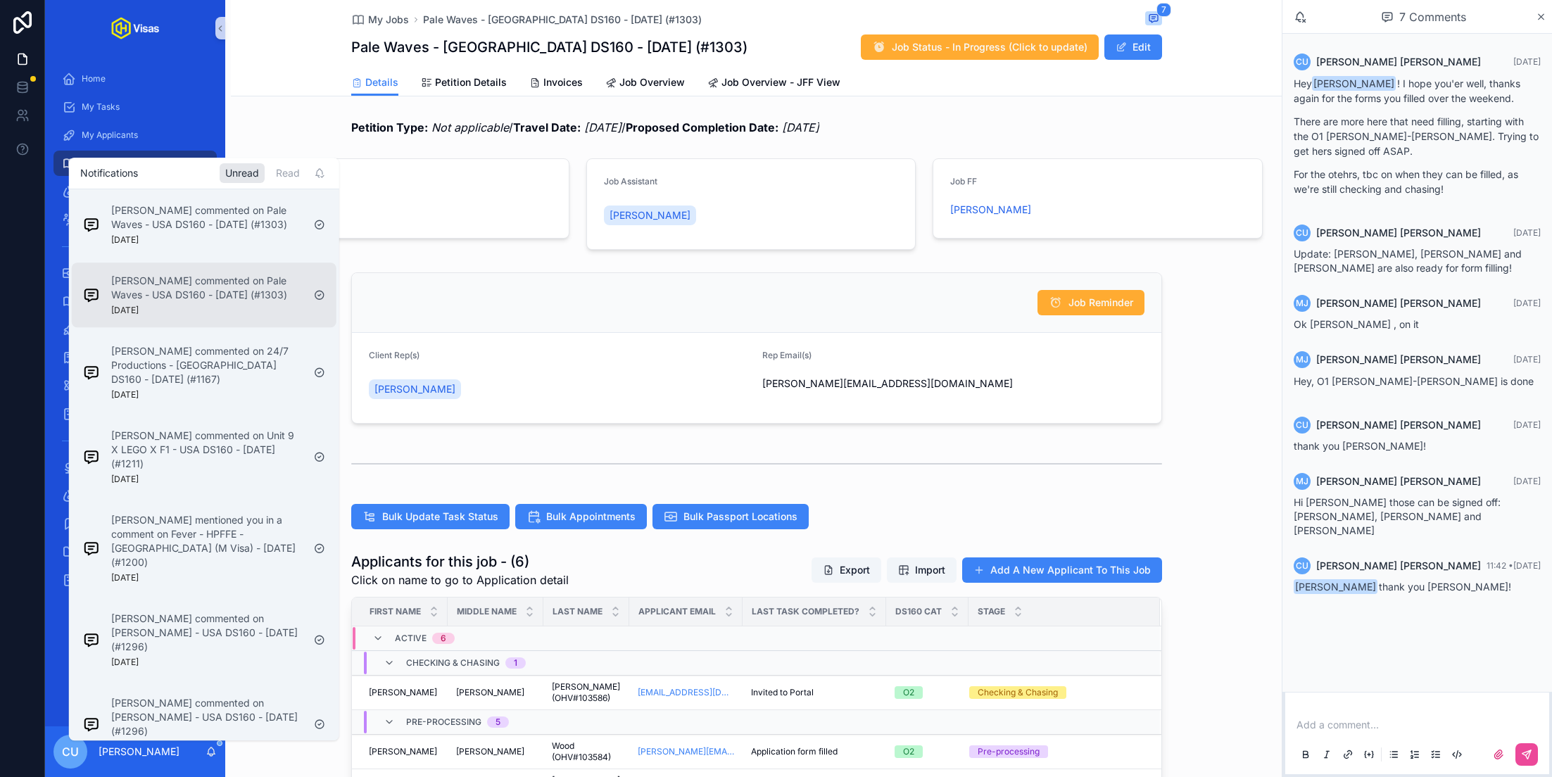
click at [163, 290] on p "Murielle Johnson commented on Pale Waves - USA DS160 - Aug/25 (#1303)" at bounding box center [206, 288] width 191 height 28
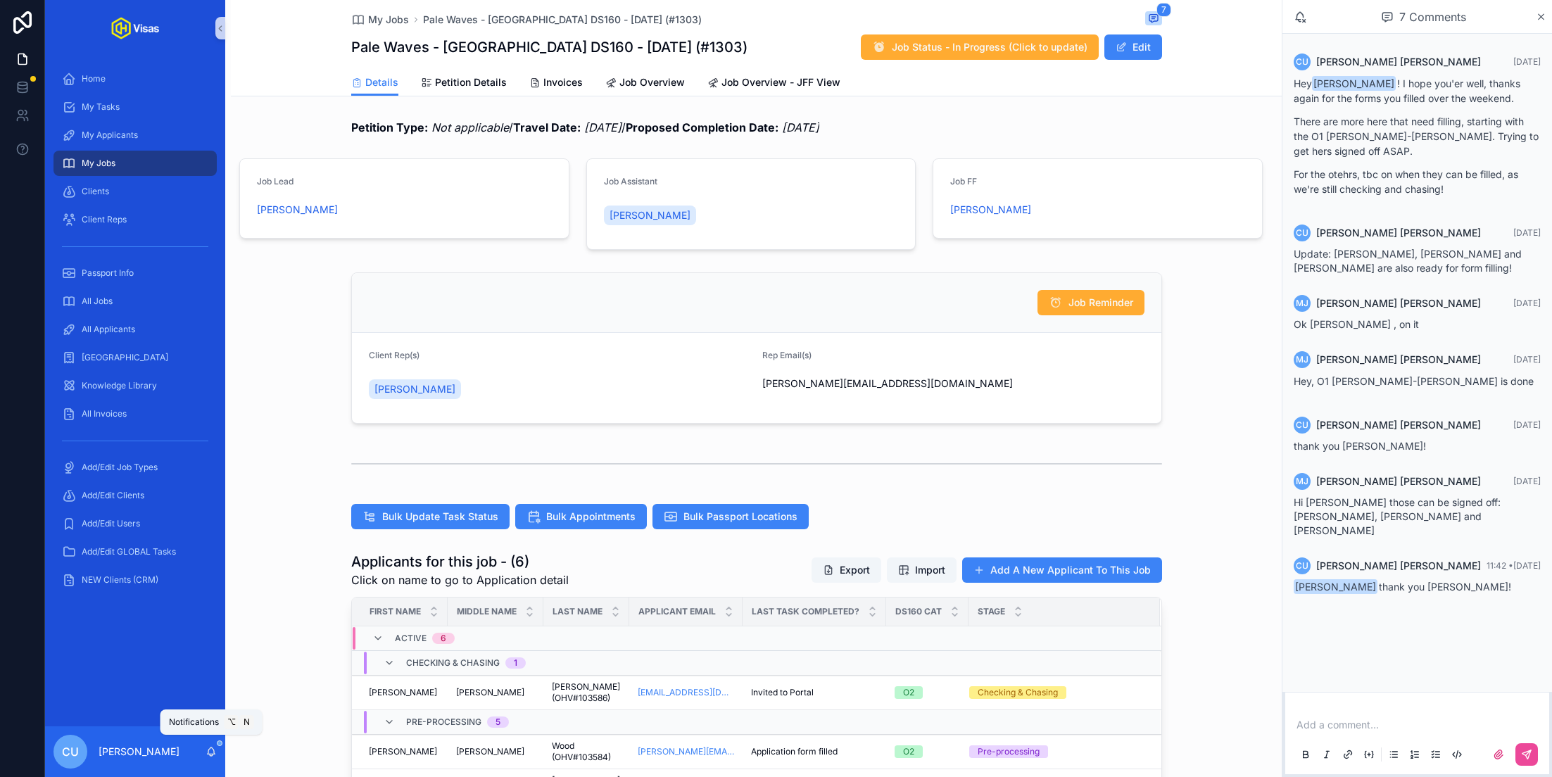
click at [210, 750] on icon "scrollable content" at bounding box center [210, 751] width 11 height 11
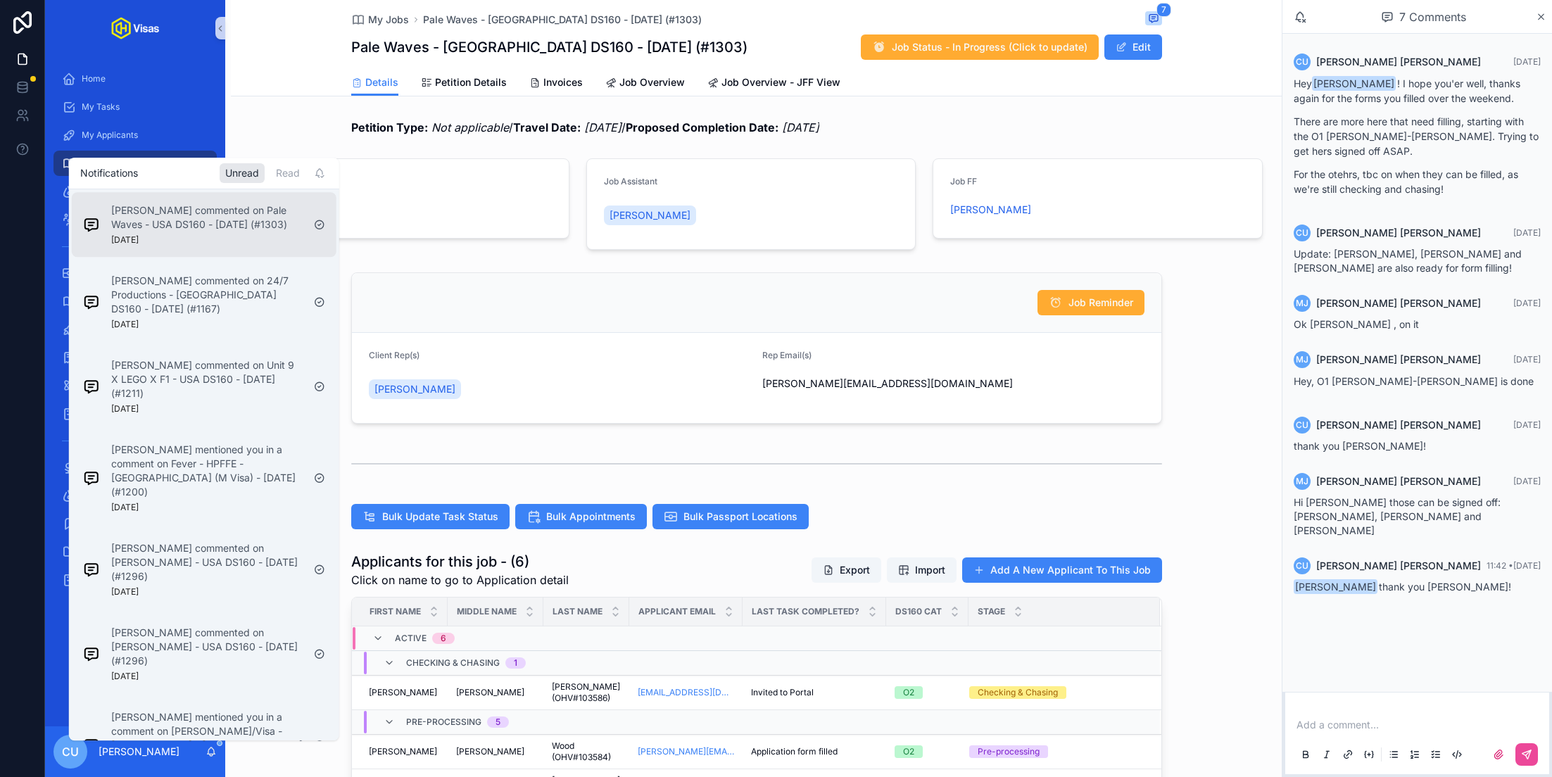
click at [186, 253] on div "Murielle Johnson commented on Pale Waves - USA DS160 - Aug/25 (#1303) 1 day ago" at bounding box center [204, 224] width 265 height 65
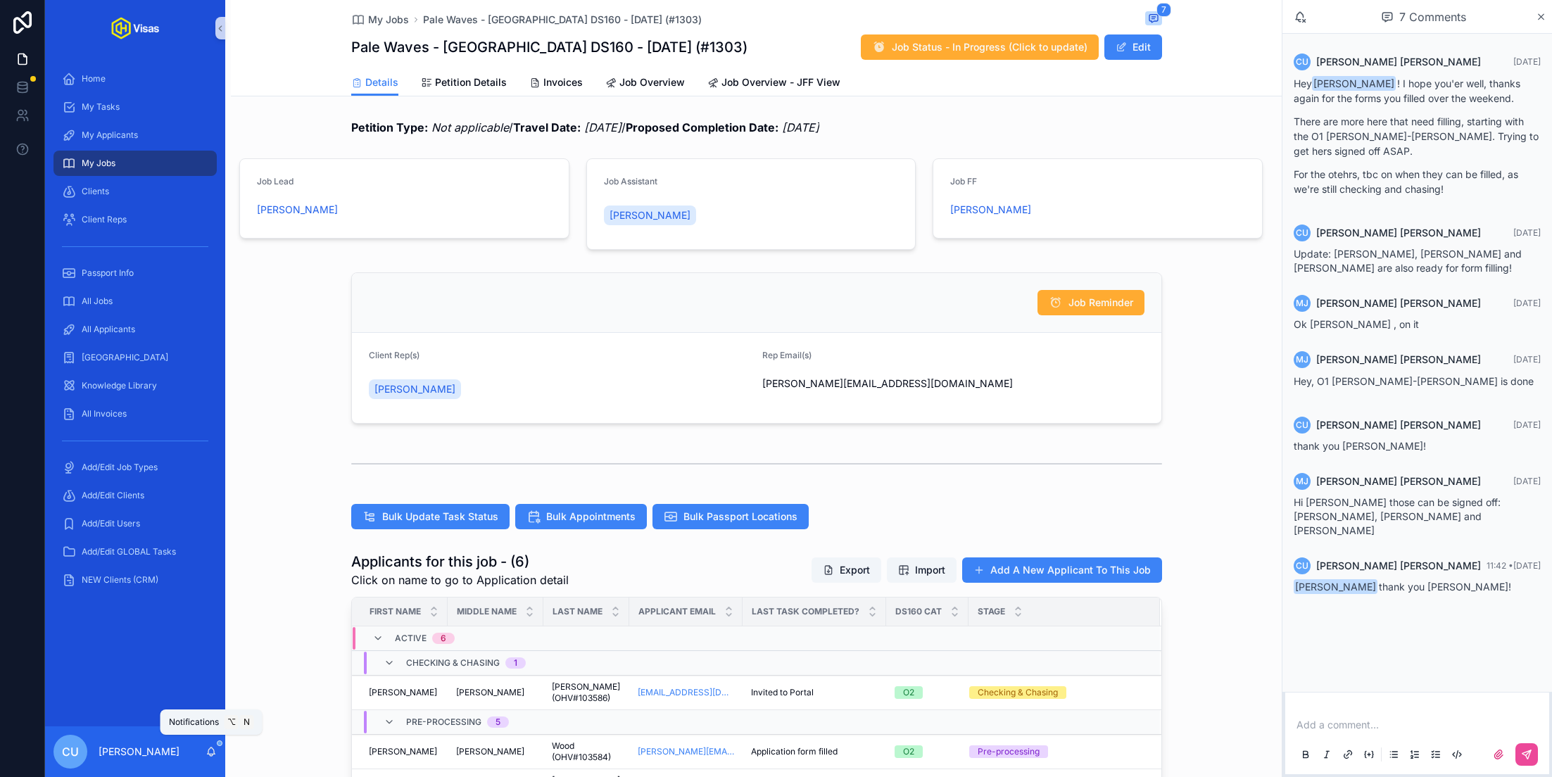
click at [212, 747] on icon "scrollable content" at bounding box center [212, 750] width 8 height 6
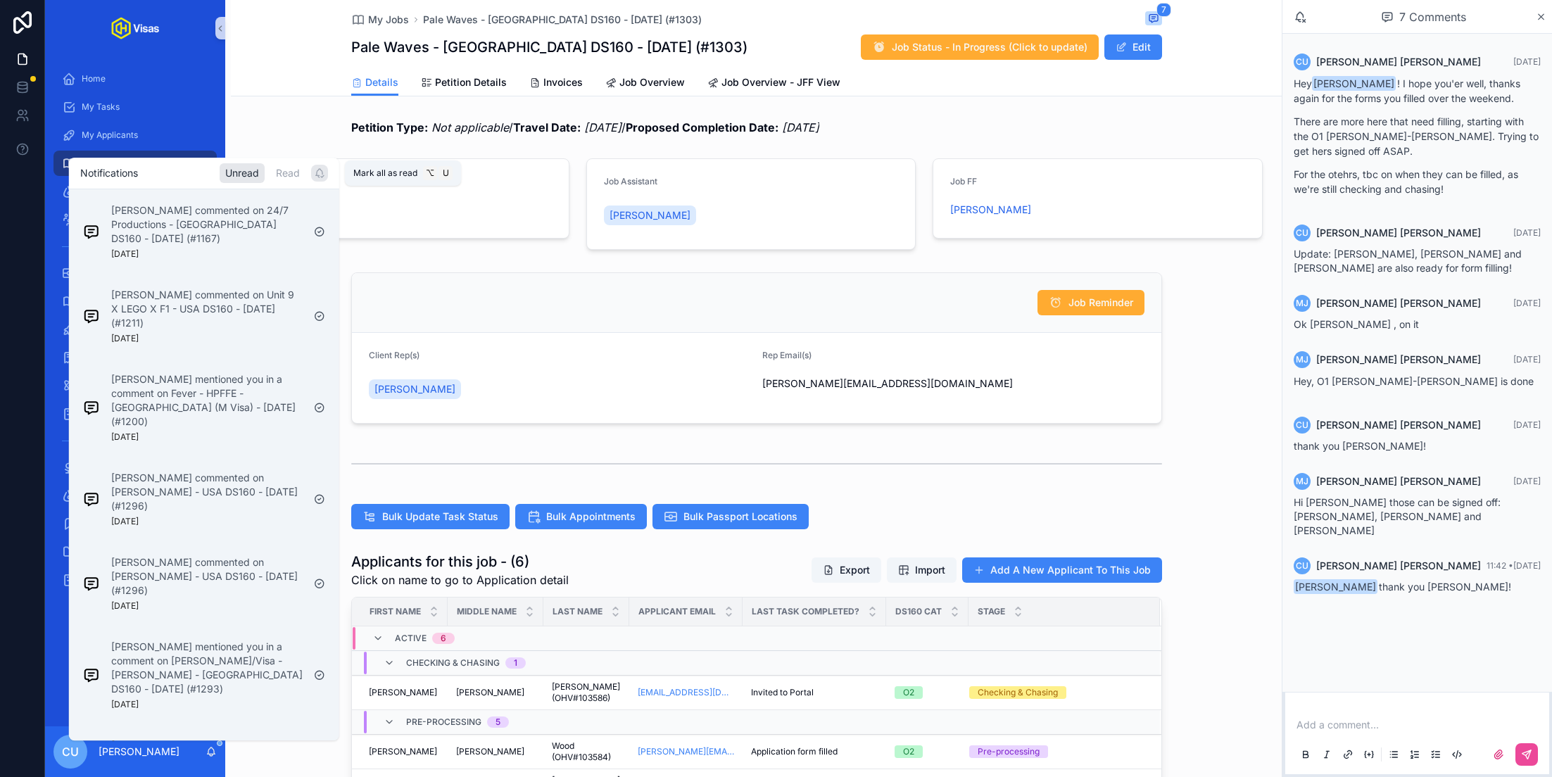
click at [318, 174] on icon "scrollable content" at bounding box center [319, 172] width 11 height 11
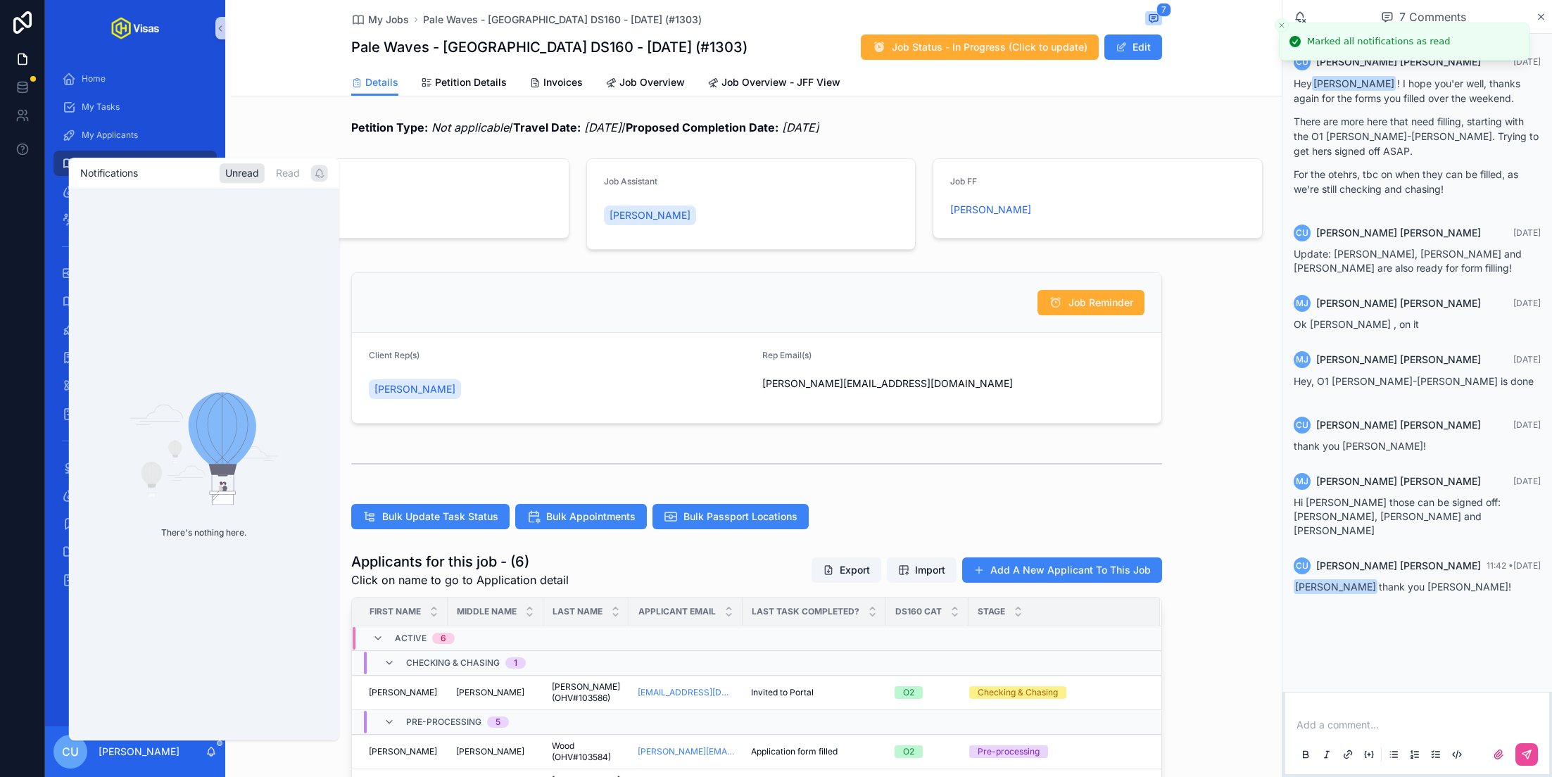
click at [460, 294] on div "Job Reminder" at bounding box center [756, 302] width 775 height 25
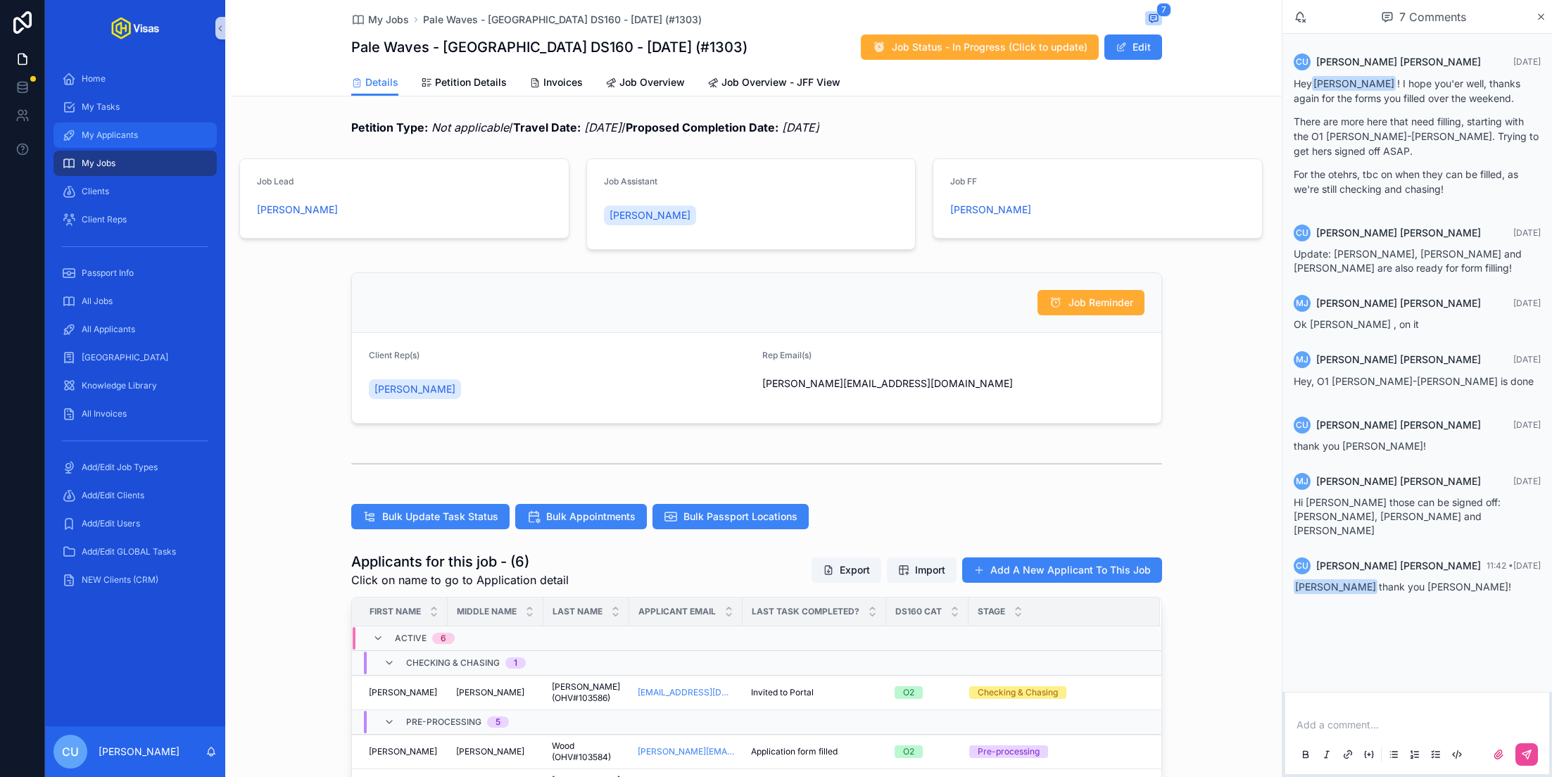
click at [138, 129] on span "My Applicants" at bounding box center [110, 134] width 56 height 11
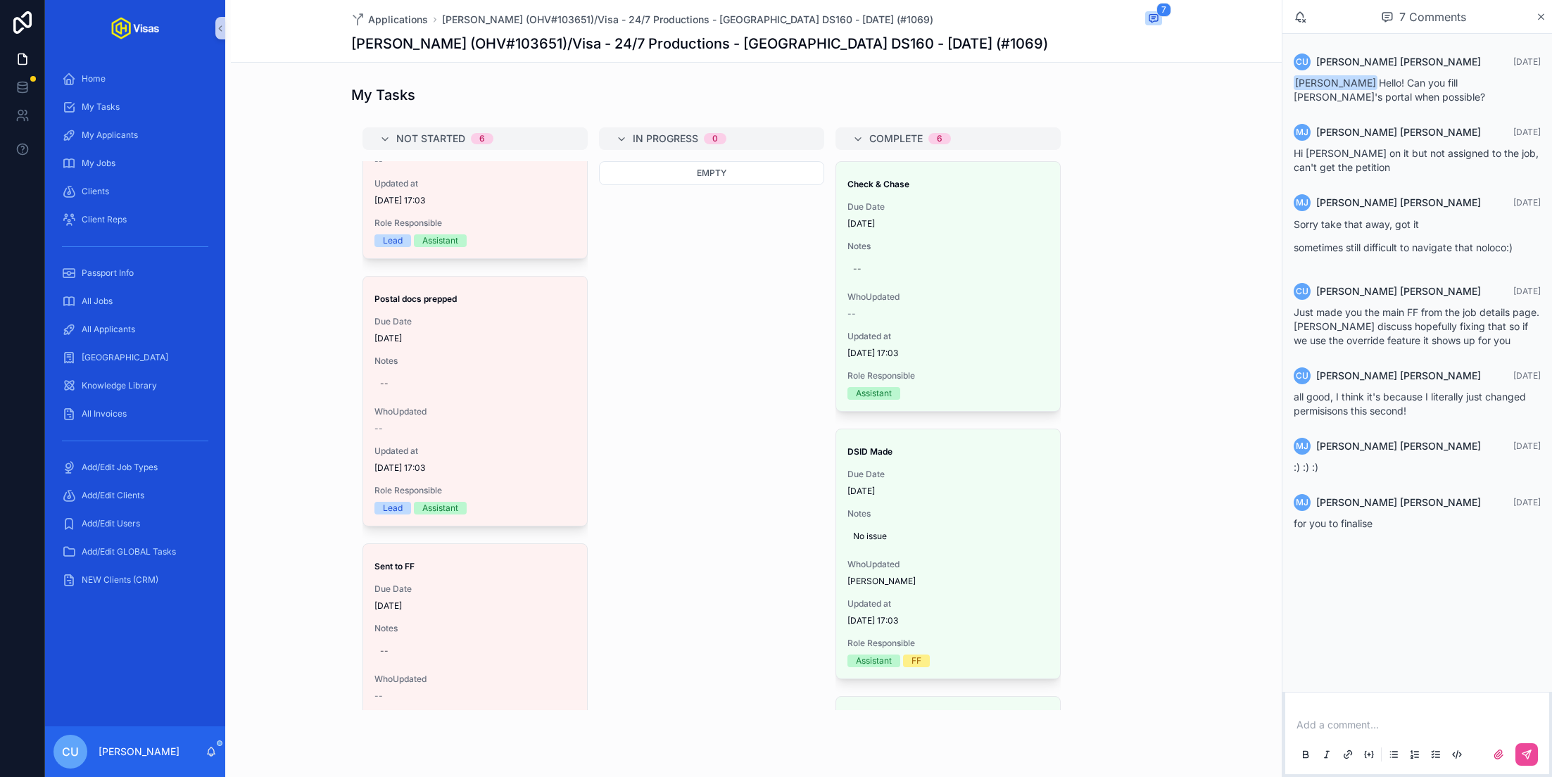
scroll to position [1047, 0]
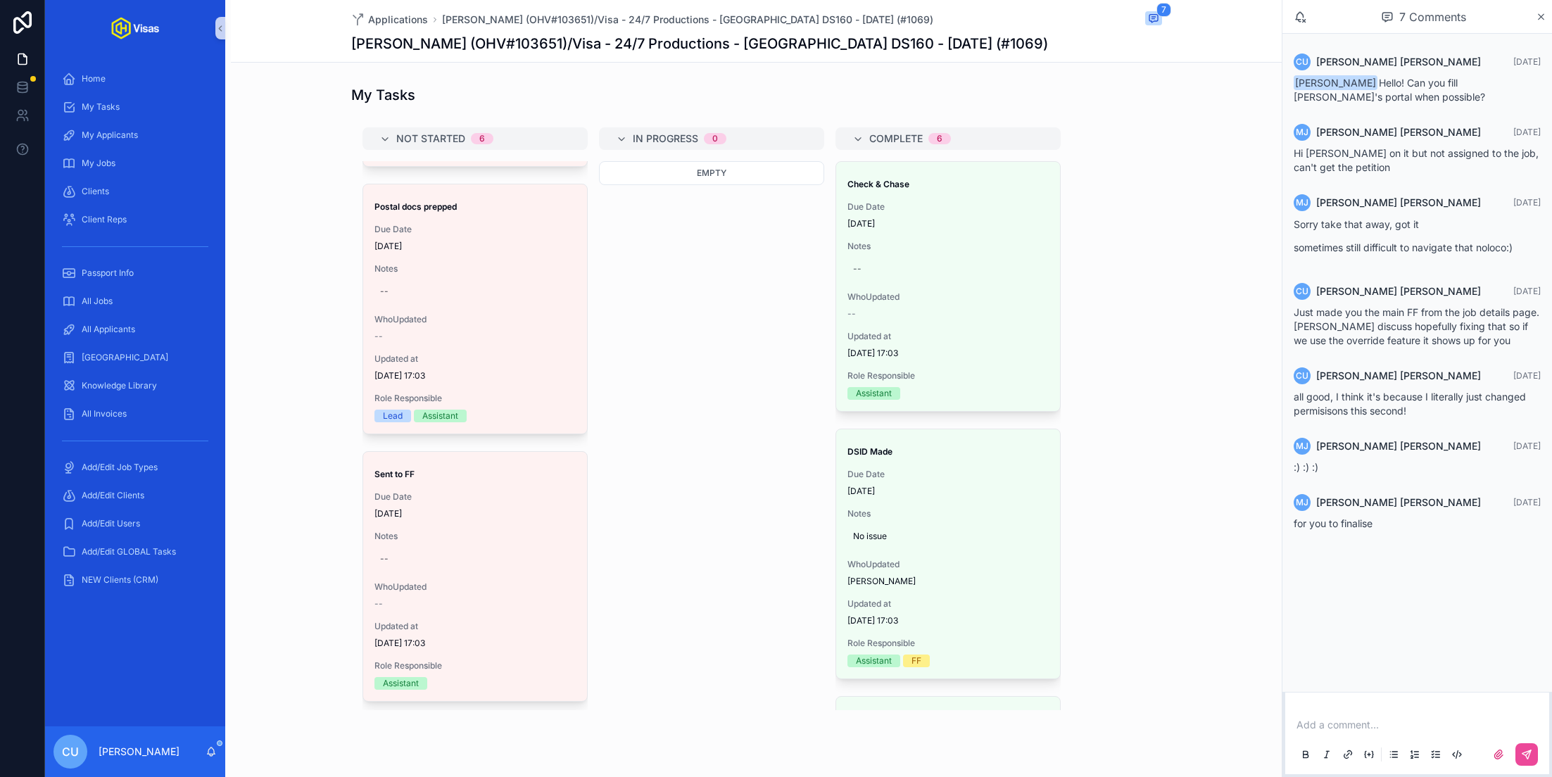
drag, startPoint x: 443, startPoint y: 499, endPoint x: 611, endPoint y: 38, distance: 490.4
